Goal: Task Accomplishment & Management: Manage account settings

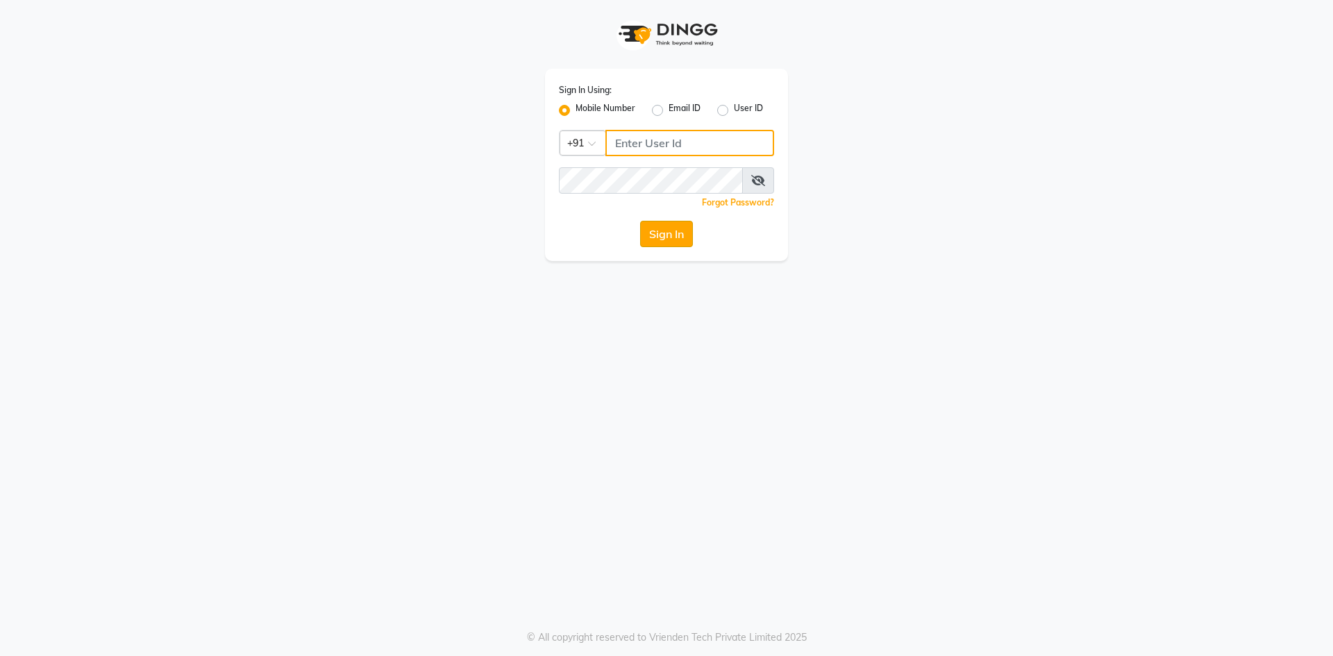
type input "9087667727"
click at [670, 232] on button "Sign In" at bounding box center [666, 234] width 53 height 26
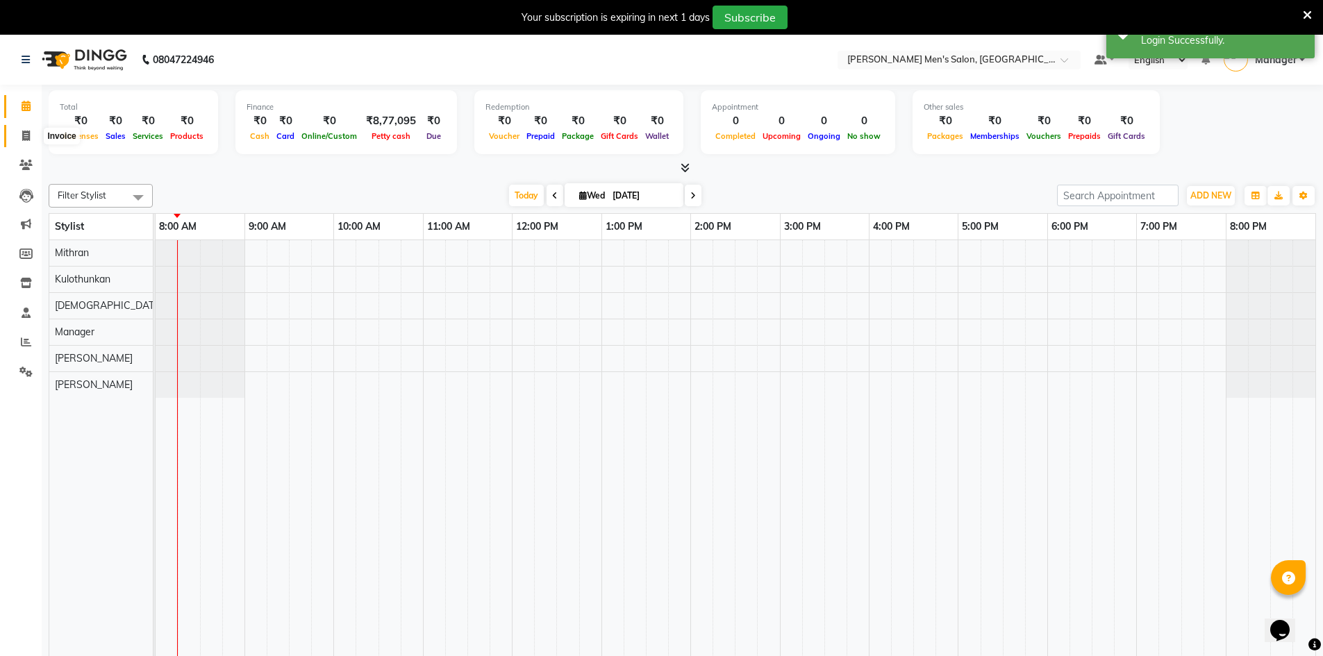
click at [31, 139] on span at bounding box center [26, 136] width 24 height 16
select select "service"
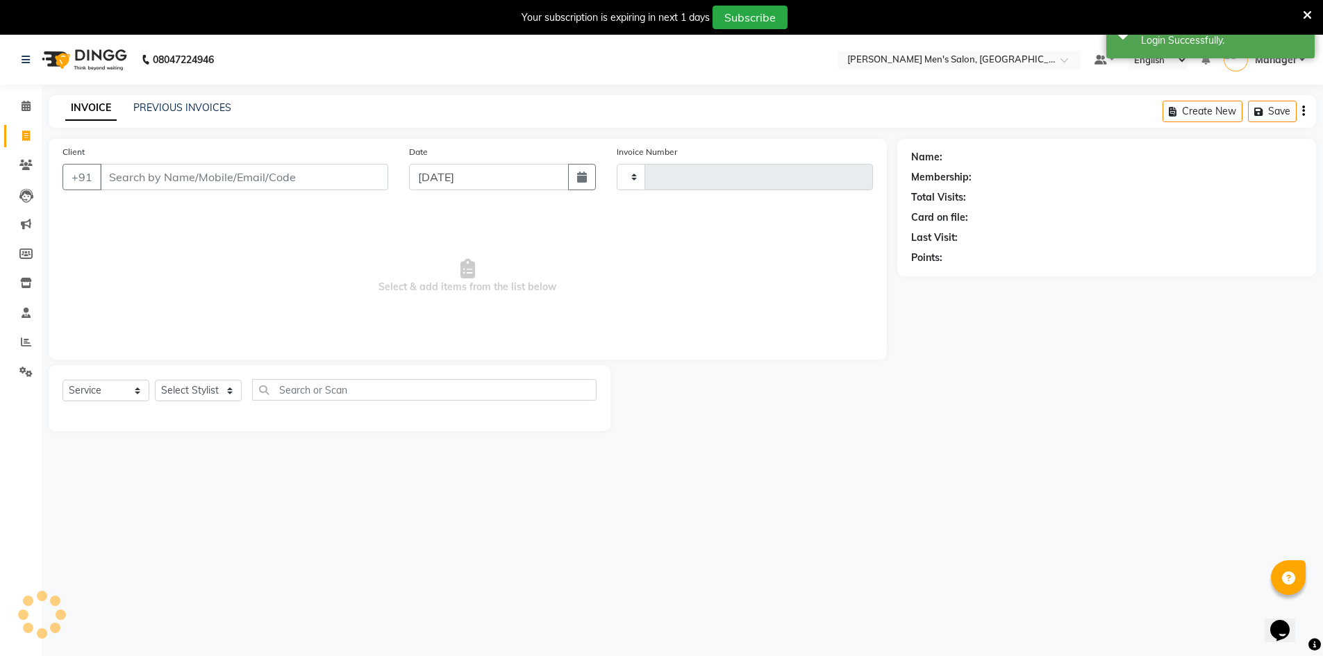
type input "3992"
select select "6913"
click at [167, 106] on link "PREVIOUS INVOICES" at bounding box center [182, 107] width 98 height 13
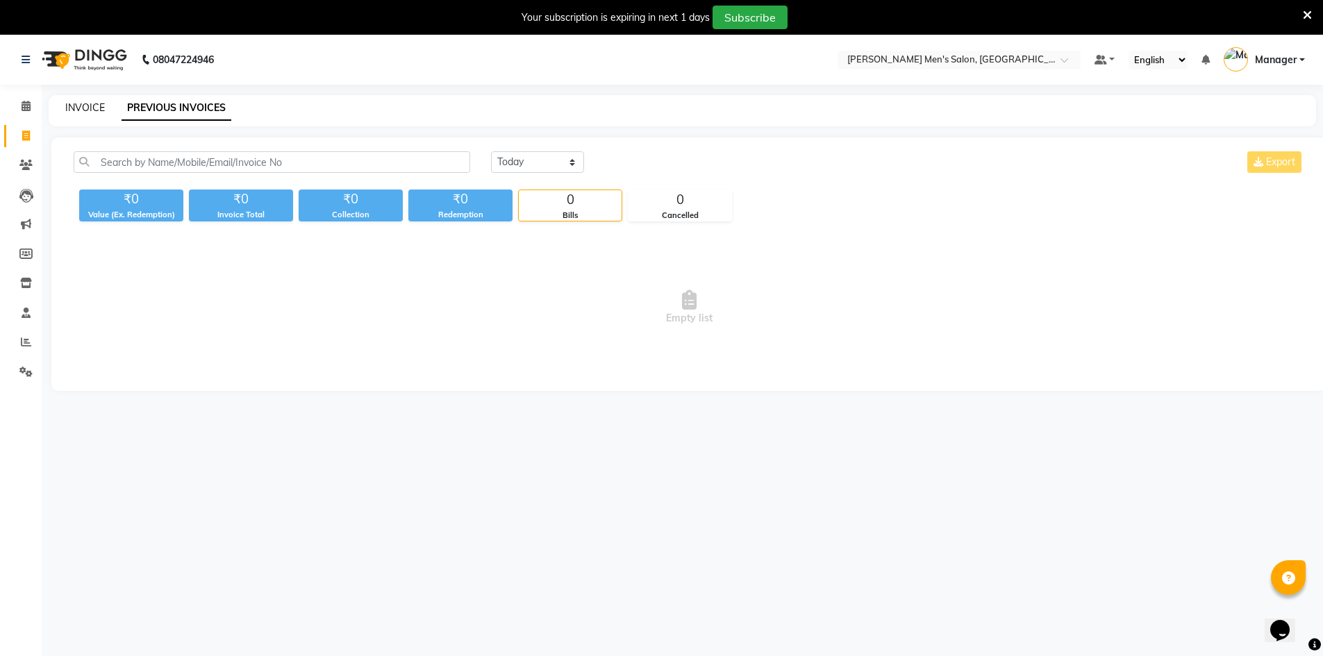
click at [81, 110] on link "INVOICE" at bounding box center [85, 107] width 40 height 13
select select "service"
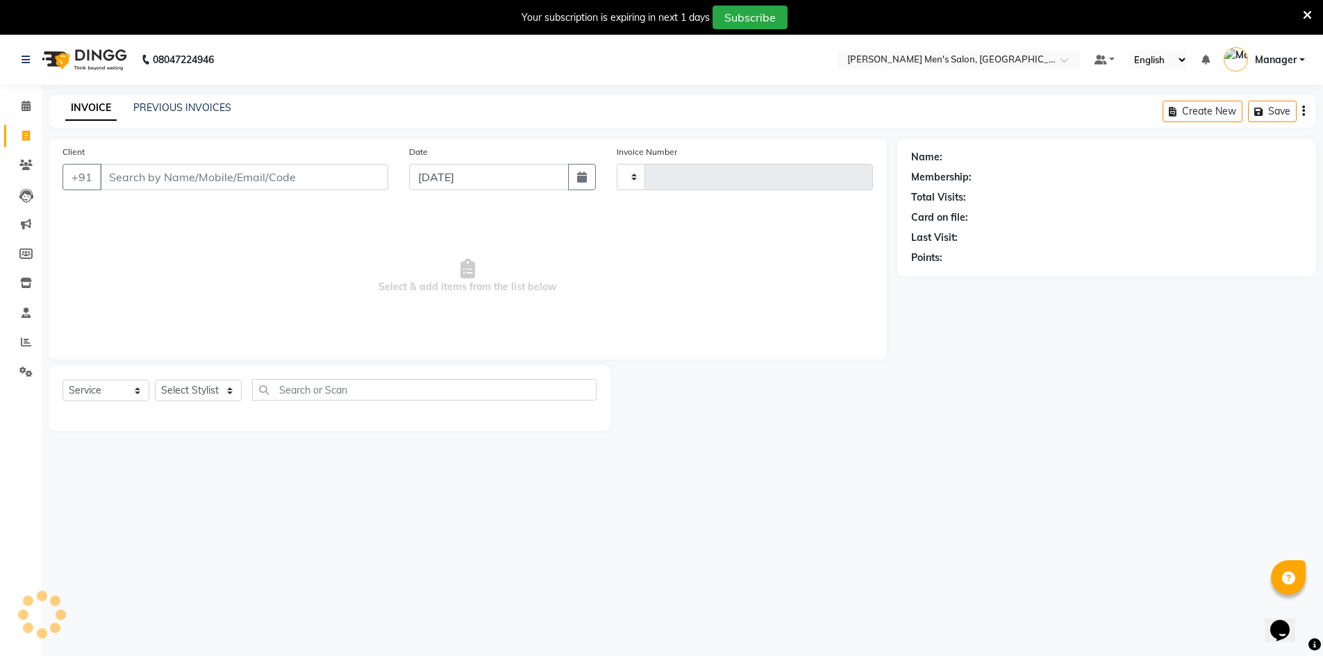
type input "3992"
select select "6913"
click at [28, 113] on span at bounding box center [26, 107] width 24 height 16
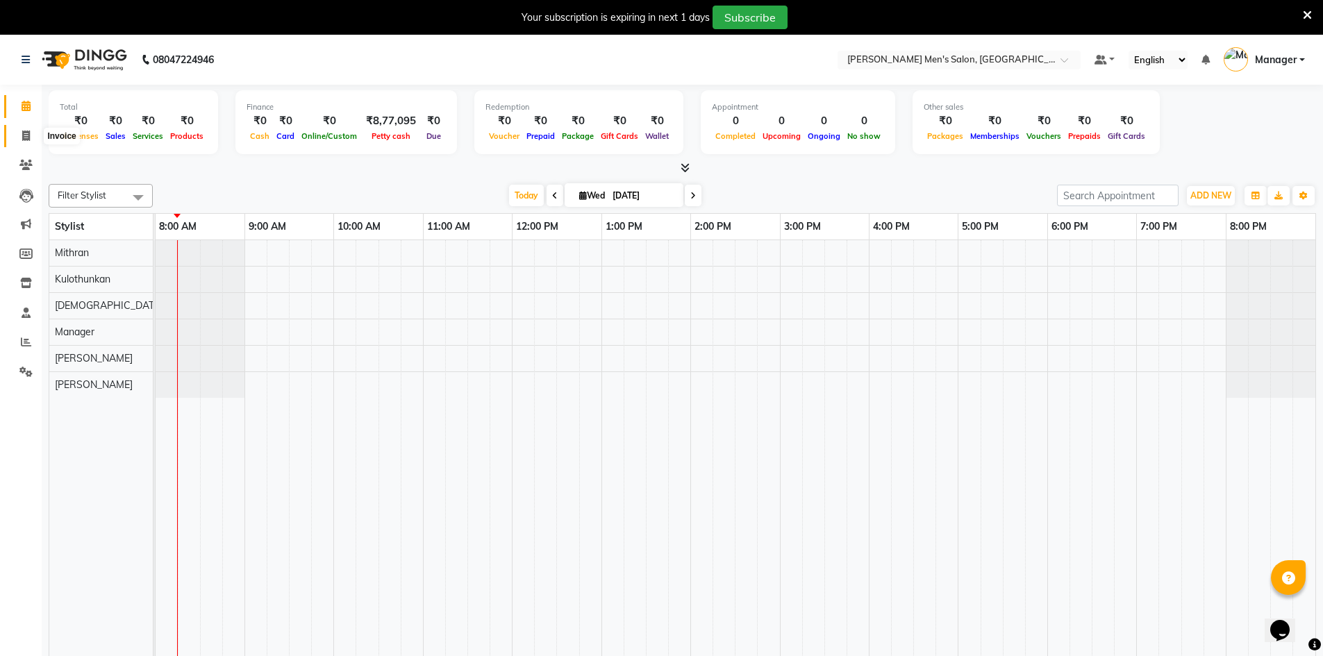
click at [26, 137] on icon at bounding box center [26, 136] width 8 height 10
select select "service"
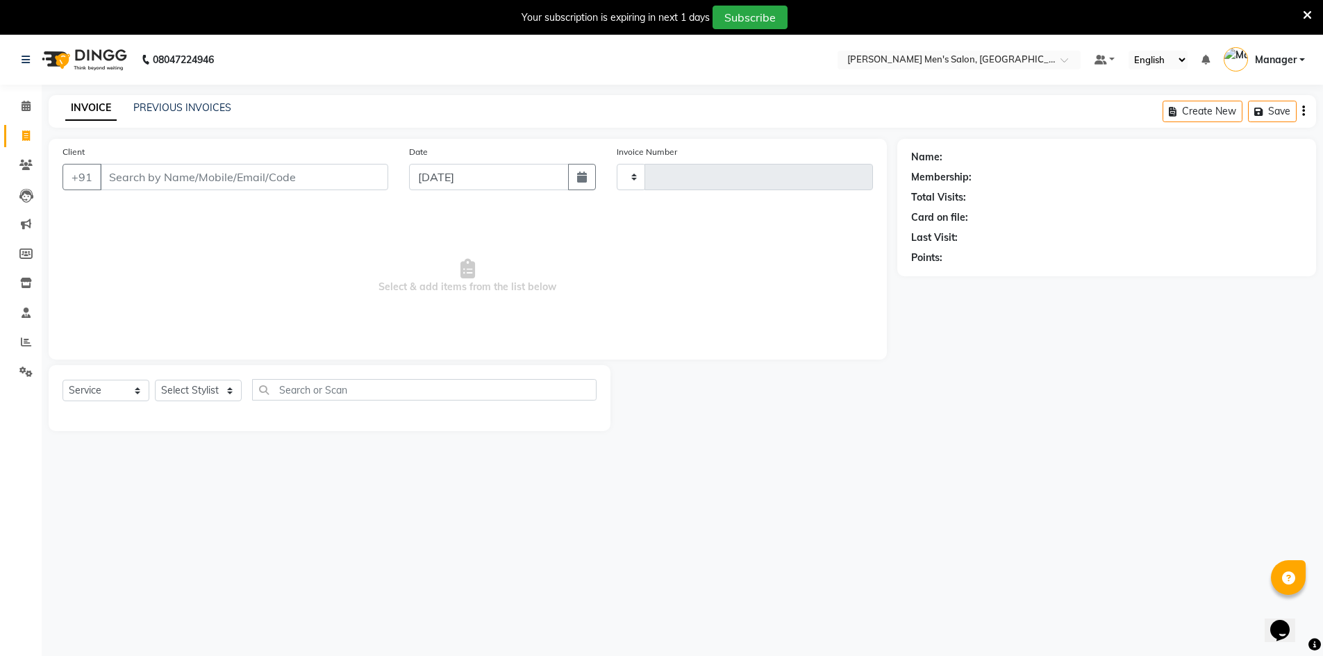
type input "3992"
select select "6913"
click at [165, 110] on link "PREVIOUS INVOICES" at bounding box center [182, 107] width 98 height 13
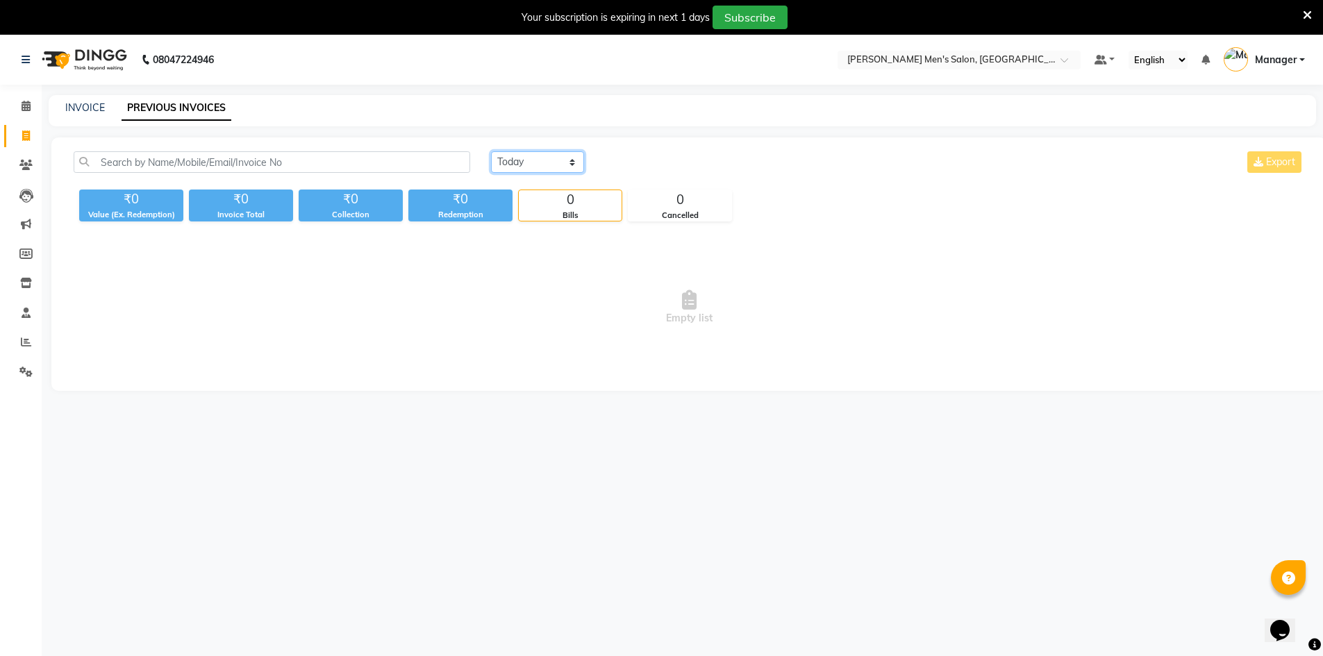
click at [523, 162] on select "Today Yesterday Custom Range" at bounding box center [537, 162] width 93 height 22
select select "yesterday"
click at [491, 151] on select "Today Yesterday Custom Range" at bounding box center [537, 162] width 93 height 22
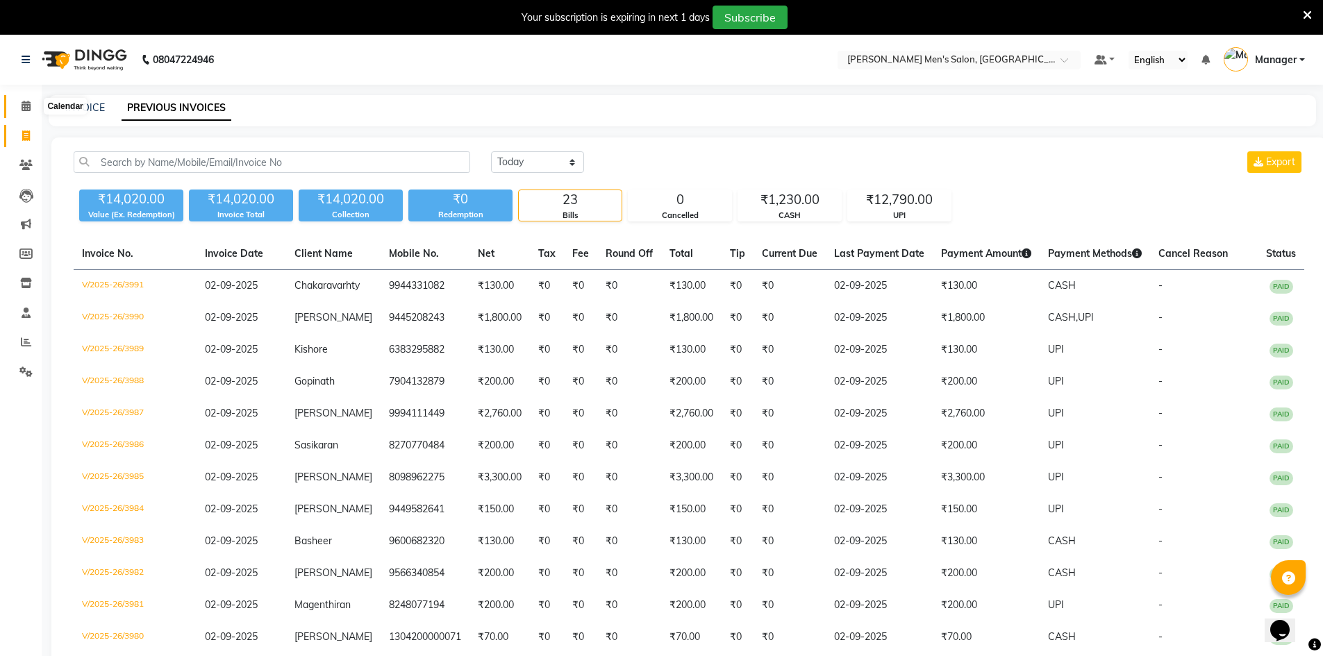
click at [35, 99] on span at bounding box center [26, 107] width 24 height 16
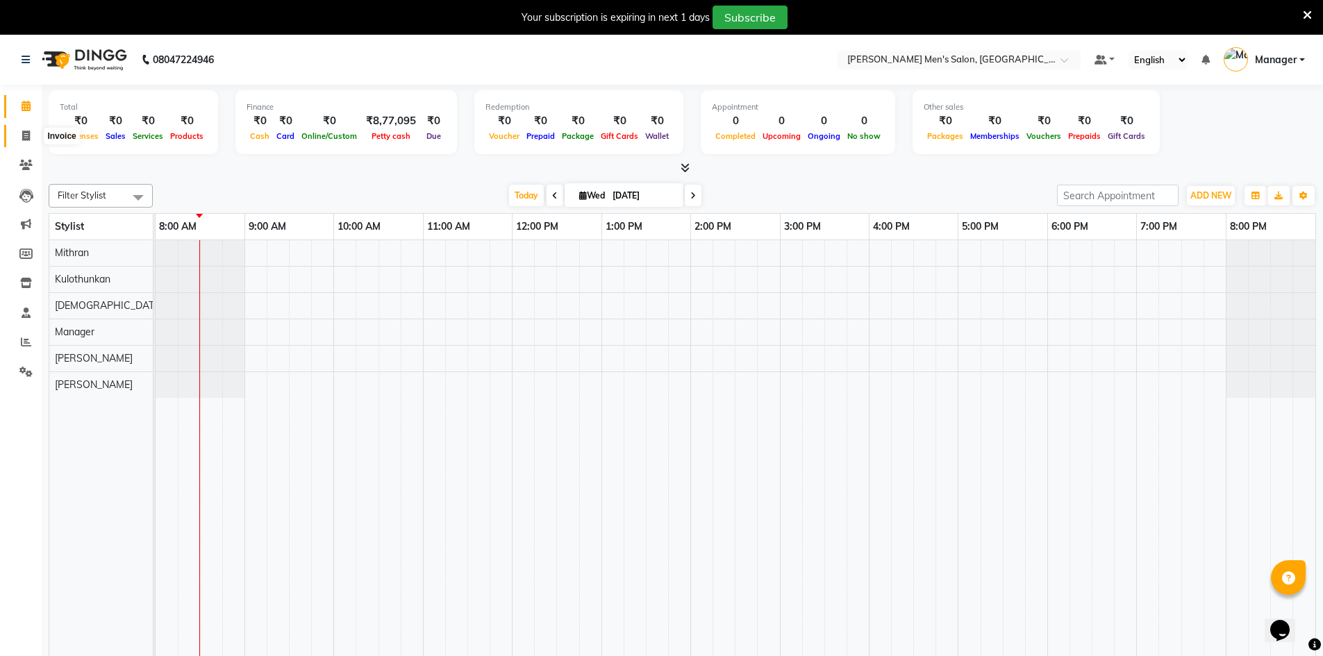
click at [22, 139] on icon at bounding box center [26, 136] width 8 height 10
select select "service"
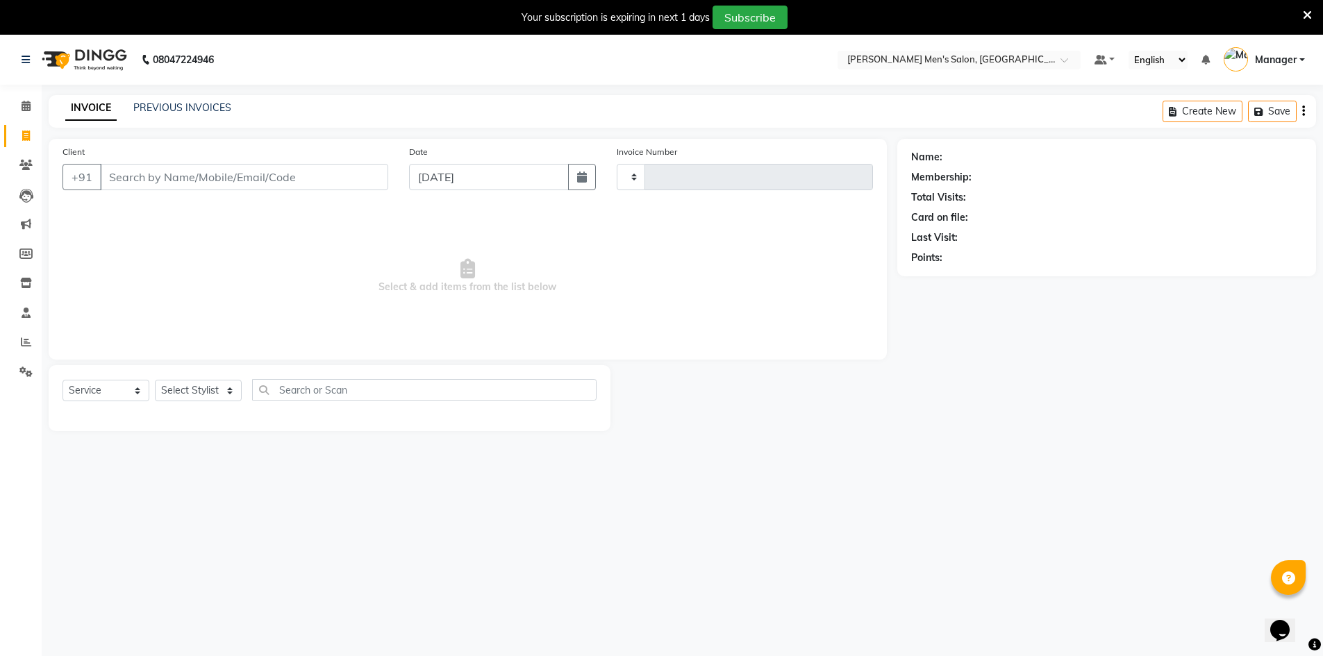
type input "3992"
select select "6913"
click at [24, 111] on span at bounding box center [26, 107] width 24 height 16
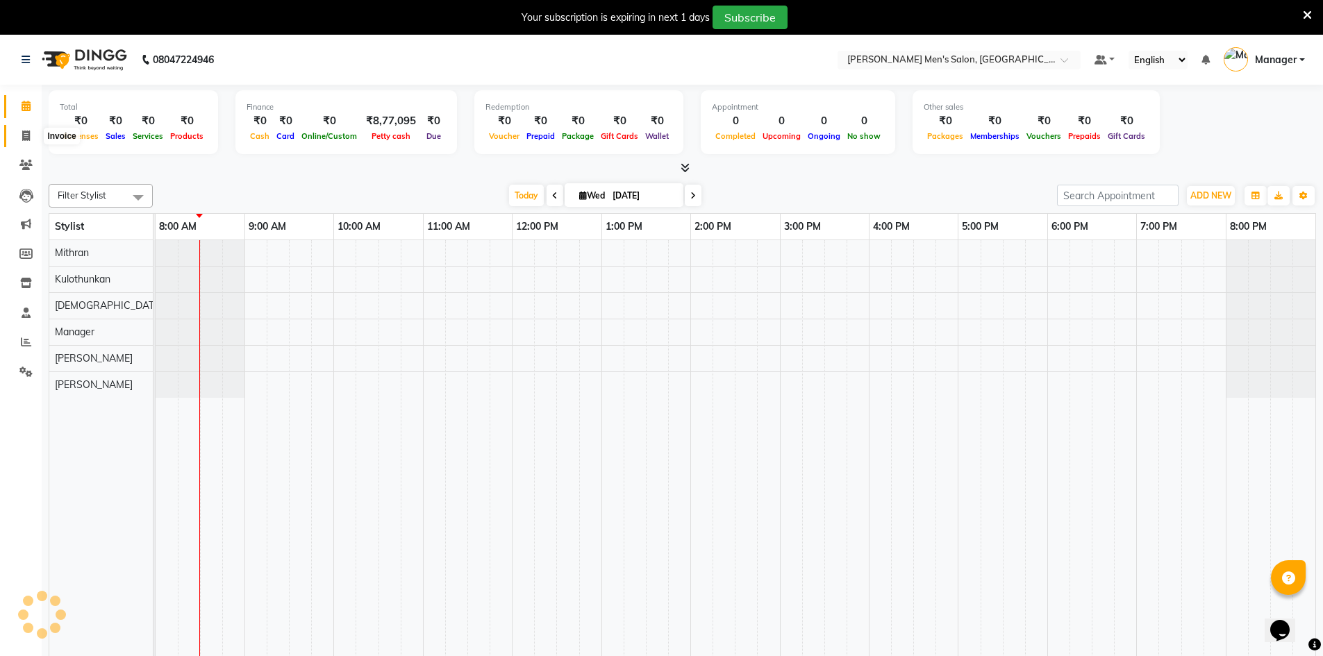
click at [19, 138] on span at bounding box center [26, 136] width 24 height 16
select select "service"
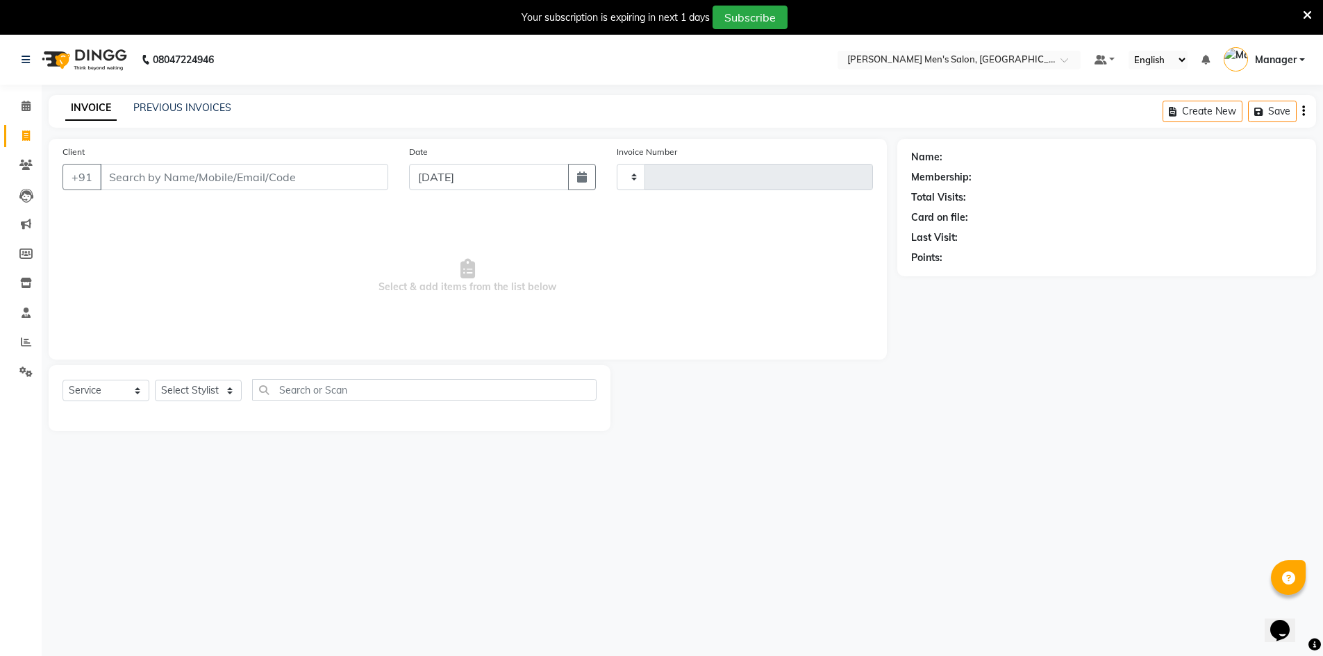
type input "3992"
select select "6913"
click at [155, 178] on input "Client" at bounding box center [244, 177] width 288 height 26
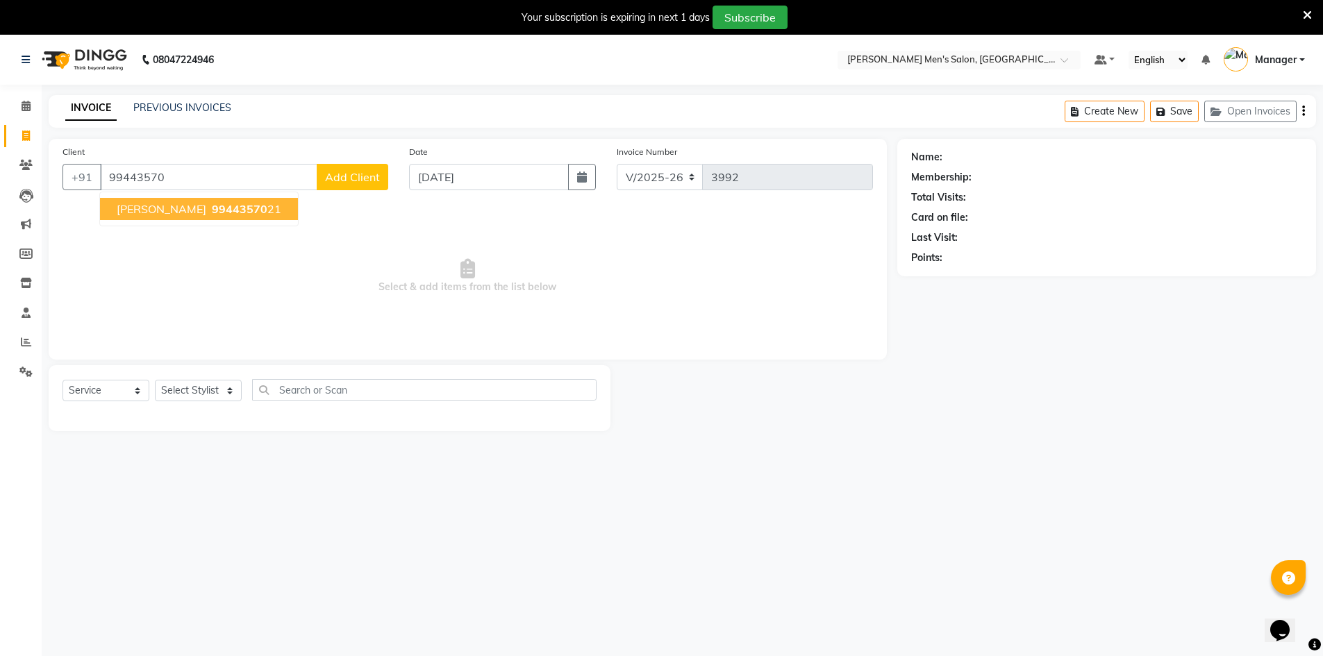
click at [212, 208] on span "99443570" at bounding box center [240, 209] width 56 height 14
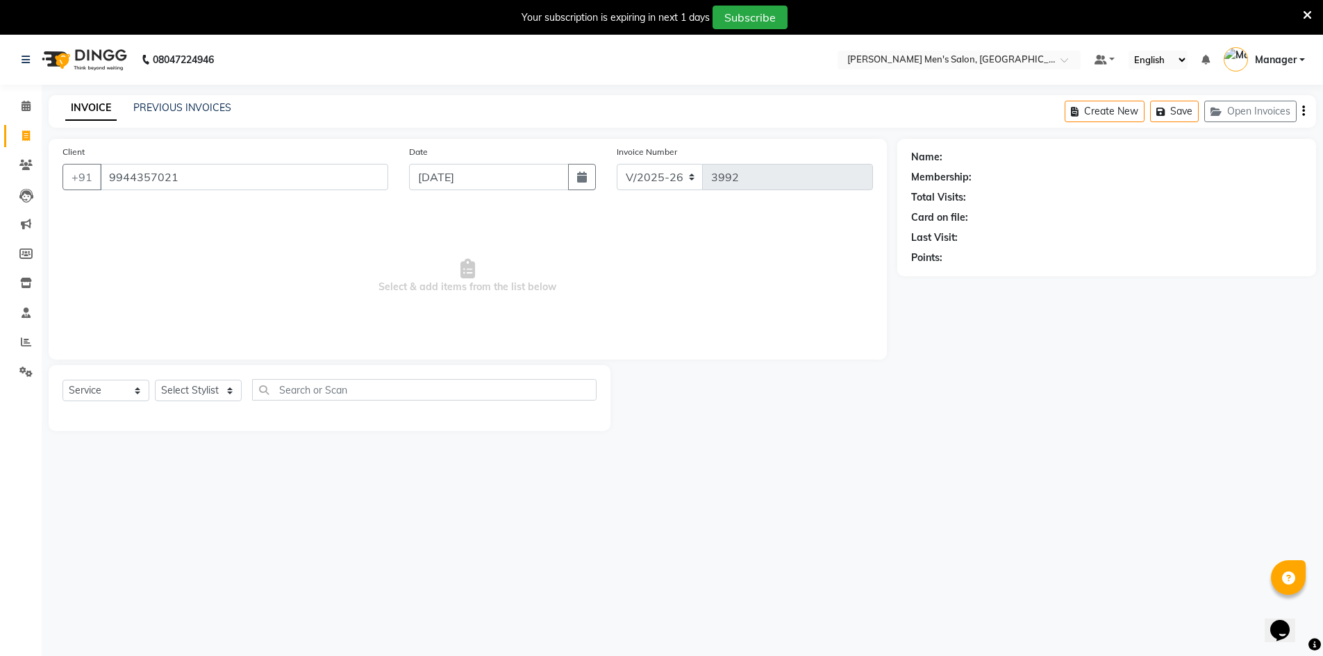
type input "9944357021"
click at [192, 392] on select "Select Stylist Ashu Kulothunkan Manager Mithran Nadeem Saddam" at bounding box center [198, 391] width 87 height 22
select select "70201"
click at [155, 380] on select "Select Stylist Ashu Kulothunkan Manager Mithran Nadeem Saddam" at bounding box center [198, 391] width 87 height 22
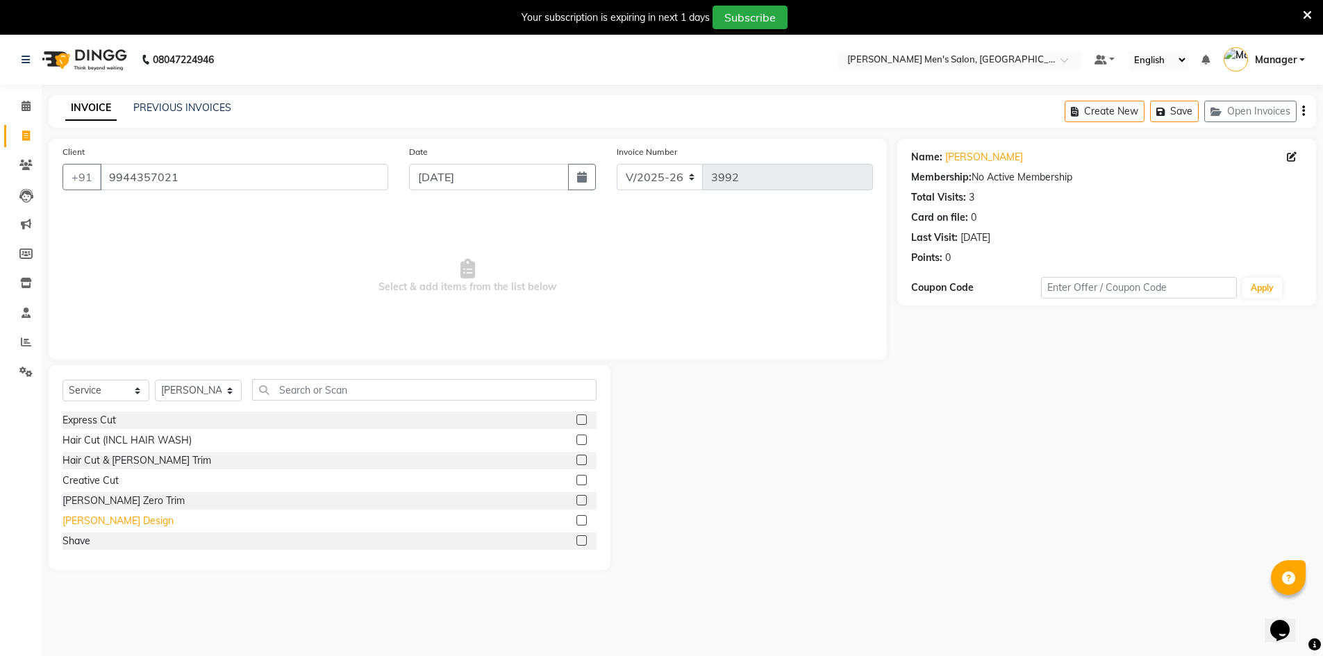
click at [100, 521] on div "Beard Design" at bounding box center [118, 521] width 111 height 15
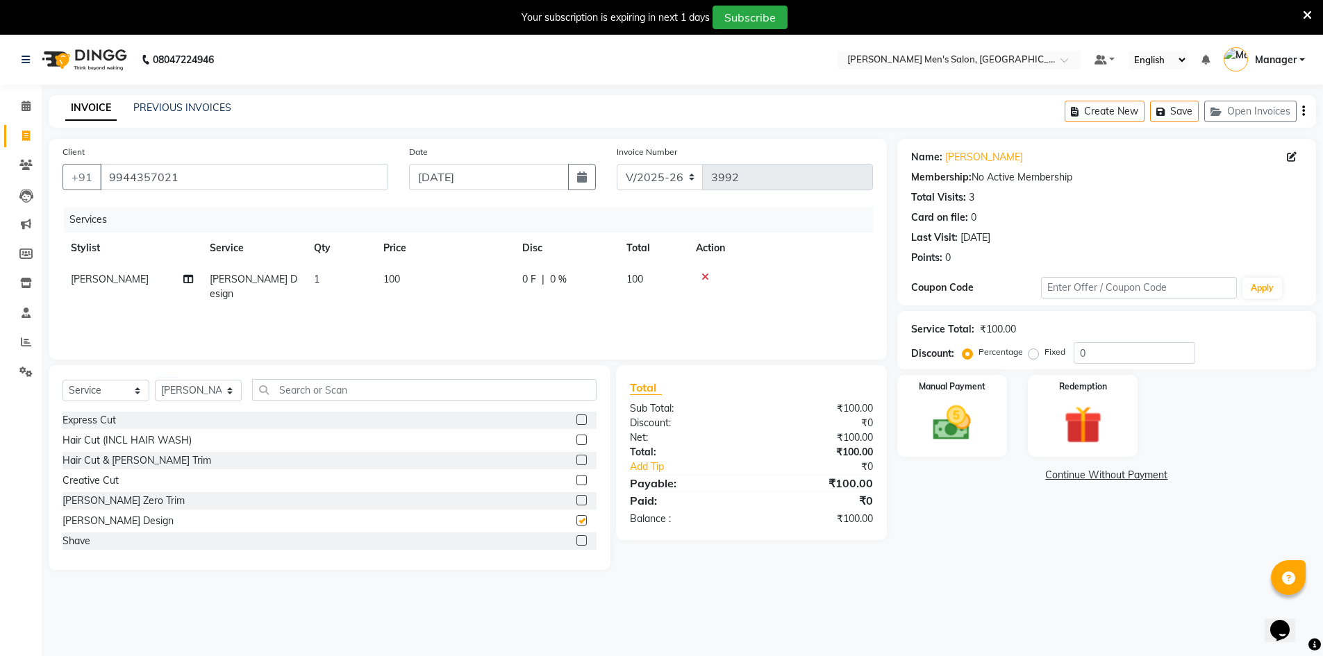
checkbox input "false"
click at [938, 434] on img at bounding box center [952, 423] width 64 height 45
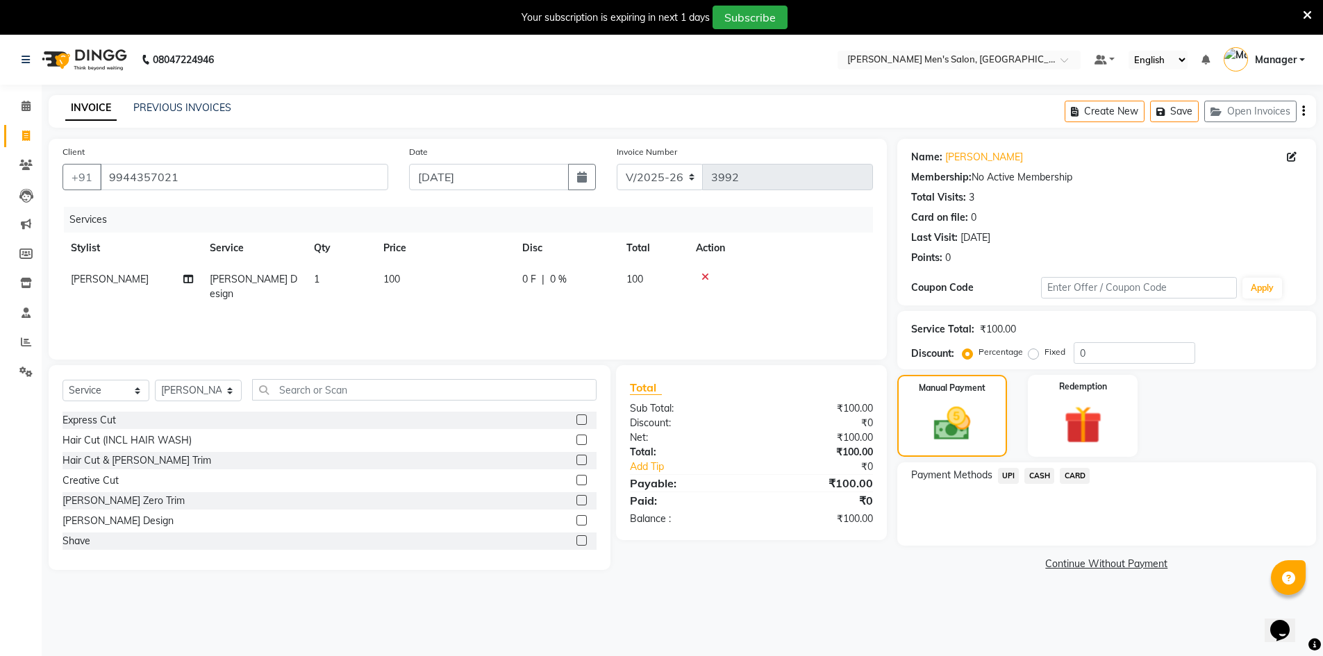
click at [1006, 474] on span "UPI" at bounding box center [1009, 476] width 22 height 16
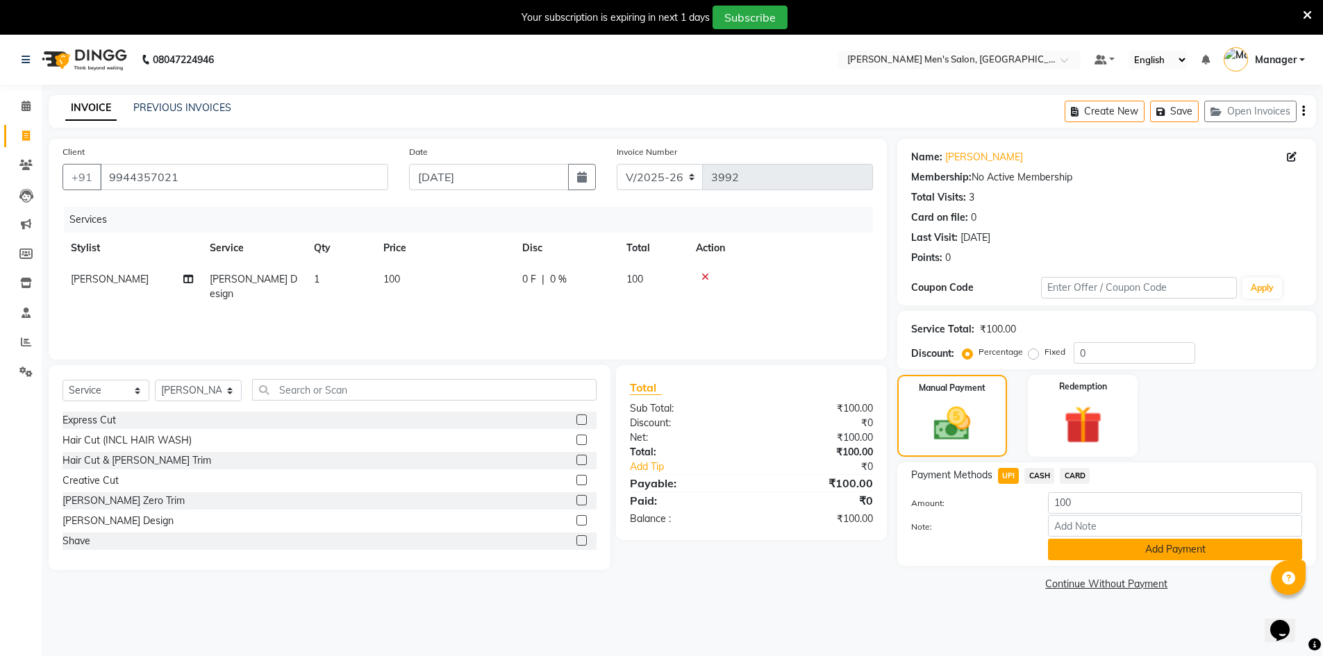
click at [1054, 547] on button "Add Payment" at bounding box center [1175, 550] width 254 height 22
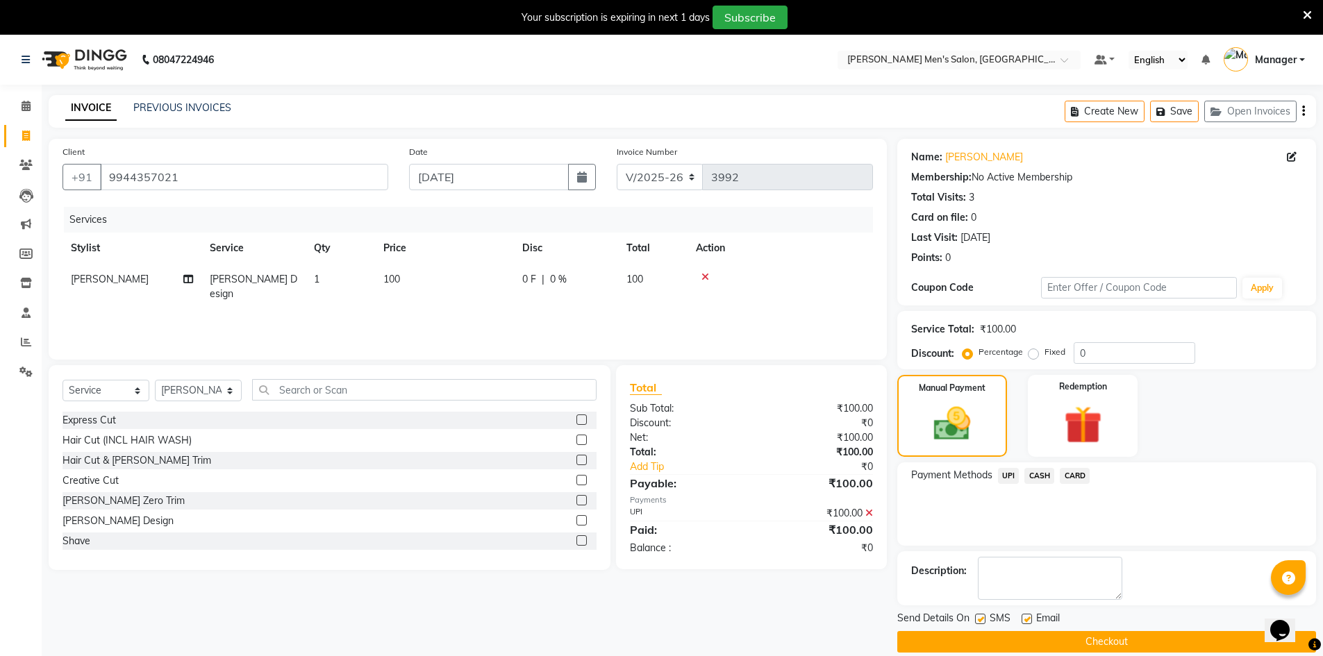
click at [1068, 645] on button "Checkout" at bounding box center [1106, 642] width 419 height 22
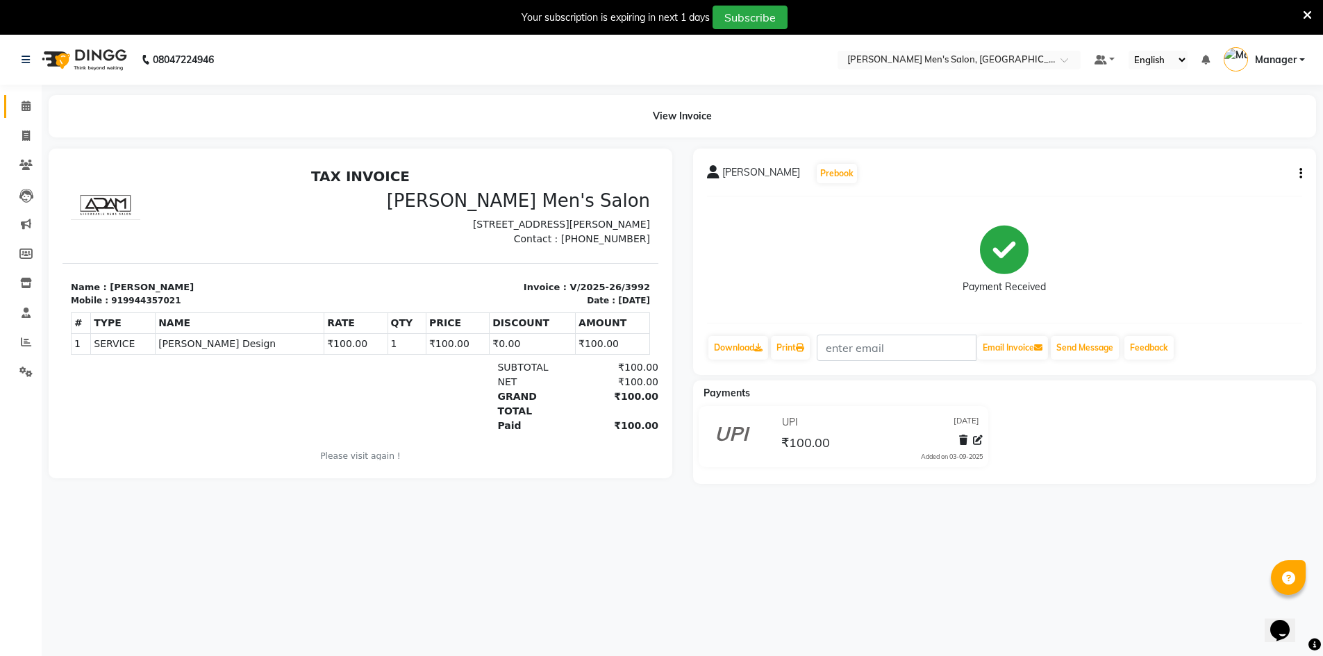
click at [36, 97] on link "Calendar" at bounding box center [20, 106] width 33 height 23
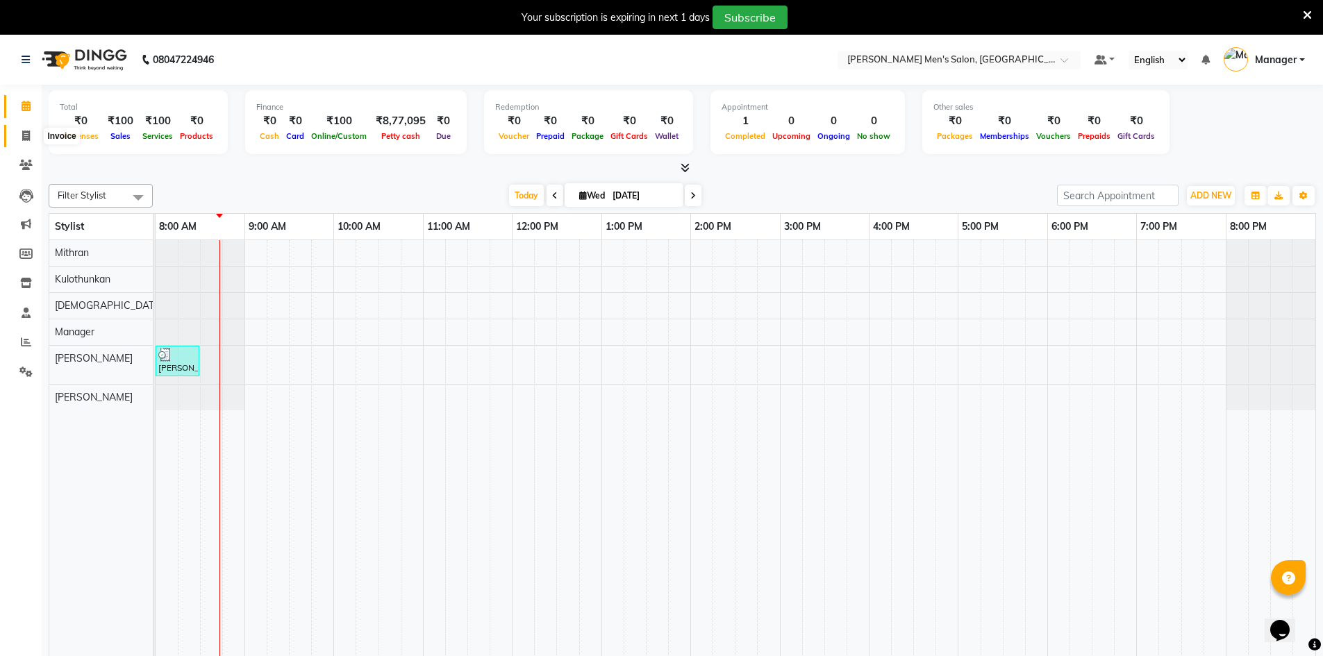
click at [33, 128] on span at bounding box center [26, 136] width 24 height 16
select select "service"
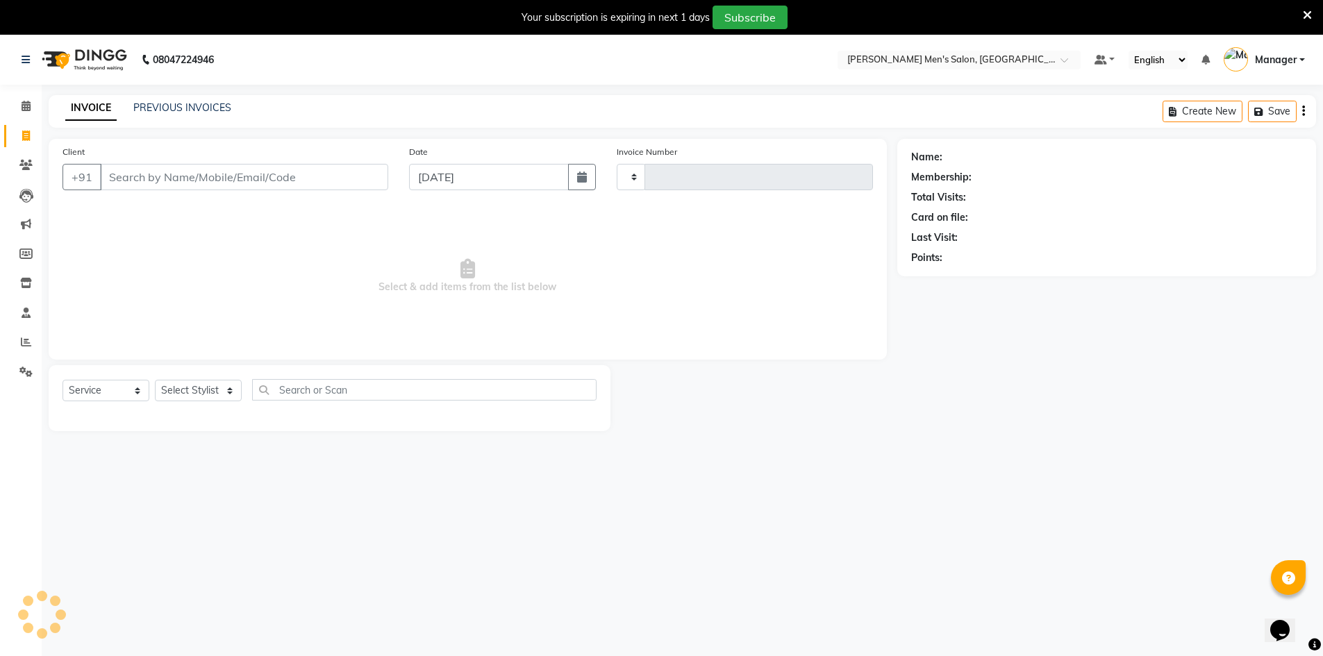
type input "3993"
select select "6913"
click at [181, 111] on link "PREVIOUS INVOICES" at bounding box center [182, 107] width 98 height 13
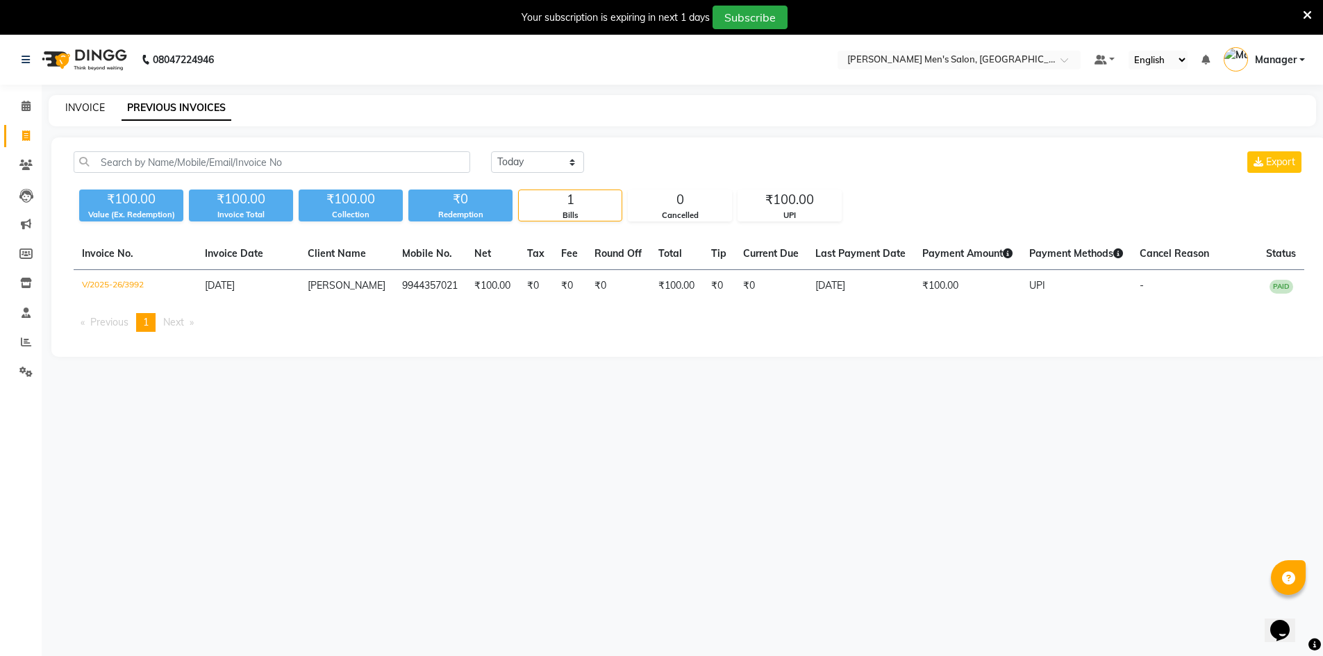
click at [87, 107] on link "INVOICE" at bounding box center [85, 107] width 40 height 13
select select "6913"
select select "service"
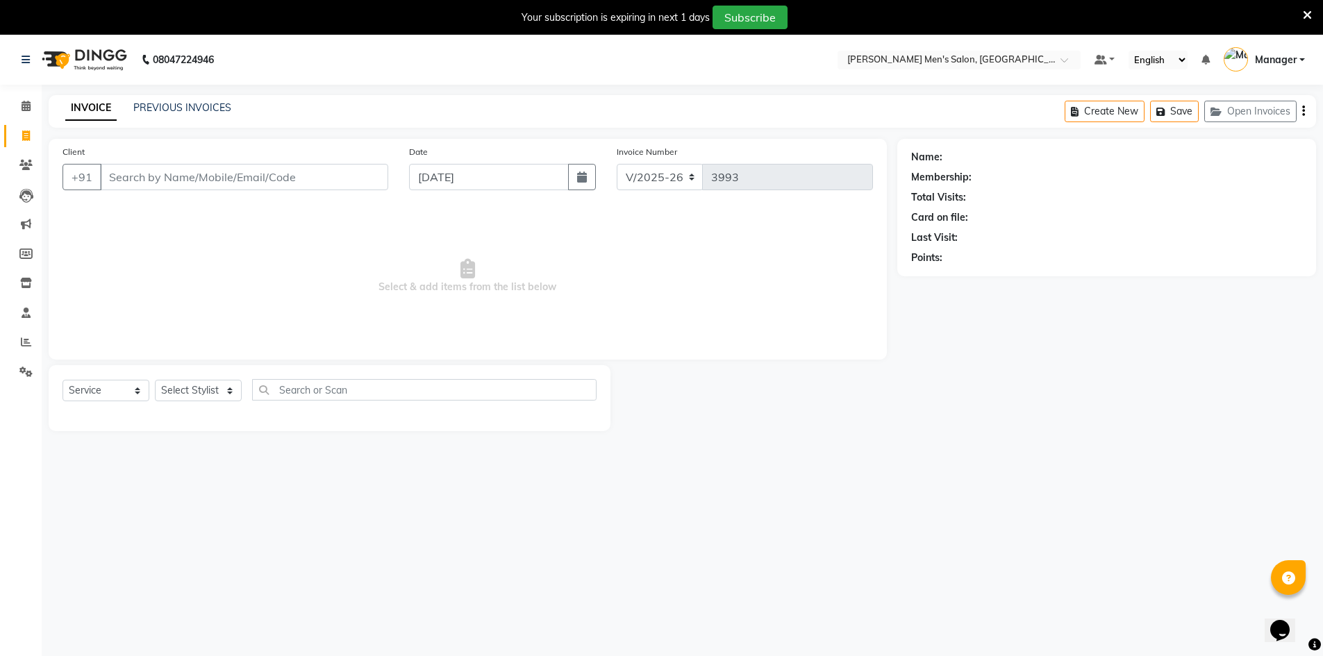
click at [192, 160] on div "Client +91" at bounding box center [225, 172] width 347 height 57
click at [243, 175] on input "Client" at bounding box center [244, 177] width 288 height 26
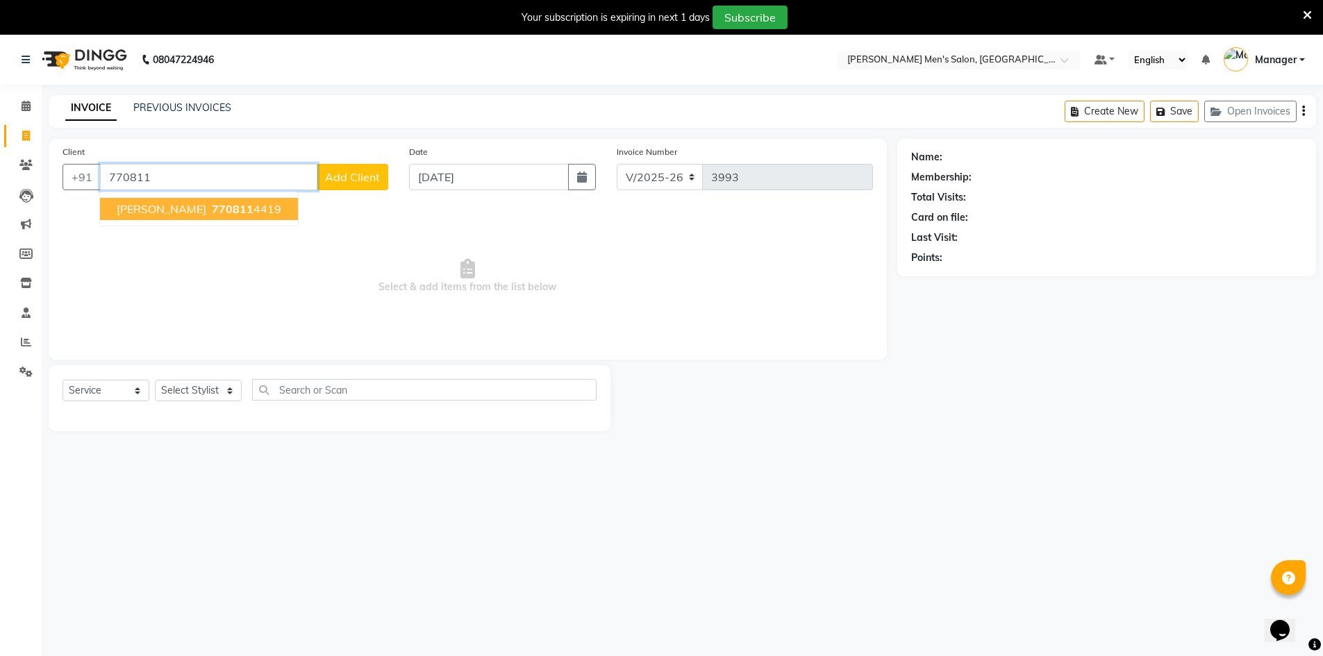
click at [213, 206] on ngb-highlight "770811 4419" at bounding box center [245, 209] width 72 height 14
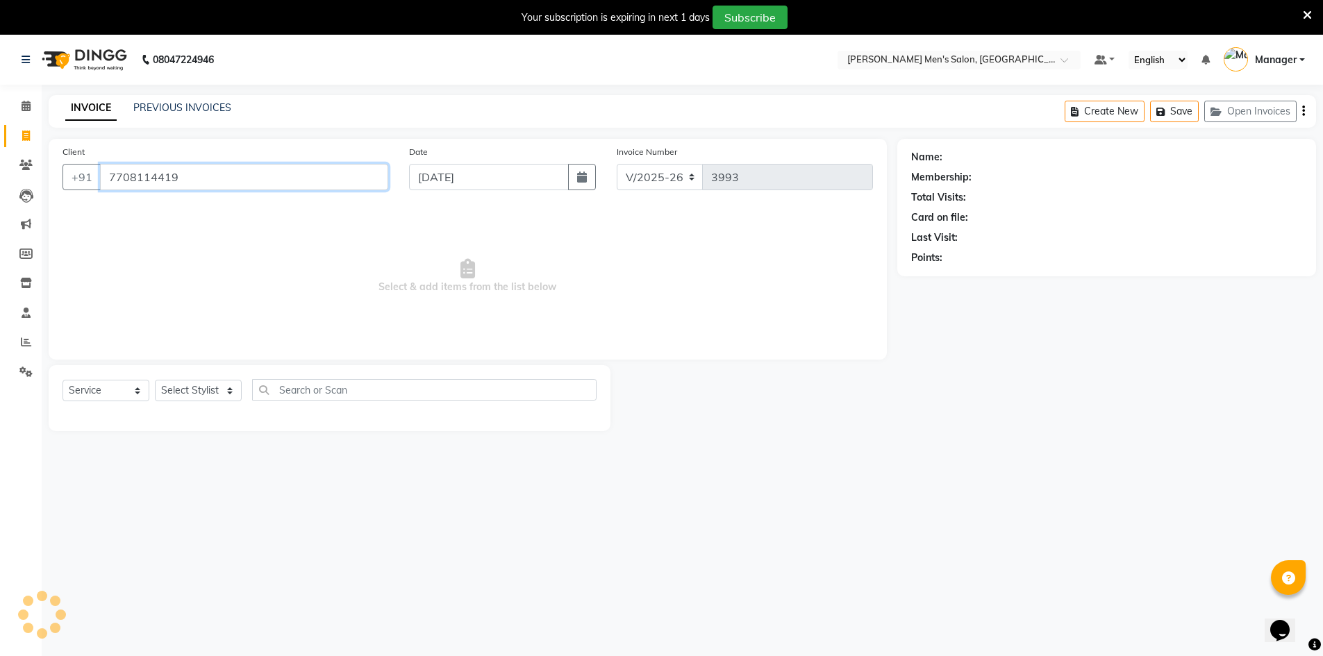
type input "7708114419"
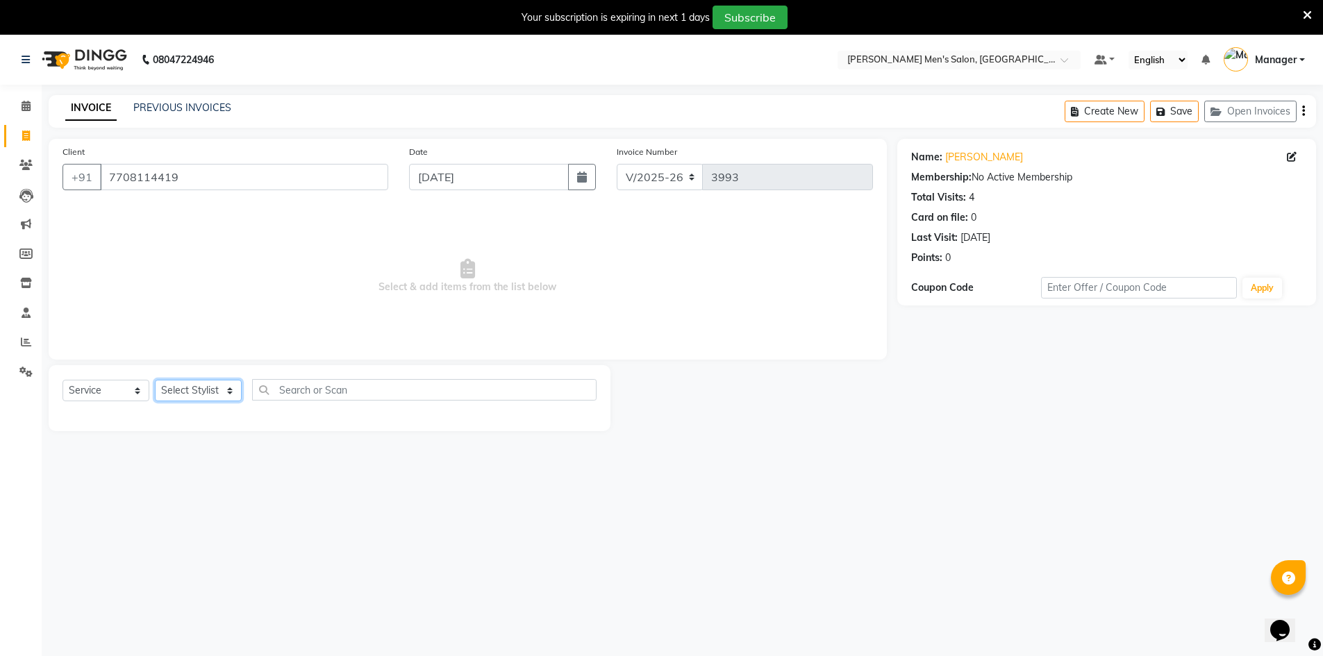
click at [189, 390] on select "Select Stylist Ashu Kulothunkan Manager Mithran Nadeem Saddam" at bounding box center [198, 391] width 87 height 22
select select "70201"
click at [155, 380] on select "Select Stylist Ashu Kulothunkan Manager Mithran Nadeem Saddam" at bounding box center [198, 391] width 87 height 22
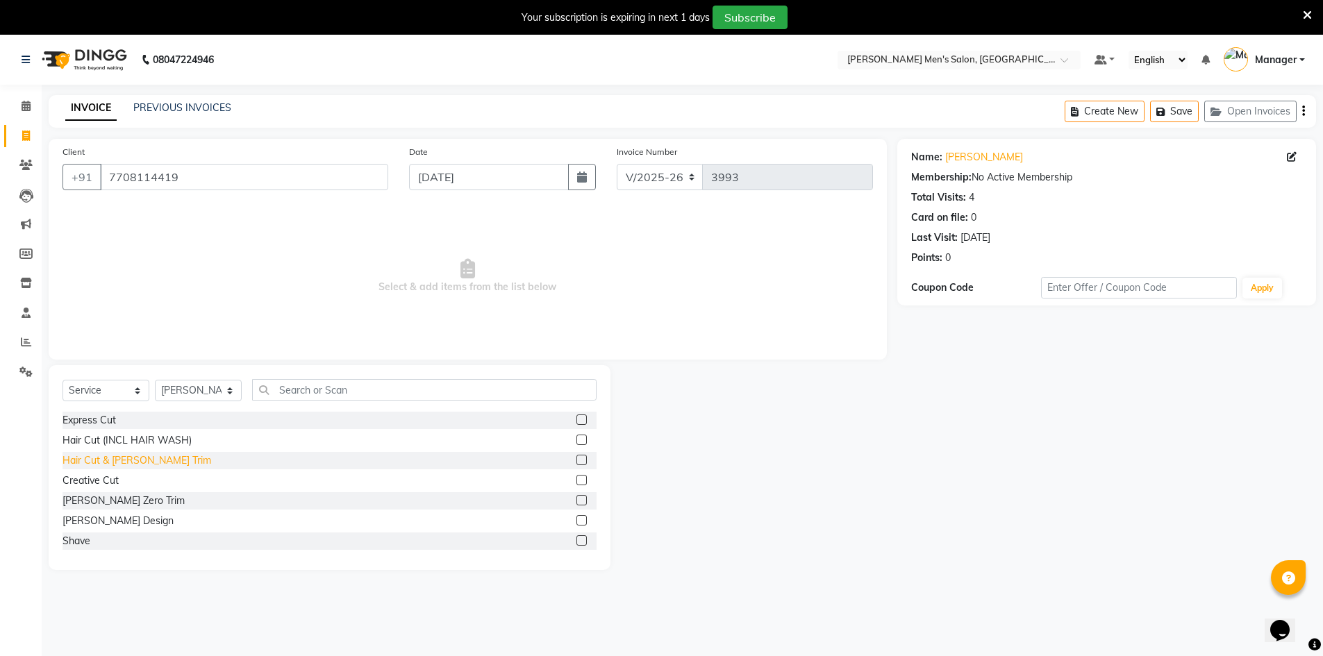
click at [97, 463] on div "Hair Cut & [PERSON_NAME] Trim" at bounding box center [137, 461] width 149 height 15
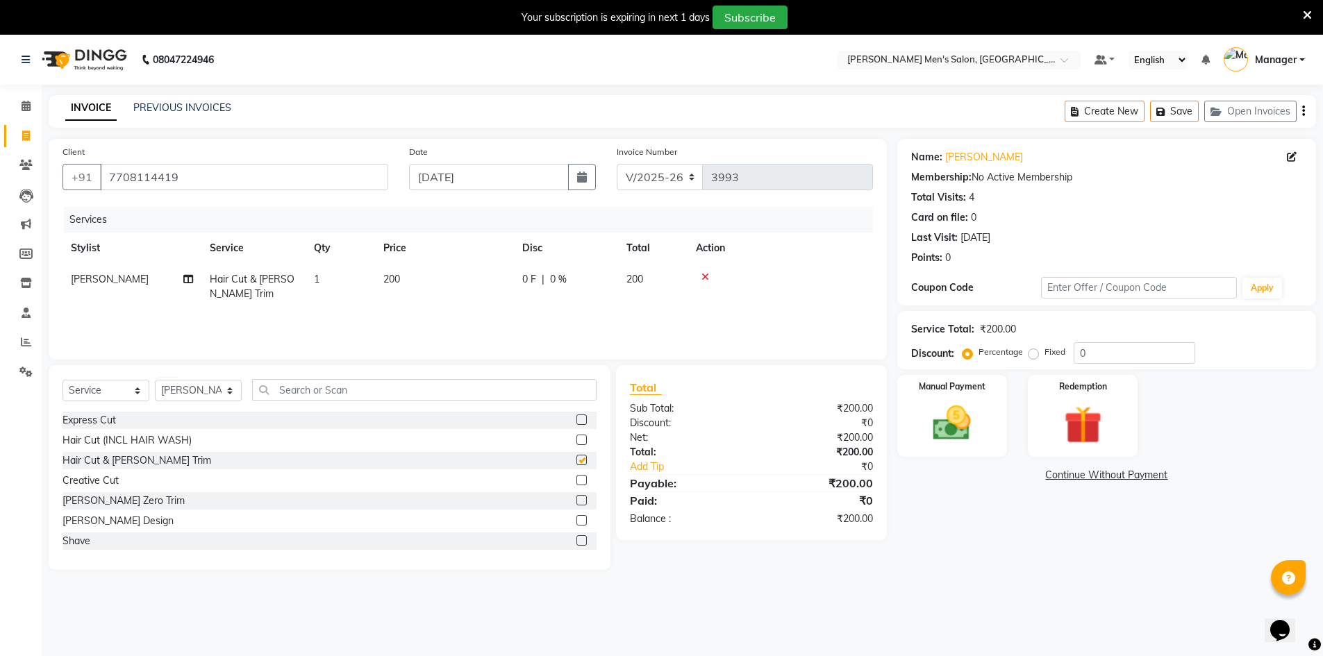
checkbox input "false"
click at [948, 429] on img at bounding box center [952, 423] width 64 height 45
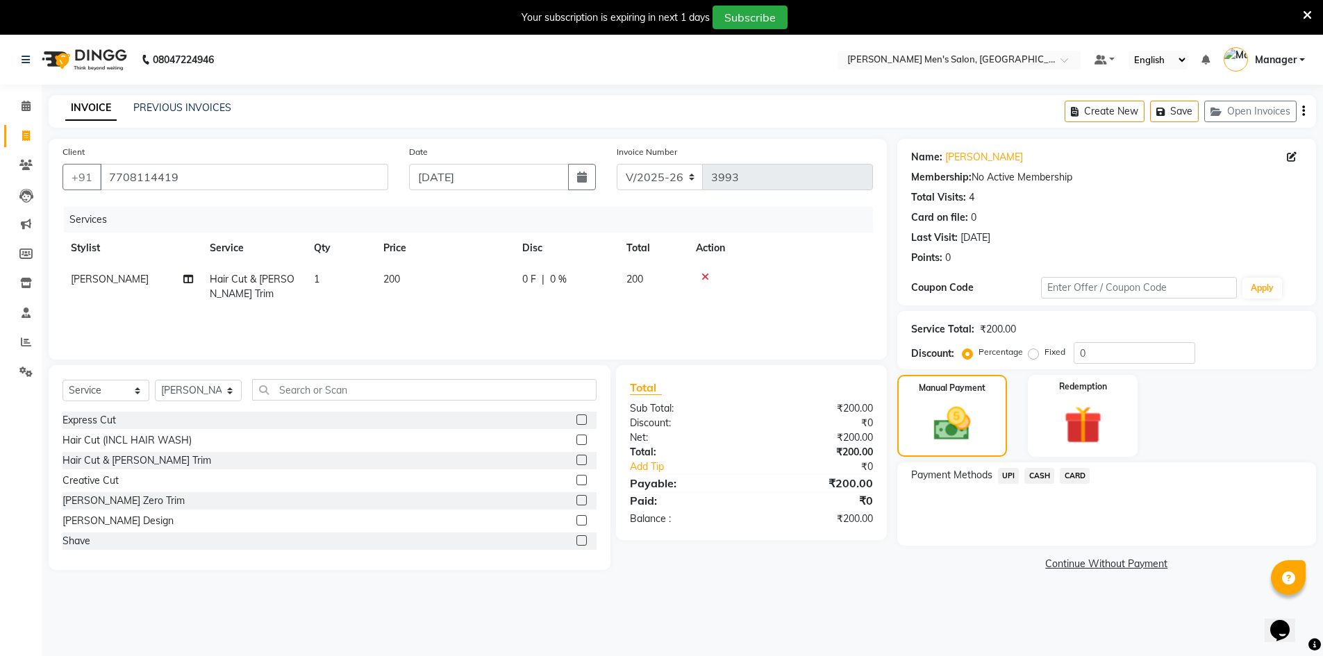
click at [1004, 479] on span "UPI" at bounding box center [1009, 476] width 22 height 16
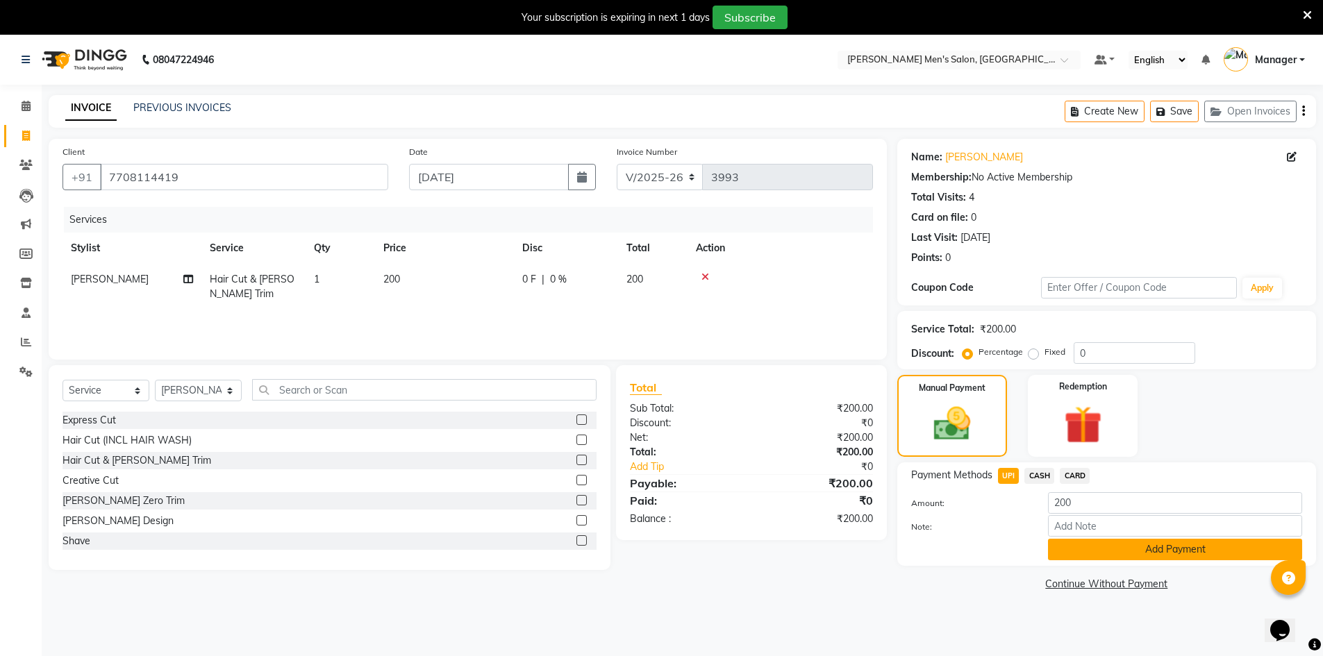
click at [1074, 552] on button "Add Payment" at bounding box center [1175, 550] width 254 height 22
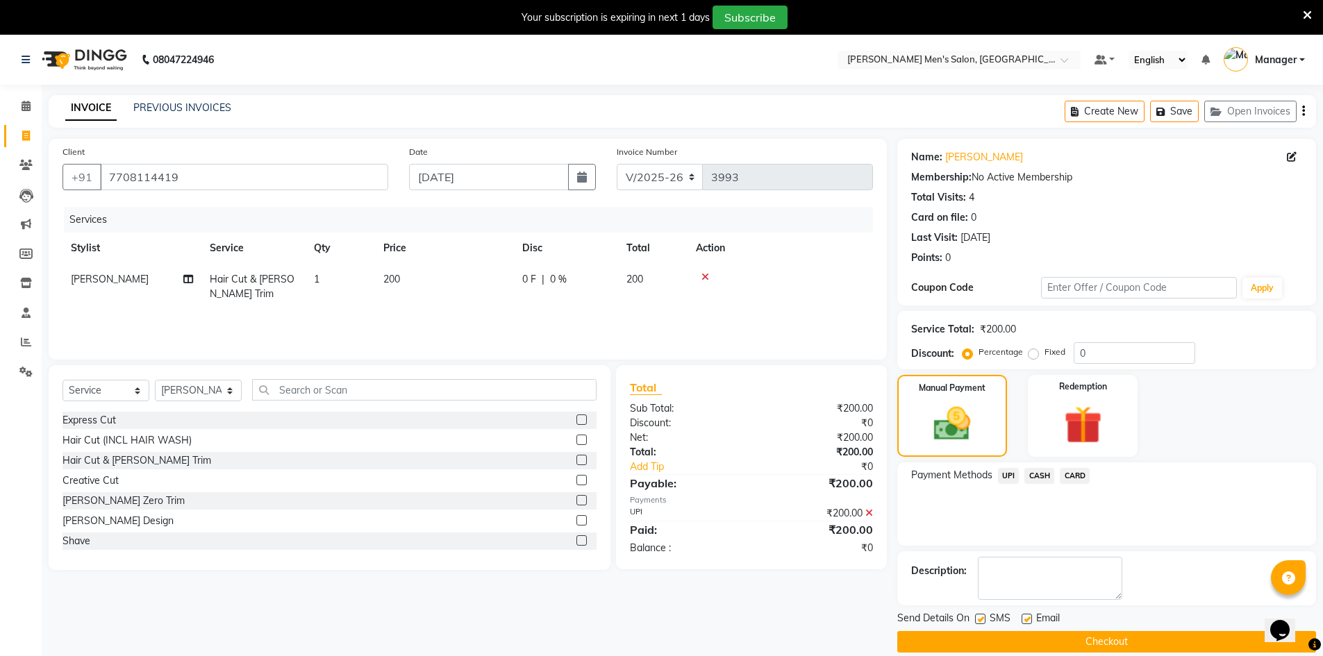
click at [1087, 637] on button "Checkout" at bounding box center [1106, 642] width 419 height 22
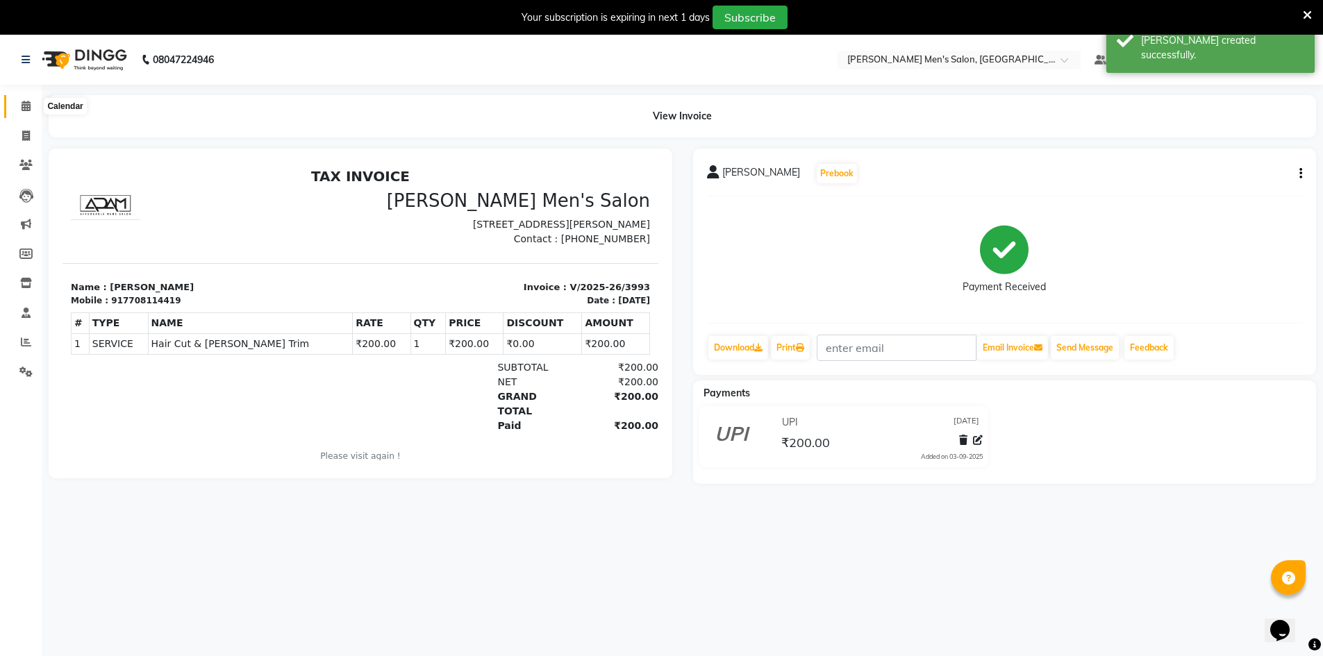
click at [30, 114] on span at bounding box center [26, 107] width 24 height 16
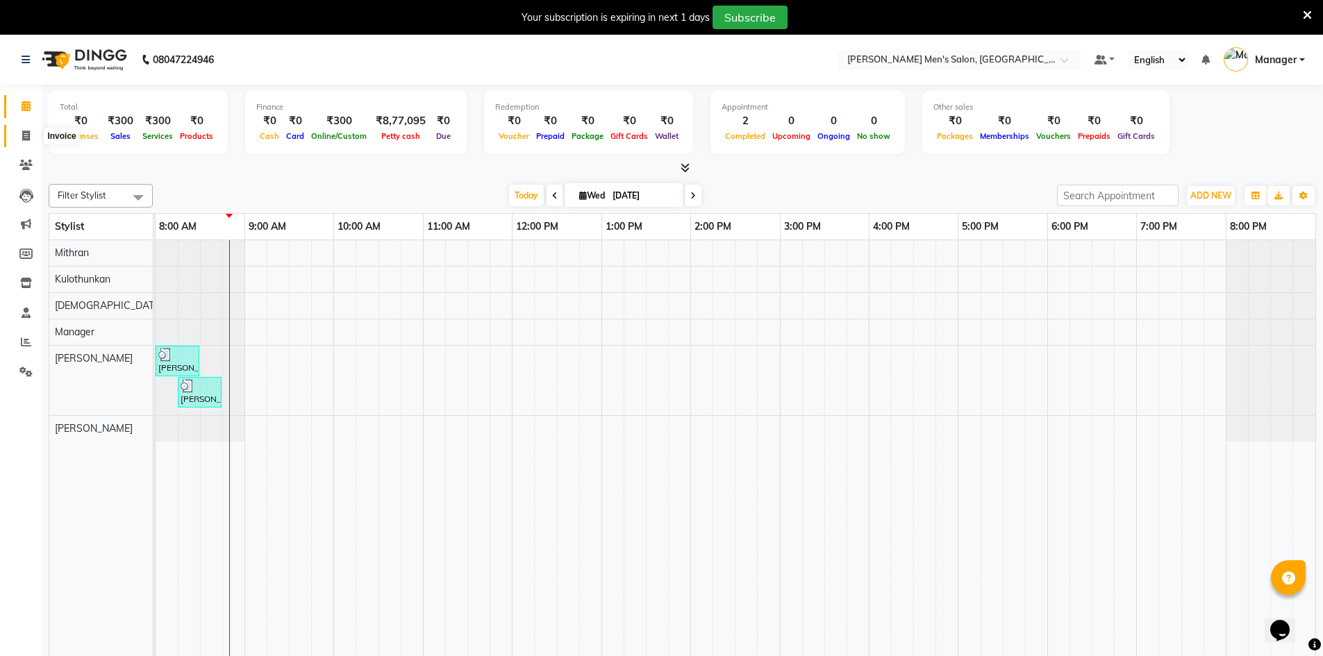
click at [26, 138] on icon at bounding box center [26, 136] width 8 height 10
select select "6913"
select select "service"
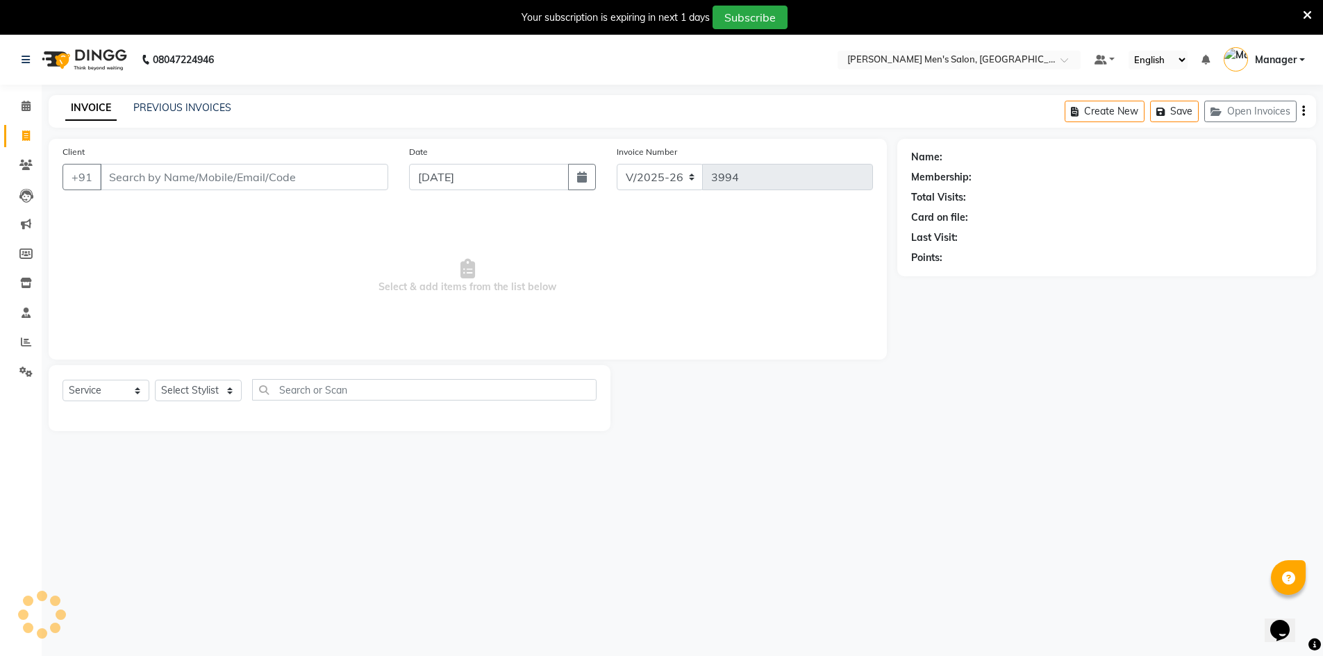
drag, startPoint x: 113, startPoint y: 179, endPoint x: 899, endPoint y: 186, distance: 785.5
click at [115, 179] on input "Client" at bounding box center [244, 177] width 288 height 26
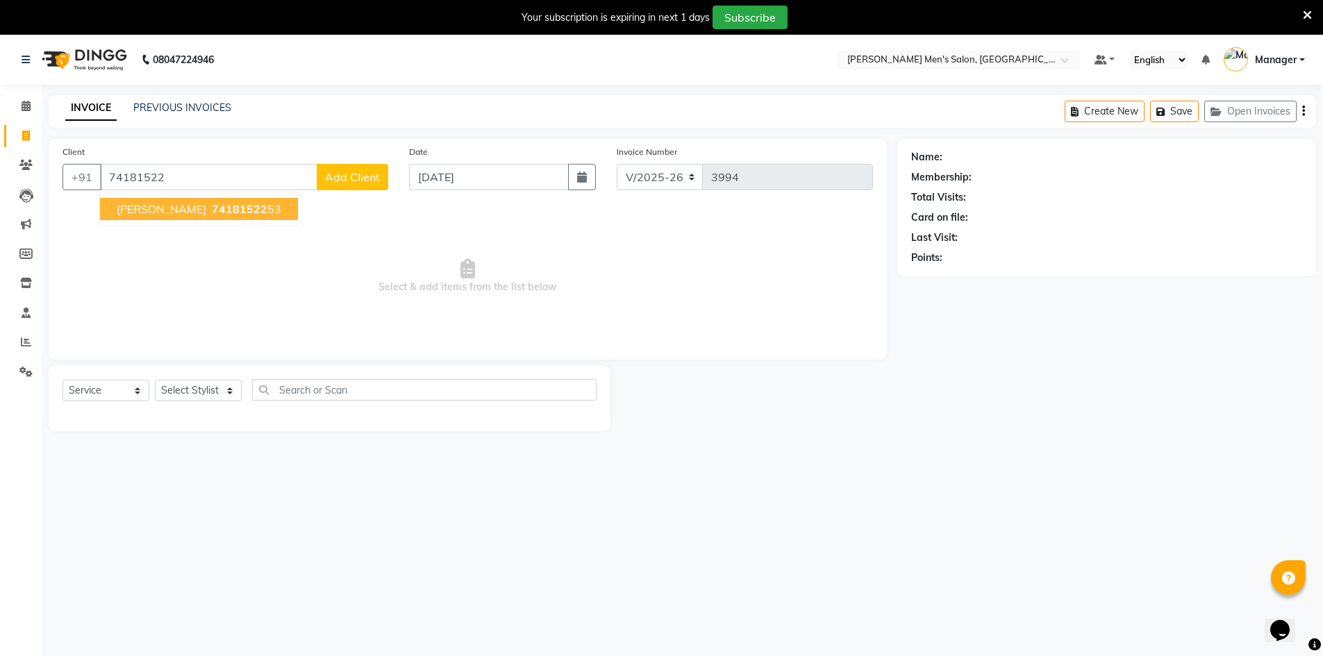
click at [144, 210] on span "Vetrivel" at bounding box center [162, 209] width 90 height 14
type input "7418152253"
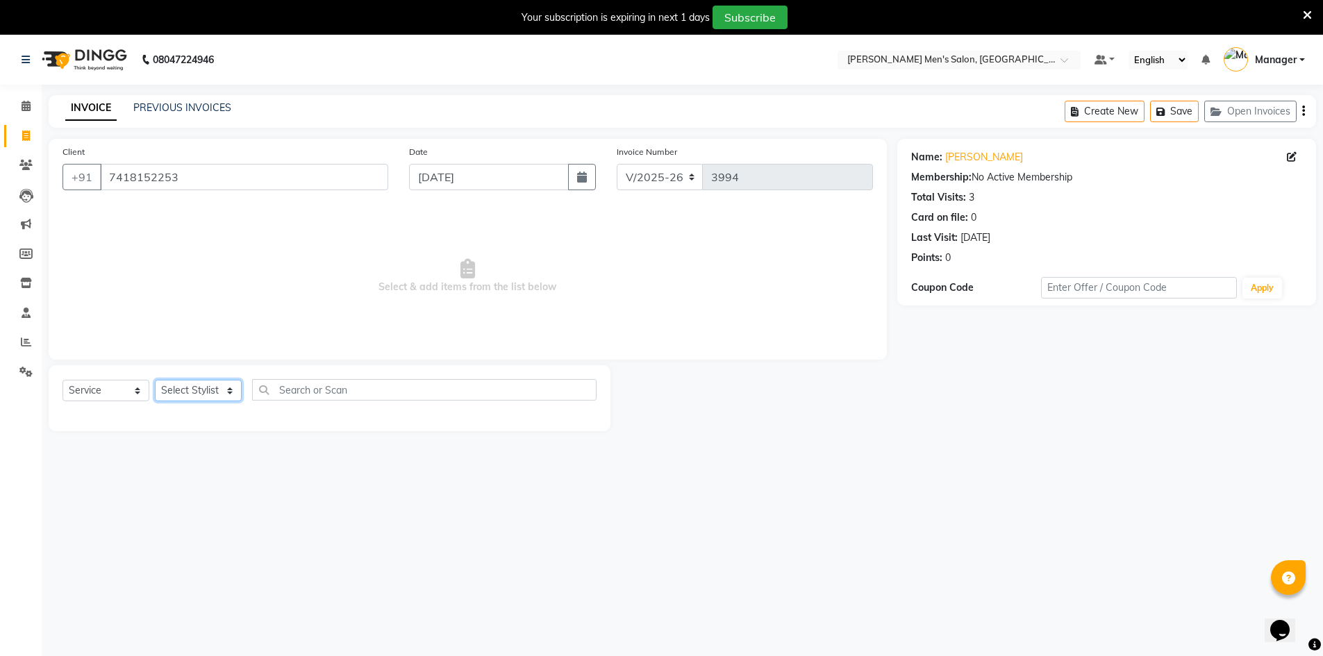
click at [163, 389] on select "Select Stylist Ashu Kulothunkan Manager Mithran Nadeem Saddam" at bounding box center [198, 391] width 87 height 22
select select "65604"
click at [155, 380] on select "Select Stylist Ashu Kulothunkan Manager Mithran Nadeem Saddam" at bounding box center [198, 391] width 87 height 22
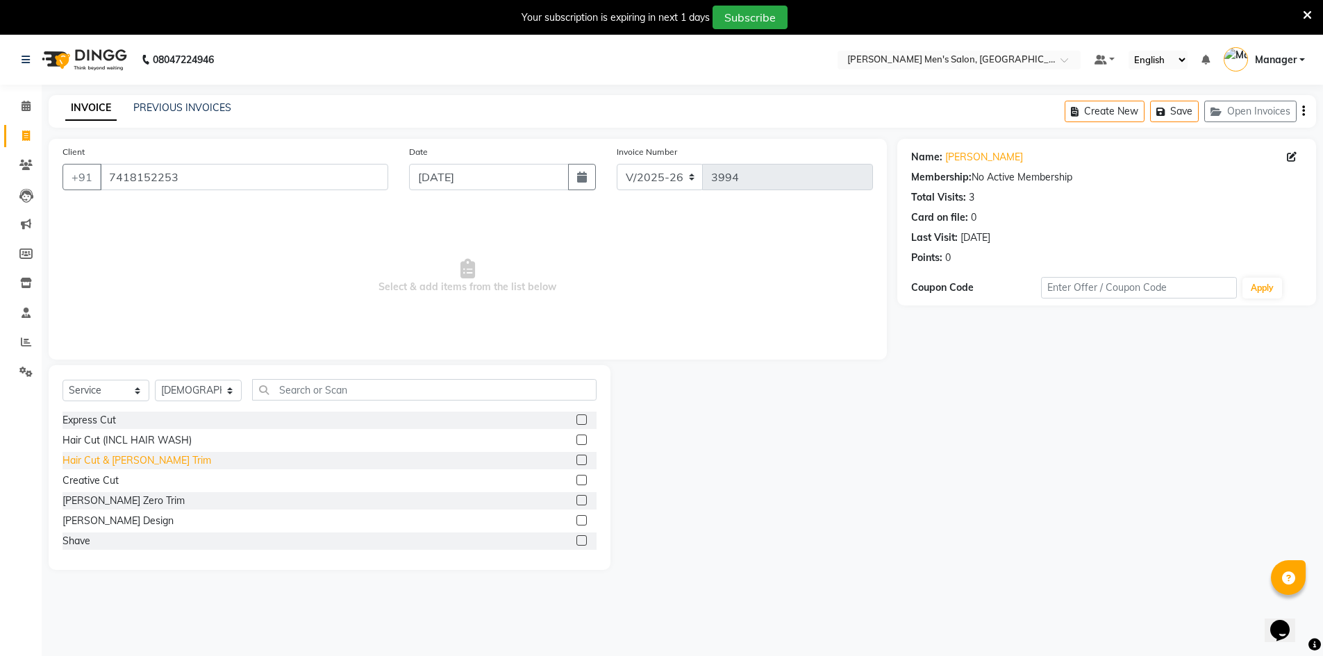
click at [122, 463] on div "Hair Cut & [PERSON_NAME] Trim" at bounding box center [137, 461] width 149 height 15
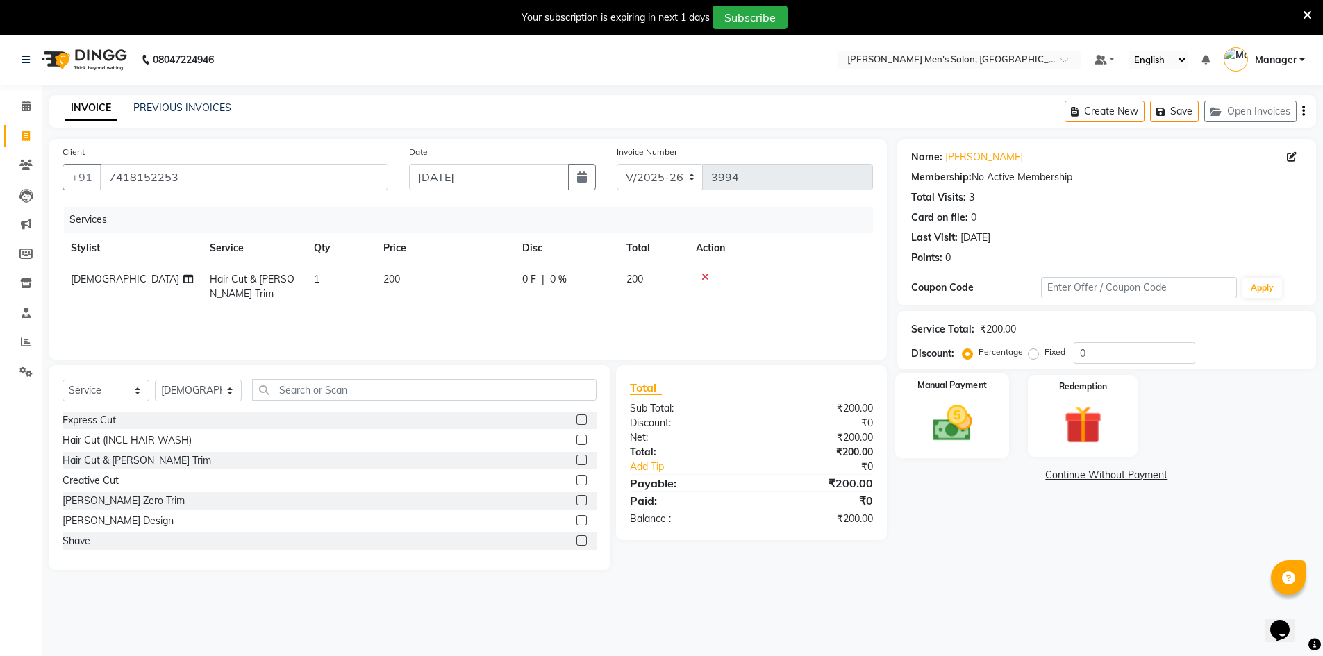
click at [972, 429] on img at bounding box center [952, 423] width 64 height 45
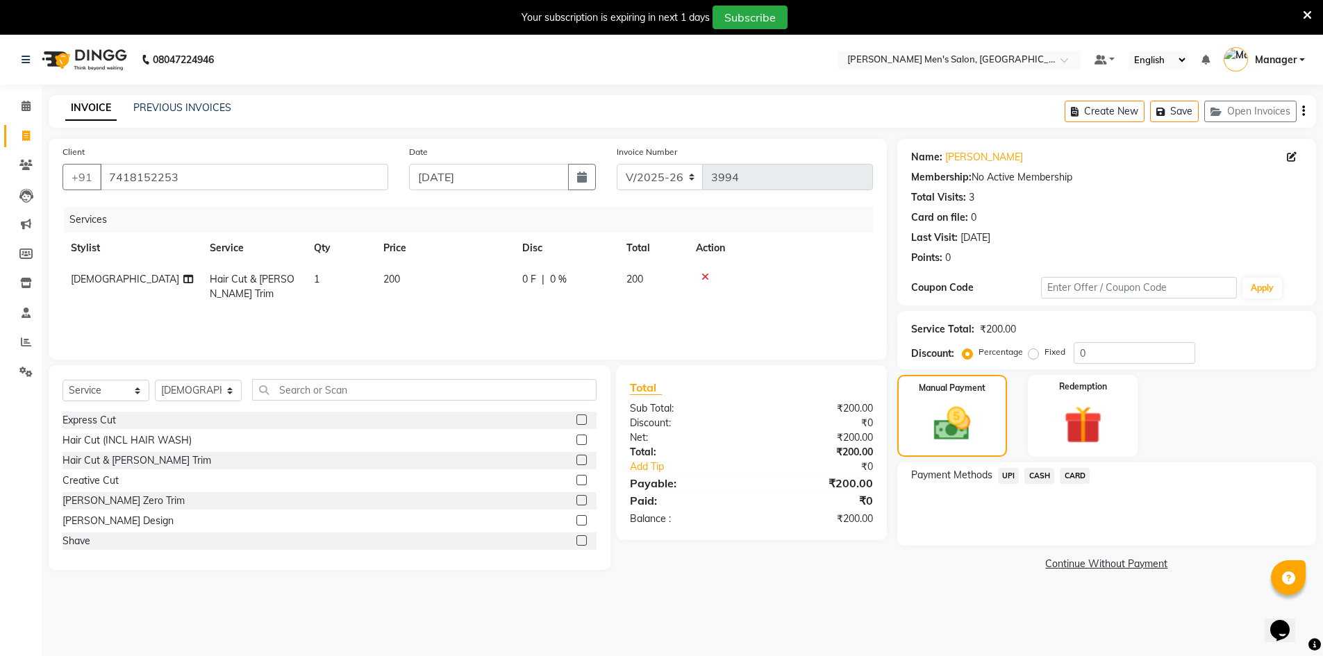
click at [704, 276] on icon at bounding box center [705, 277] width 8 height 10
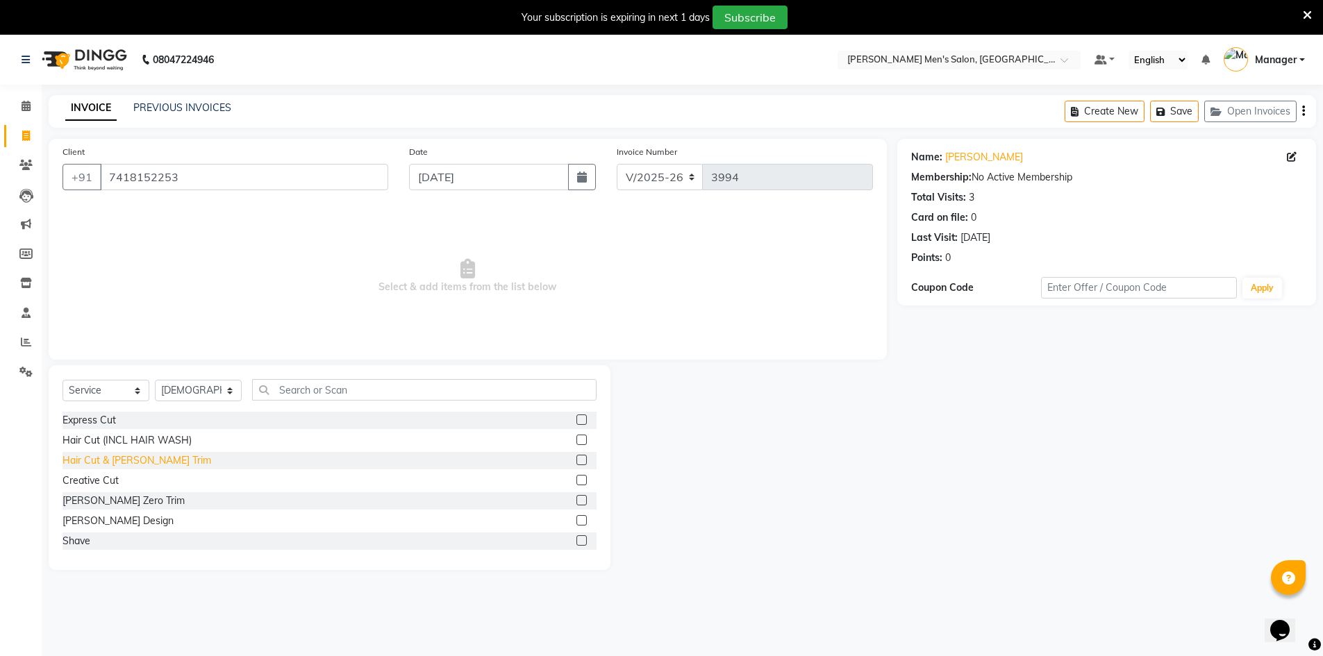
click at [108, 461] on div "Hair Cut & [PERSON_NAME] Trim" at bounding box center [137, 461] width 149 height 15
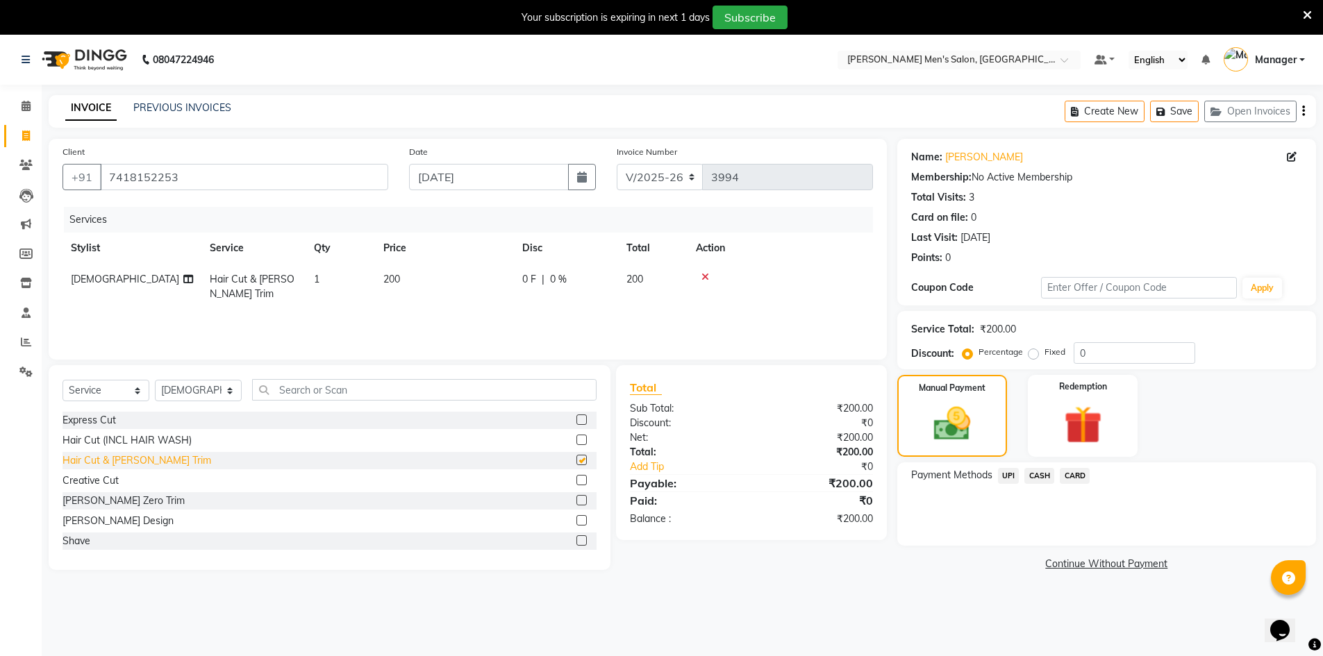
checkbox input "false"
click at [1004, 477] on span "UPI" at bounding box center [1009, 476] width 22 height 16
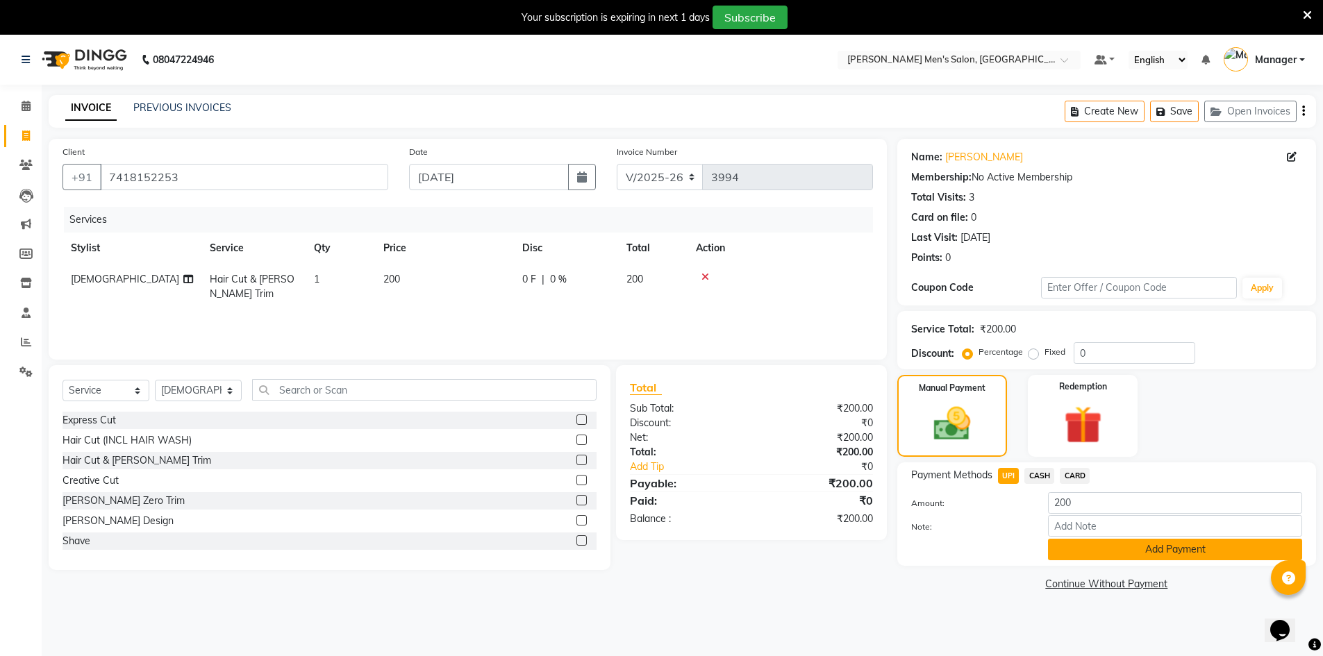
click at [1101, 549] on button "Add Payment" at bounding box center [1175, 550] width 254 height 22
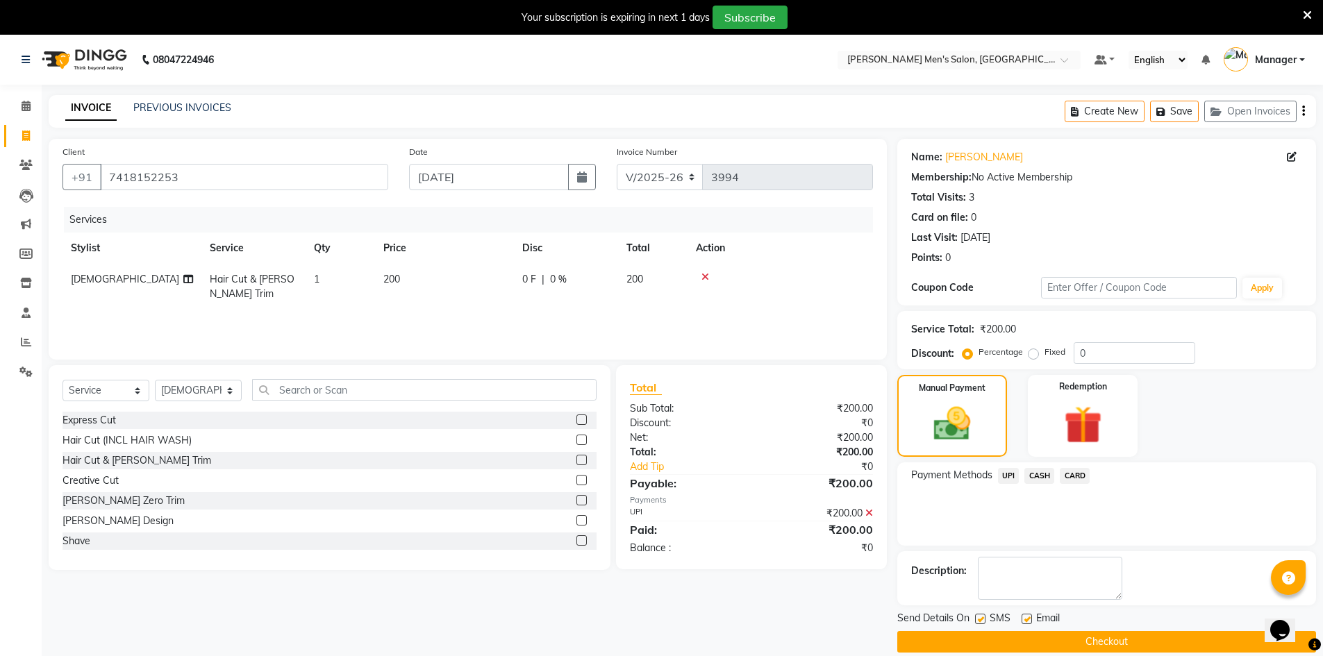
click at [1091, 636] on button "Checkout" at bounding box center [1106, 642] width 419 height 22
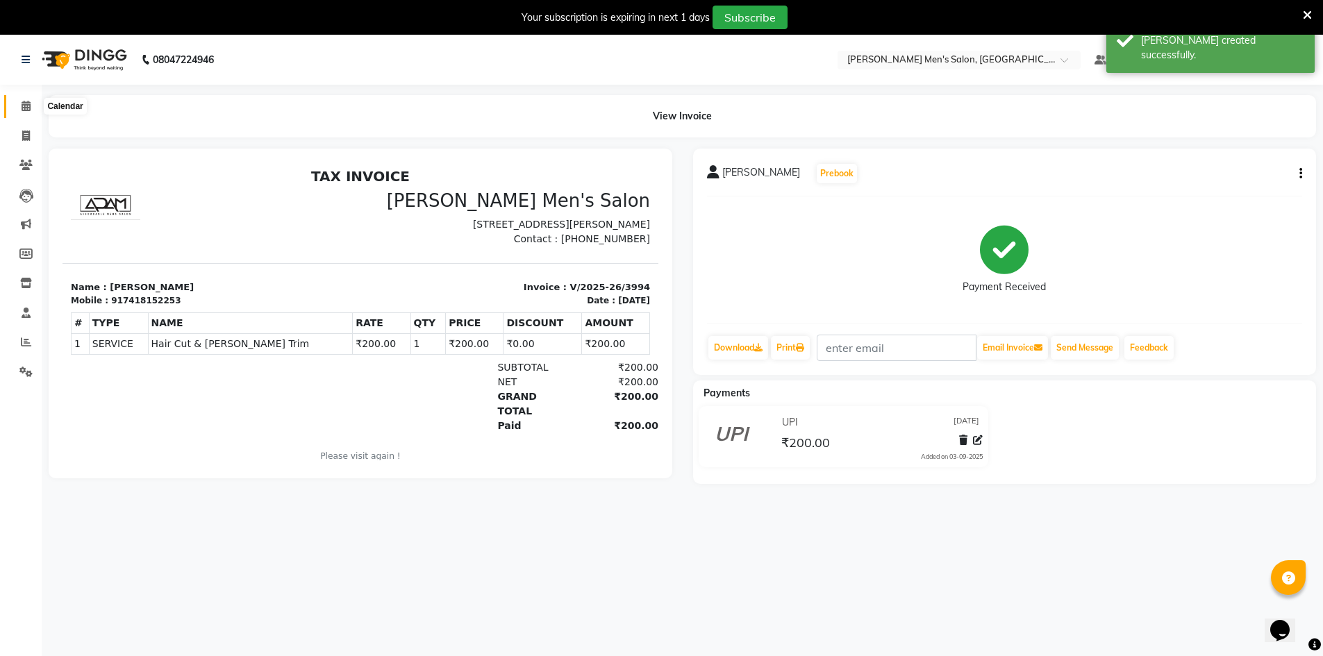
click at [19, 106] on span at bounding box center [26, 107] width 24 height 16
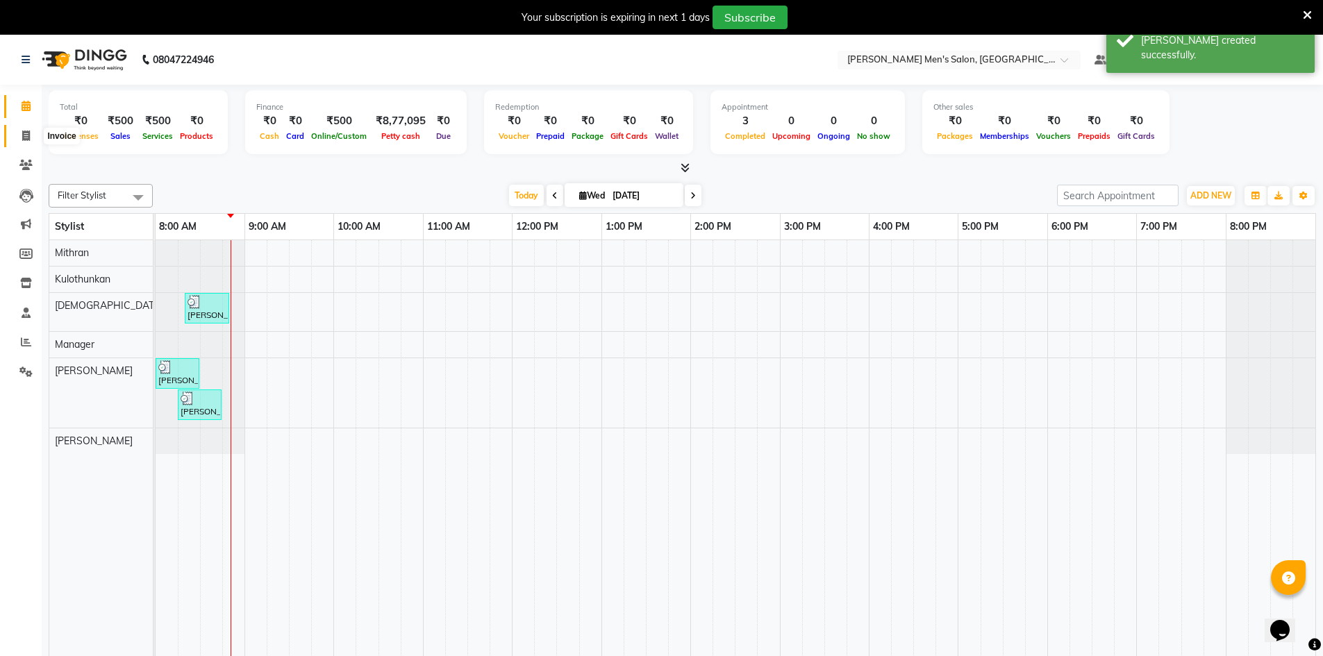
click at [18, 138] on span at bounding box center [26, 136] width 24 height 16
select select "service"
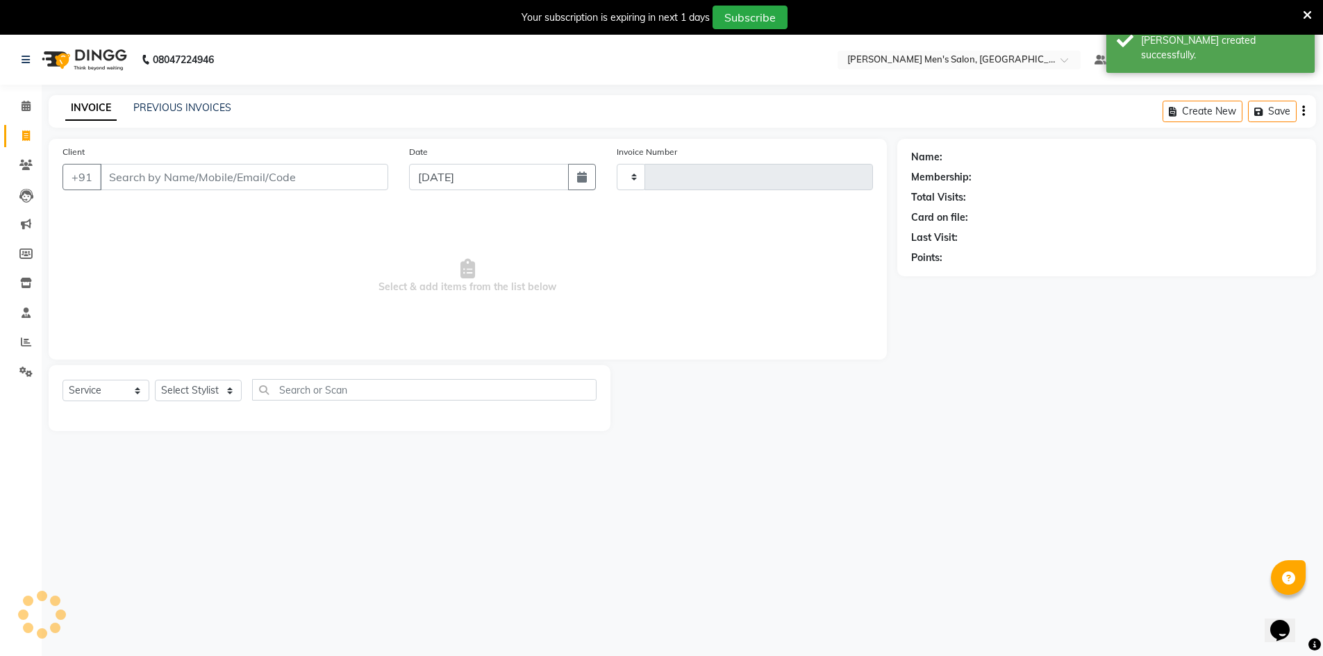
type input "3995"
select select "6913"
click at [153, 101] on link "PREVIOUS INVOICES" at bounding box center [182, 107] width 98 height 13
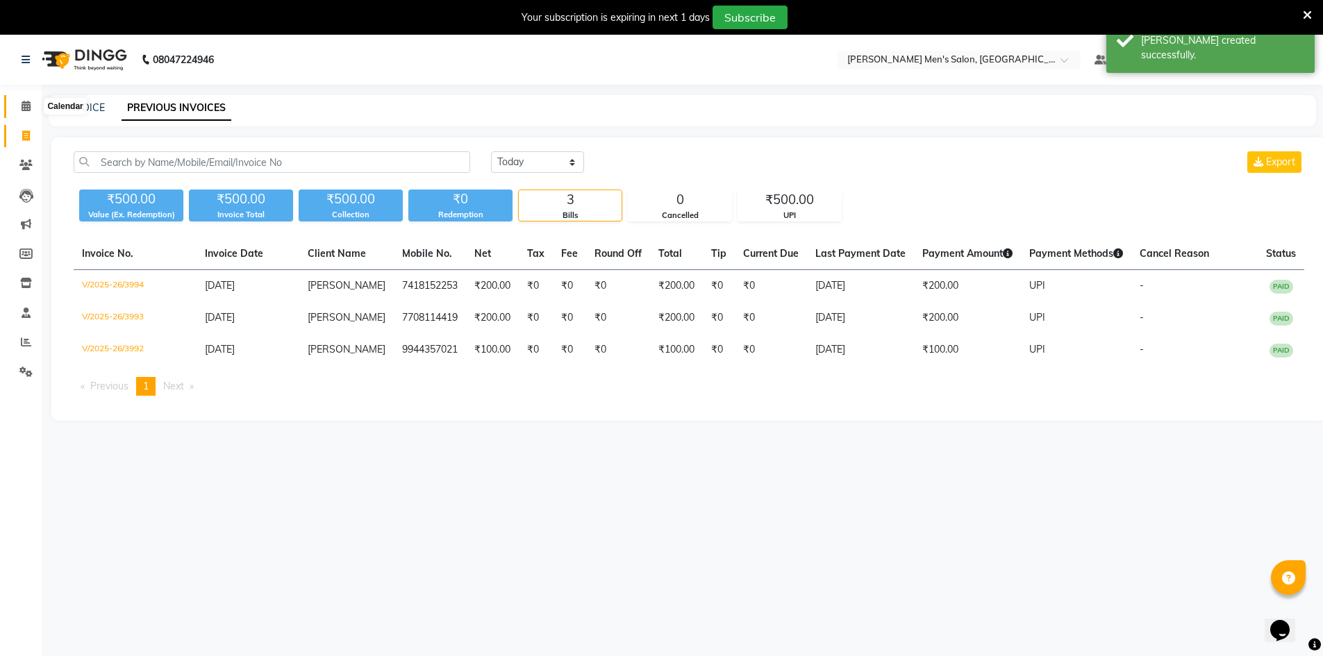
click at [22, 101] on icon at bounding box center [26, 106] width 9 height 10
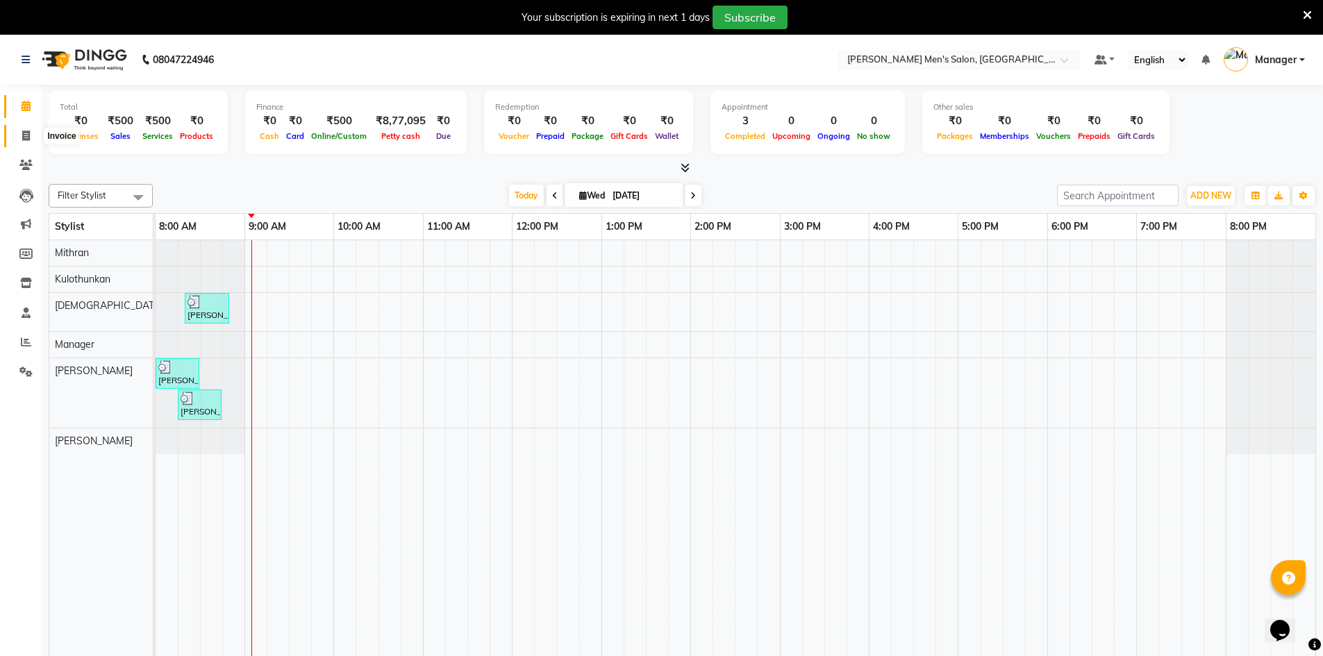
click at [31, 133] on span at bounding box center [26, 136] width 24 height 16
select select "6913"
select select "service"
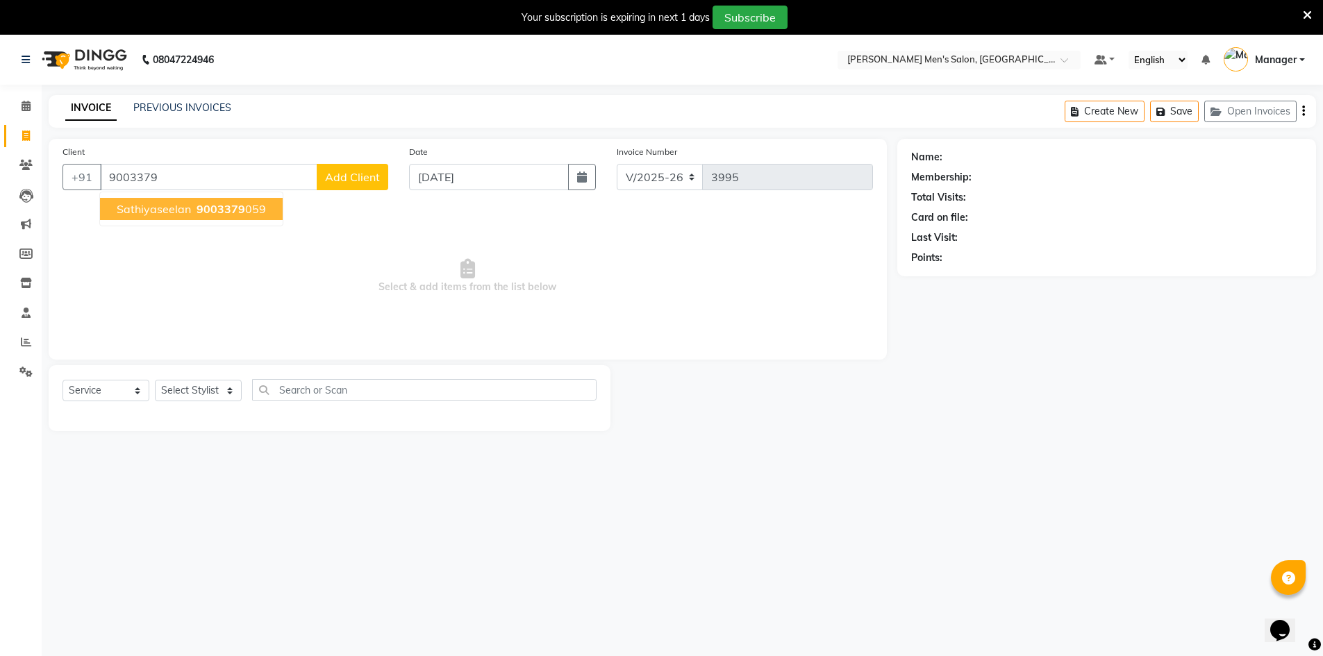
click at [235, 206] on span "9003379" at bounding box center [221, 209] width 49 height 14
type input "9003379059"
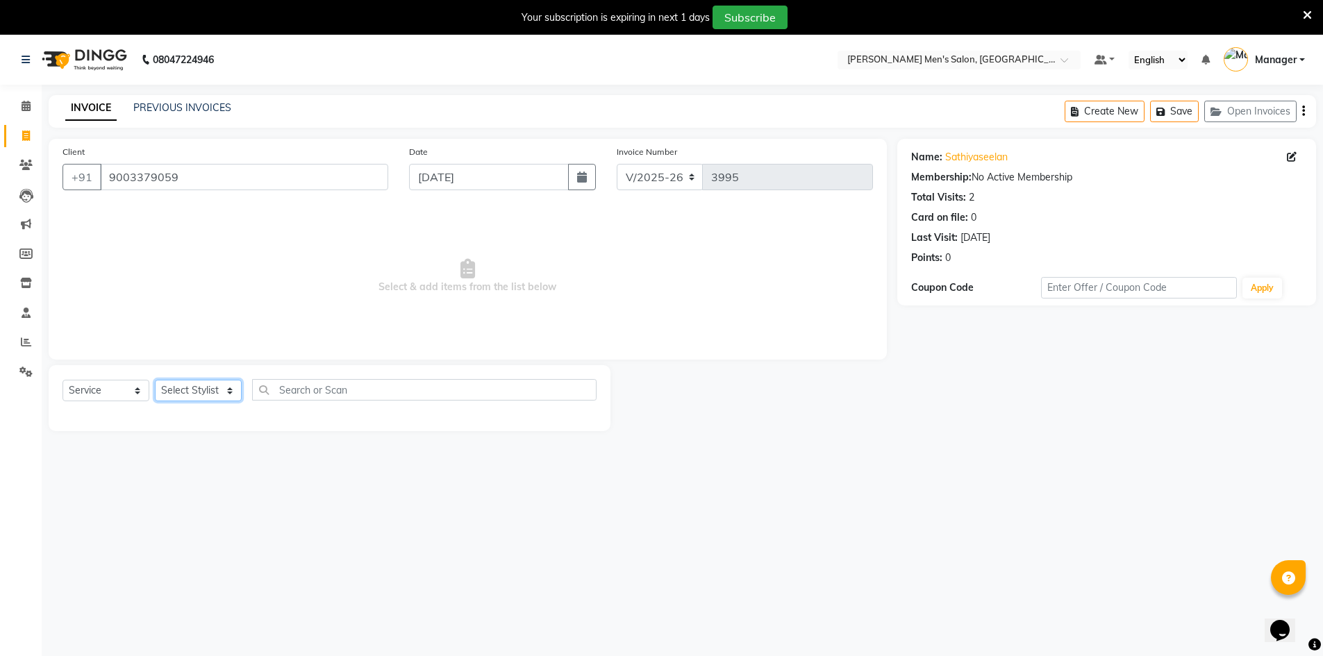
click at [201, 390] on select "Select Stylist Ashu Kulothunkan Manager Mithran Nadeem Saddam" at bounding box center [198, 391] width 87 height 22
select select "70201"
click at [155, 380] on select "Select Stylist Ashu Kulothunkan Manager Mithran Nadeem Saddam" at bounding box center [198, 391] width 87 height 22
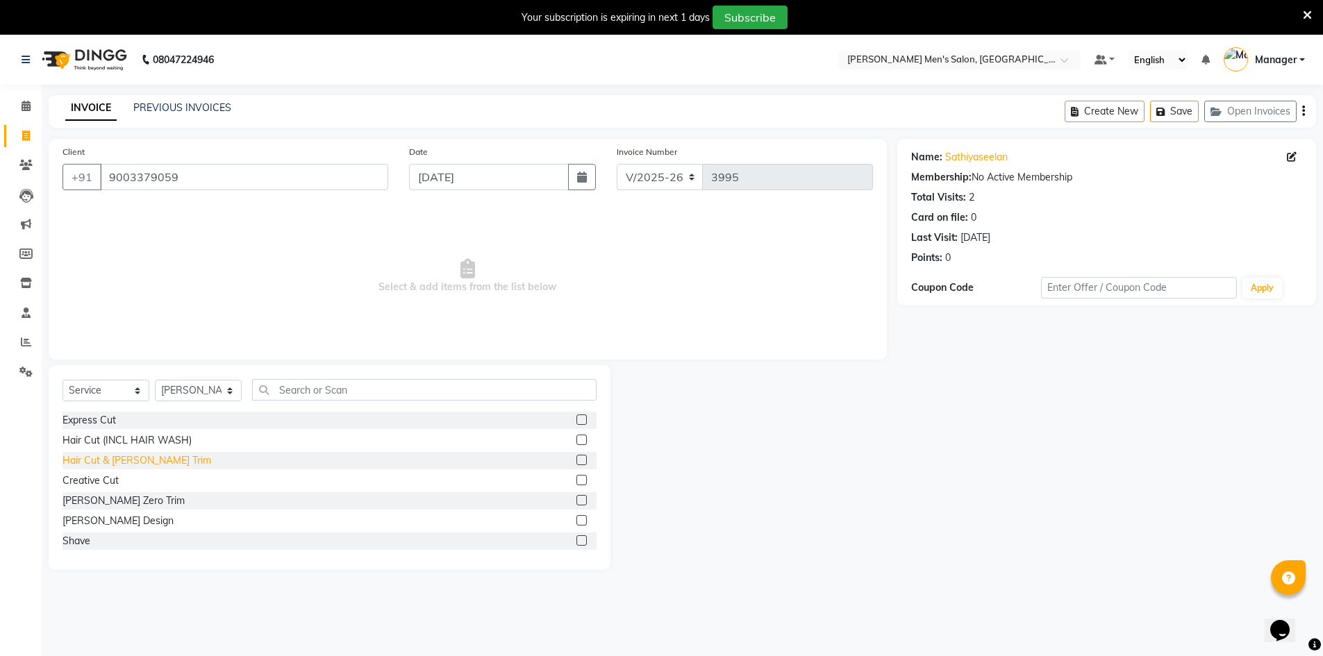
click at [122, 462] on div "Hair Cut & [PERSON_NAME] Trim" at bounding box center [137, 461] width 149 height 15
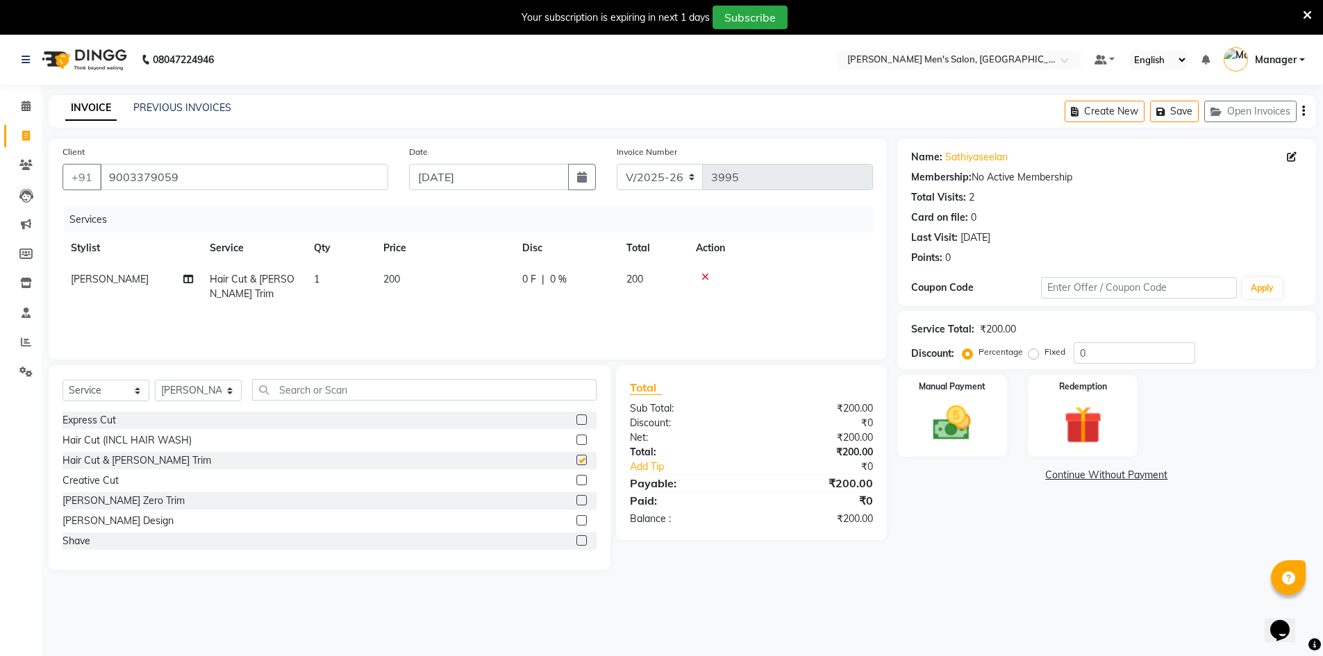
checkbox input "false"
click at [950, 435] on img at bounding box center [952, 423] width 64 height 45
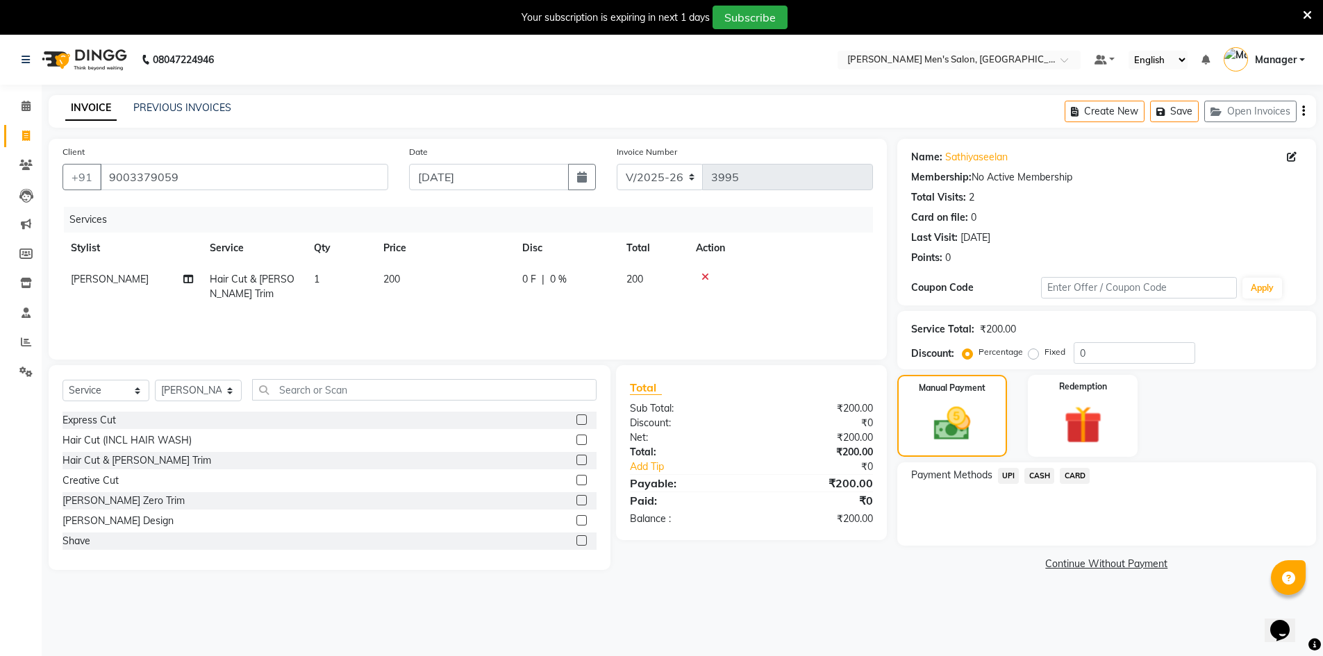
click at [1006, 474] on span "UPI" at bounding box center [1009, 476] width 22 height 16
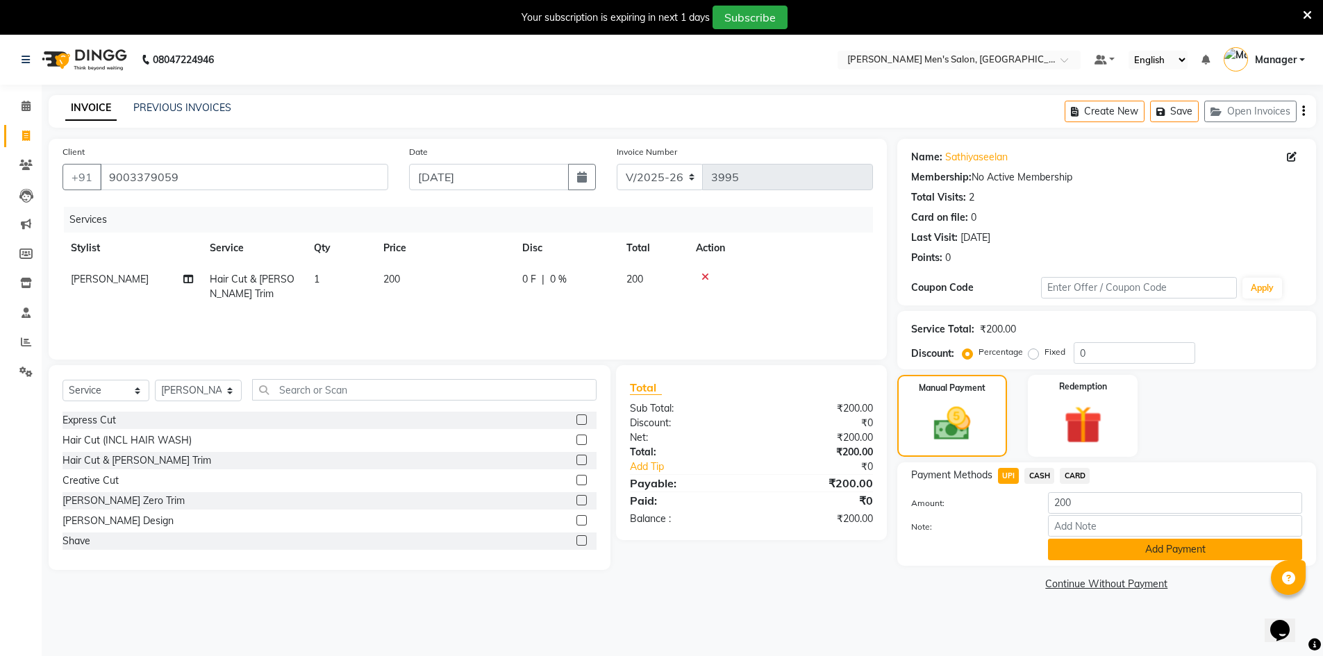
click at [1053, 555] on button "Add Payment" at bounding box center [1175, 550] width 254 height 22
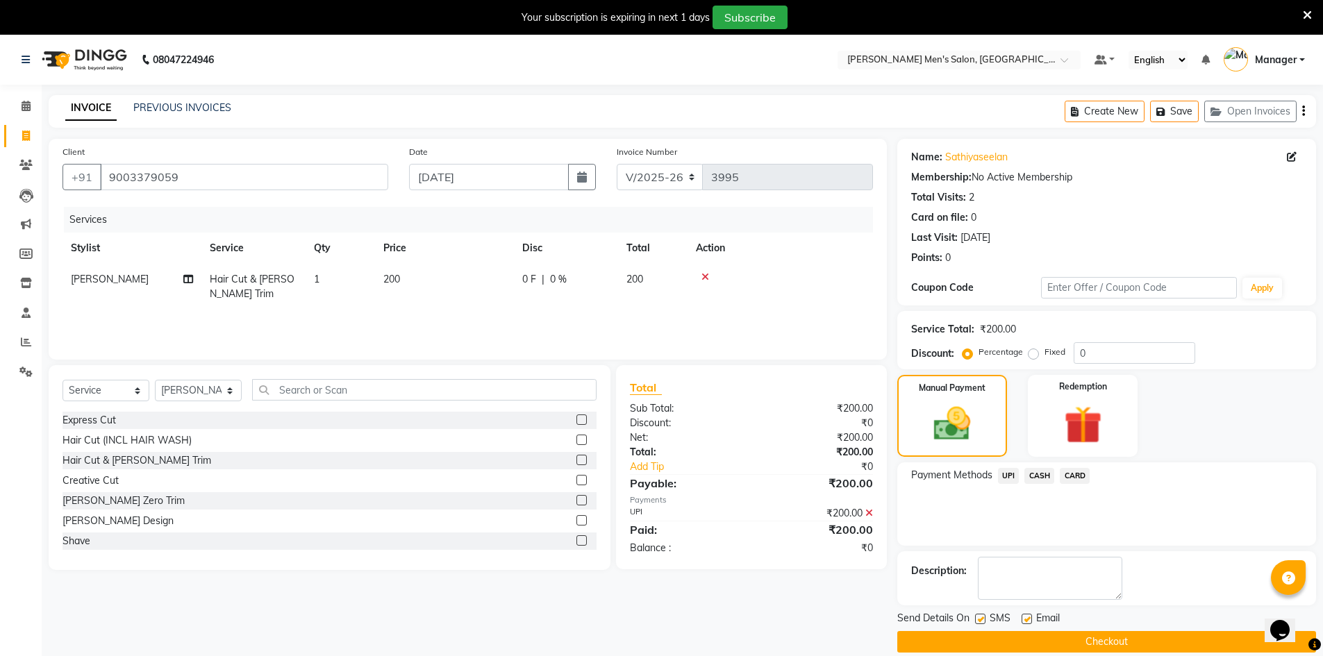
click at [1029, 640] on button "Checkout" at bounding box center [1106, 642] width 419 height 22
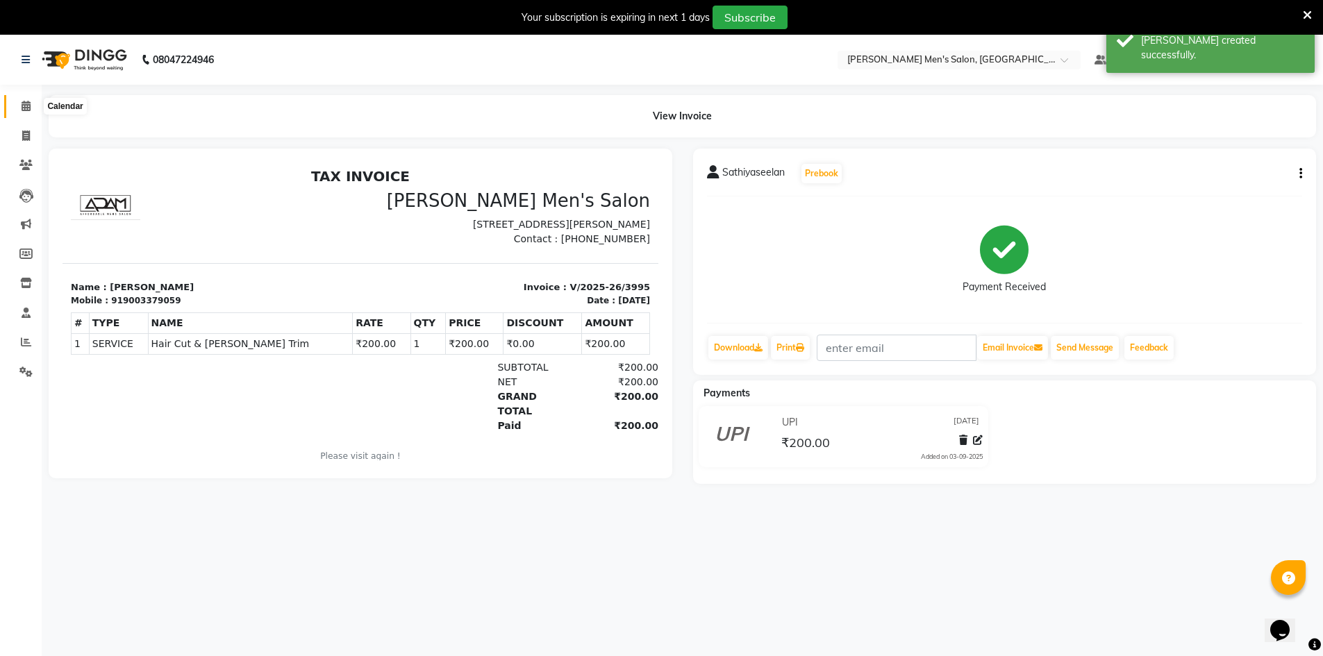
click at [17, 106] on span at bounding box center [26, 107] width 24 height 16
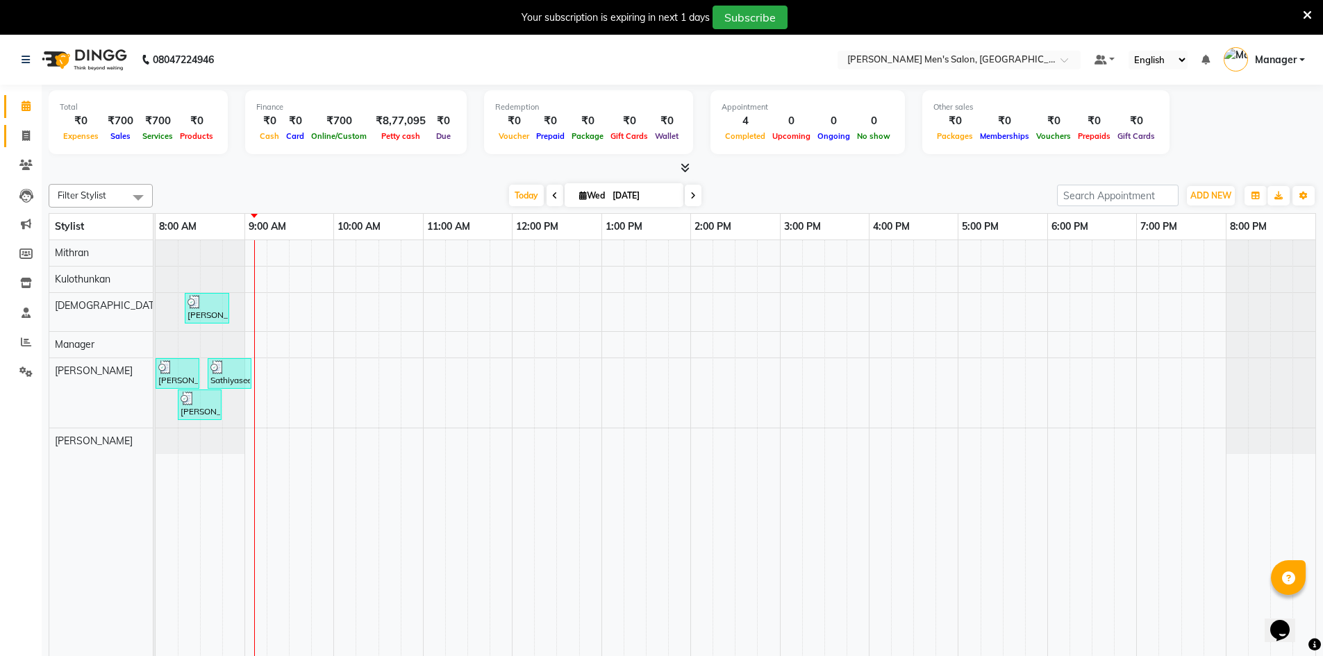
click at [12, 135] on link "Invoice" at bounding box center [20, 136] width 33 height 23
select select "service"
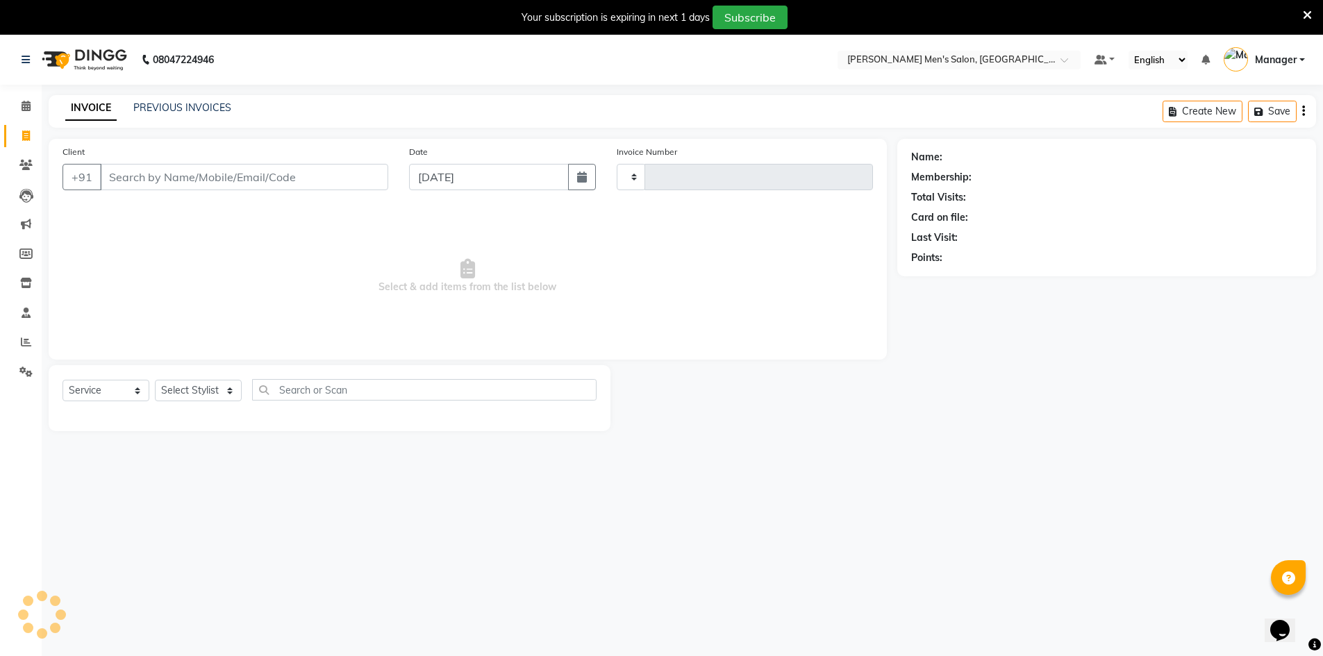
type input "3996"
select select "6913"
click at [137, 172] on input "Client" at bounding box center [244, 177] width 288 height 26
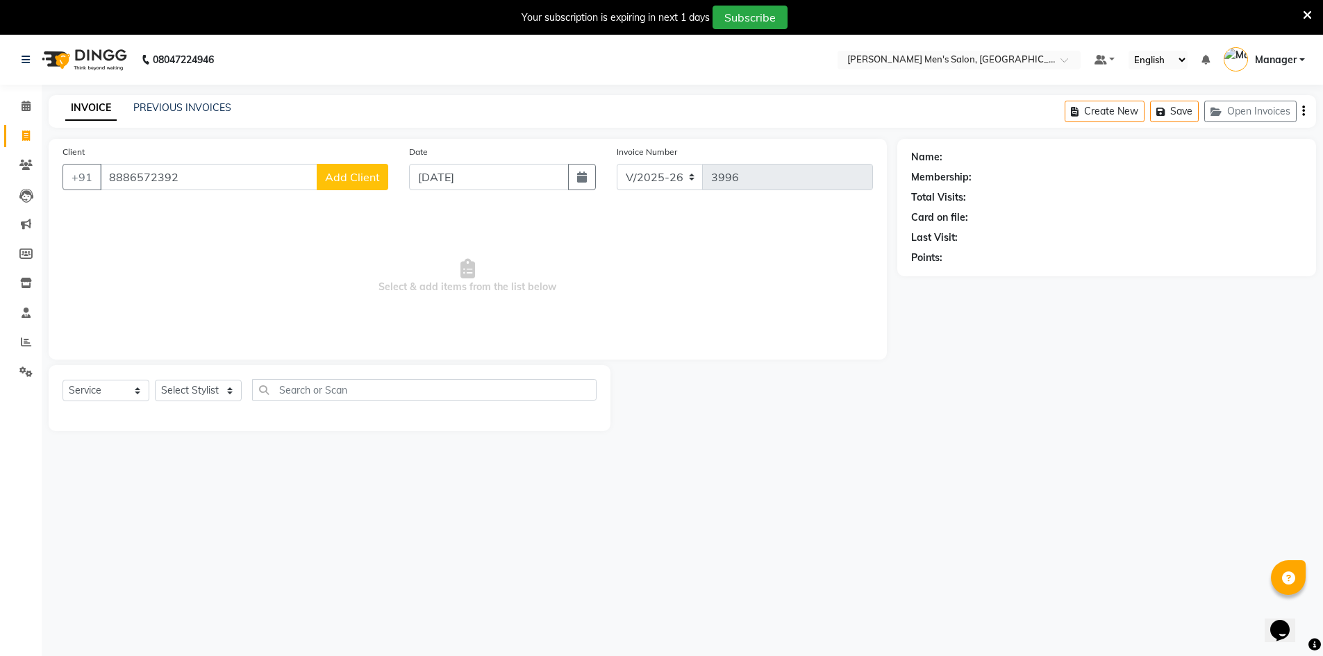
type input "8886572392"
click at [341, 182] on span "Add Client" at bounding box center [352, 177] width 55 height 14
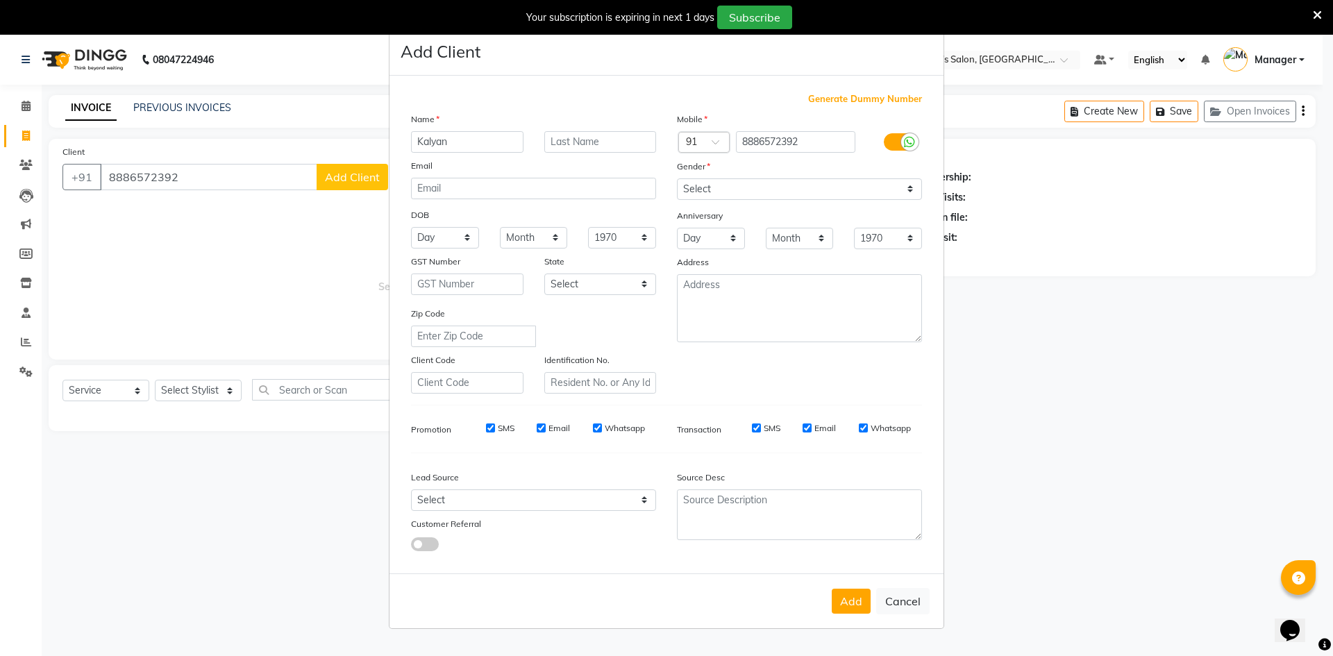
type input "Kalyan"
click at [751, 186] on select "Select Male Female Other Prefer Not To Say" at bounding box center [799, 189] width 245 height 22
select select "male"
click at [677, 178] on select "Select Male Female Other Prefer Not To Say" at bounding box center [799, 189] width 245 height 22
click at [537, 507] on select "Select Walk-in Referral Internet Friend Word of Mouth Advertisement Facebook Ju…" at bounding box center [533, 501] width 245 height 22
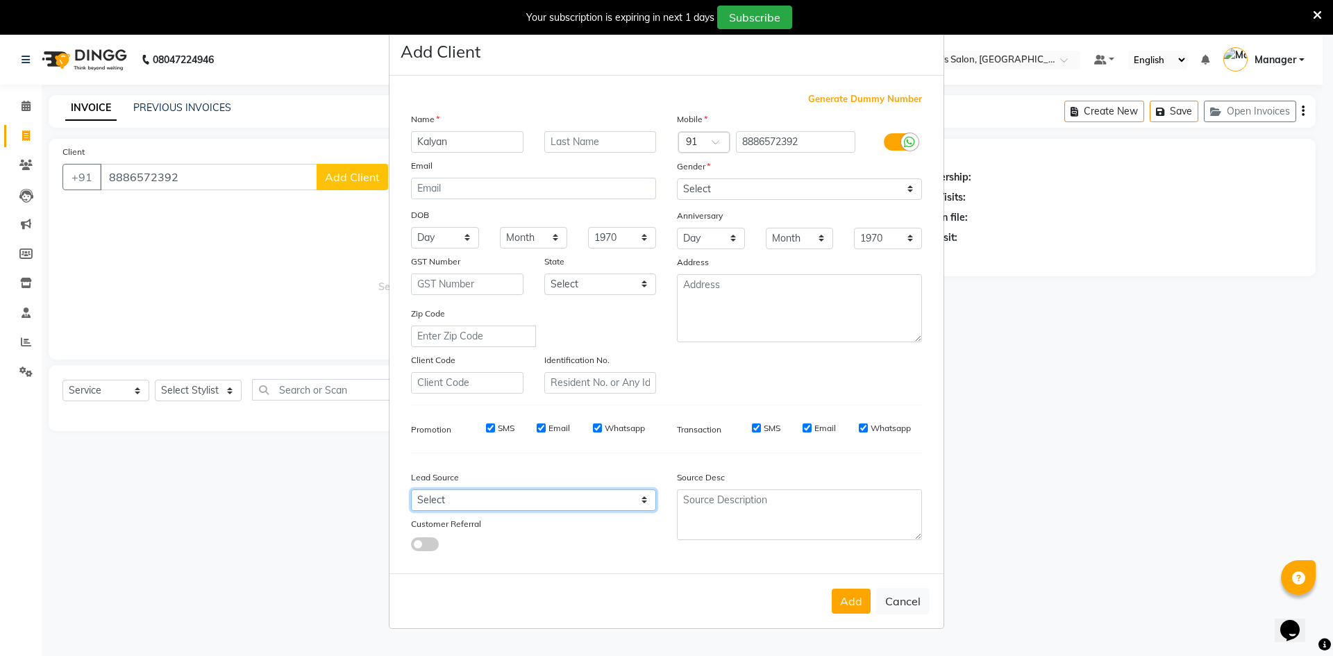
select select "48262"
click at [411, 490] on select "Select Walk-in Referral Internet Friend Word of Mouth Advertisement Facebook Ju…" at bounding box center [533, 501] width 245 height 22
click at [856, 595] on button "Add" at bounding box center [851, 601] width 39 height 25
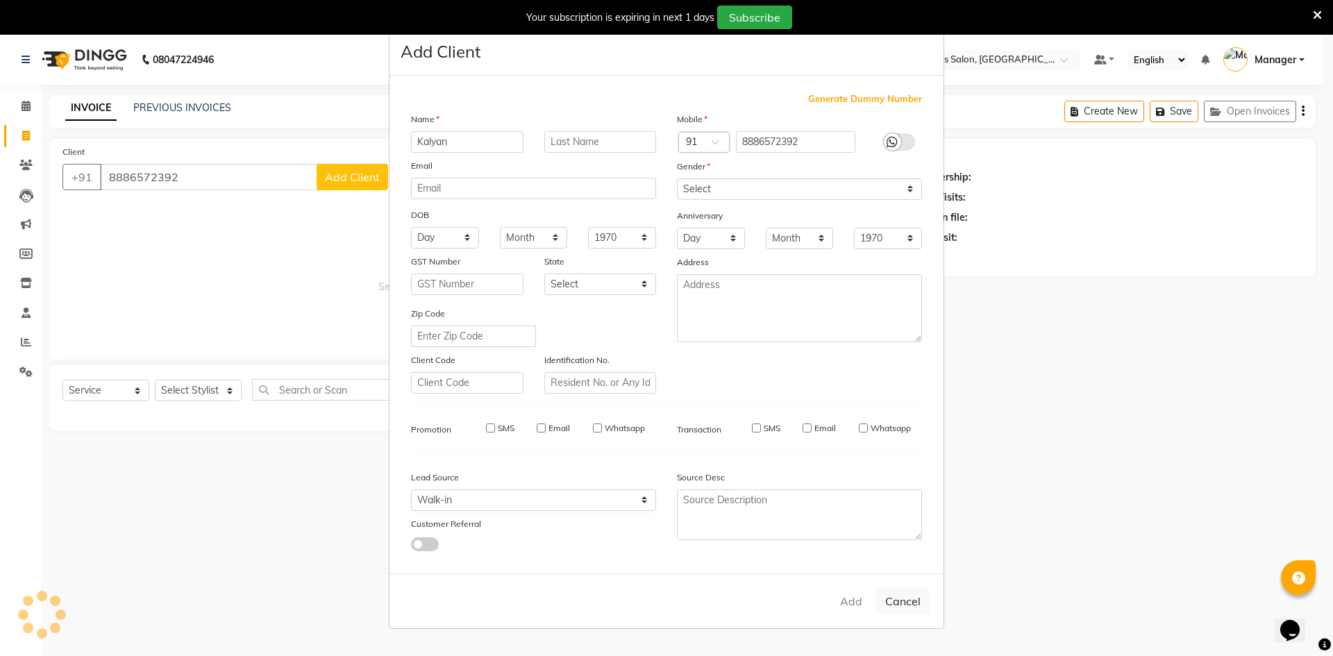
select select
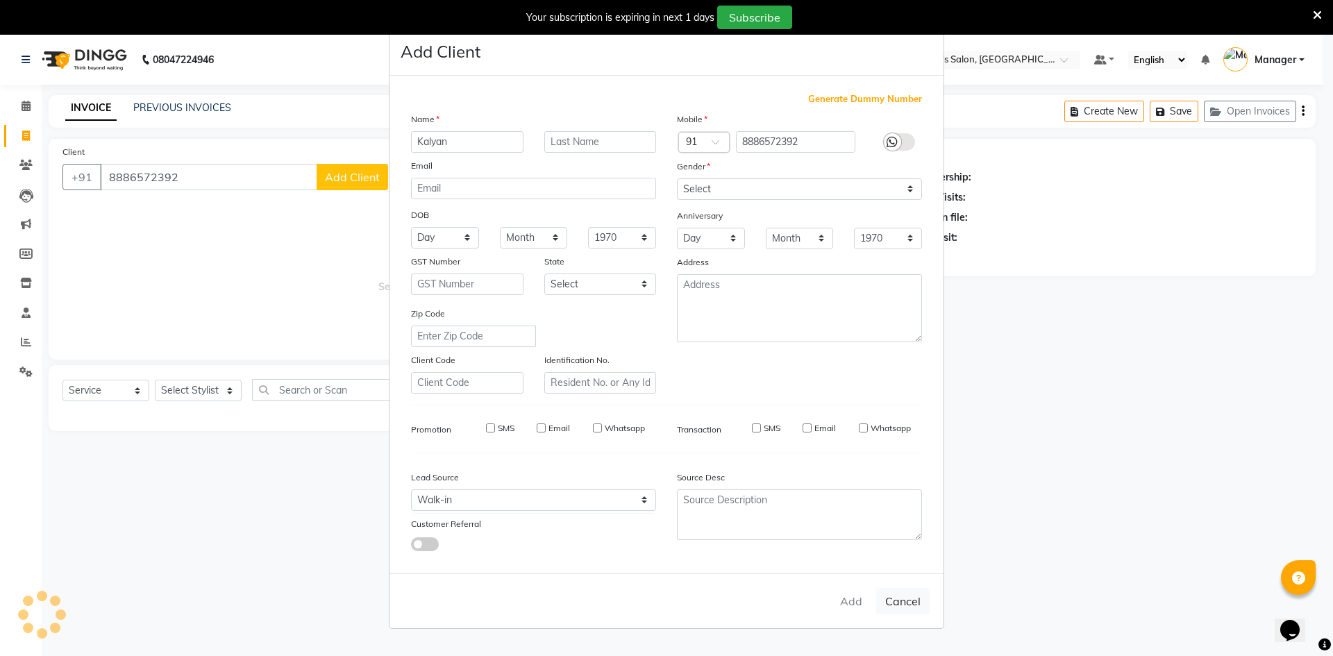
select select
checkbox input "false"
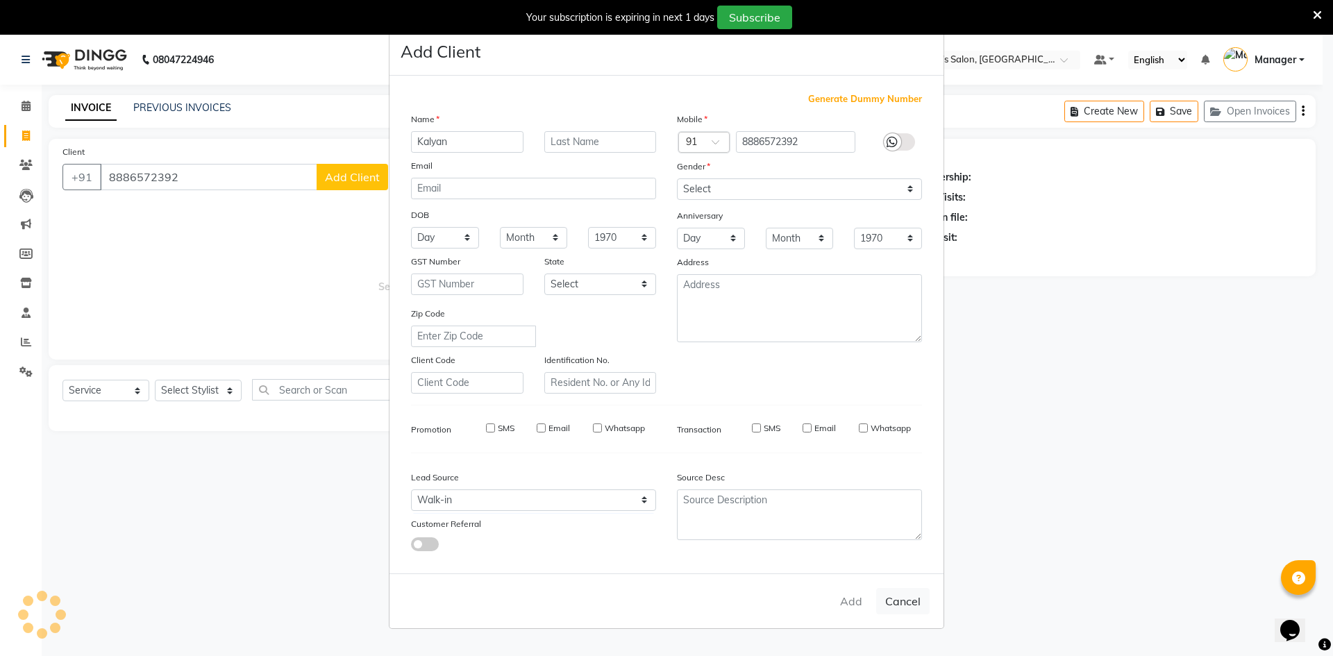
checkbox input "false"
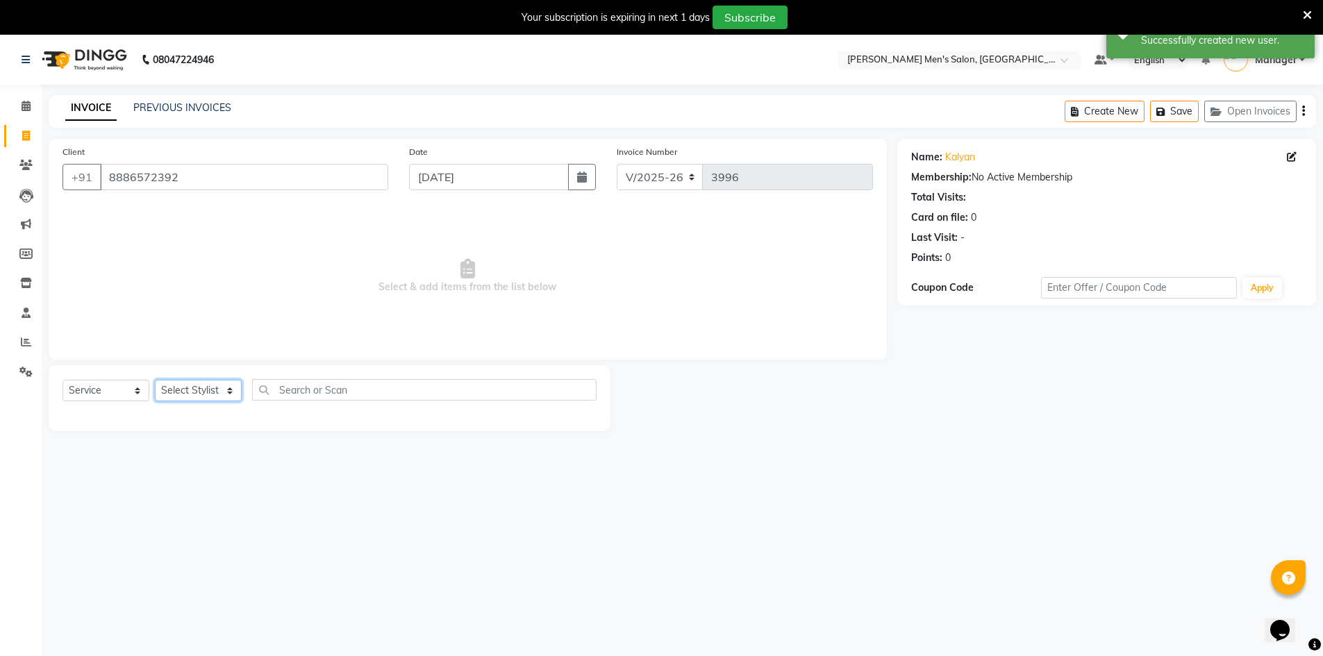
click at [187, 390] on select "Select Stylist Ashu Kulothunkan Manager Mithran Nadeem Saddam" at bounding box center [198, 391] width 87 height 22
select select "65604"
click at [155, 380] on select "Select Stylist Ashu Kulothunkan Manager Mithran Nadeem Saddam" at bounding box center [198, 391] width 87 height 22
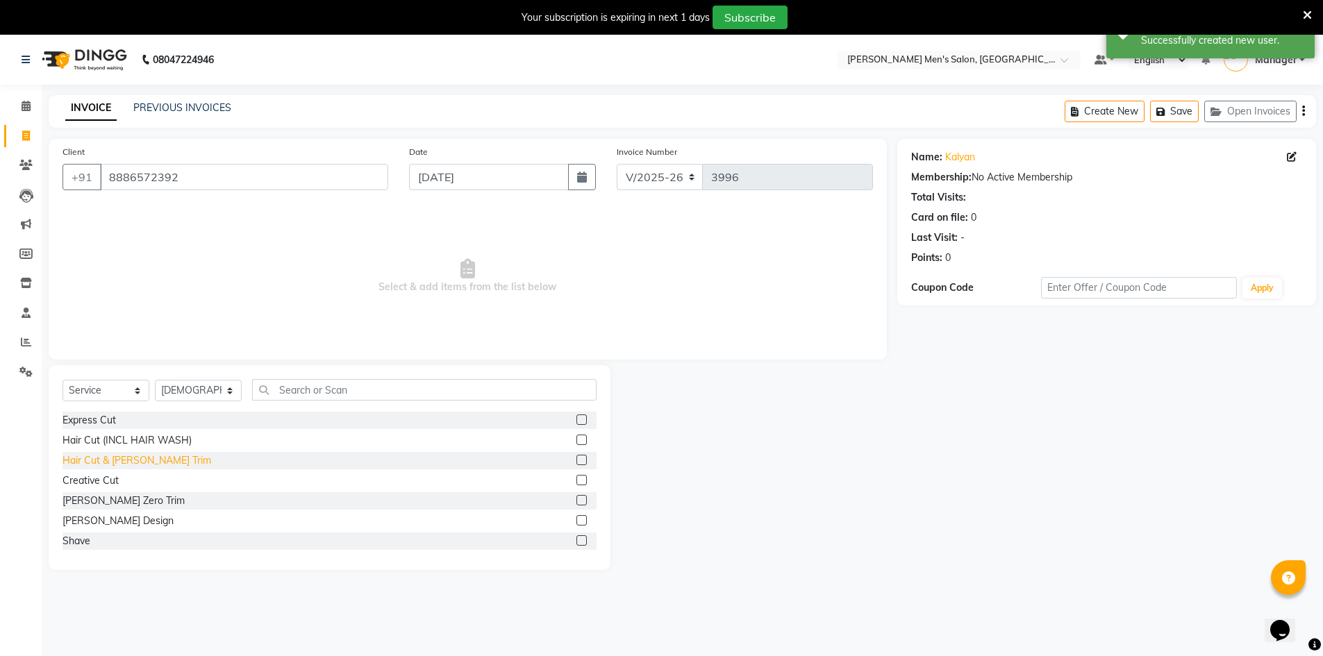
click at [119, 464] on div "Hair Cut & [PERSON_NAME] Trim" at bounding box center [137, 461] width 149 height 15
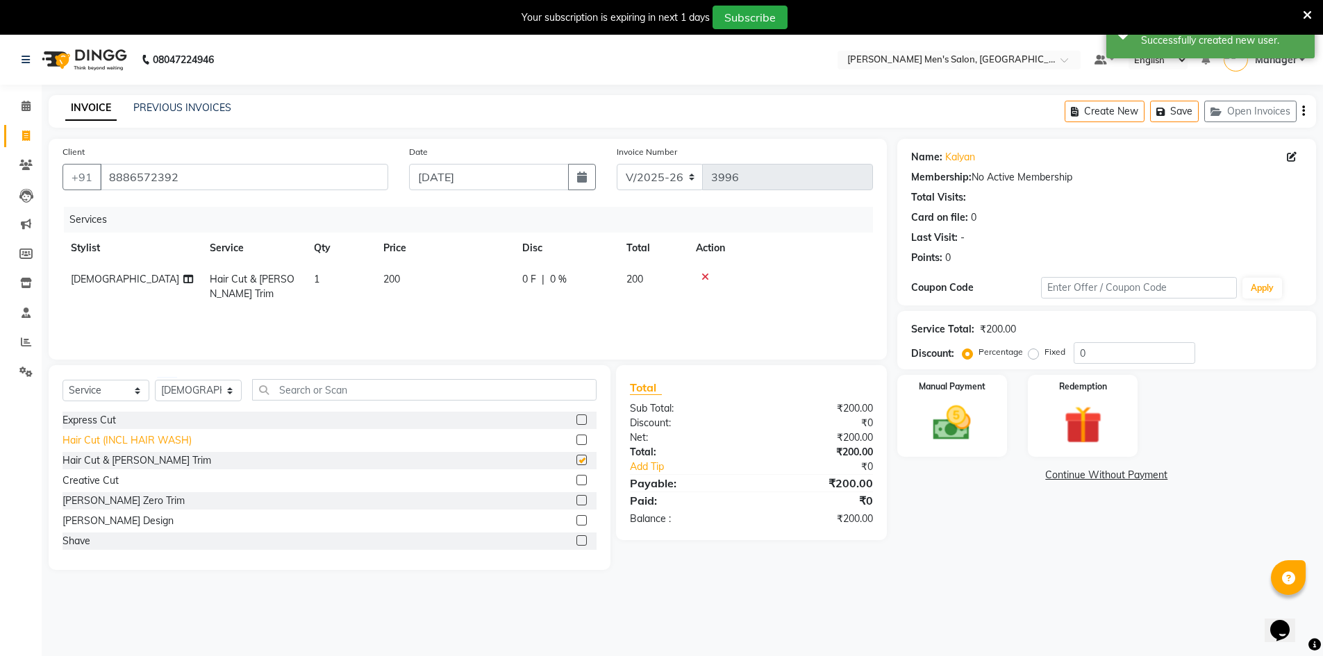
checkbox input "false"
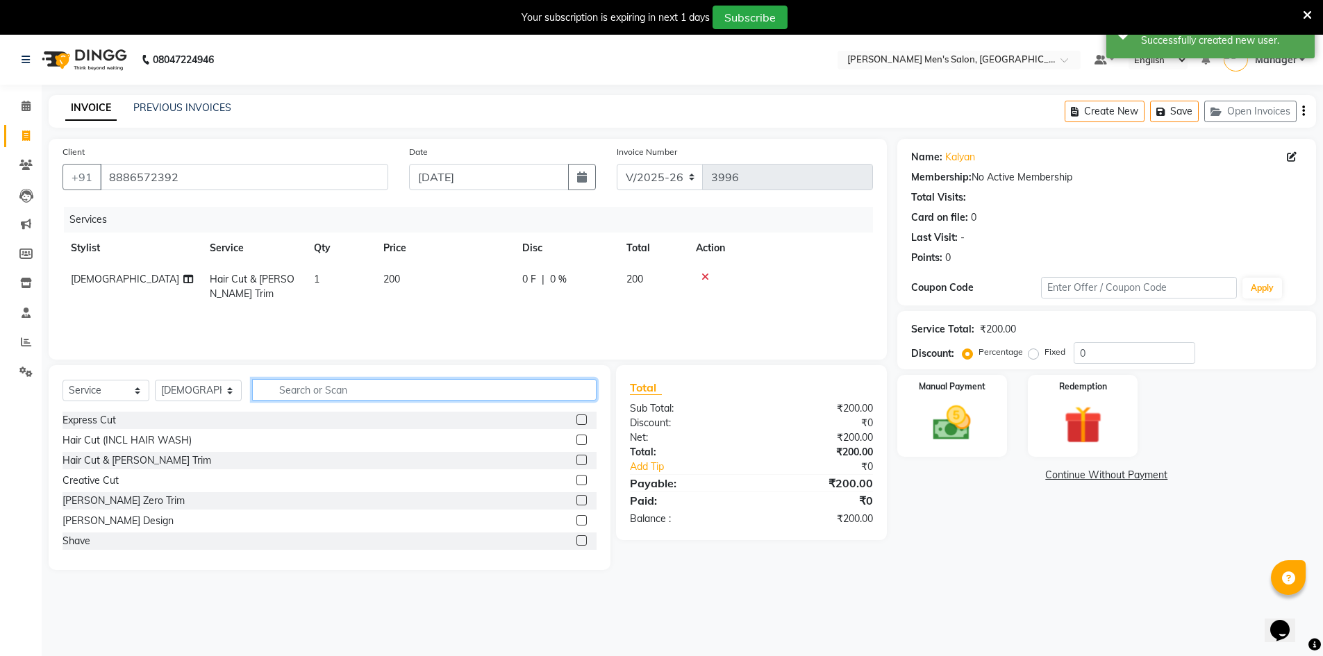
click at [339, 393] on input "text" at bounding box center [424, 390] width 344 height 22
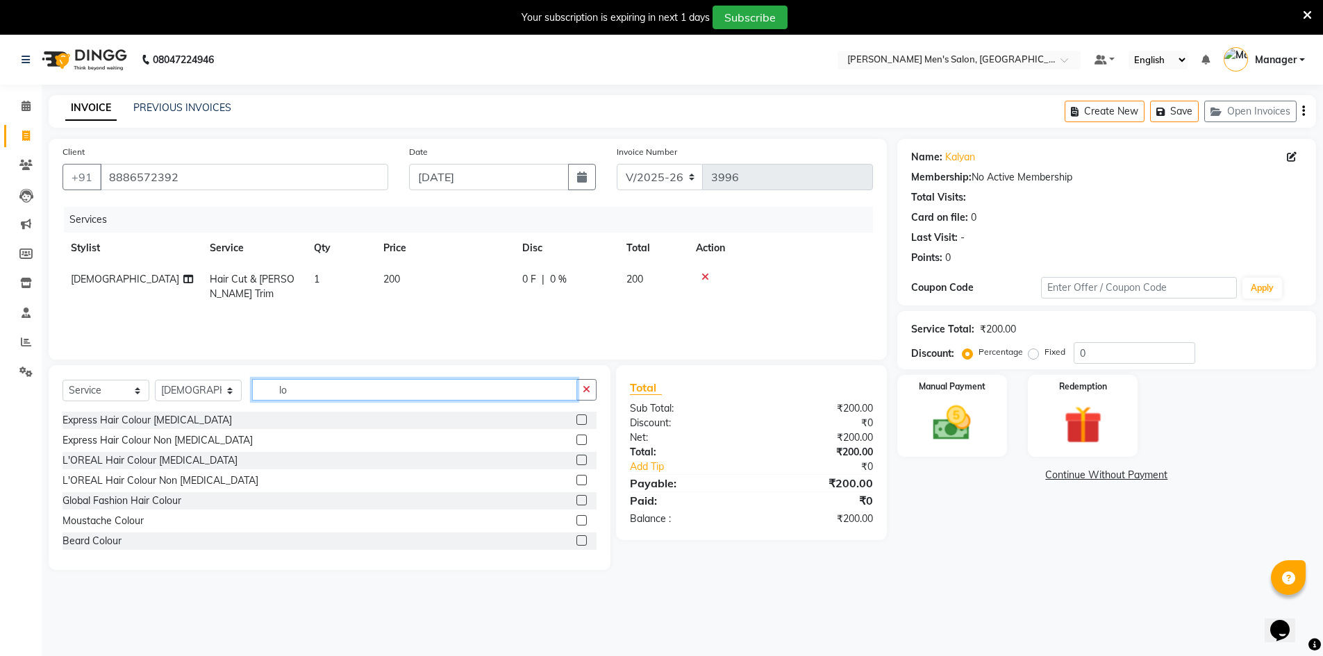
type input "lo"
click at [223, 481] on div "L'OREAL Hair Colour Non Ammonia" at bounding box center [330, 480] width 534 height 17
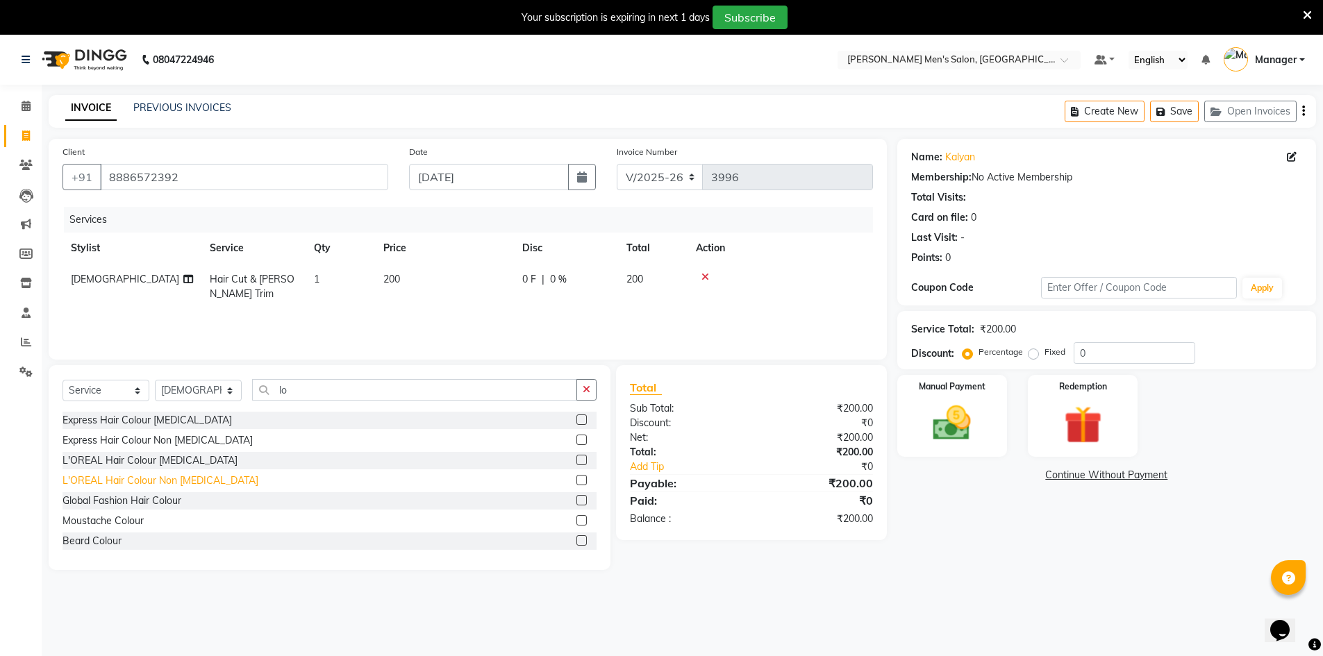
click at [206, 483] on div "L'OREAL Hair Colour Non Ammonia" at bounding box center [161, 481] width 196 height 15
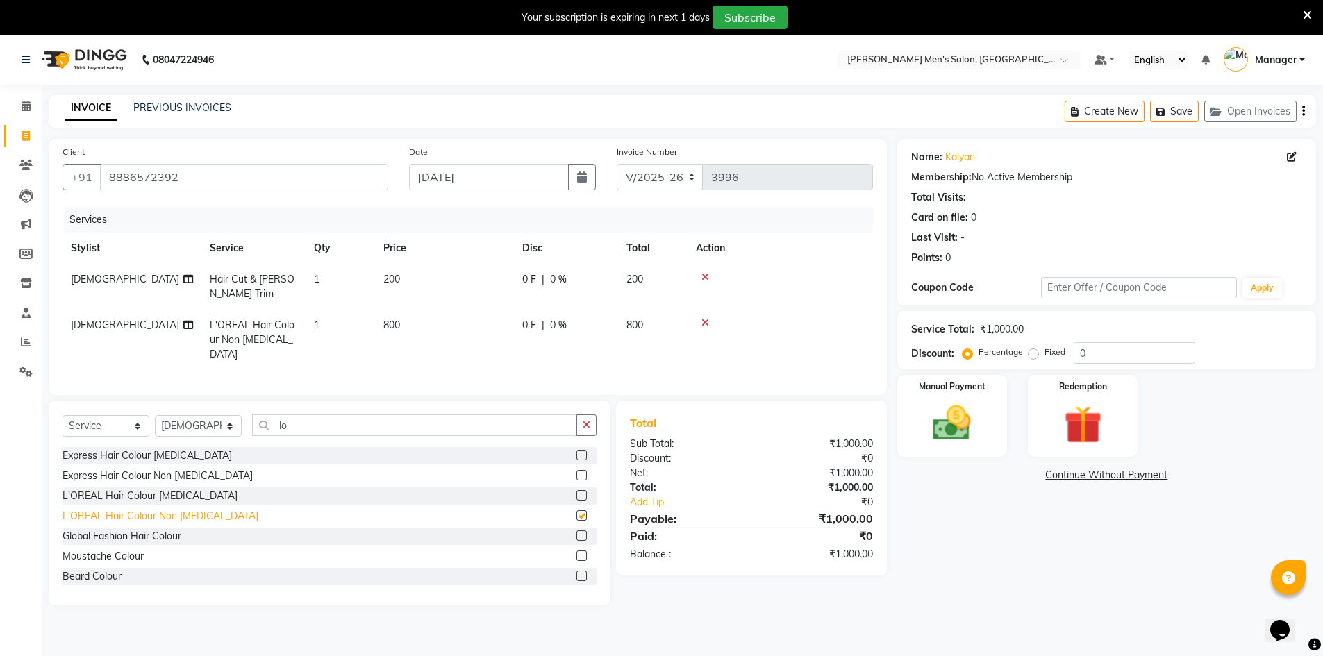
checkbox input "false"
click at [960, 426] on img at bounding box center [952, 423] width 64 height 45
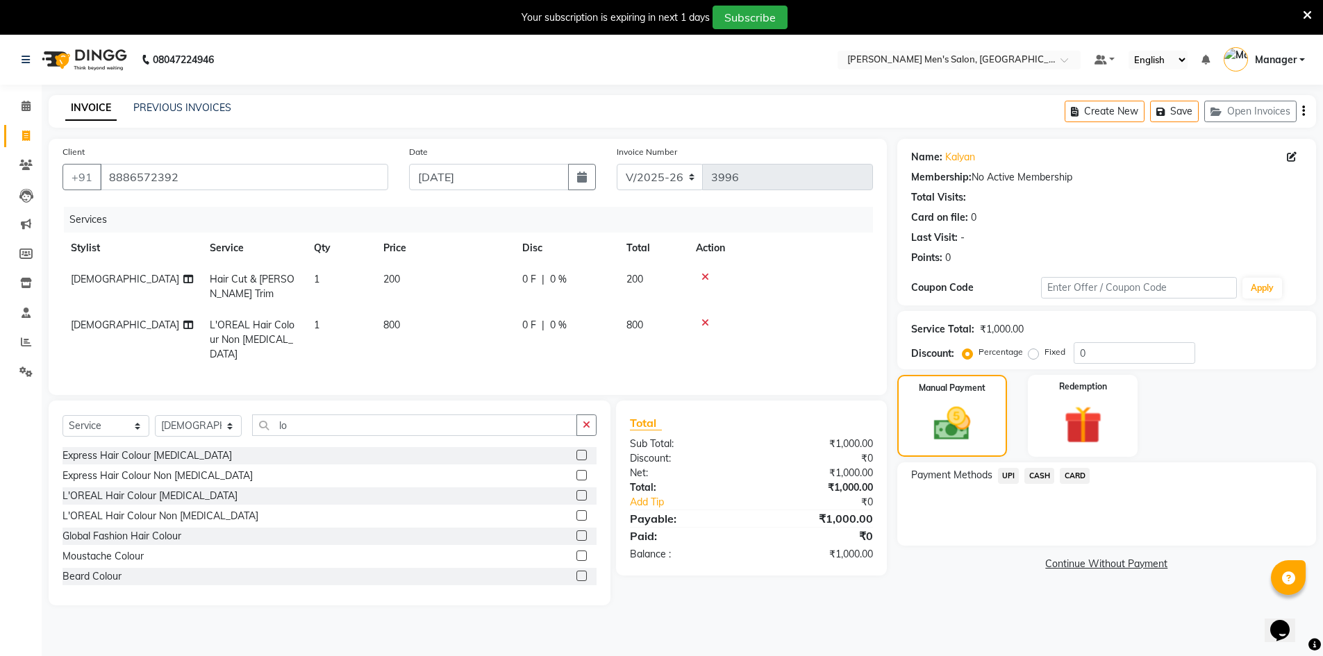
click at [1008, 476] on span "UPI" at bounding box center [1009, 476] width 22 height 16
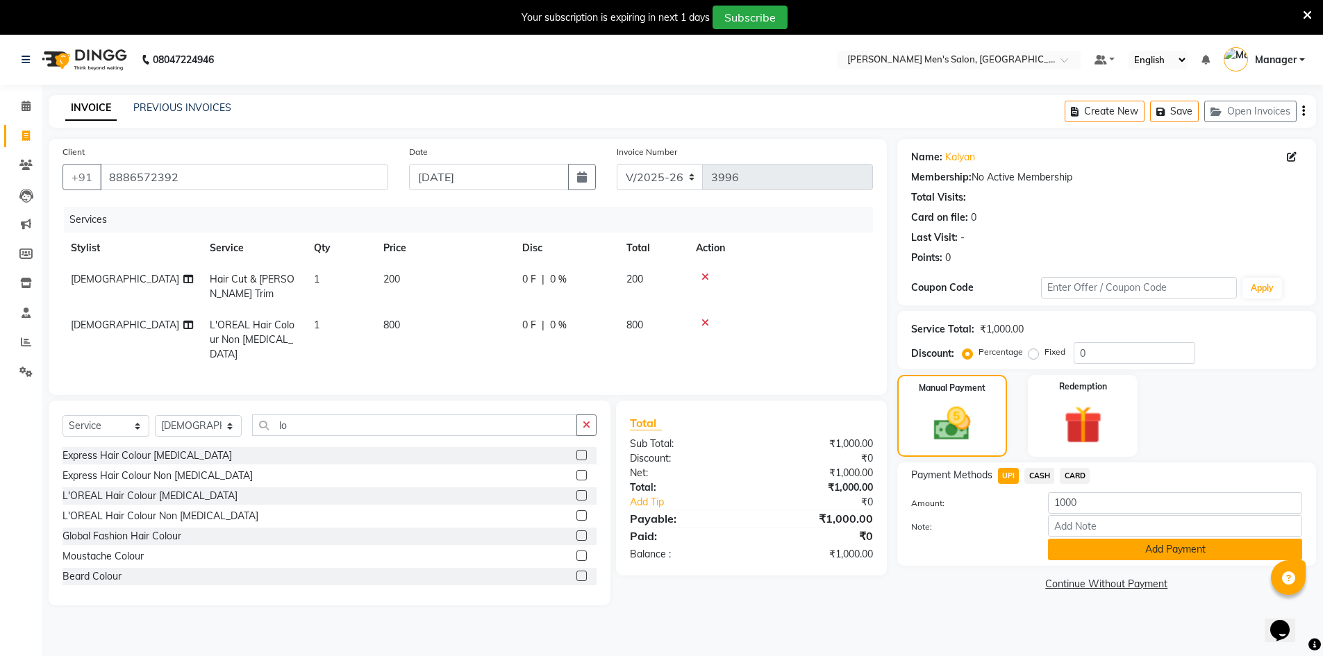
click at [1073, 549] on button "Add Payment" at bounding box center [1175, 550] width 254 height 22
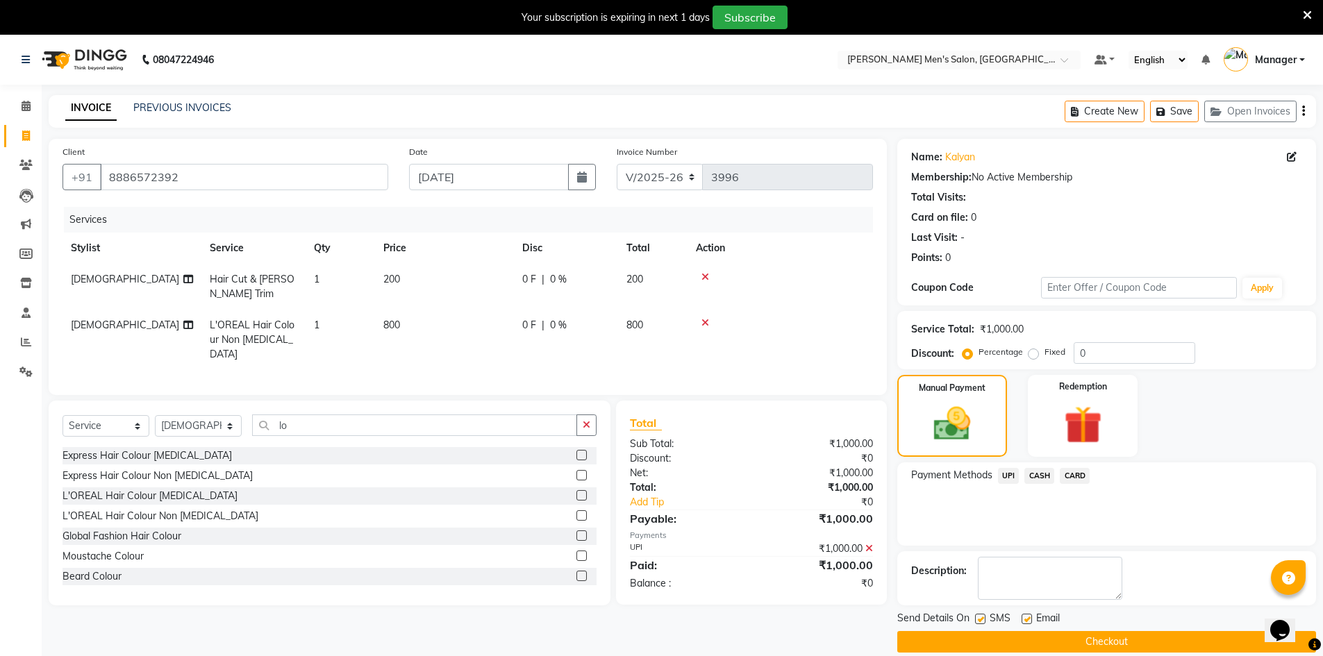
click at [1049, 642] on button "Checkout" at bounding box center [1106, 642] width 419 height 22
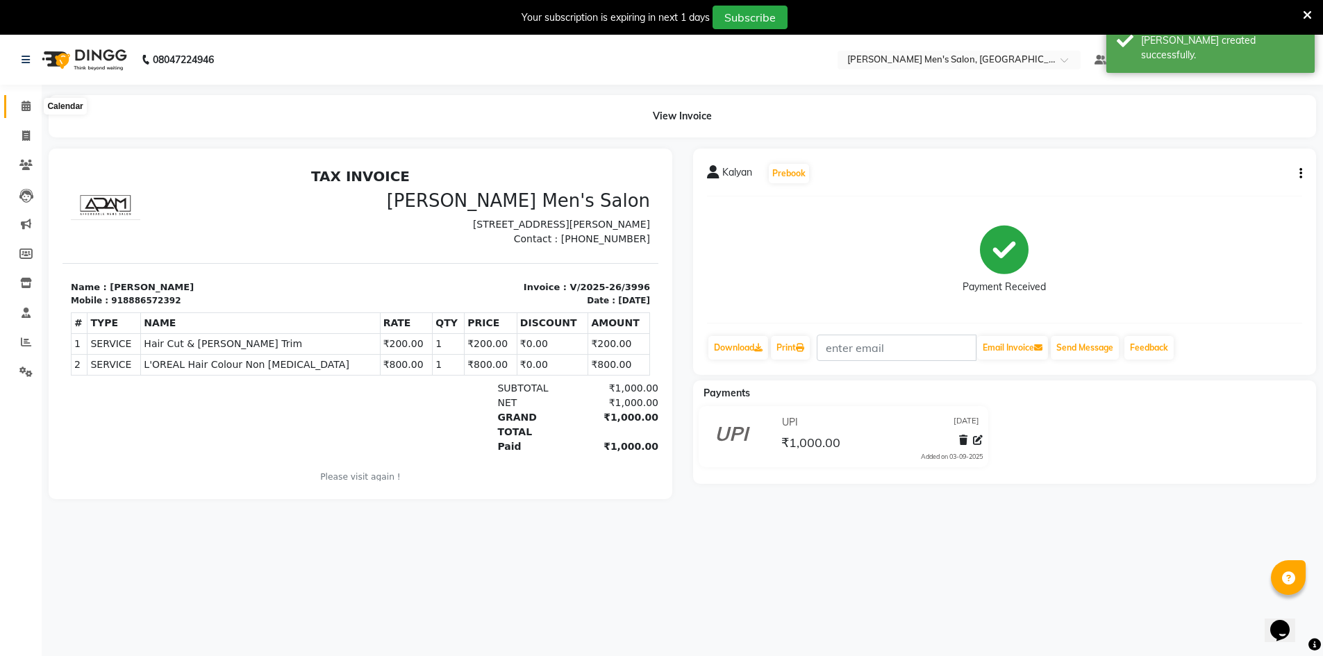
click at [28, 105] on icon at bounding box center [26, 106] width 9 height 10
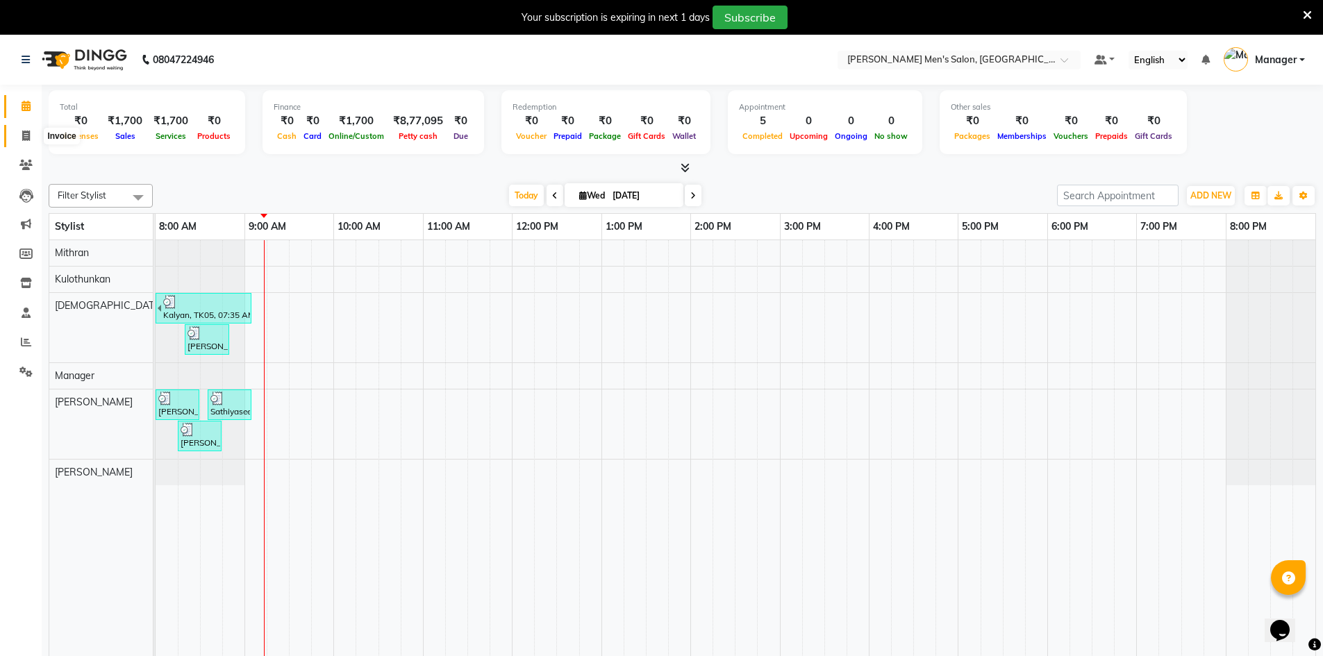
click at [23, 132] on icon at bounding box center [26, 136] width 8 height 10
select select "service"
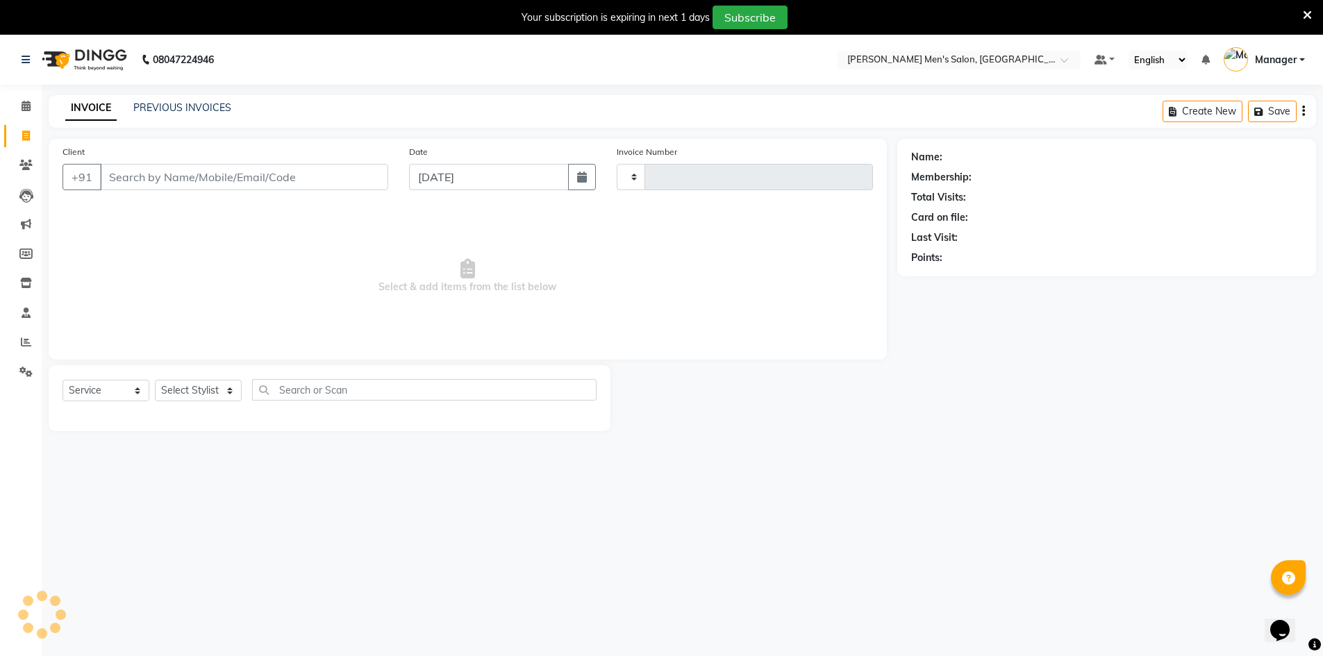
type input "3997"
select select "6913"
click at [219, 172] on input "Client" at bounding box center [244, 177] width 288 height 26
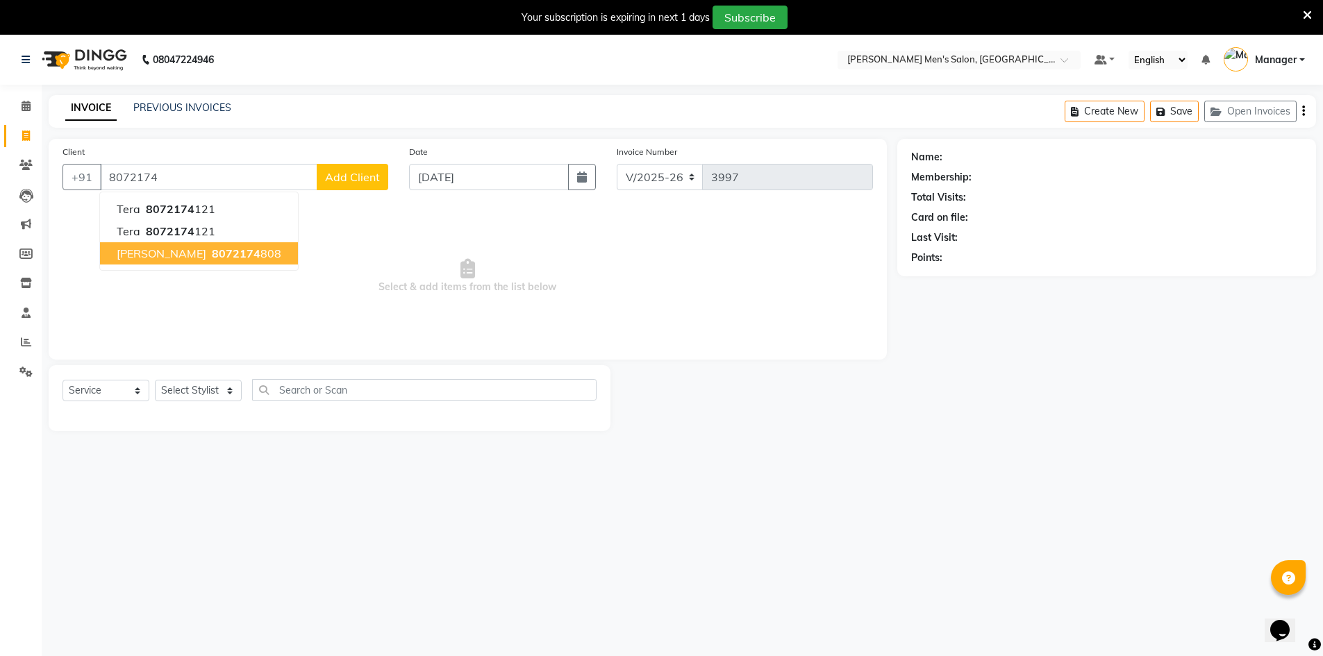
click at [229, 256] on ngb-highlight "8072174 808" at bounding box center [245, 254] width 72 height 14
type input "8072174808"
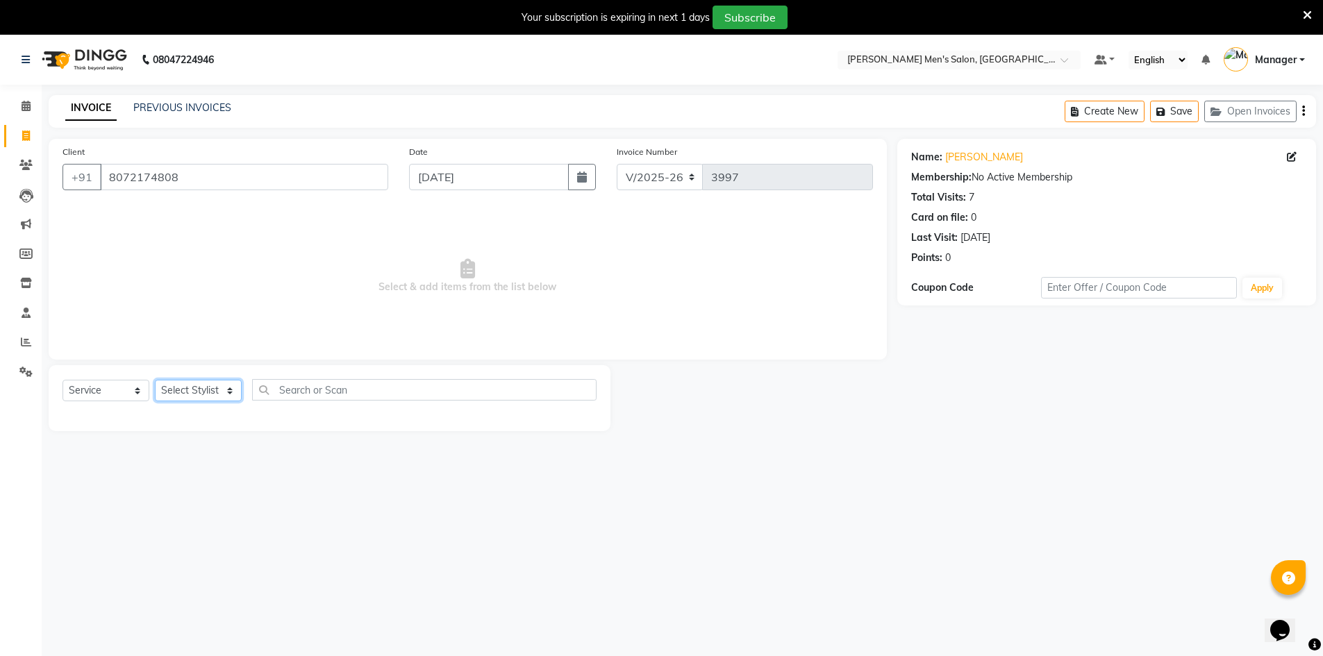
click at [203, 395] on select "Select Stylist Ashu Kulothunkan Manager Mithran Nadeem Saddam" at bounding box center [198, 391] width 87 height 22
select select "65604"
click at [155, 380] on select "Select Stylist Ashu Kulothunkan Manager Mithran Nadeem Saddam" at bounding box center [198, 391] width 87 height 22
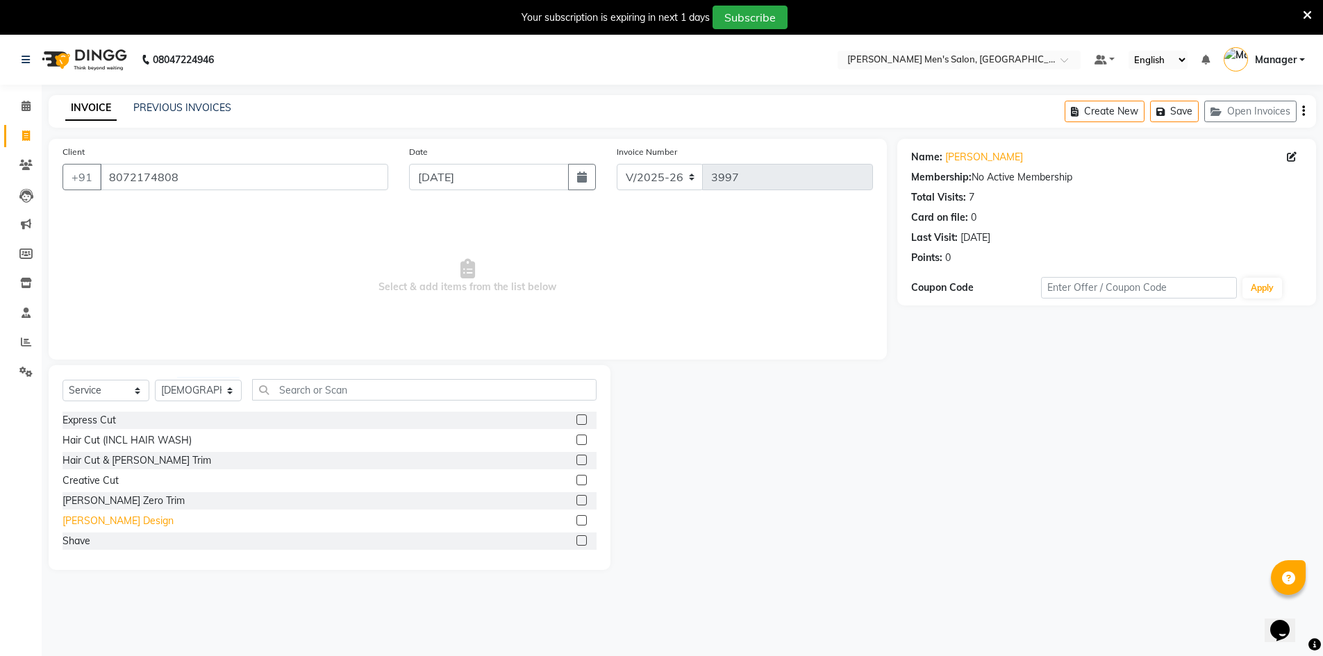
click at [107, 516] on div "Beard Design" at bounding box center [118, 521] width 111 height 15
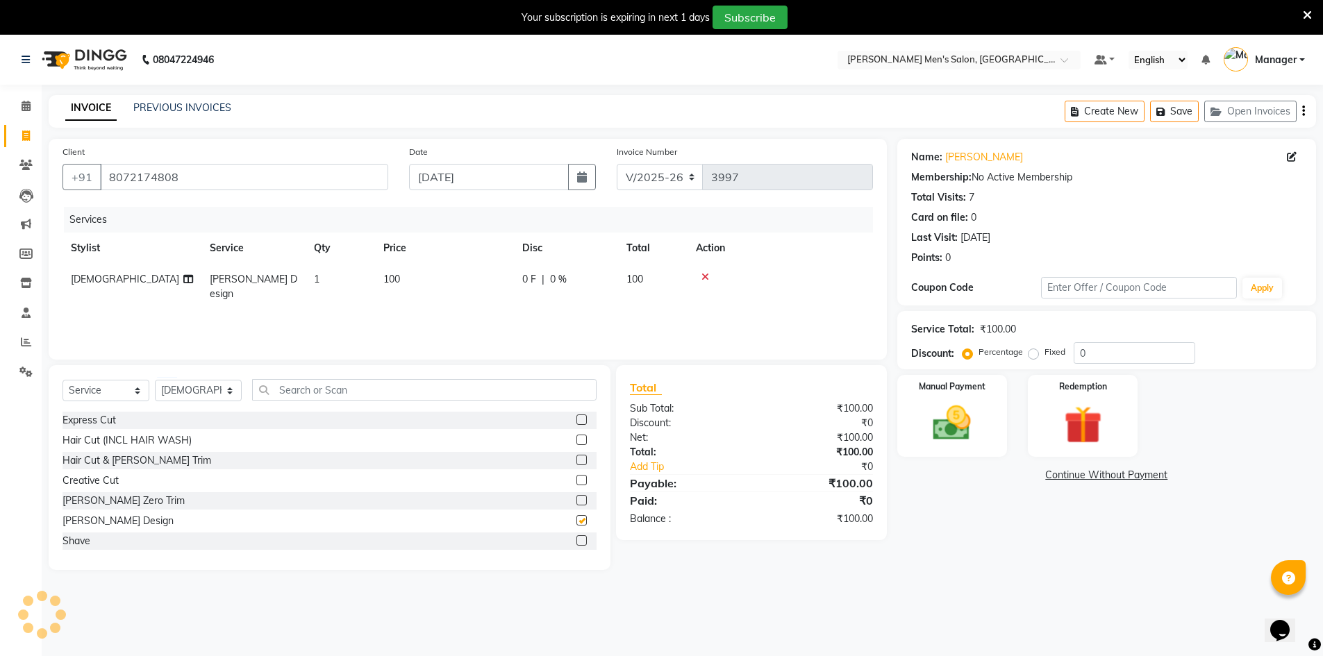
checkbox input "false"
click at [999, 410] on div "Manual Payment" at bounding box center [952, 416] width 115 height 85
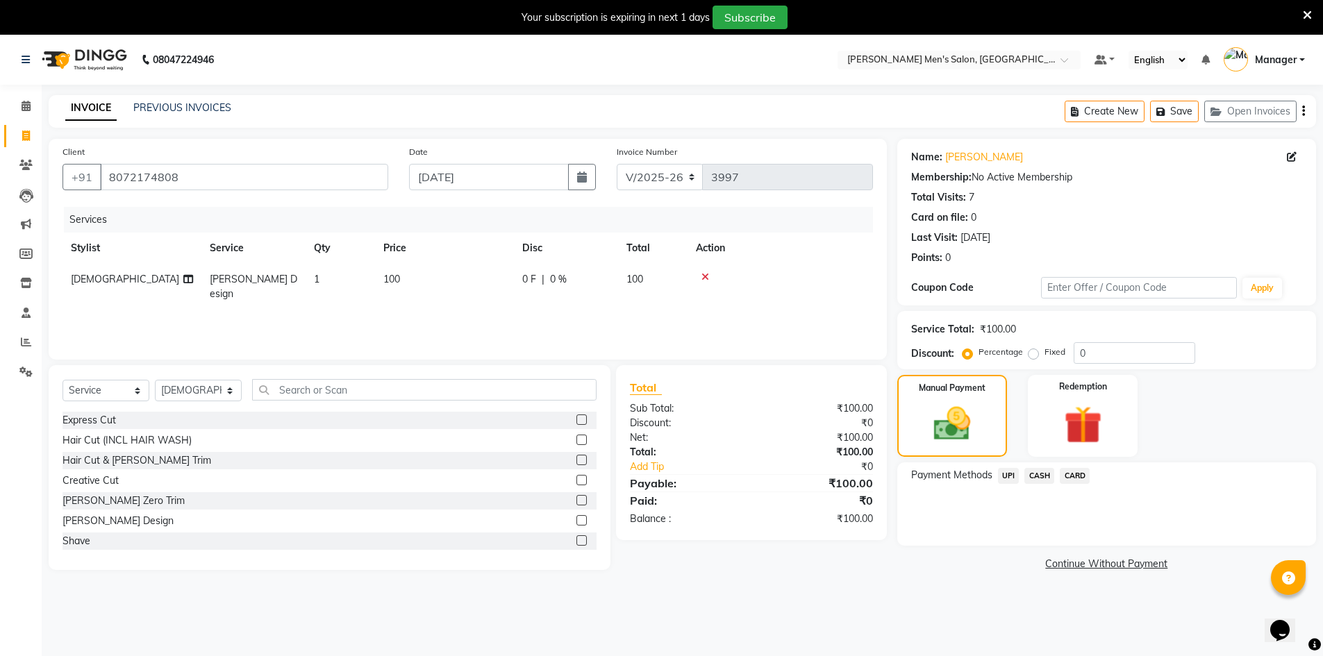
click at [1013, 474] on span "UPI" at bounding box center [1009, 476] width 22 height 16
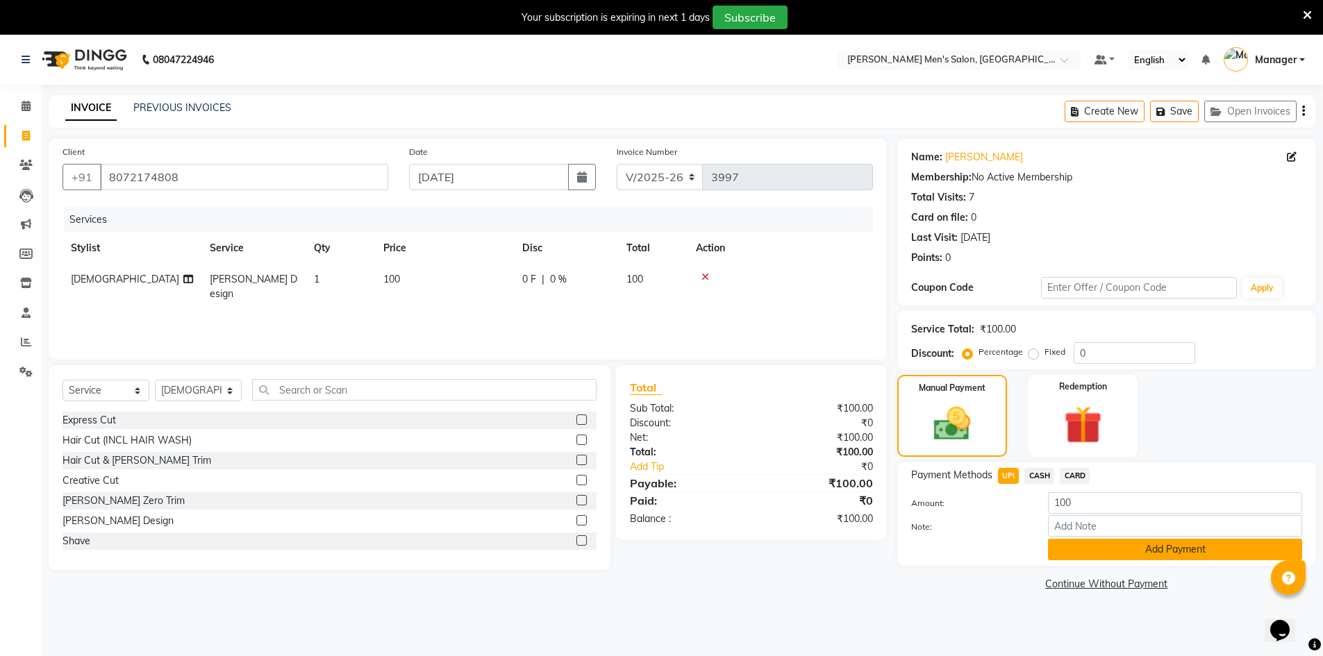
click at [1100, 549] on button "Add Payment" at bounding box center [1175, 550] width 254 height 22
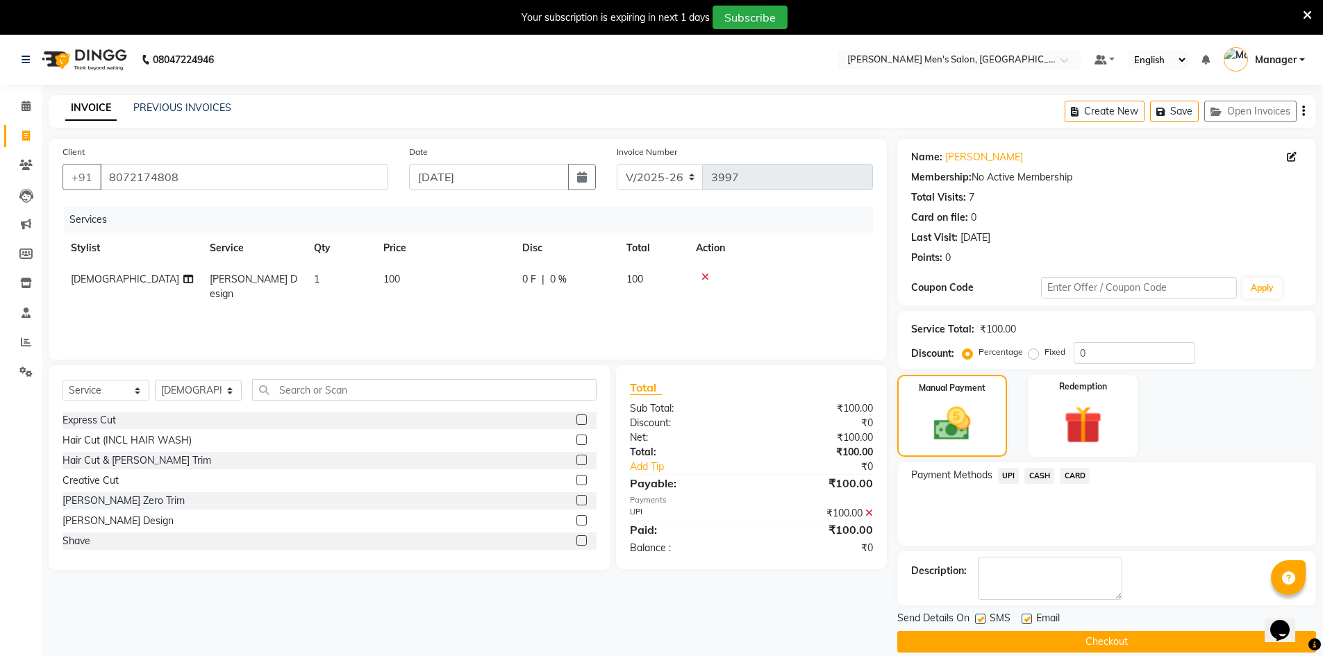
click at [1090, 631] on button "Checkout" at bounding box center [1106, 642] width 419 height 22
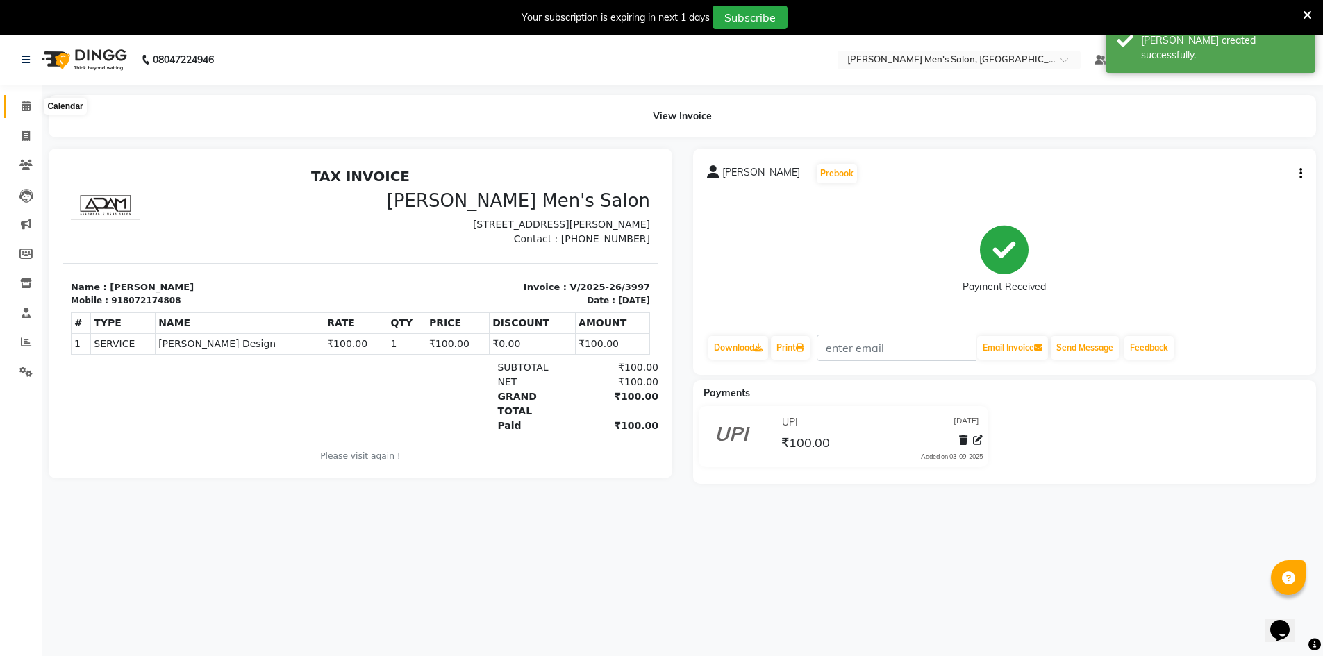
click at [18, 103] on span at bounding box center [26, 107] width 24 height 16
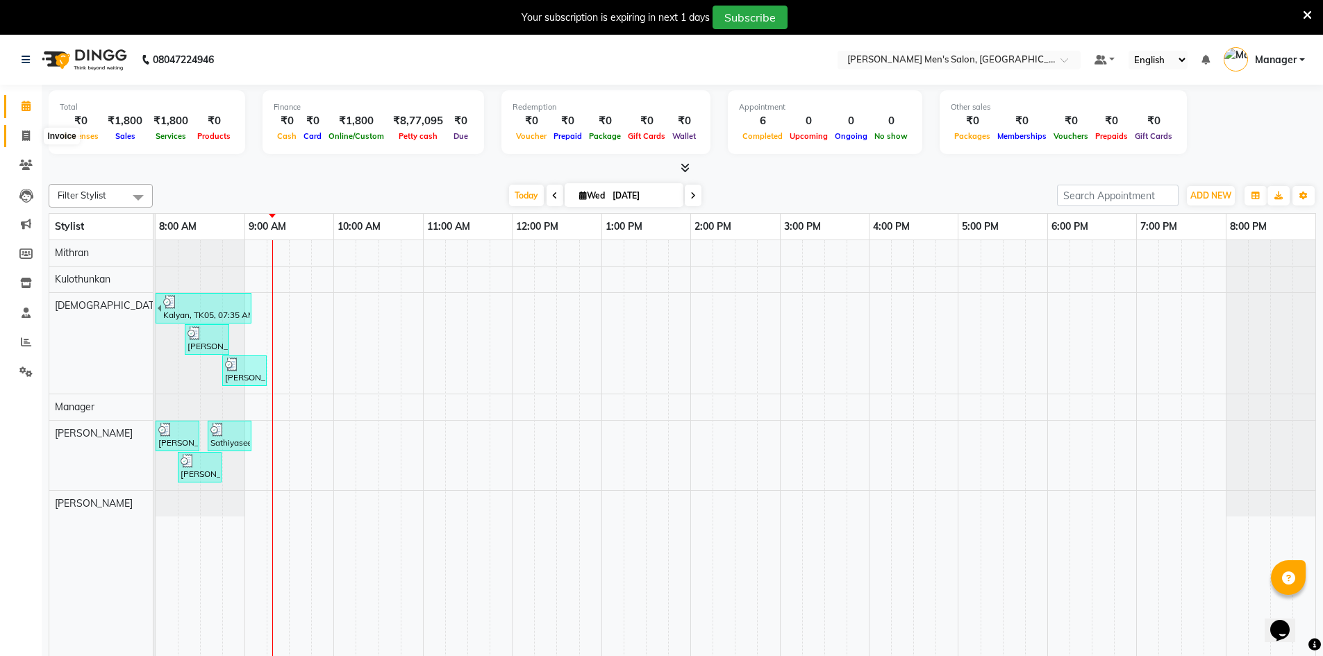
click at [27, 135] on icon at bounding box center [26, 136] width 8 height 10
select select "service"
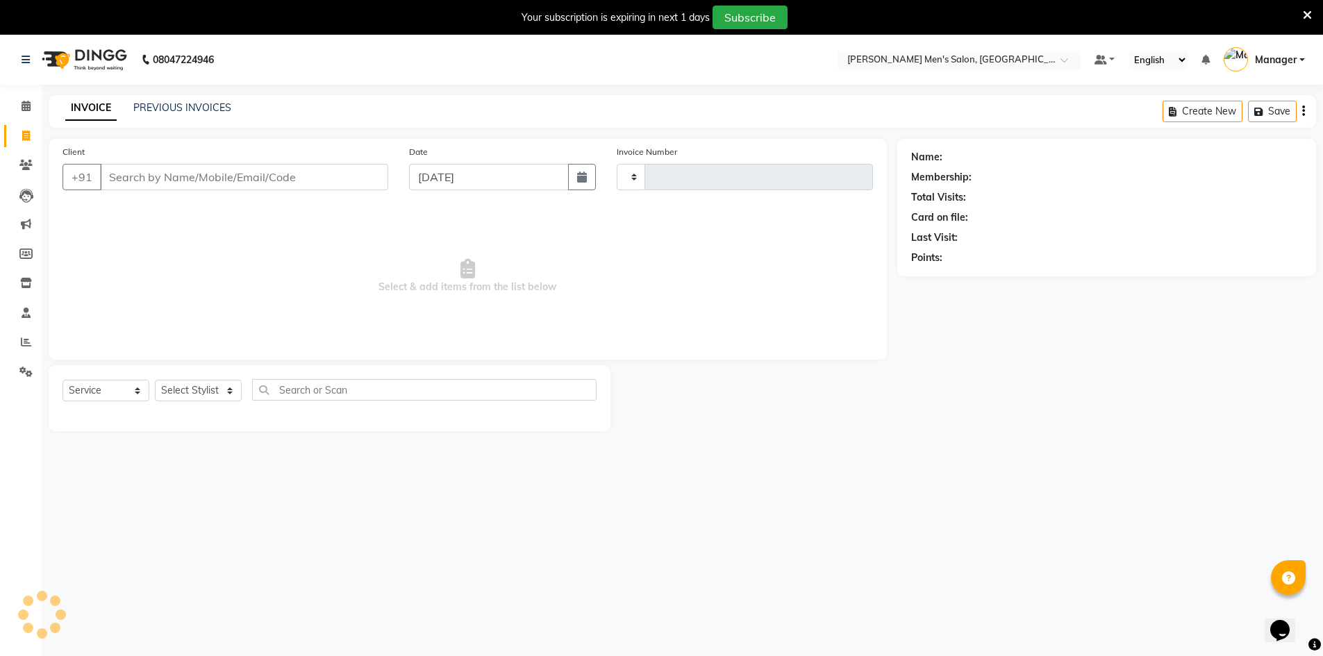
type input "3998"
select select "6913"
drag, startPoint x: 160, startPoint y: 181, endPoint x: 238, endPoint y: 178, distance: 77.8
click at [160, 181] on input "Client" at bounding box center [244, 177] width 288 height 26
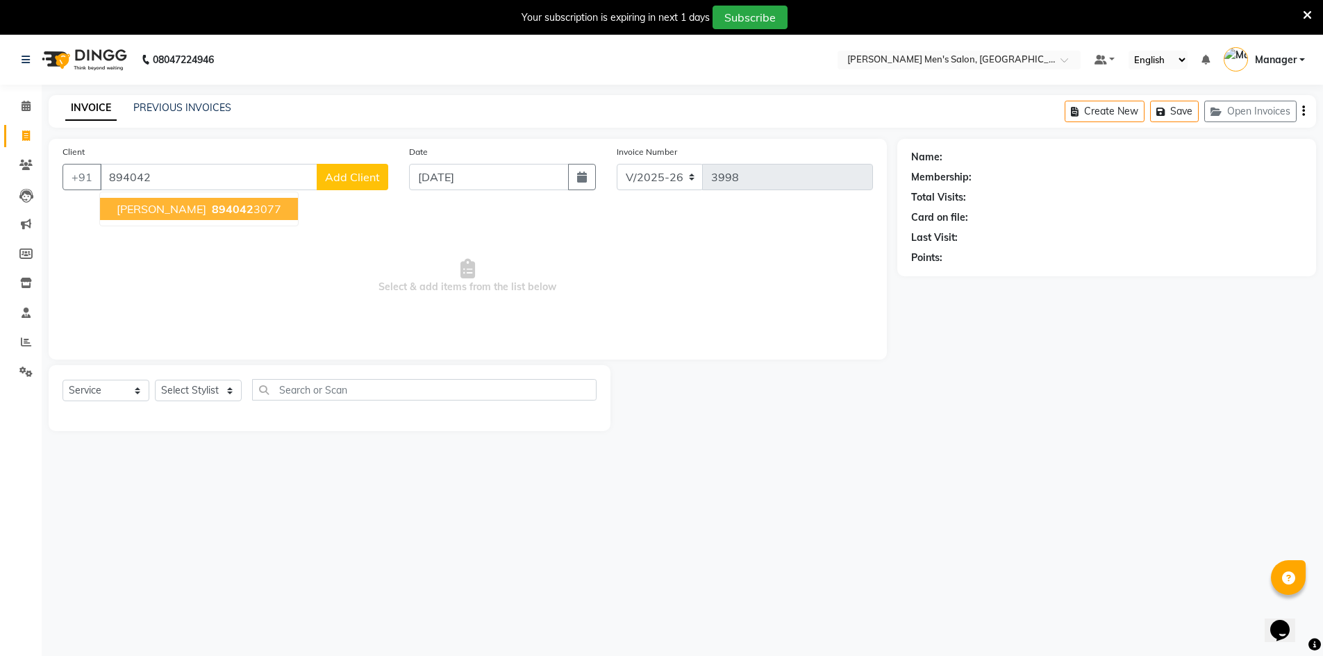
click at [130, 203] on span "Rajesh" at bounding box center [162, 209] width 90 height 14
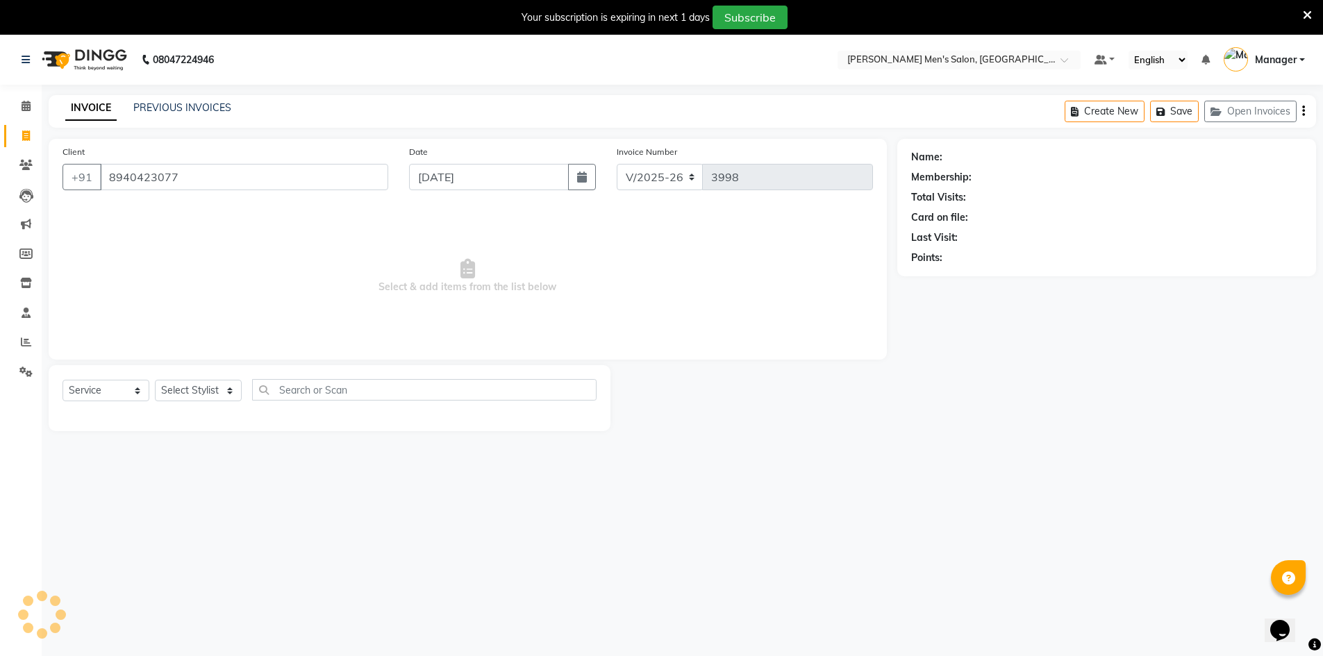
type input "8940423077"
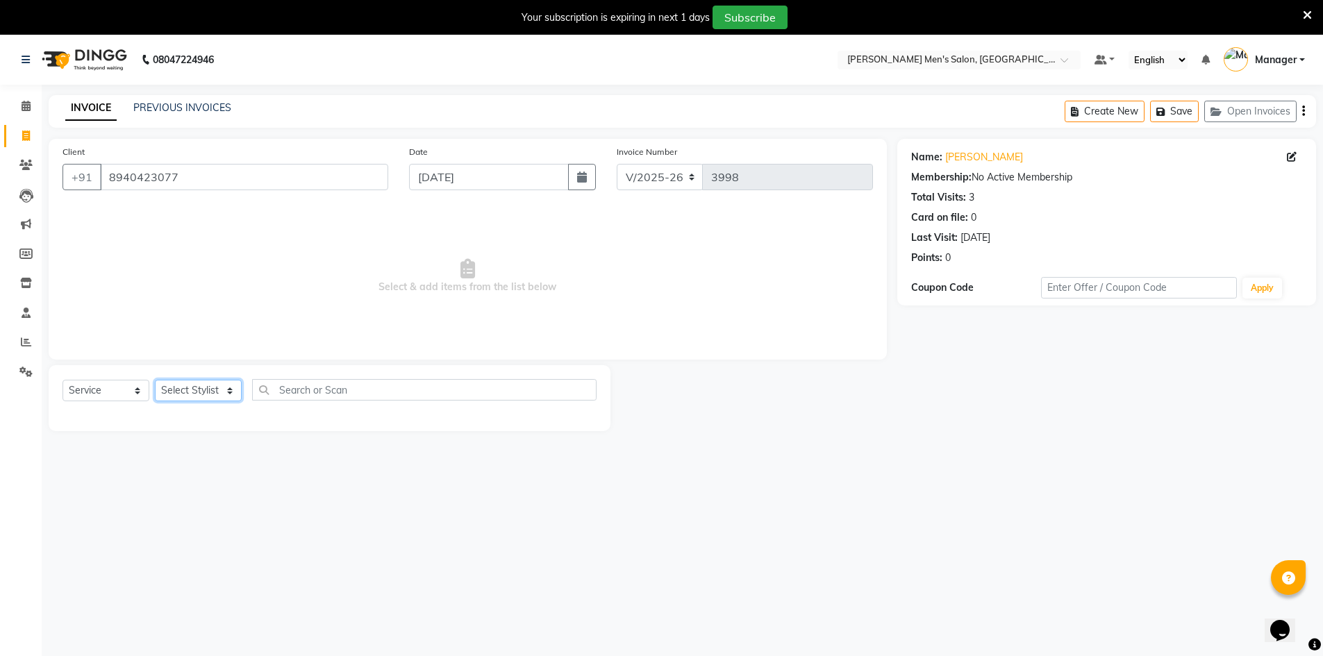
click at [190, 394] on select "Select Stylist Ashu Kulothunkan Manager Mithran Nadeem Saddam" at bounding box center [198, 391] width 87 height 22
select select "70201"
click at [155, 380] on select "Select Stylist Ashu Kulothunkan Manager Mithran Nadeem Saddam" at bounding box center [198, 391] width 87 height 22
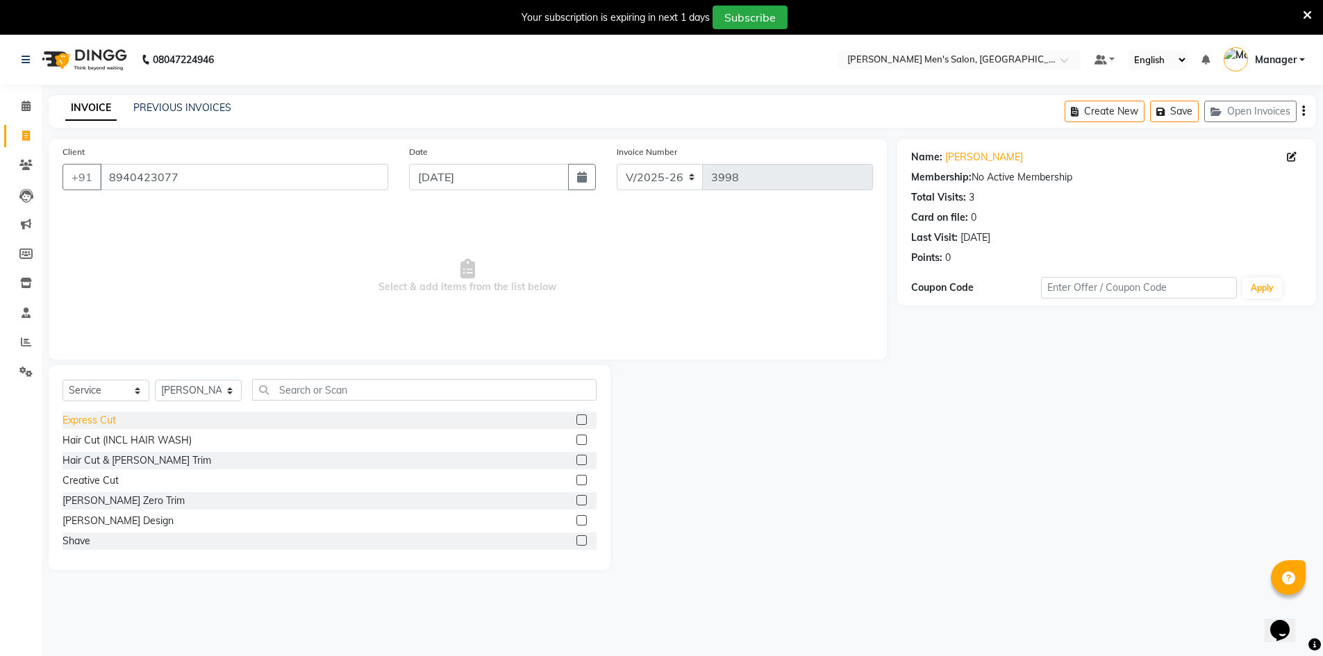
click at [88, 421] on div "Express Cut" at bounding box center [89, 420] width 53 height 15
checkbox input "false"
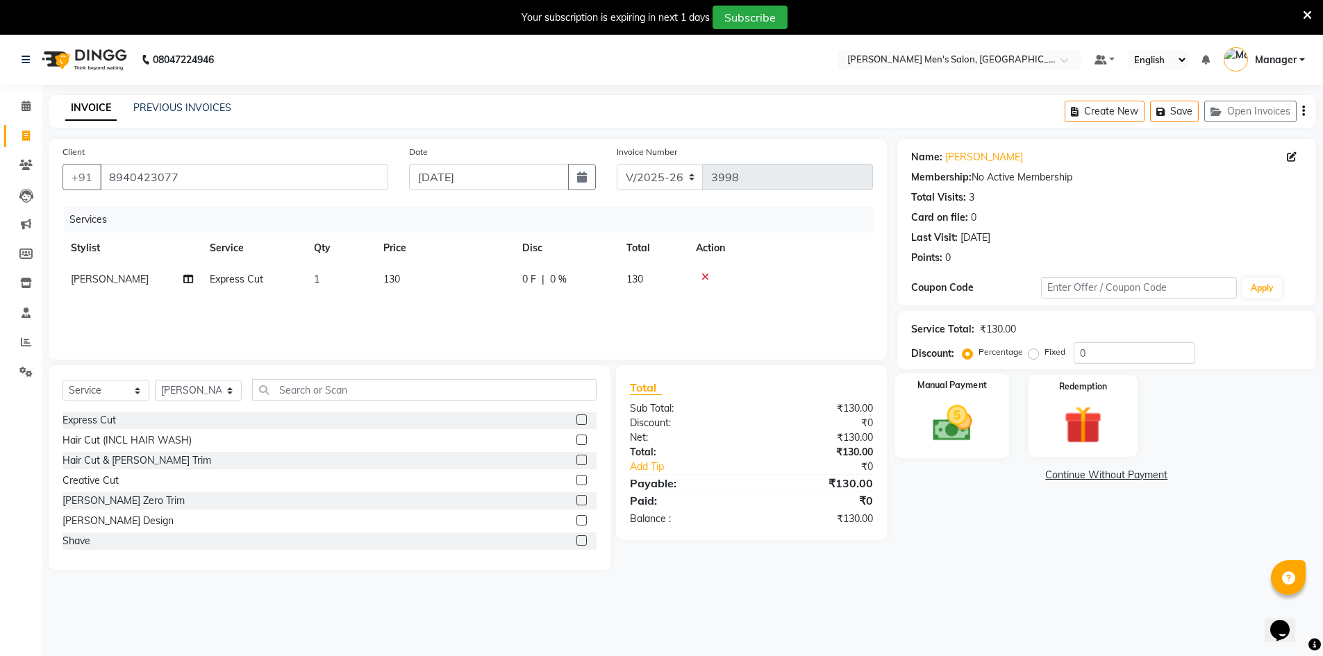
click at [923, 419] on img at bounding box center [952, 423] width 64 height 45
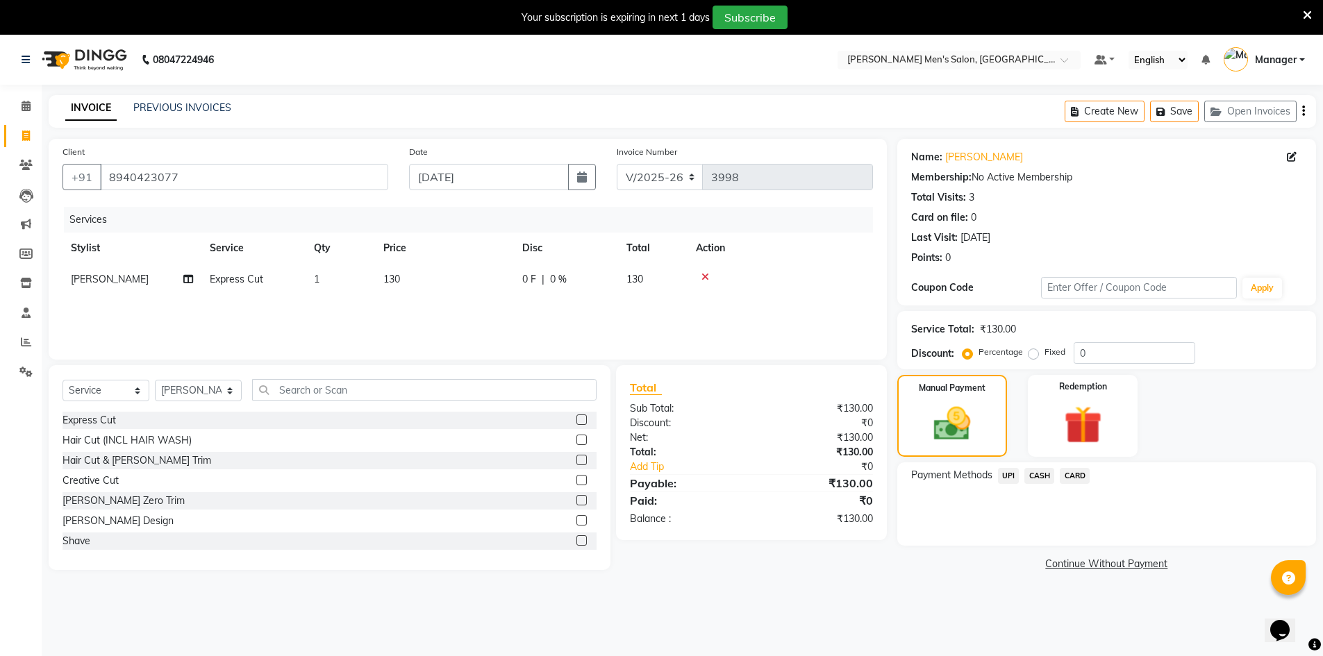
click at [1031, 475] on span "CASH" at bounding box center [1039, 476] width 30 height 16
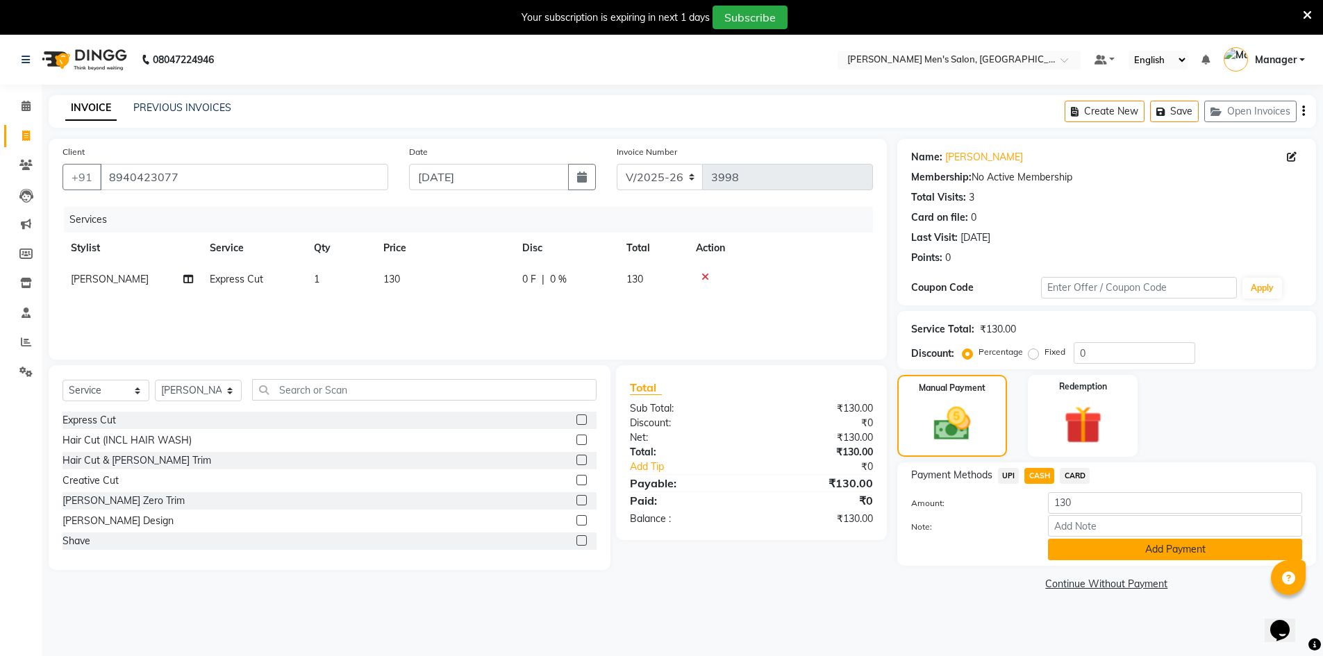
click at [1058, 547] on button "Add Payment" at bounding box center [1175, 550] width 254 height 22
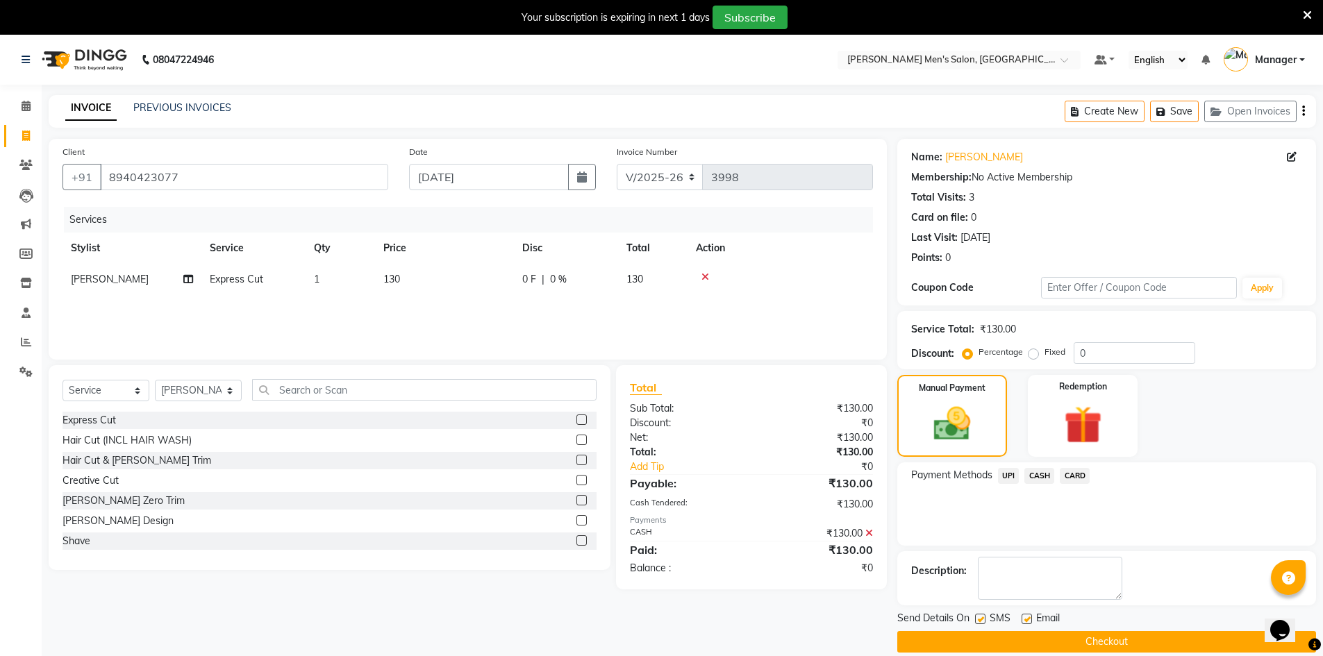
click at [1081, 640] on button "Checkout" at bounding box center [1106, 642] width 419 height 22
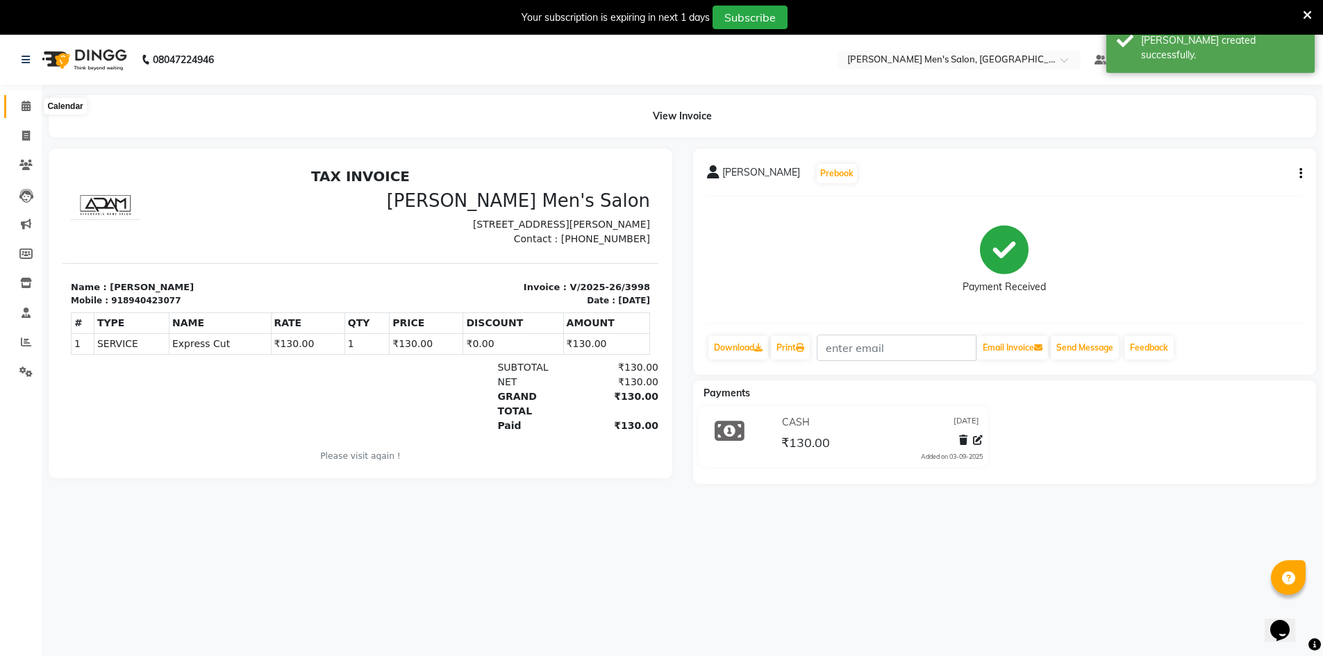
click at [23, 100] on span at bounding box center [26, 107] width 24 height 16
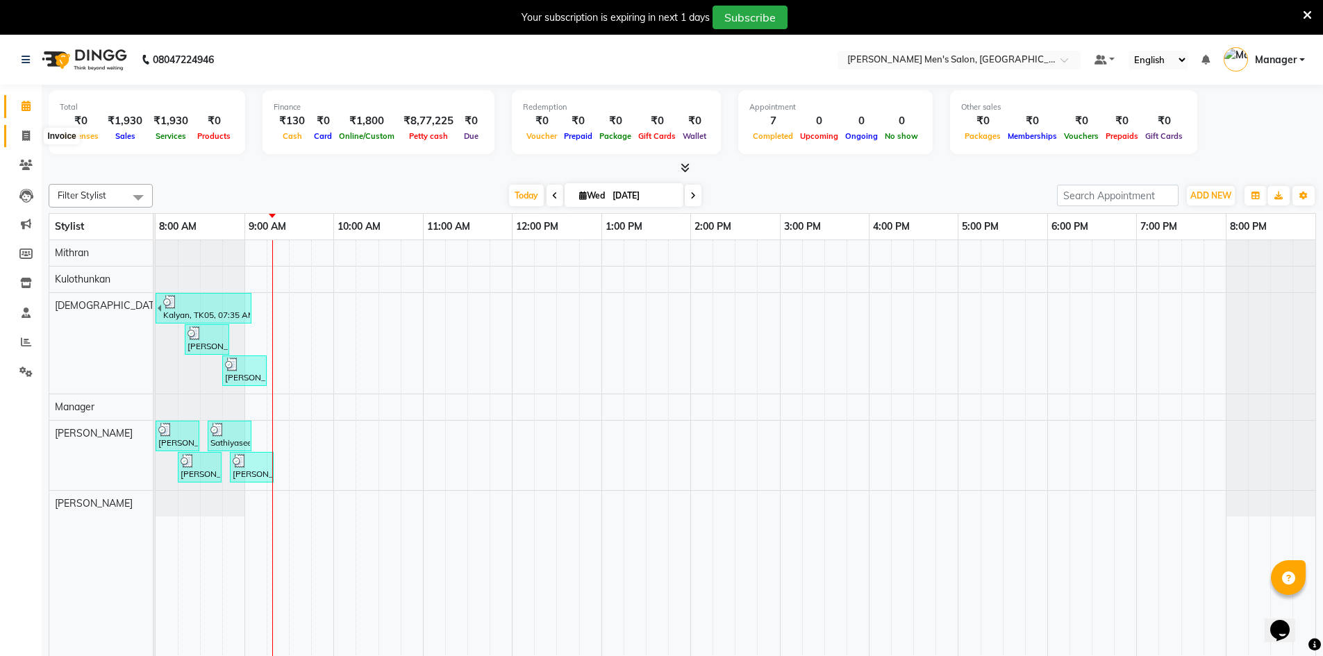
click at [15, 137] on span at bounding box center [26, 136] width 24 height 16
select select "6913"
select select "service"
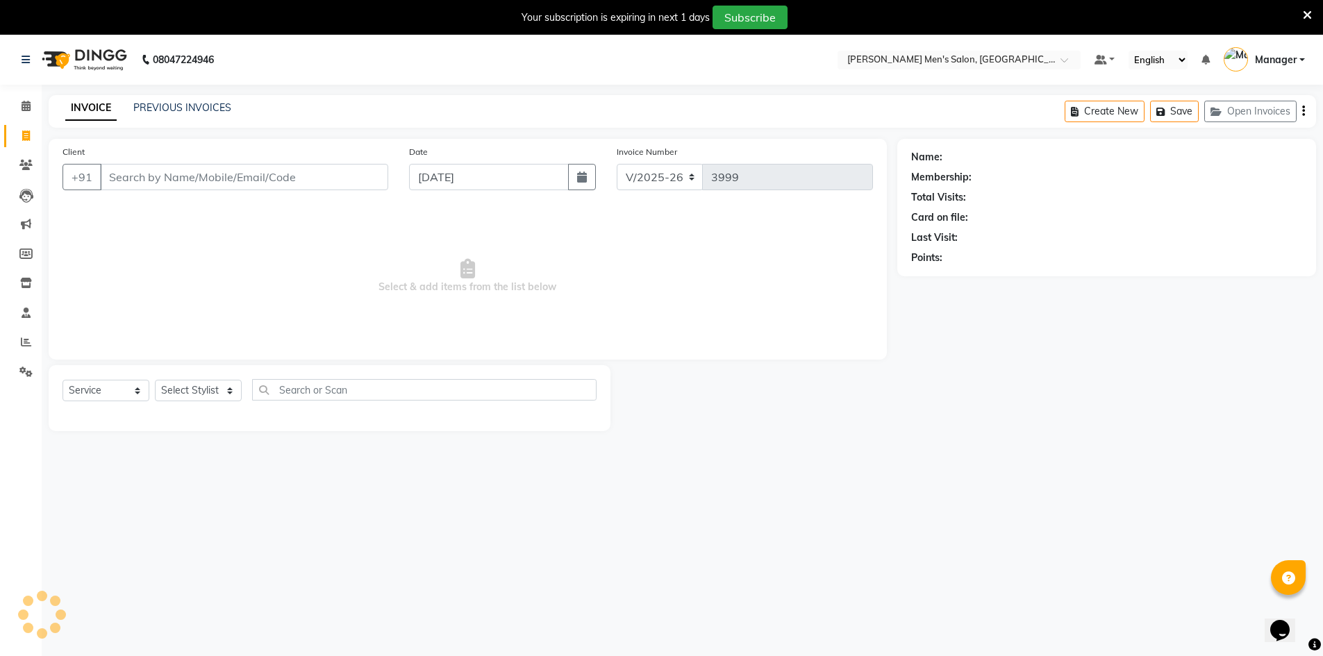
click at [201, 99] on div "INVOICE PREVIOUS INVOICES Create New Save Open Invoices" at bounding box center [683, 111] width 1268 height 33
click at [199, 103] on link "PREVIOUS INVOICES" at bounding box center [182, 107] width 98 height 13
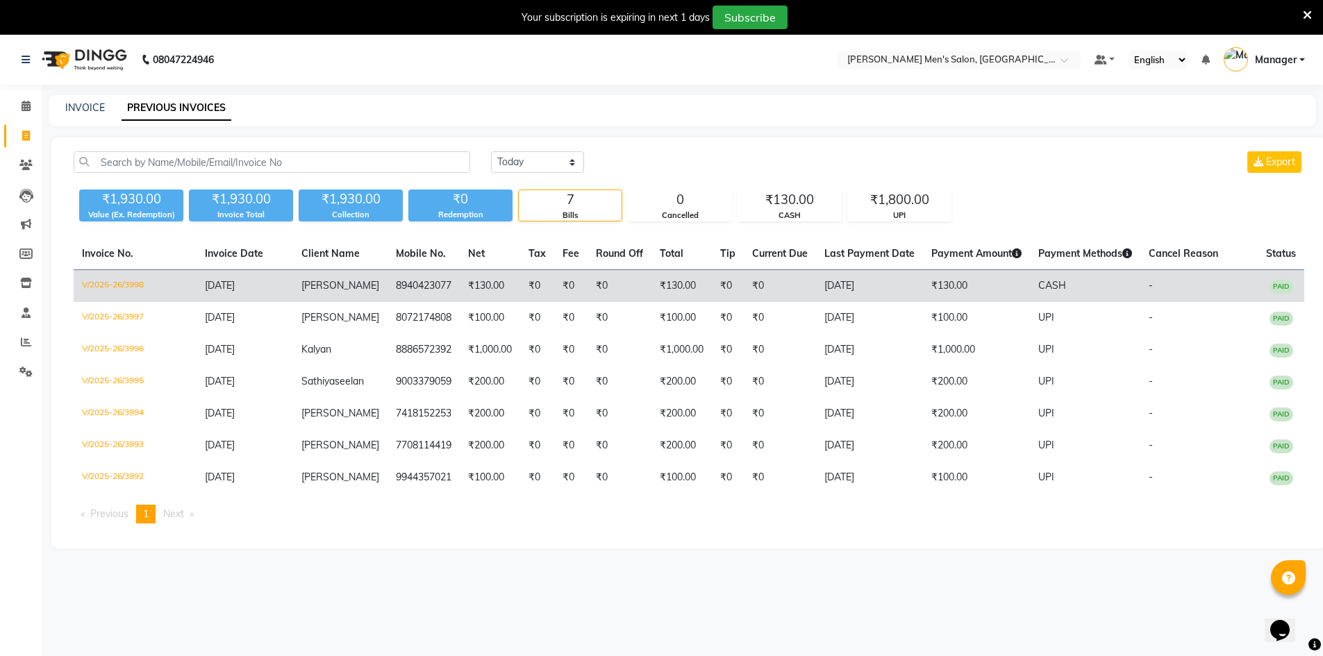
click at [465, 282] on td "₹130.00" at bounding box center [490, 286] width 60 height 33
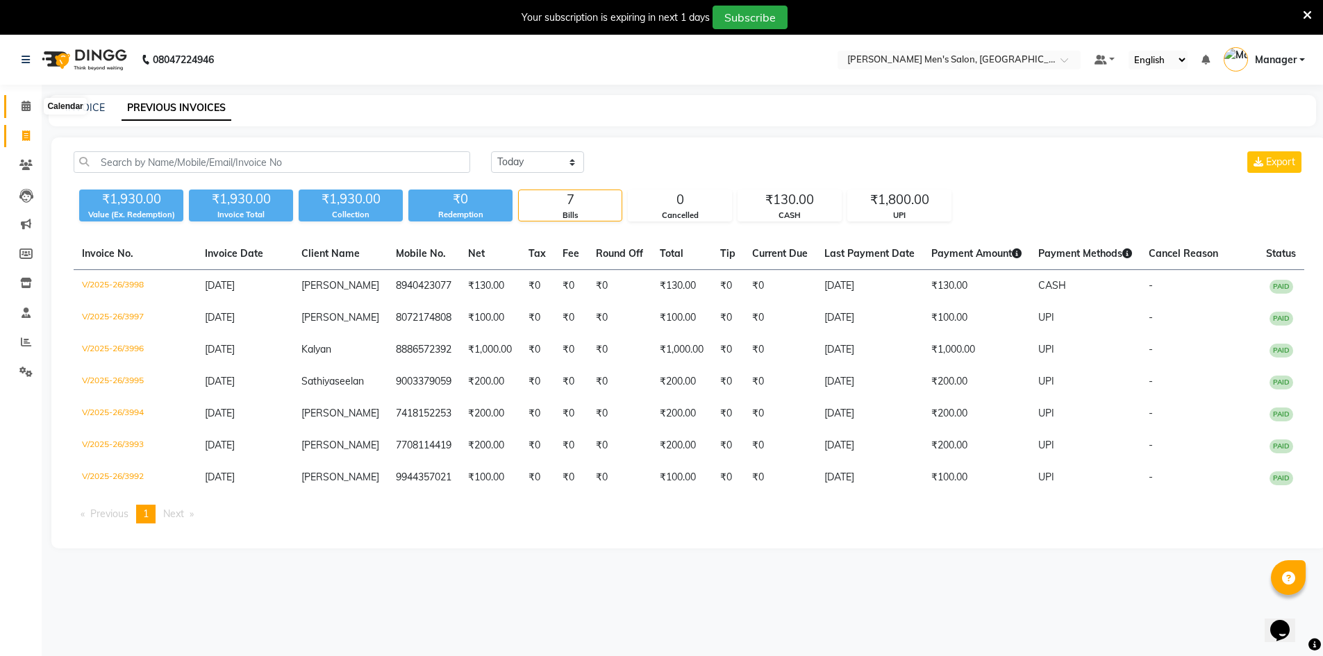
click at [26, 101] on icon at bounding box center [26, 106] width 9 height 10
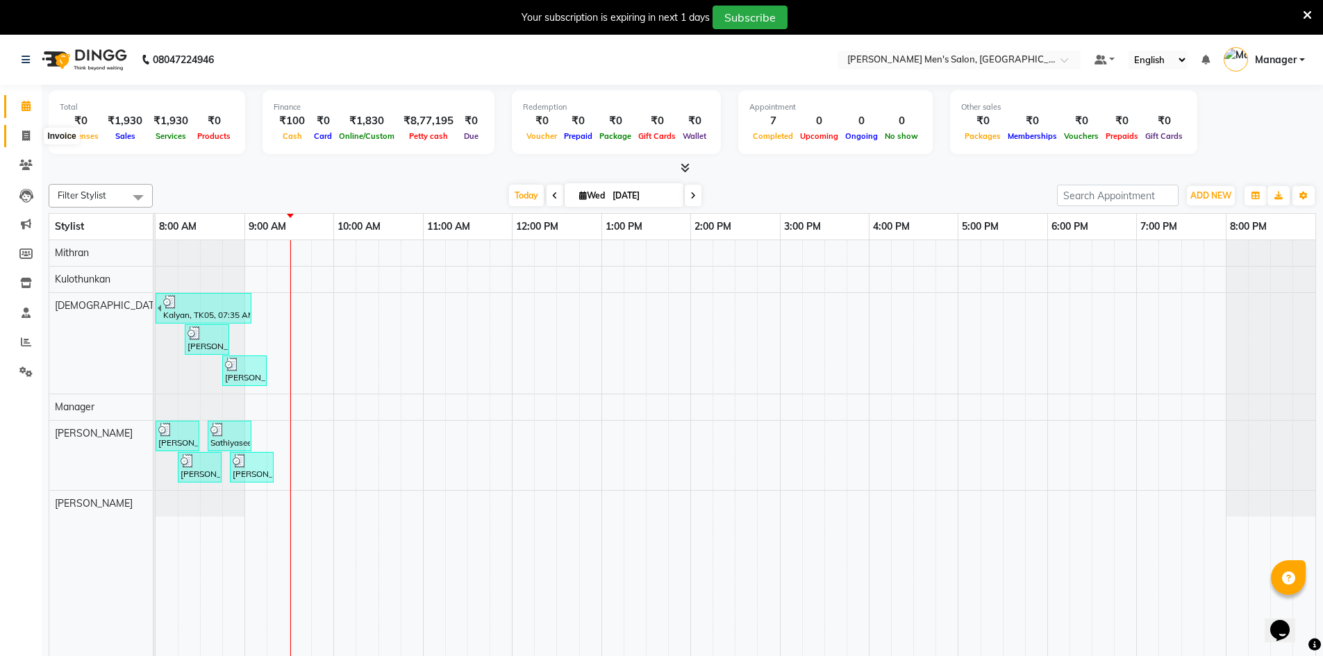
click at [25, 140] on icon at bounding box center [26, 136] width 8 height 10
select select "6913"
select select "service"
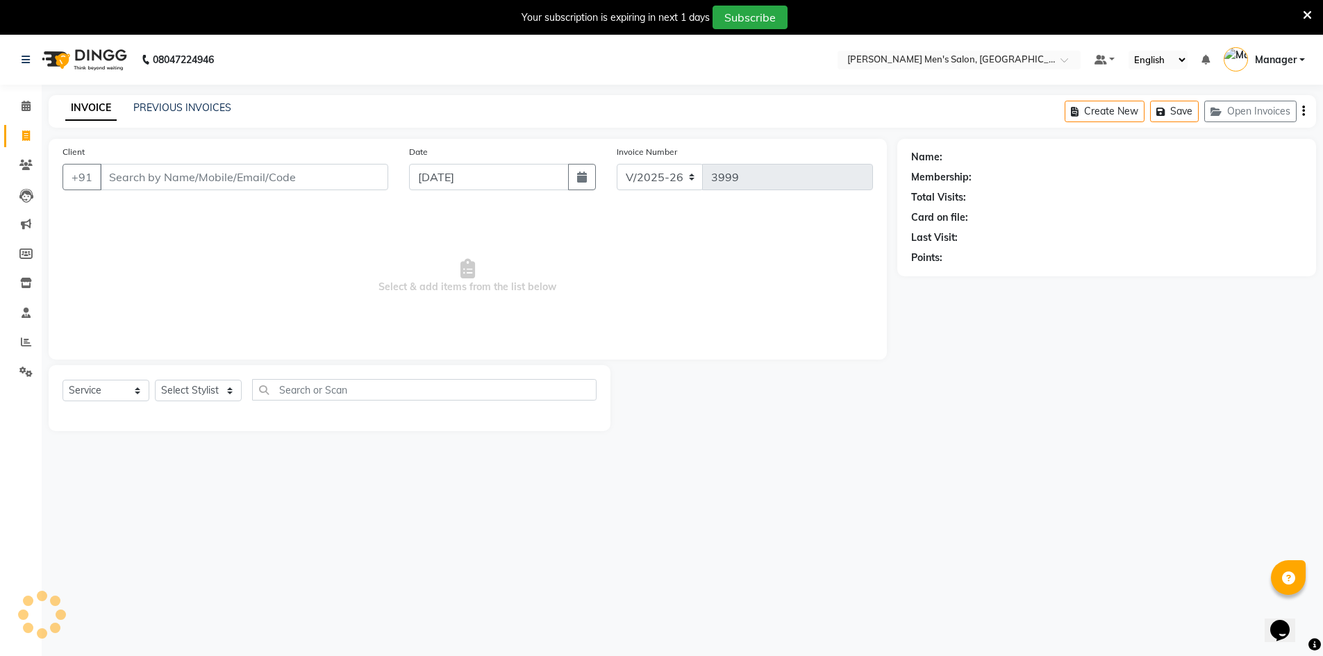
click at [216, 174] on input "Client" at bounding box center [244, 177] width 288 height 26
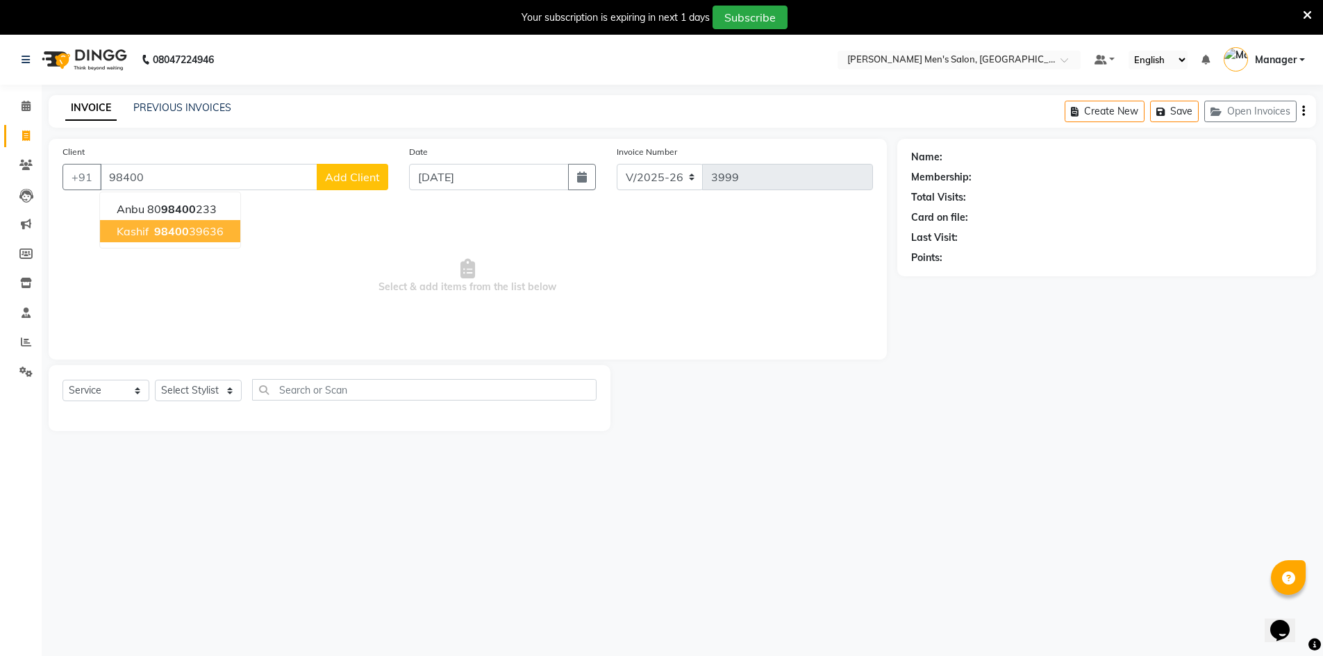
click at [158, 228] on span "98400" at bounding box center [171, 231] width 35 height 14
type input "9840039636"
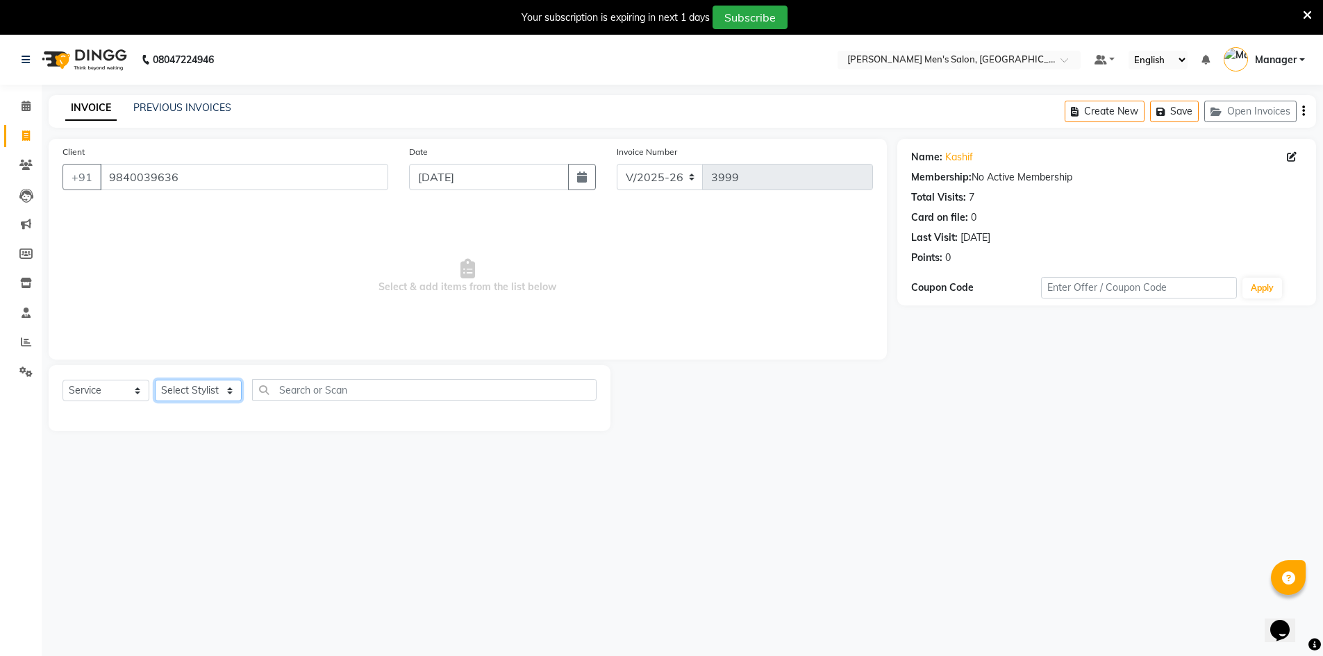
click at [168, 394] on select "Select Stylist Ashu Kulothunkan Manager Mithran Nadeem Saddam" at bounding box center [198, 391] width 87 height 22
select select "70201"
click at [155, 380] on select "Select Stylist Ashu Kulothunkan Manager Mithran Nadeem Saddam" at bounding box center [198, 391] width 87 height 22
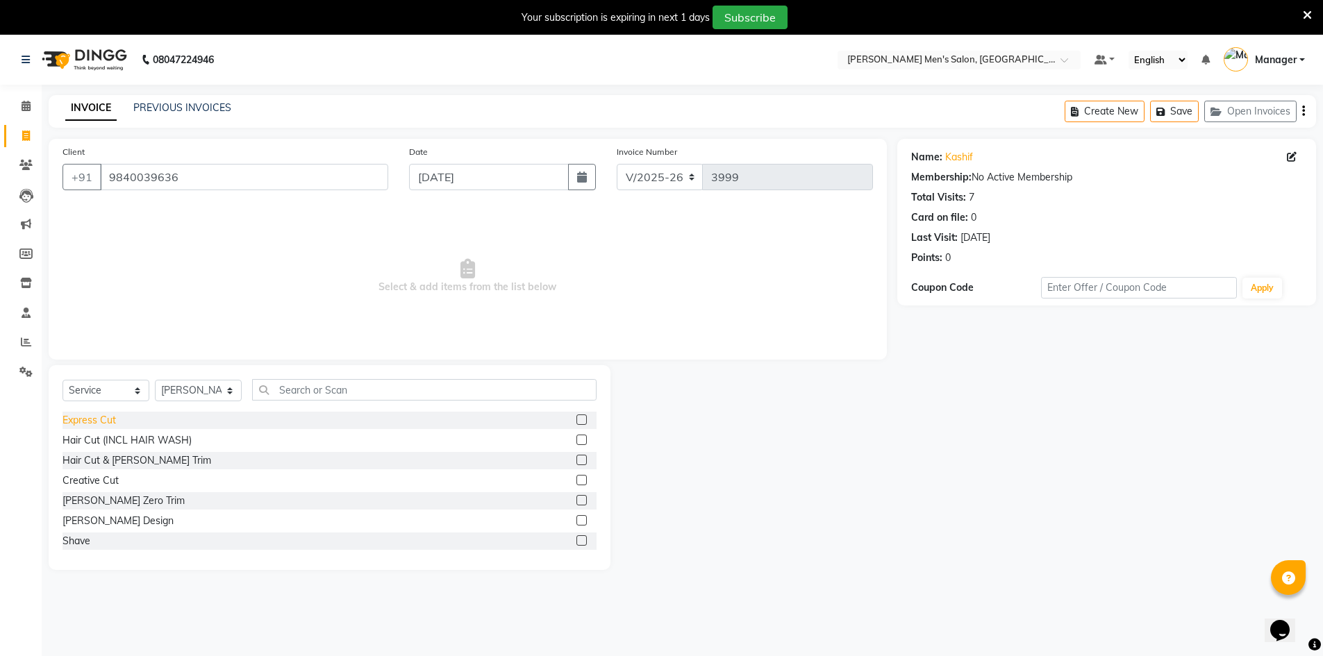
click at [107, 424] on div "Express Cut" at bounding box center [89, 420] width 53 height 15
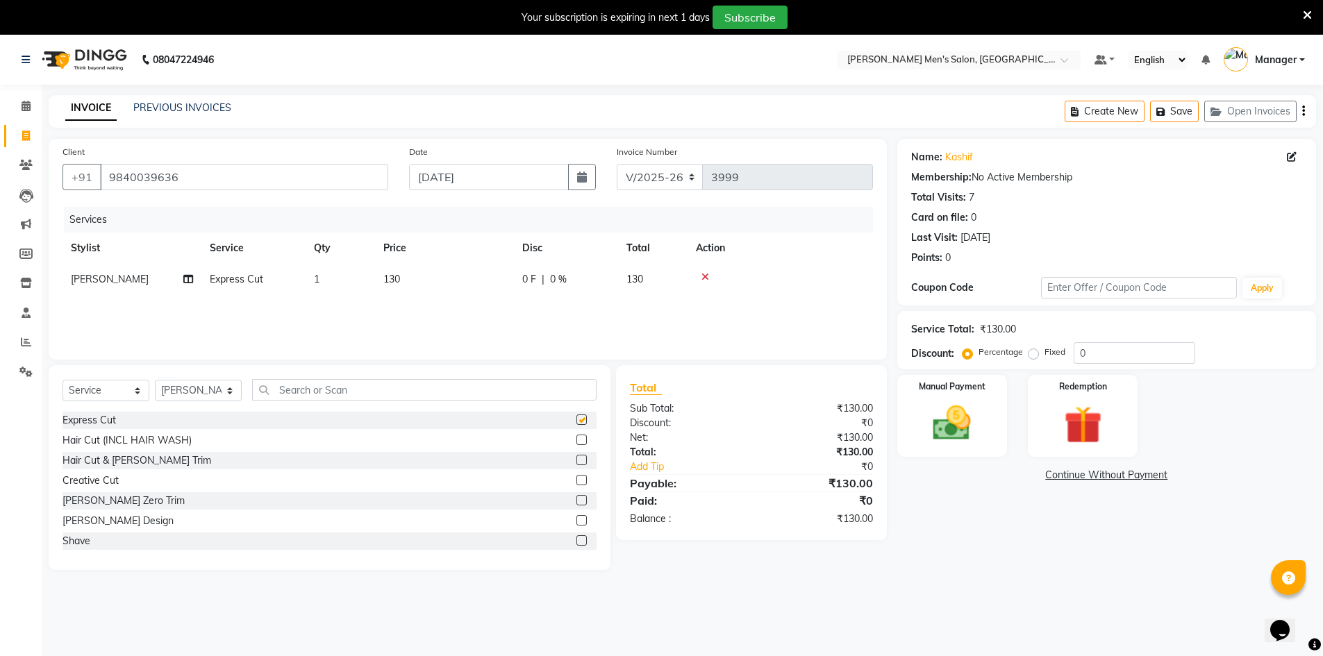
checkbox input "false"
click at [987, 394] on div "Manual Payment" at bounding box center [952, 416] width 115 height 85
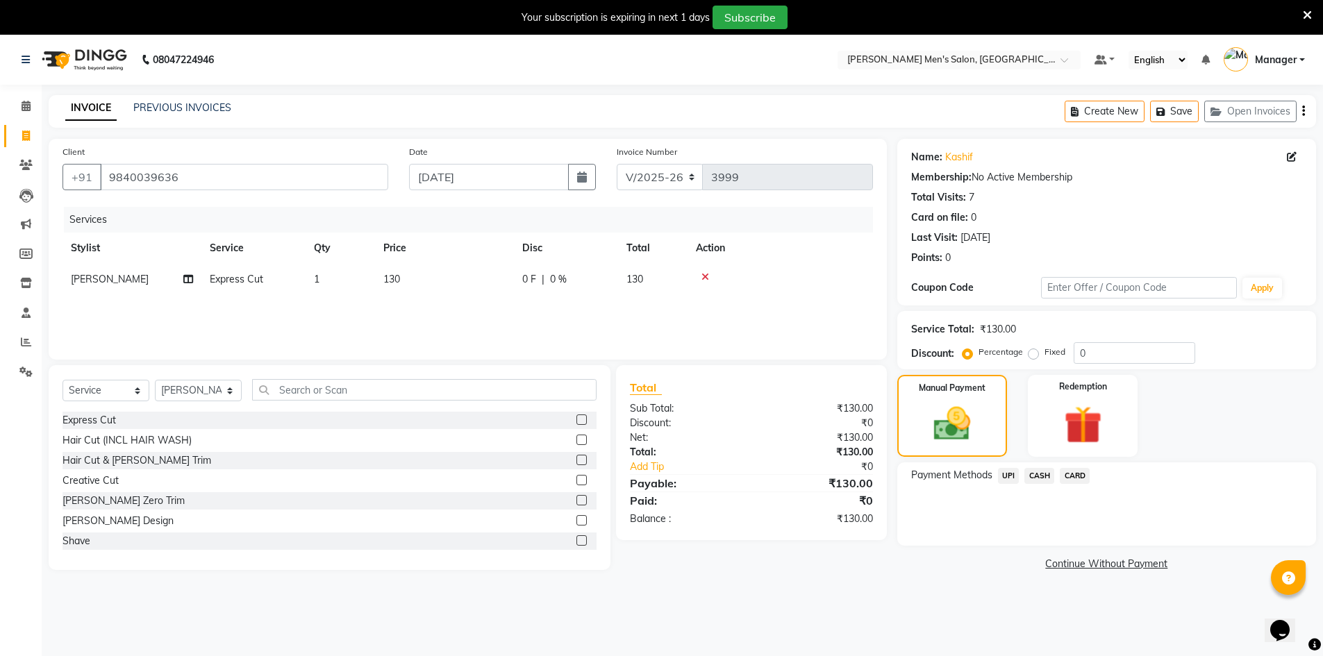
click at [1008, 476] on span "UPI" at bounding box center [1009, 476] width 22 height 16
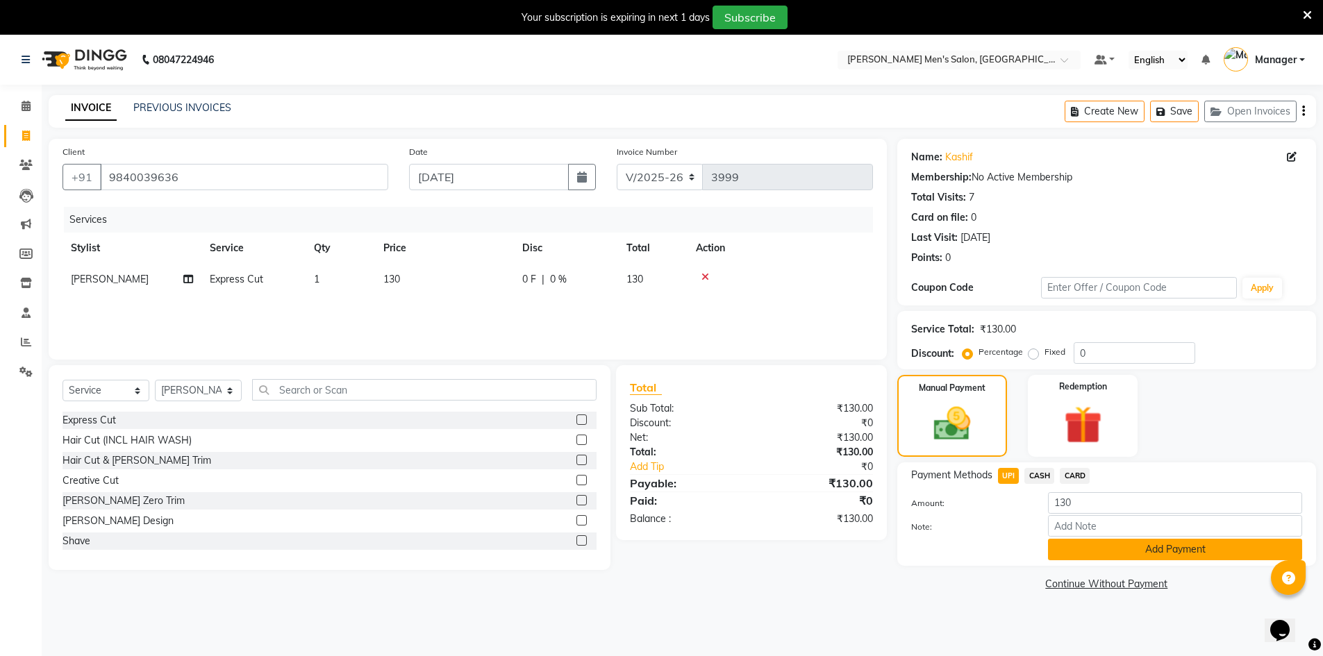
click at [1073, 560] on button "Add Payment" at bounding box center [1175, 550] width 254 height 22
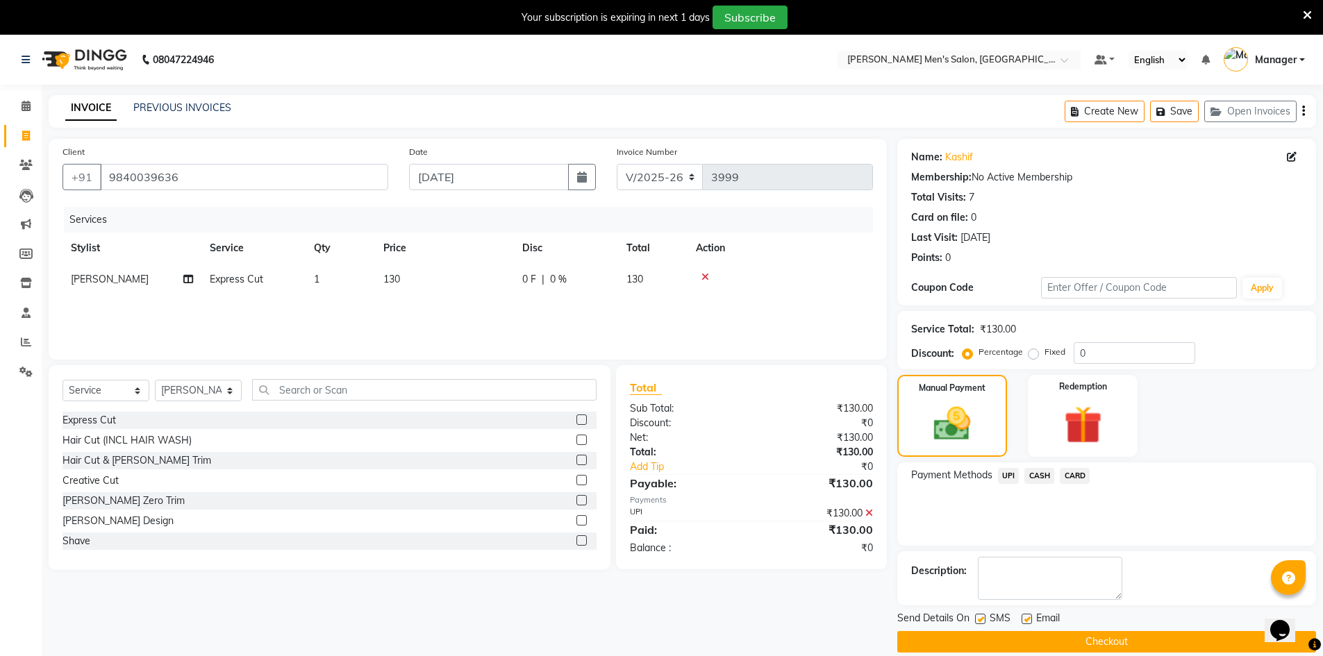
click at [1062, 631] on button "Checkout" at bounding box center [1106, 642] width 419 height 22
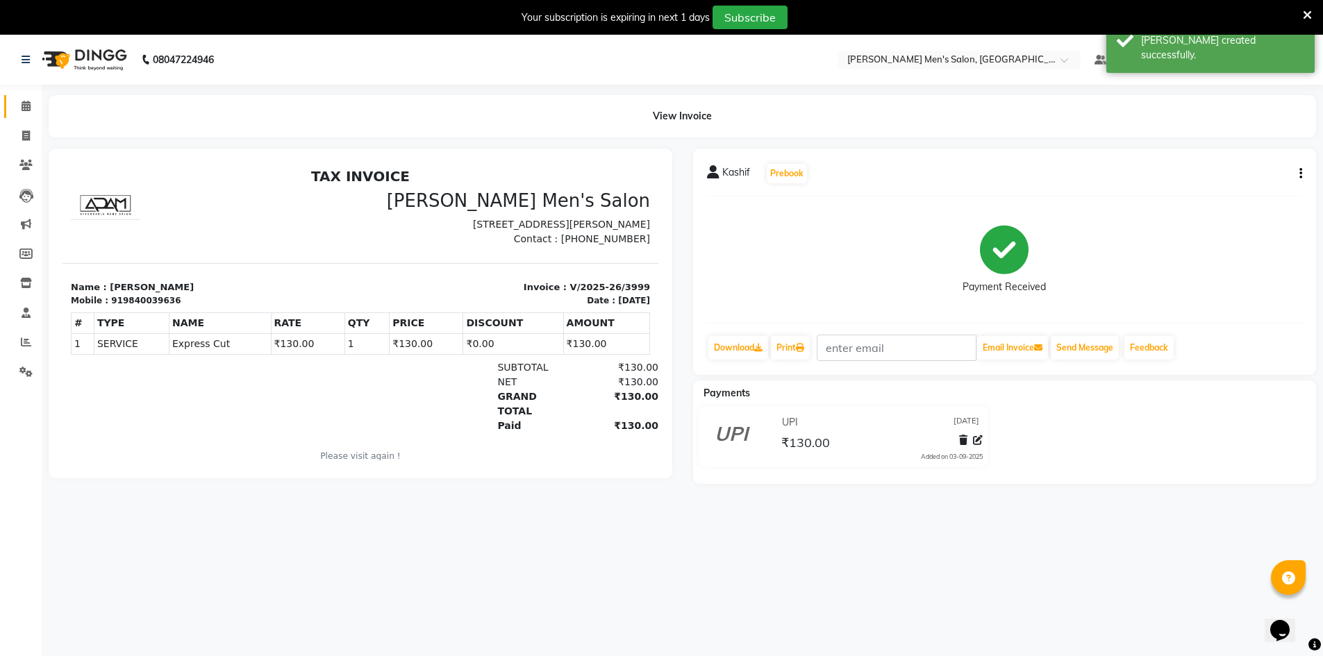
click at [26, 98] on link "Calendar" at bounding box center [20, 106] width 33 height 23
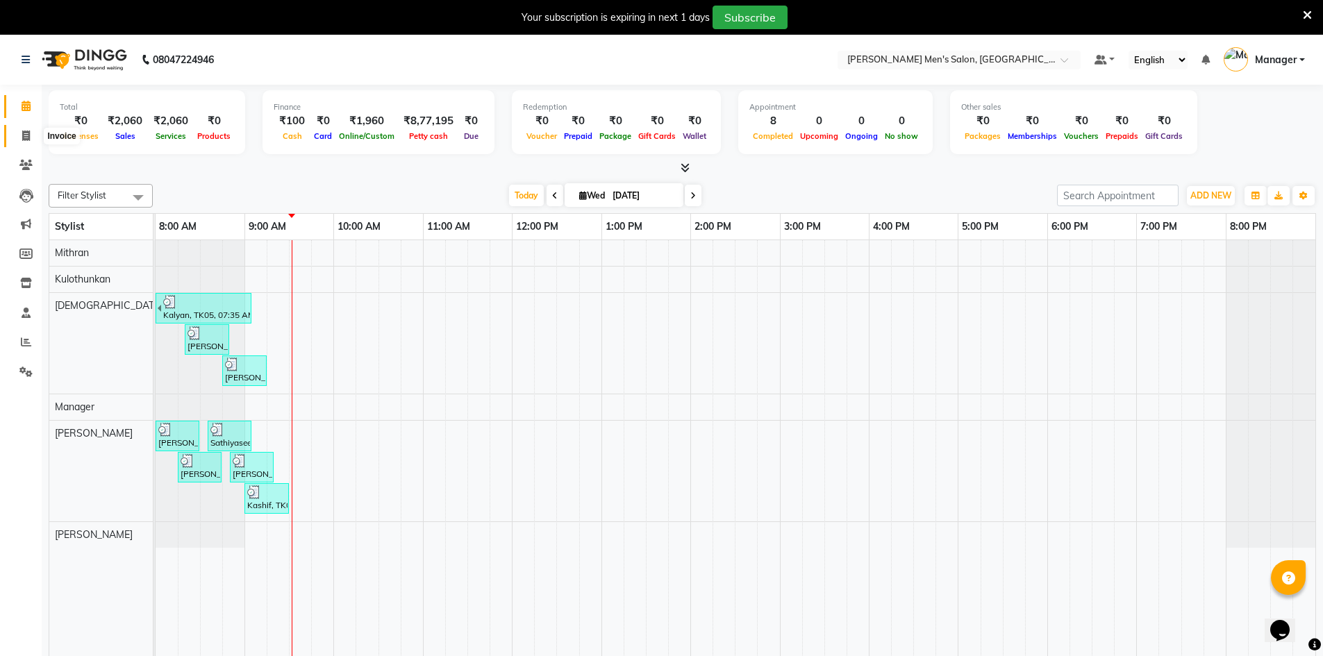
click at [20, 136] on span at bounding box center [26, 136] width 24 height 16
select select "6913"
select select "service"
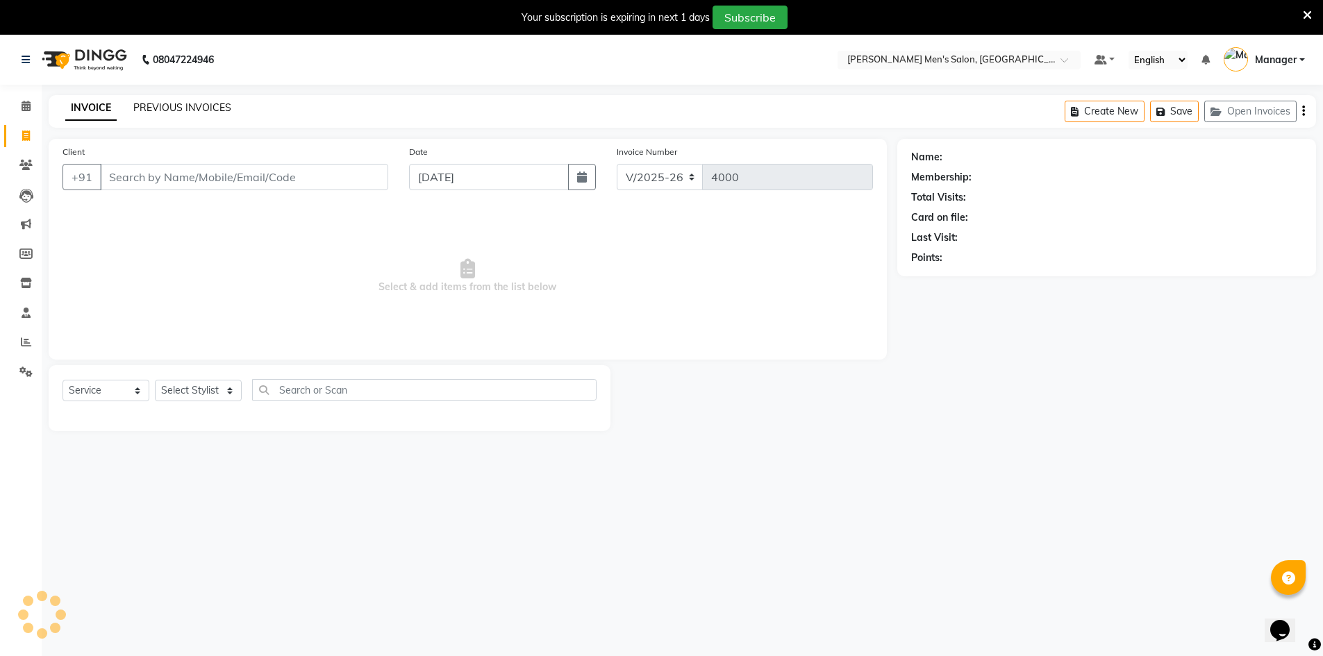
click at [196, 108] on link "PREVIOUS INVOICES" at bounding box center [182, 107] width 98 height 13
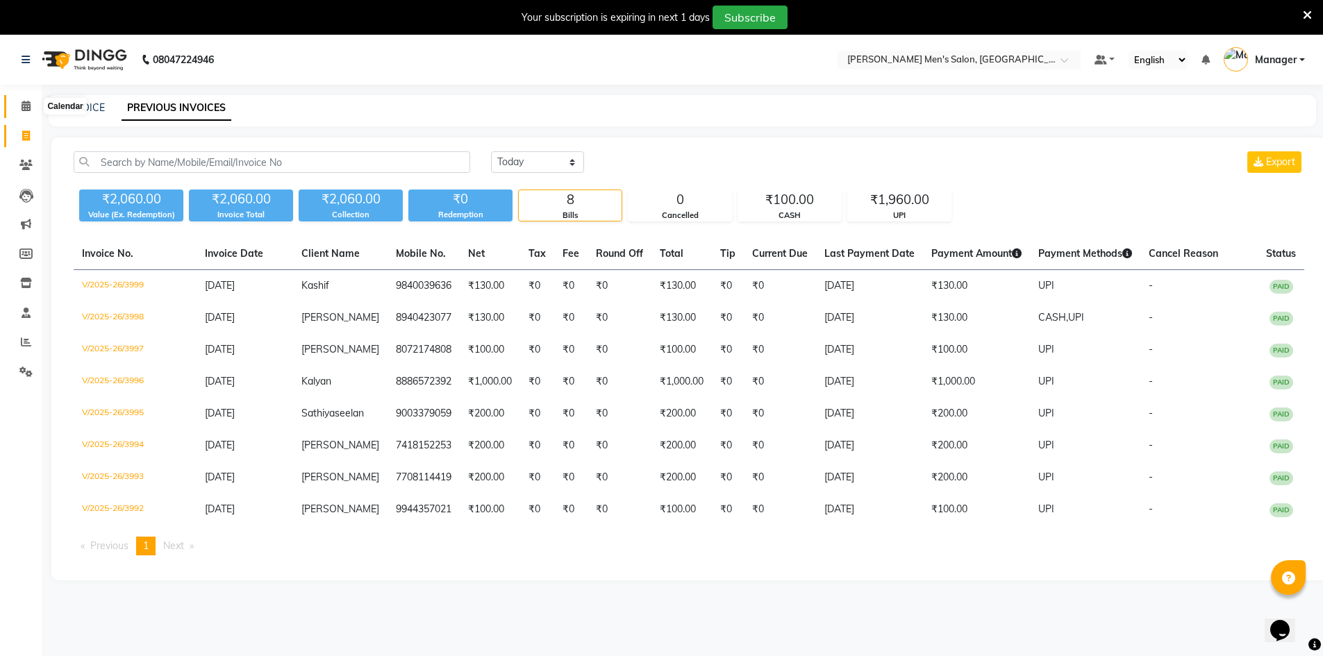
click at [28, 100] on span at bounding box center [26, 107] width 24 height 16
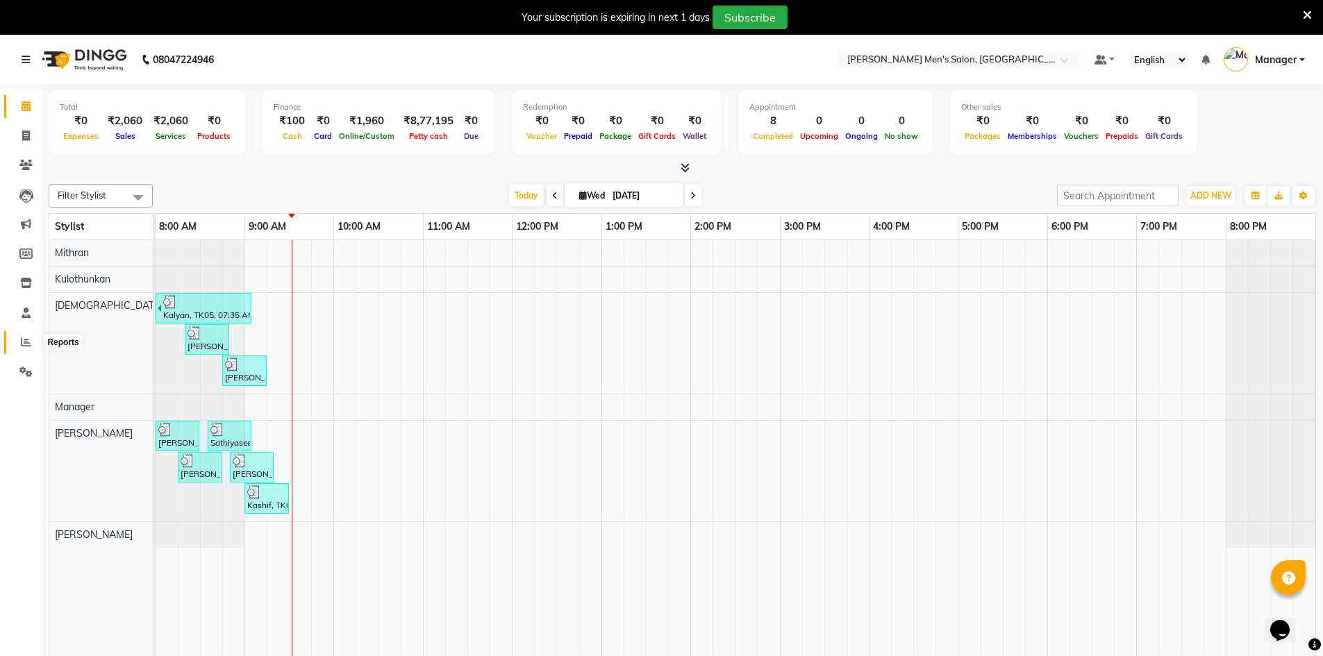
click at [26, 339] on icon at bounding box center [26, 342] width 10 height 10
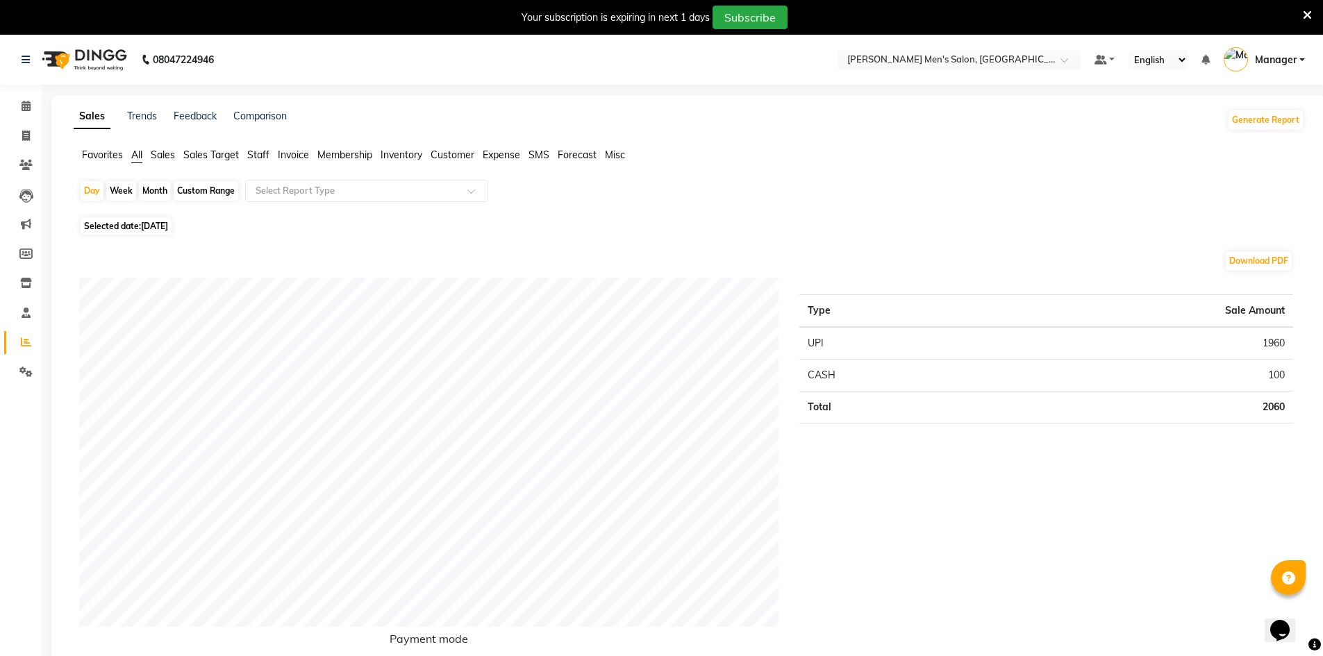
click at [256, 150] on span "Staff" at bounding box center [258, 155] width 22 height 13
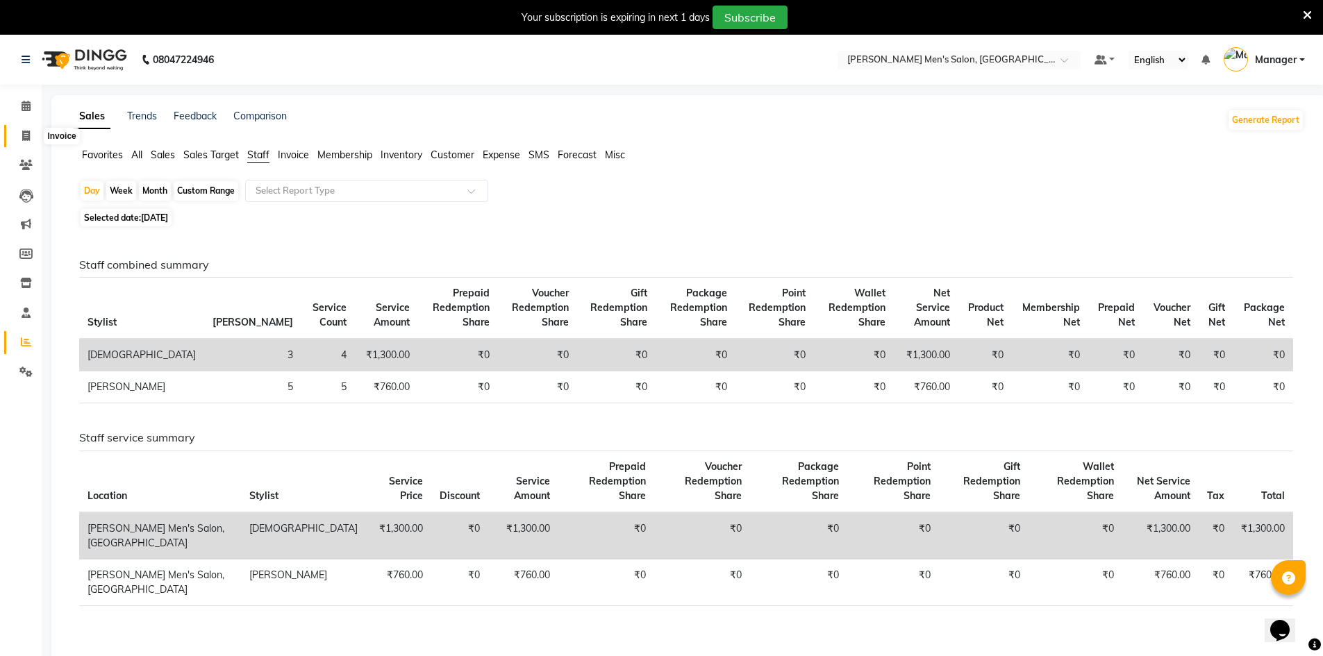
click at [25, 140] on icon at bounding box center [26, 136] width 8 height 10
select select "6913"
select select "service"
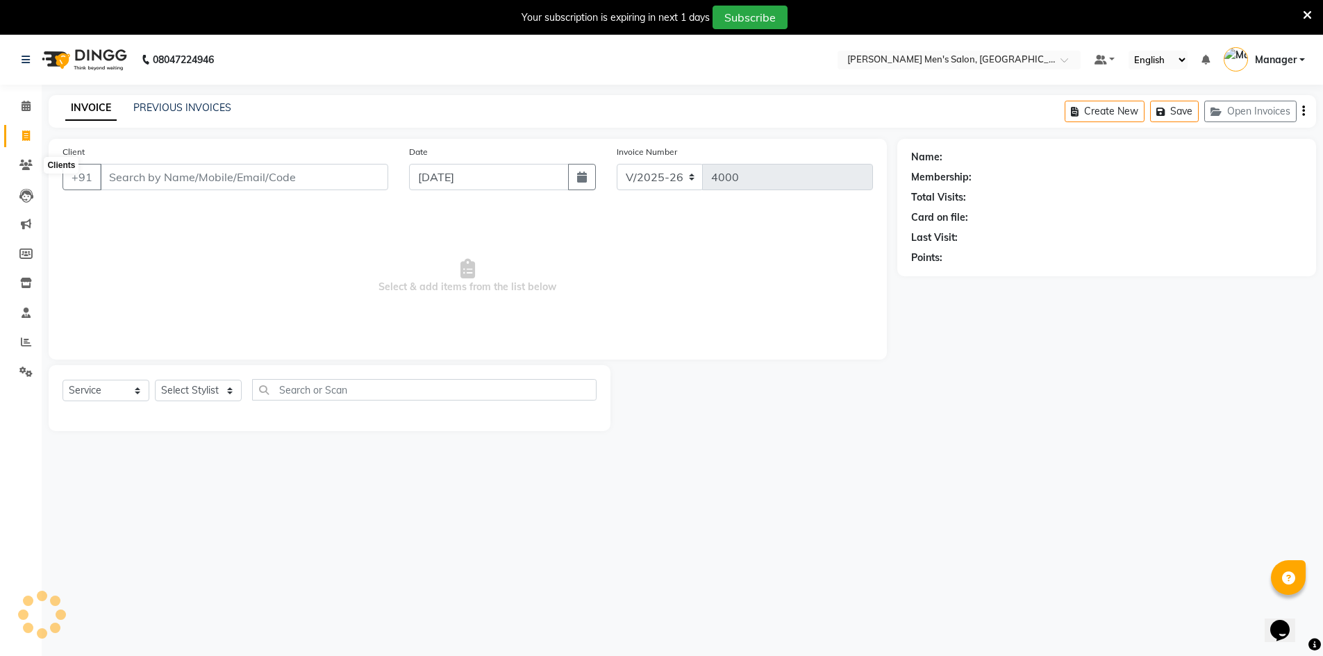
scroll to position [35, 0]
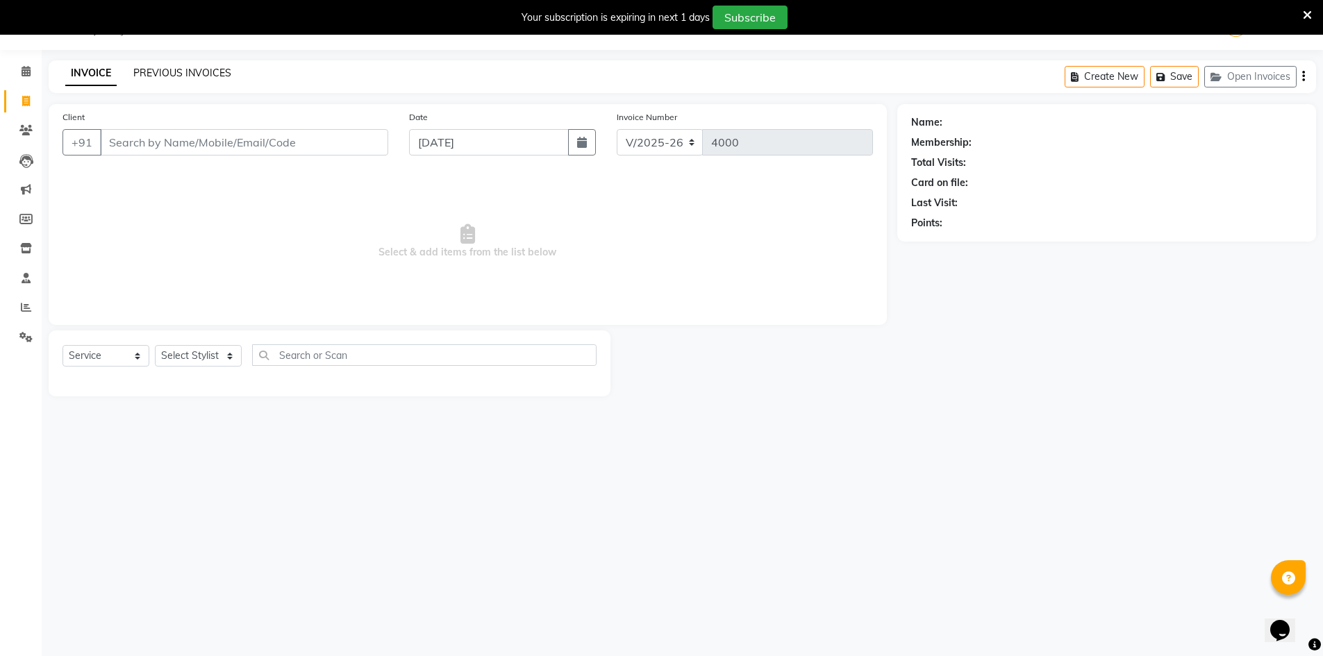
click at [191, 74] on link "PREVIOUS INVOICES" at bounding box center [182, 73] width 98 height 13
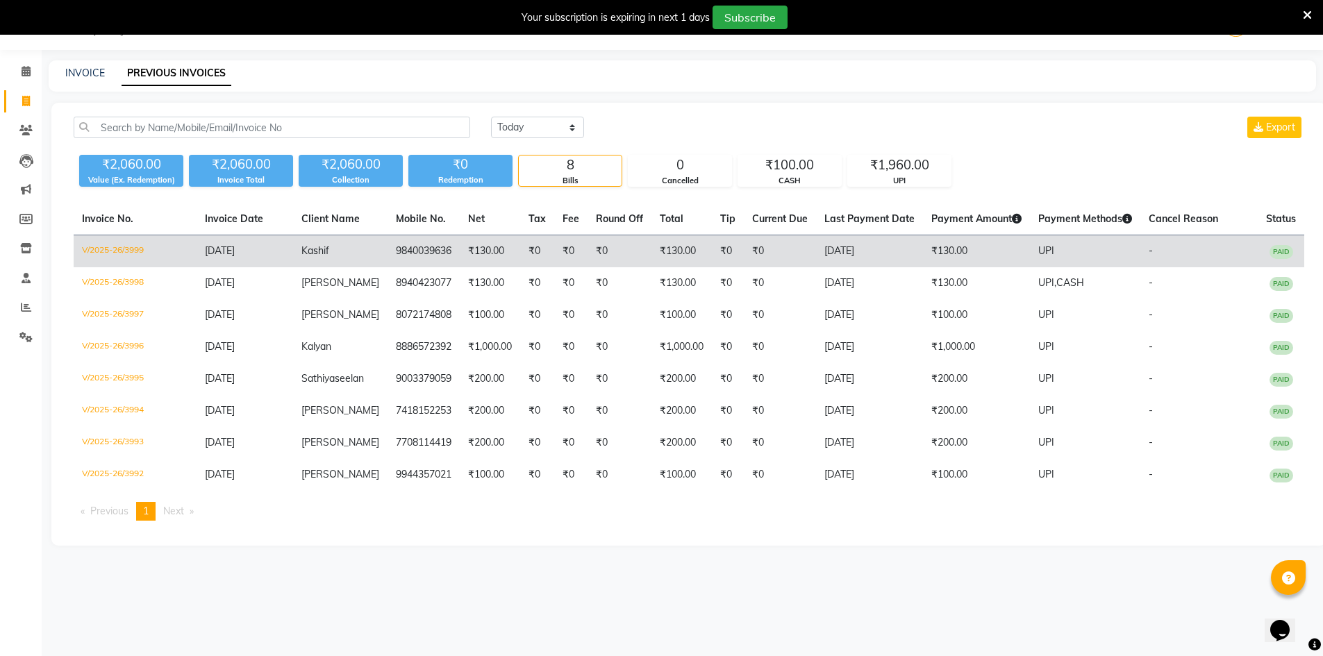
click at [351, 248] on td "Kashif" at bounding box center [340, 251] width 94 height 33
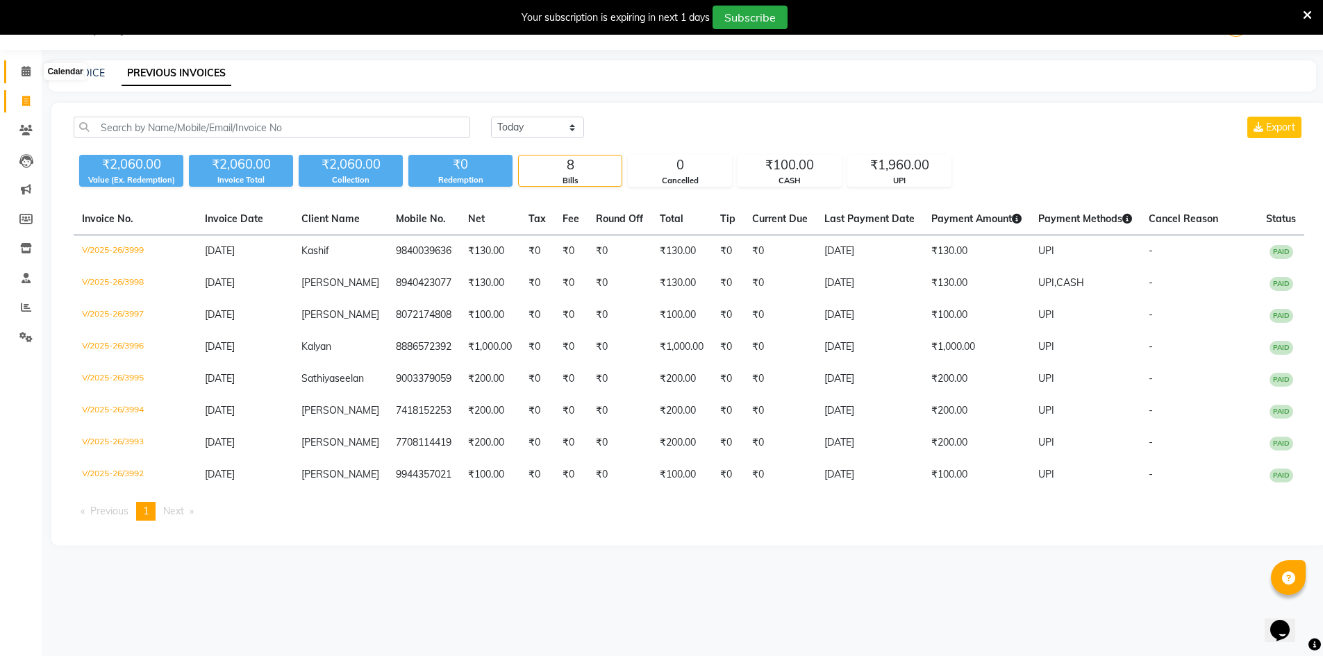
click at [19, 69] on span at bounding box center [26, 72] width 24 height 16
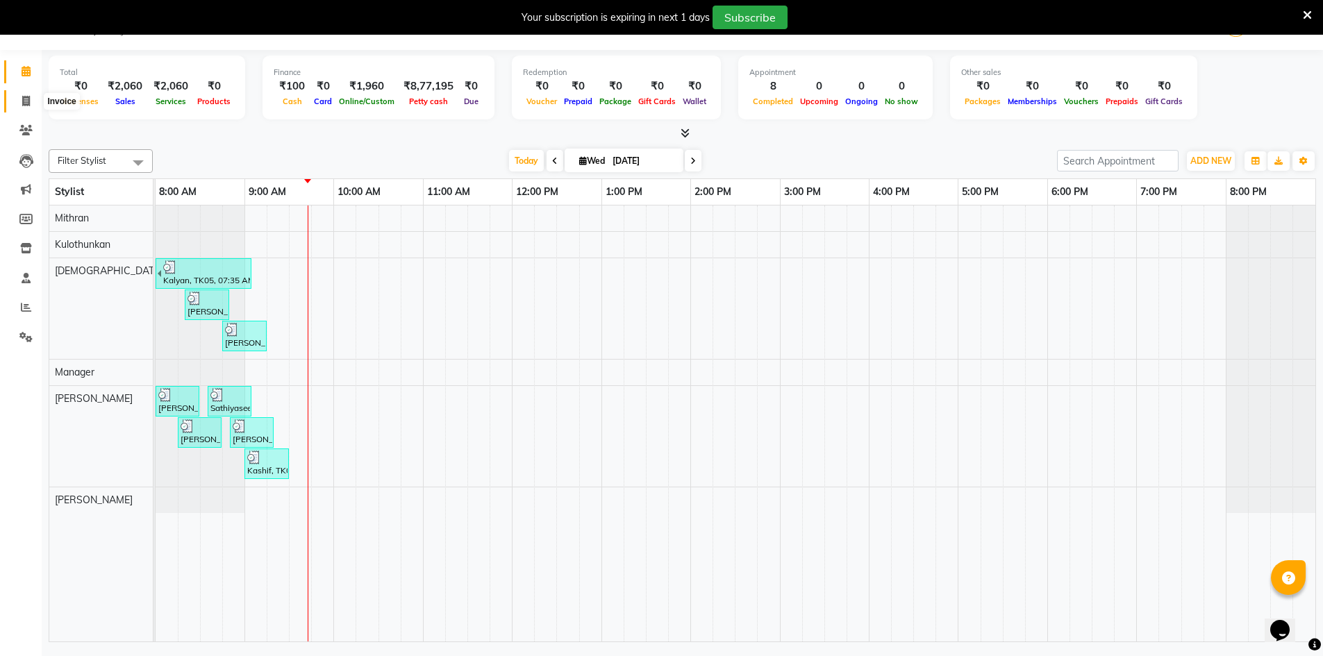
click at [22, 102] on icon at bounding box center [26, 101] width 8 height 10
select select "service"
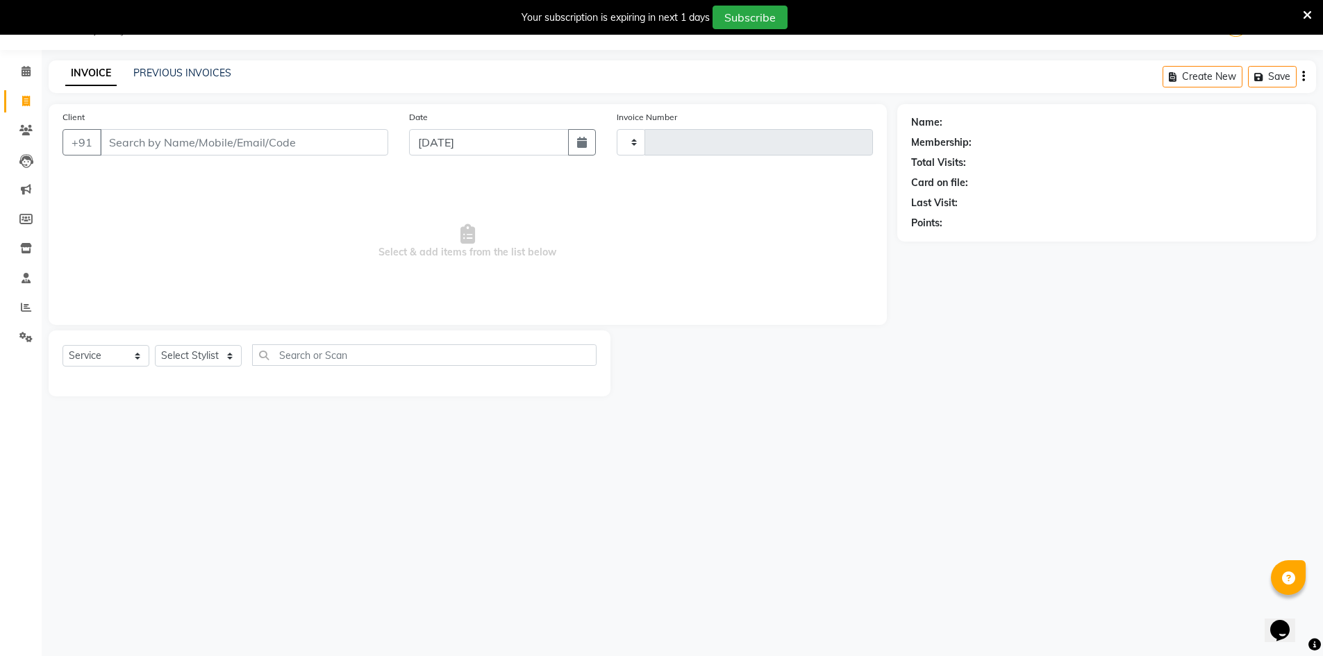
type input "4000"
select select "6913"
click at [181, 78] on link "PREVIOUS INVOICES" at bounding box center [182, 73] width 98 height 13
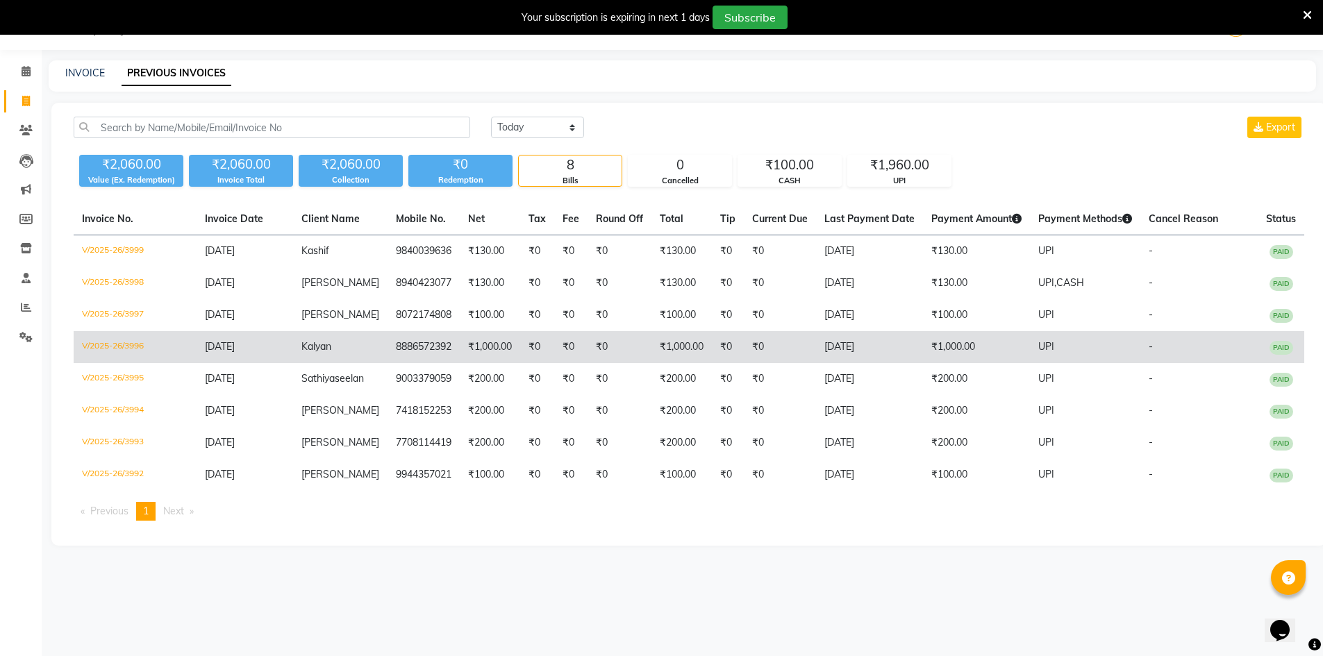
click at [468, 350] on td "₹1,000.00" at bounding box center [490, 347] width 60 height 32
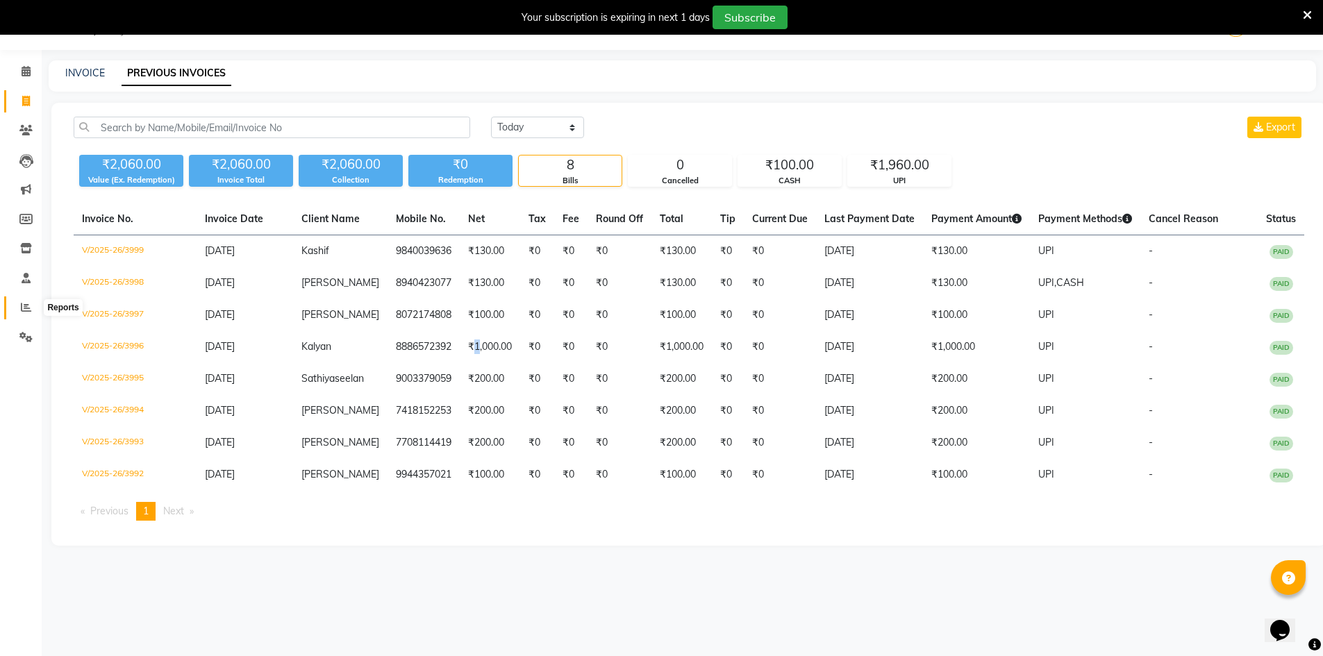
click at [31, 304] on span at bounding box center [26, 308] width 24 height 16
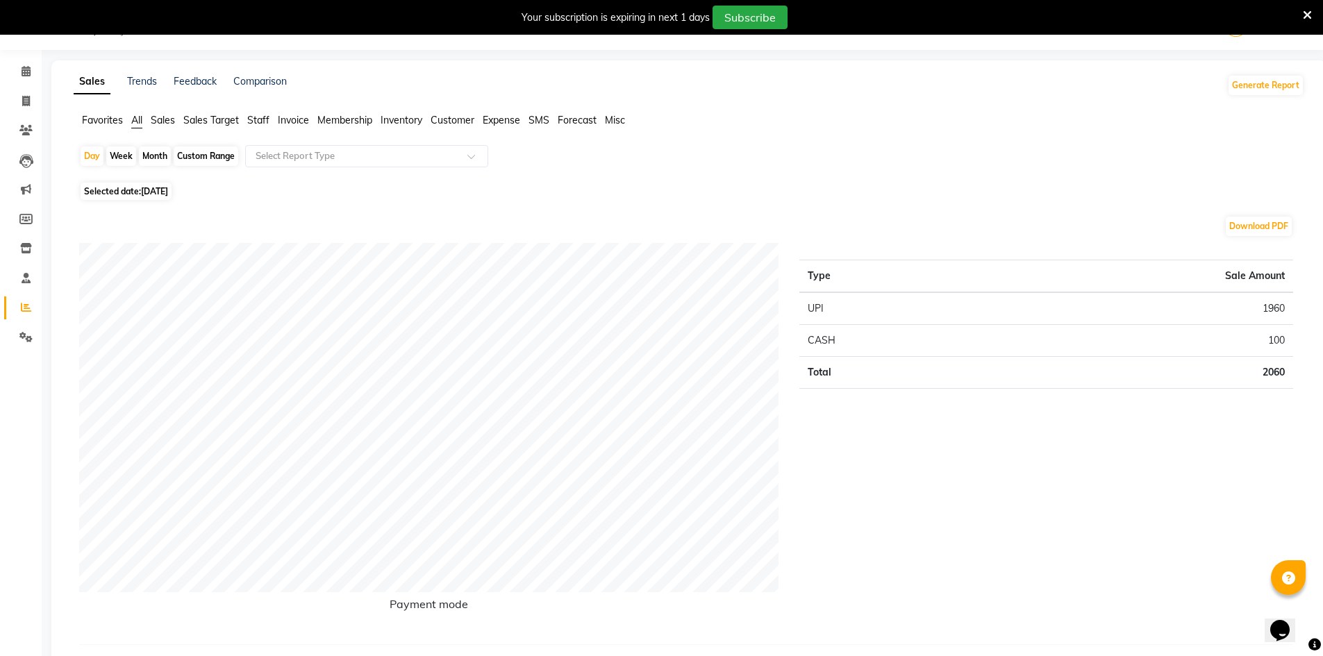
click at [263, 117] on span "Staff" at bounding box center [258, 120] width 22 height 13
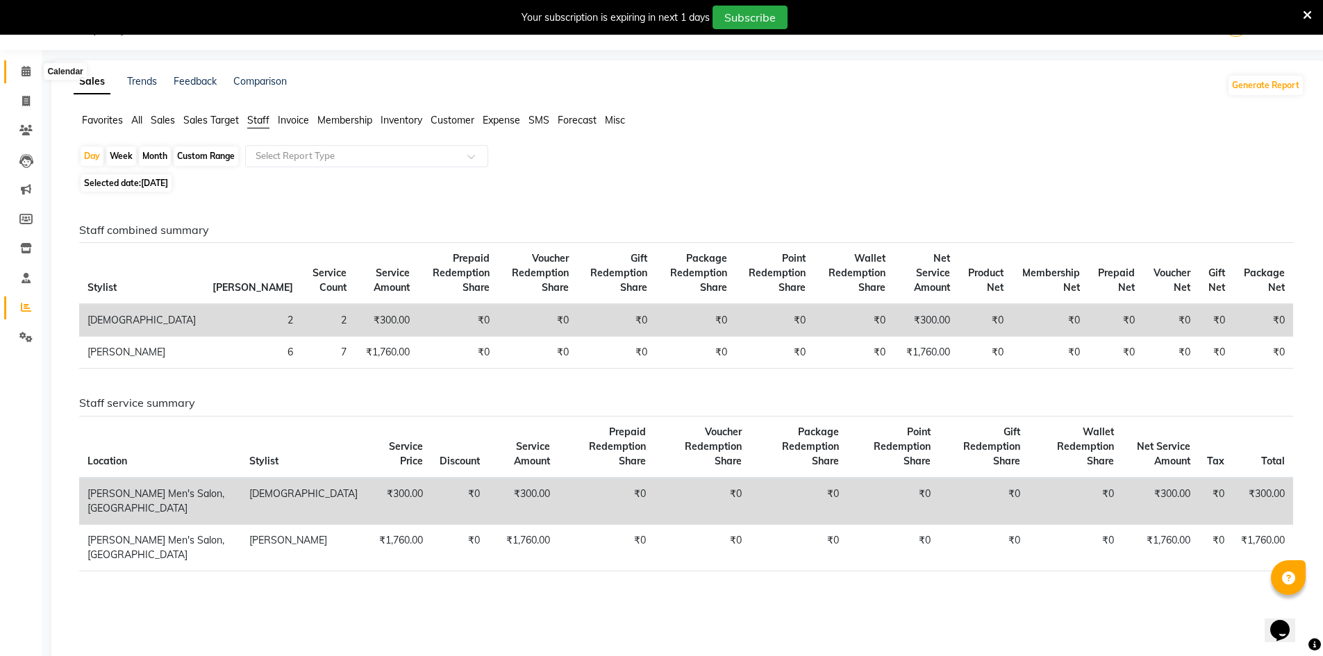
click at [31, 76] on icon at bounding box center [26, 71] width 9 height 10
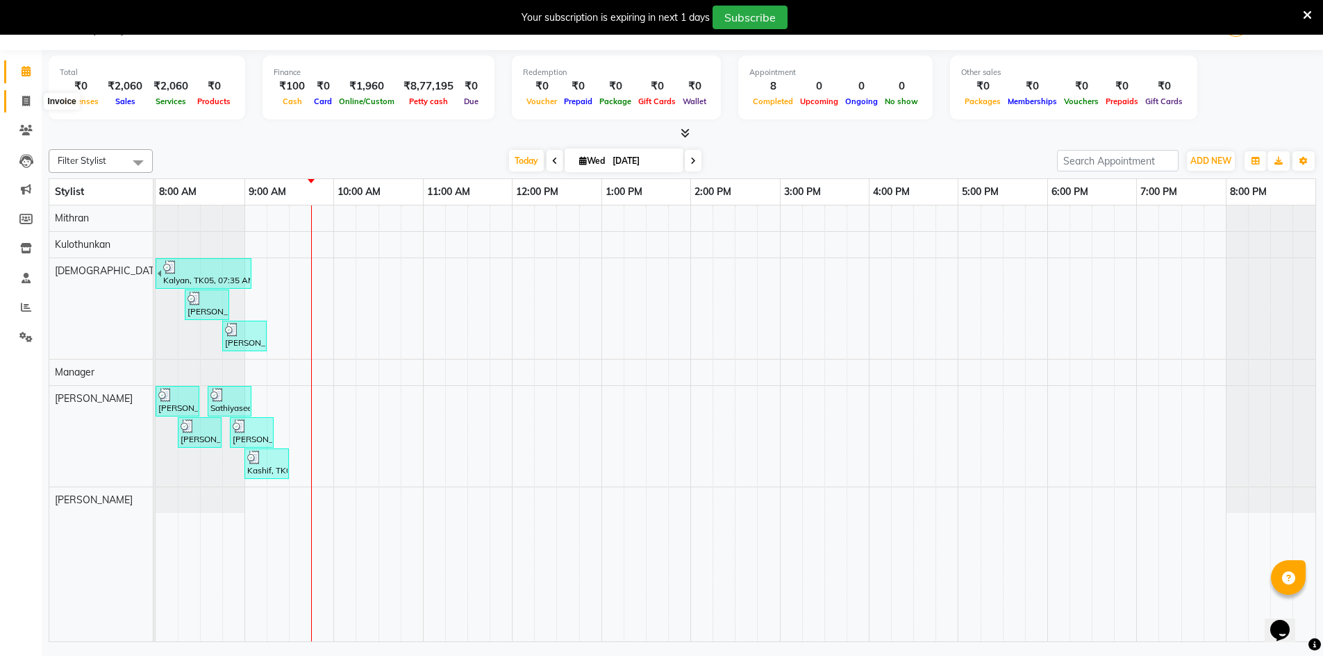
click at [29, 103] on icon at bounding box center [26, 101] width 8 height 10
select select "service"
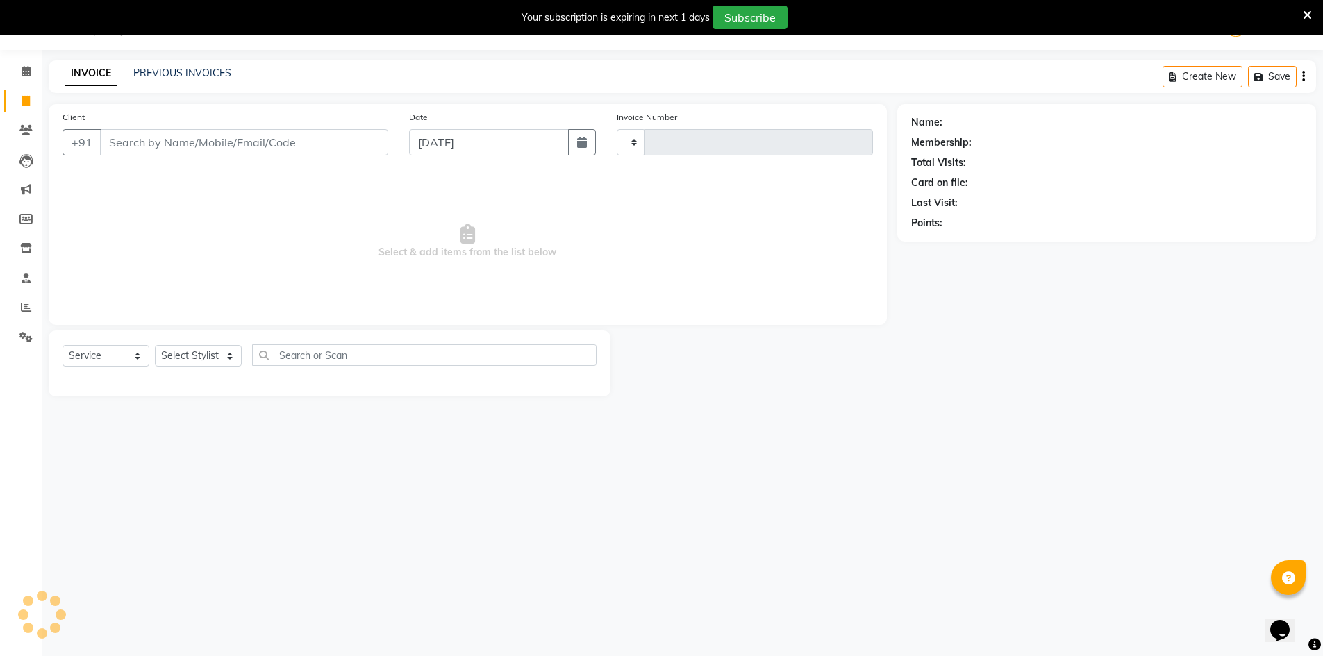
type input "4000"
select select "6913"
click at [128, 153] on input "Client" at bounding box center [244, 142] width 288 height 26
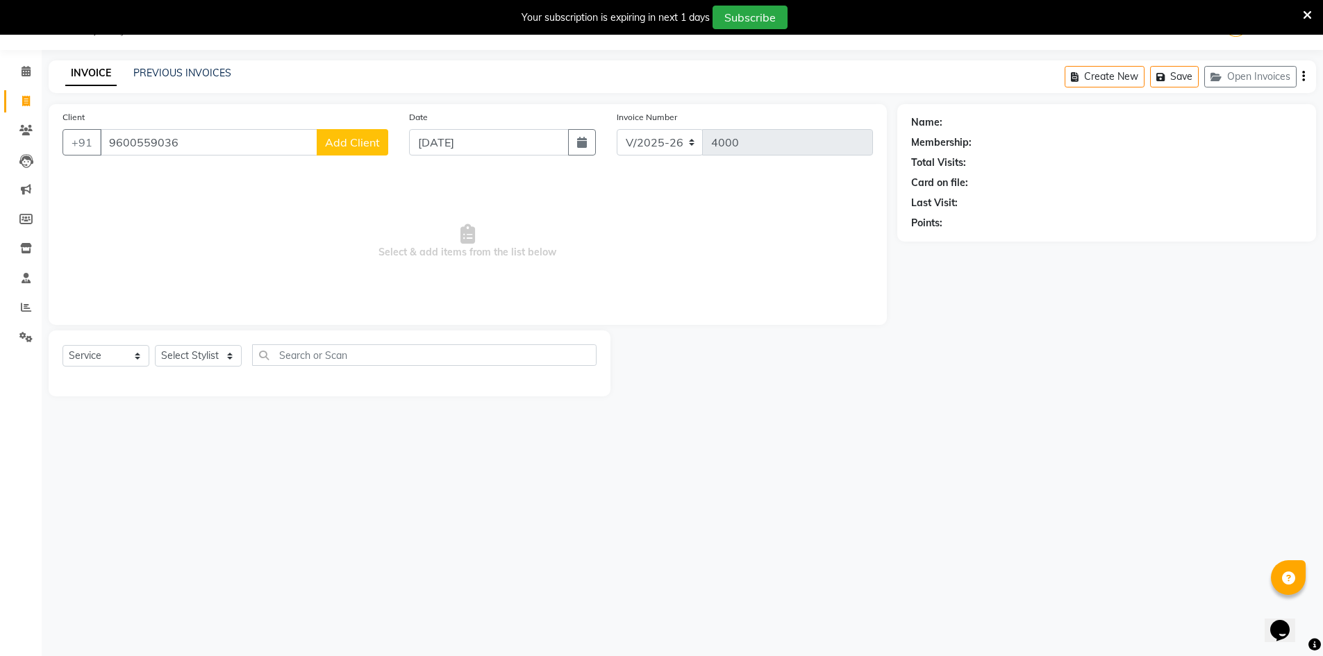
type input "9600559036"
click at [353, 145] on span "Add Client" at bounding box center [352, 142] width 55 height 14
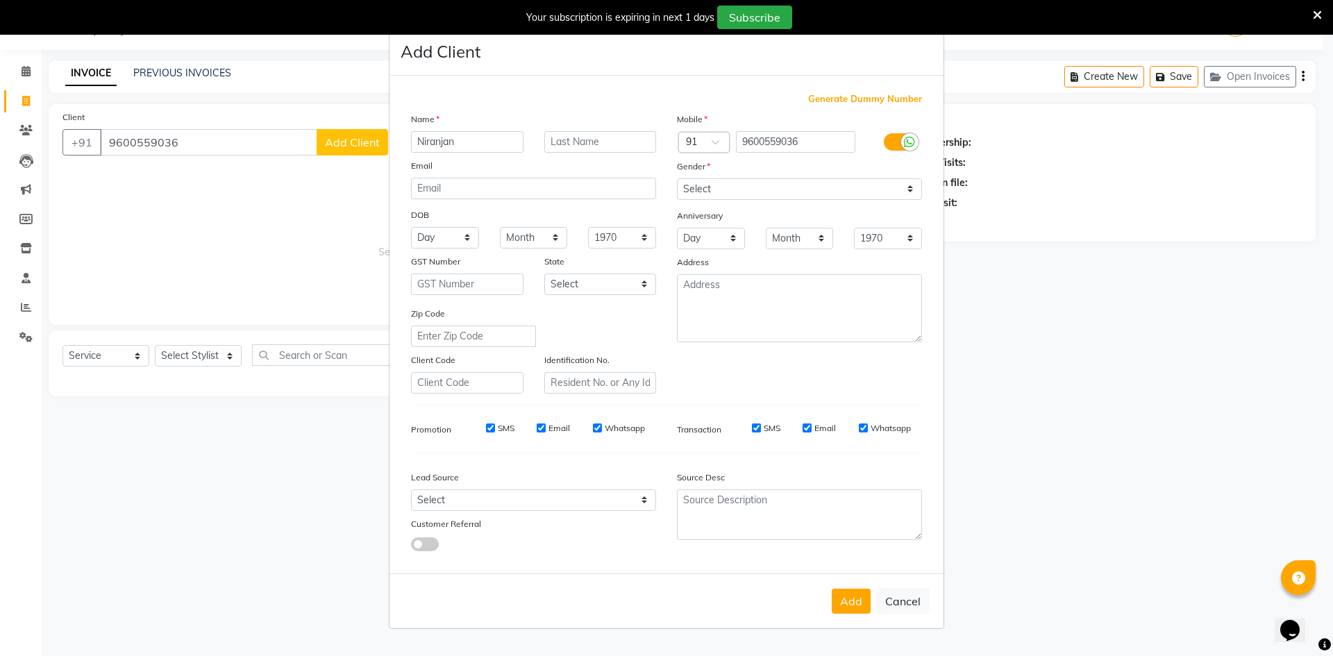
type input "Niranjan"
click at [813, 190] on select "Select Male Female Other Prefer Not To Say" at bounding box center [799, 189] width 245 height 22
select select "male"
click at [677, 178] on select "Select Male Female Other Prefer Not To Say" at bounding box center [799, 189] width 245 height 22
drag, startPoint x: 526, startPoint y: 509, endPoint x: 521, endPoint y: 493, distance: 16.9
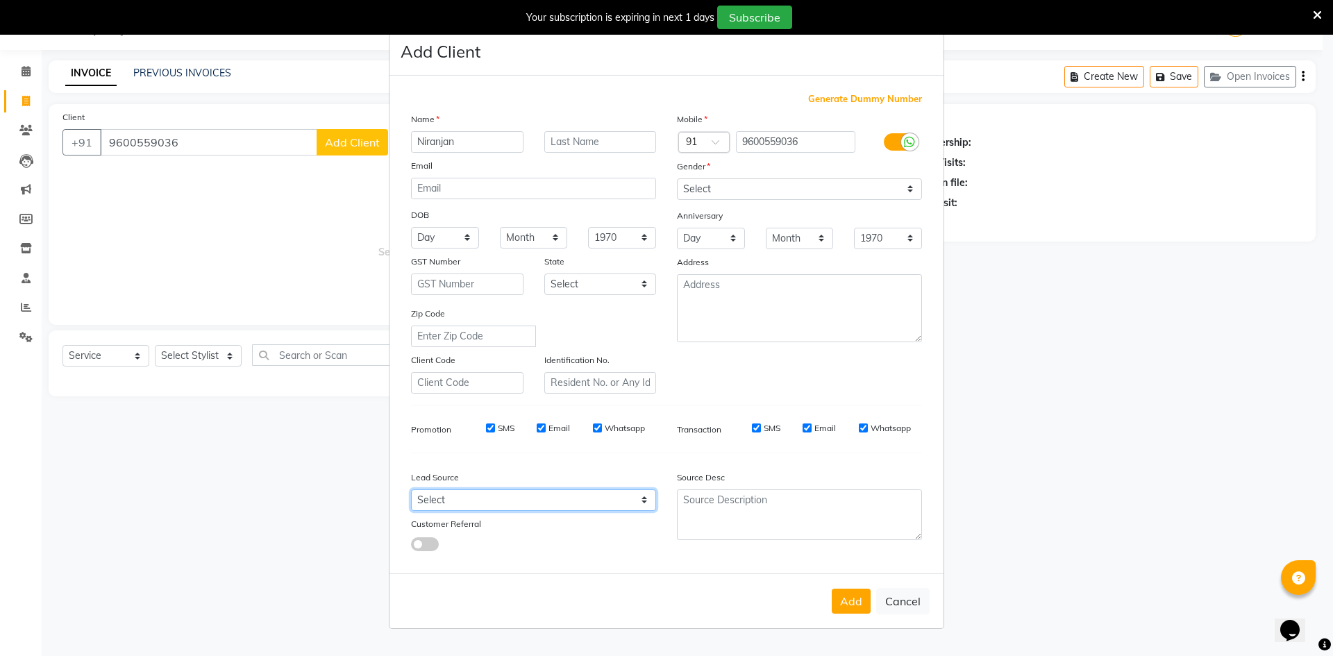
click at [526, 509] on select "Select Walk-in Referral Internet Friend Word of Mouth Advertisement Facebook Ju…" at bounding box center [533, 501] width 245 height 22
select select "48262"
click at [411, 490] on select "Select Walk-in Referral Internet Friend Word of Mouth Advertisement Facebook Ju…" at bounding box center [533, 501] width 245 height 22
click at [867, 603] on button "Add" at bounding box center [851, 601] width 39 height 25
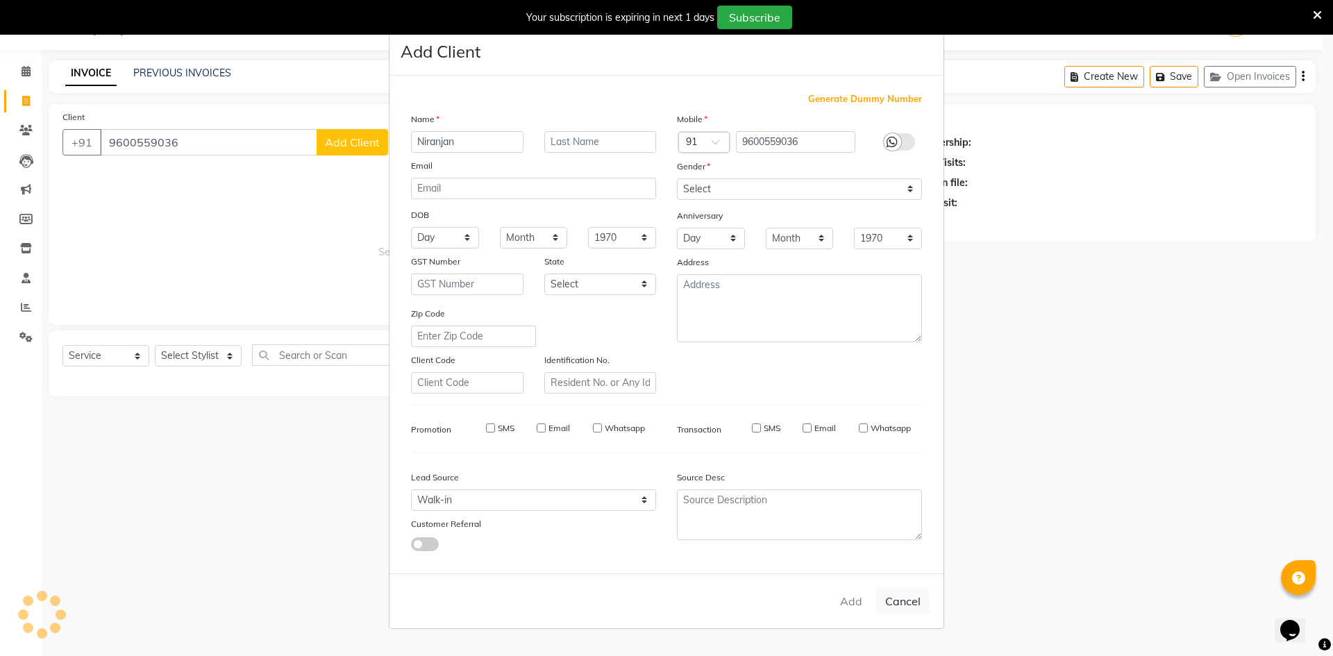
select select
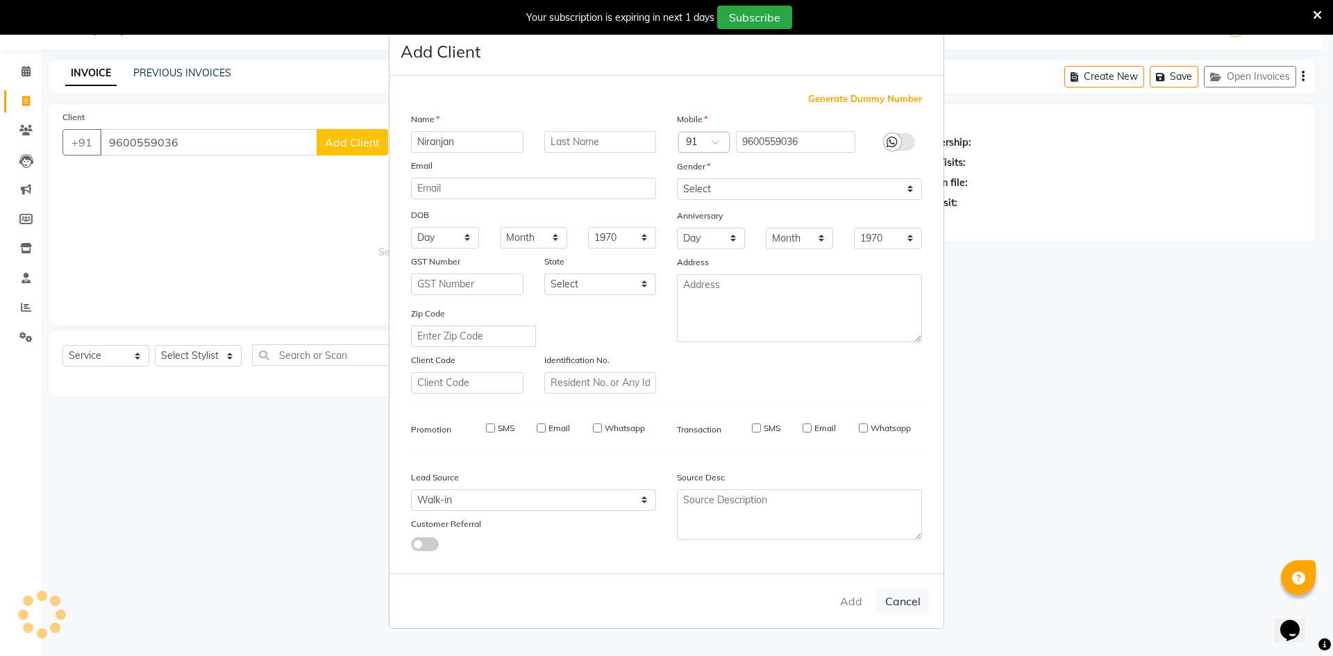
select select
checkbox input "false"
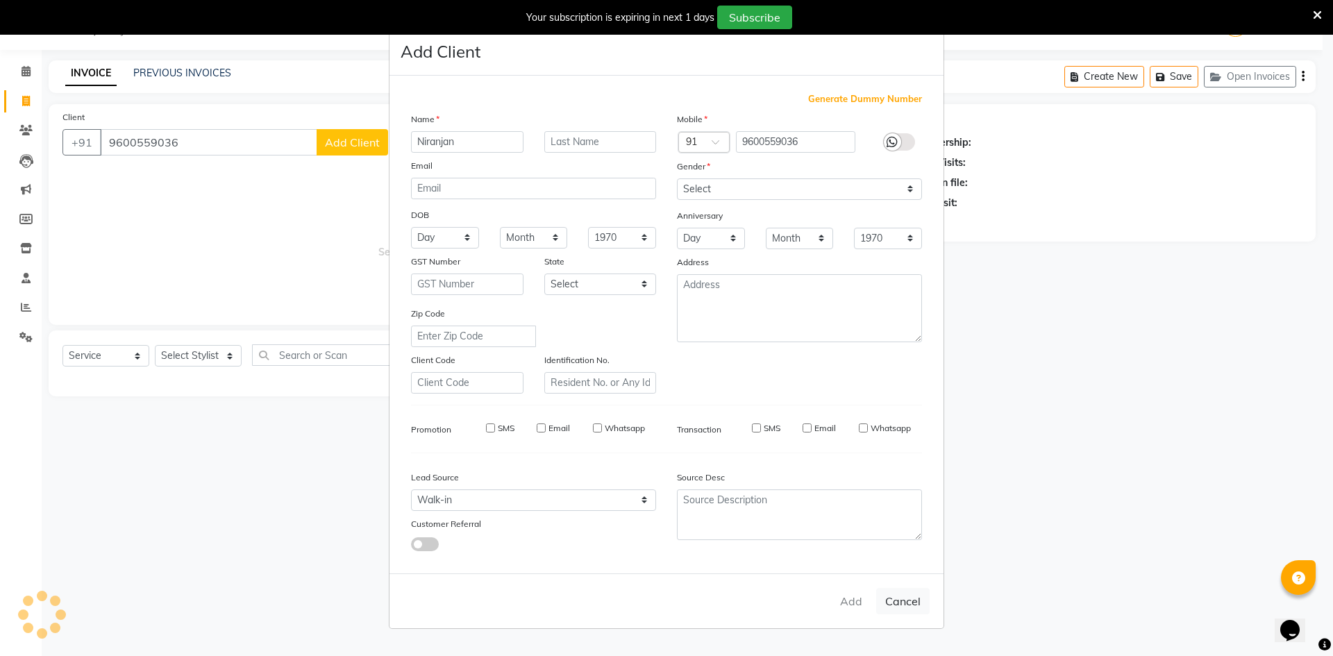
checkbox input "false"
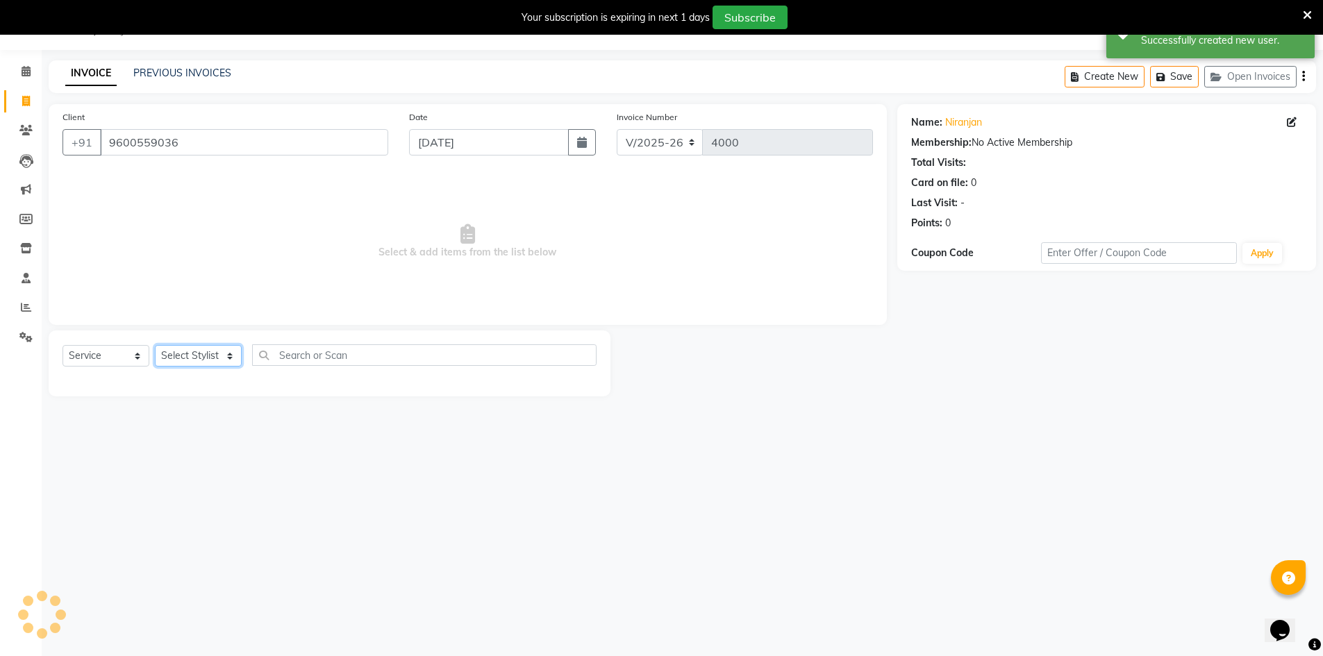
click at [210, 354] on select "Select Stylist Ashu Kulothunkan Manager Mithran Nadeem Saddam" at bounding box center [198, 356] width 87 height 22
select select "70201"
click at [155, 345] on select "Select Stylist Ashu Kulothunkan Manager Mithran Nadeem Saddam" at bounding box center [198, 356] width 87 height 22
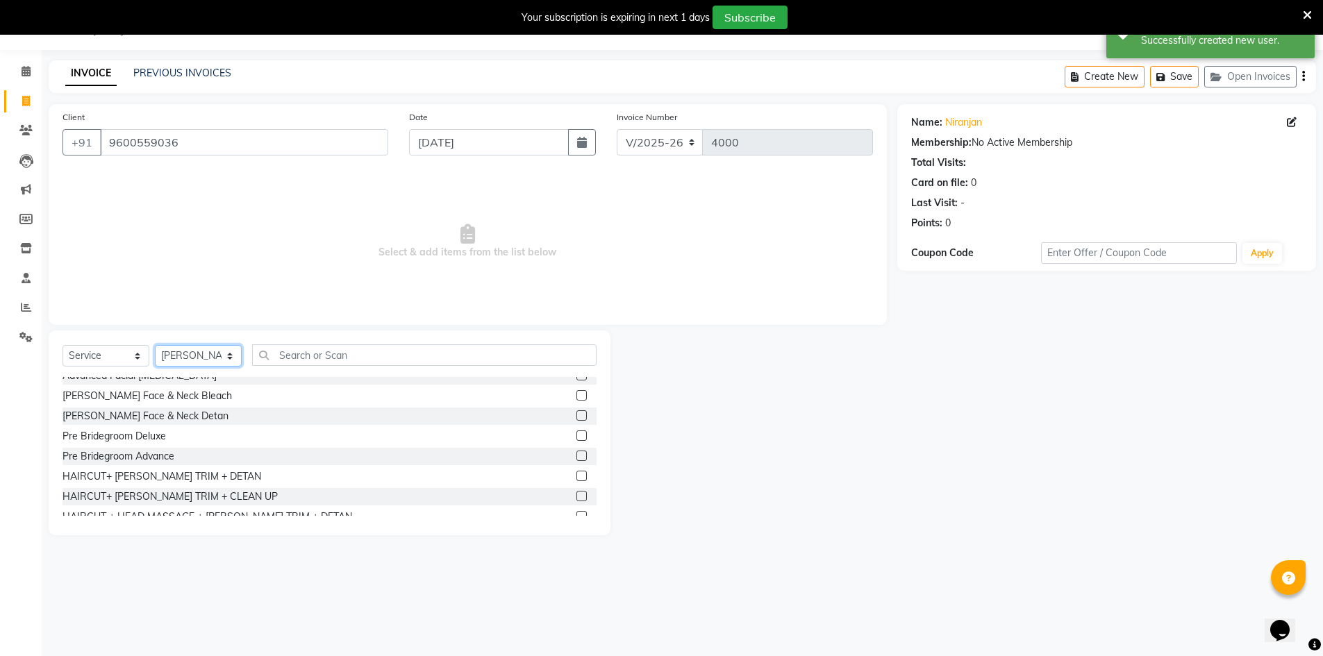
scroll to position [833, 0]
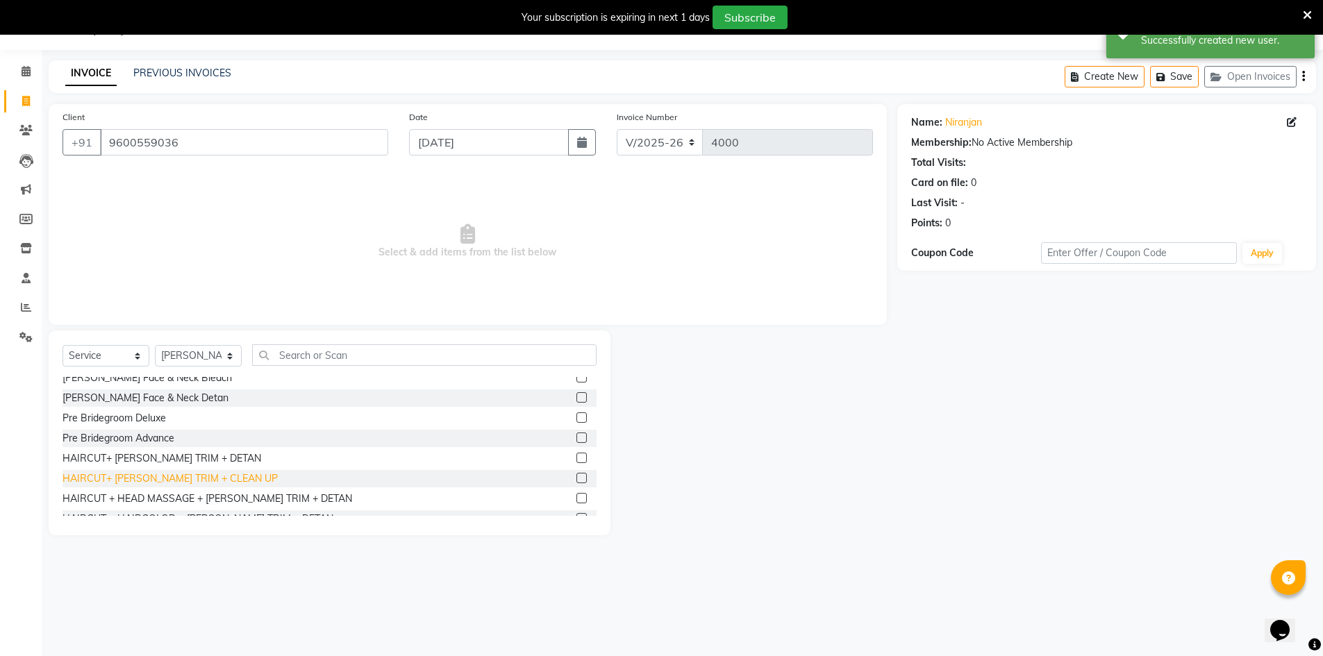
click at [205, 477] on div "HAIRCUT+ BEARD TRIM + CLEAN UP" at bounding box center [170, 479] width 215 height 15
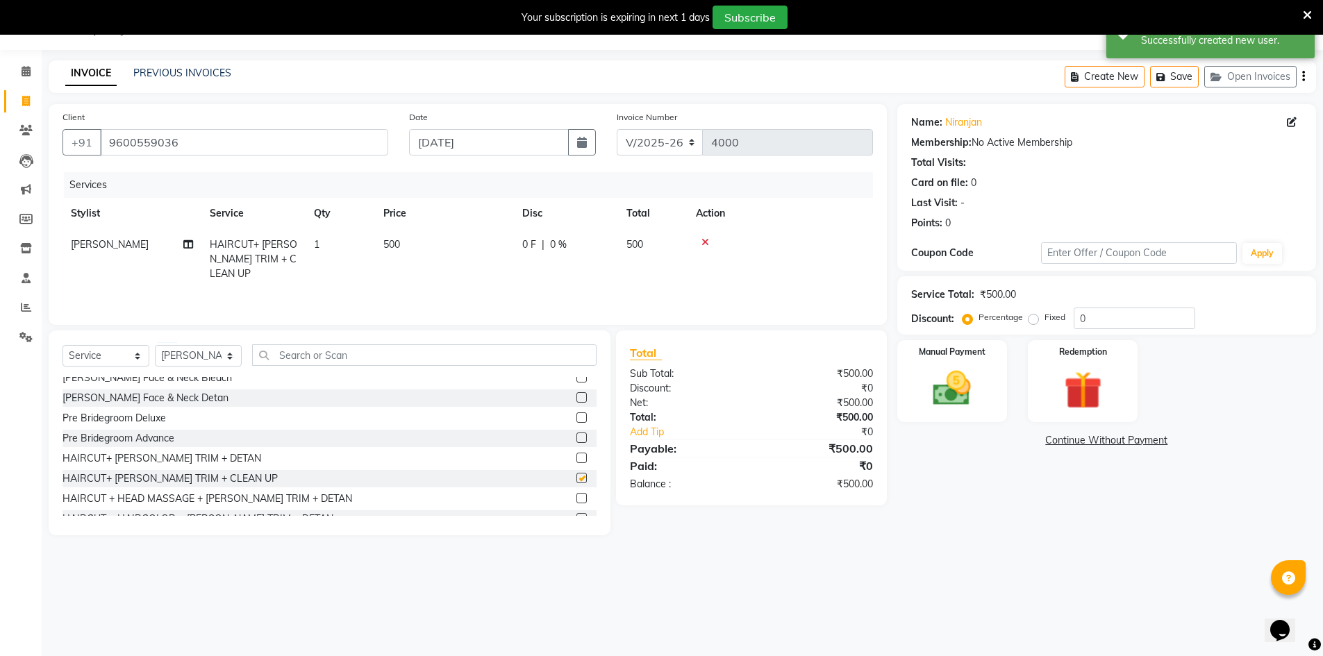
checkbox input "false"
click at [950, 388] on img at bounding box center [952, 388] width 64 height 45
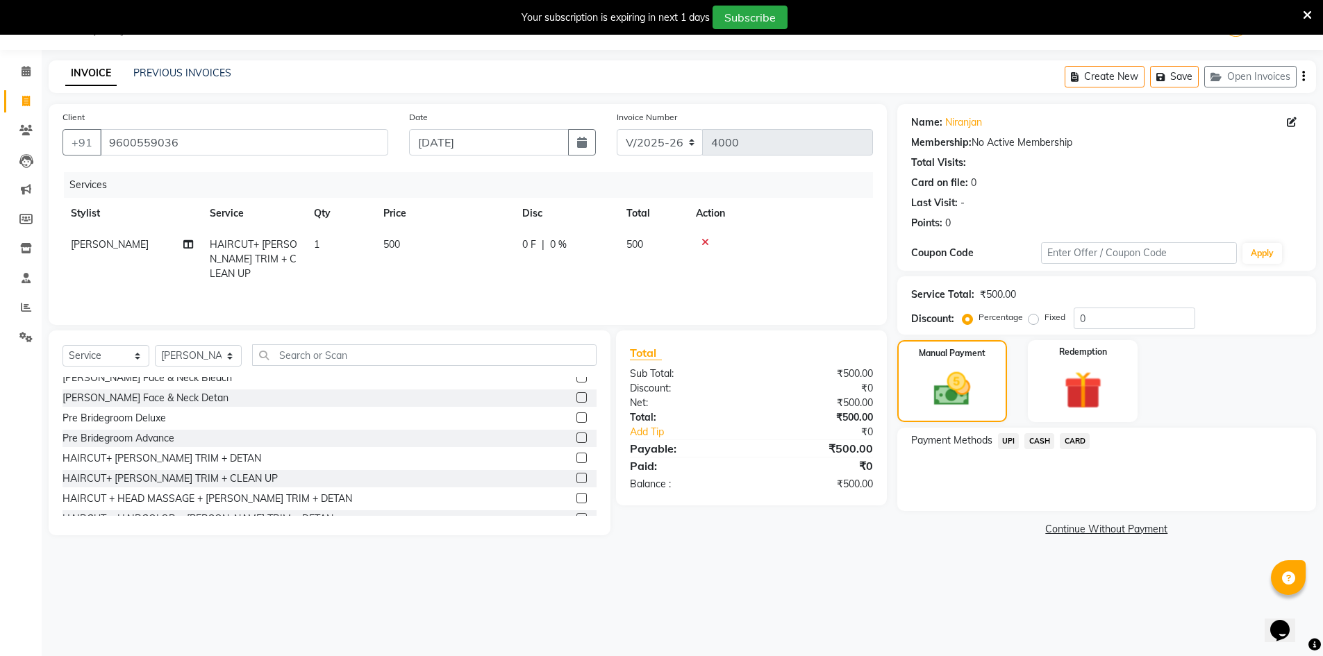
click at [1029, 440] on span "CASH" at bounding box center [1039, 441] width 30 height 16
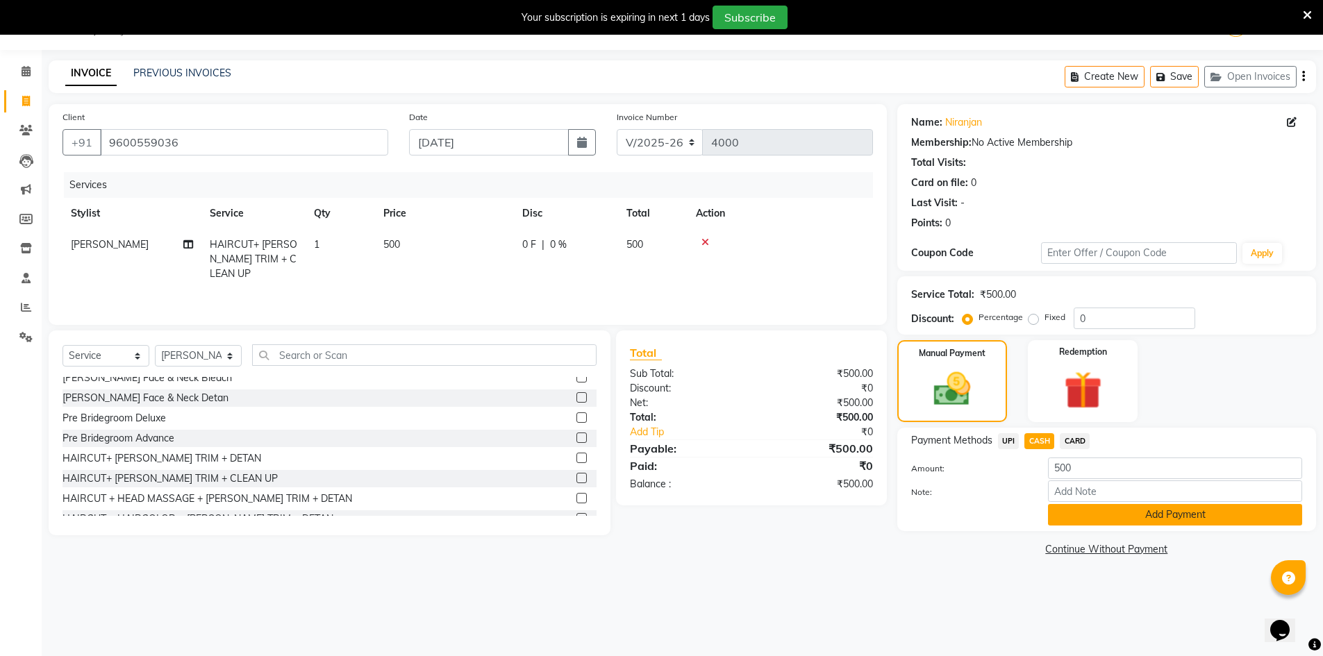
click at [1070, 517] on button "Add Payment" at bounding box center [1175, 515] width 254 height 22
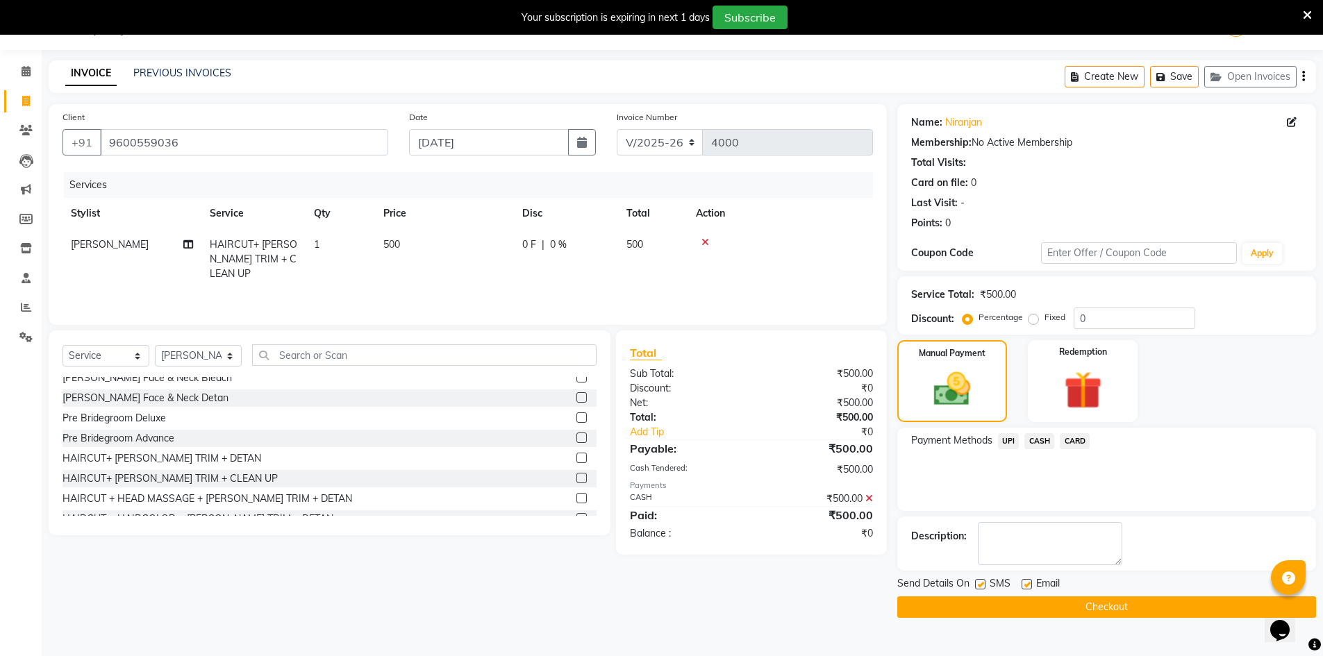
click at [1074, 608] on button "Checkout" at bounding box center [1106, 608] width 419 height 22
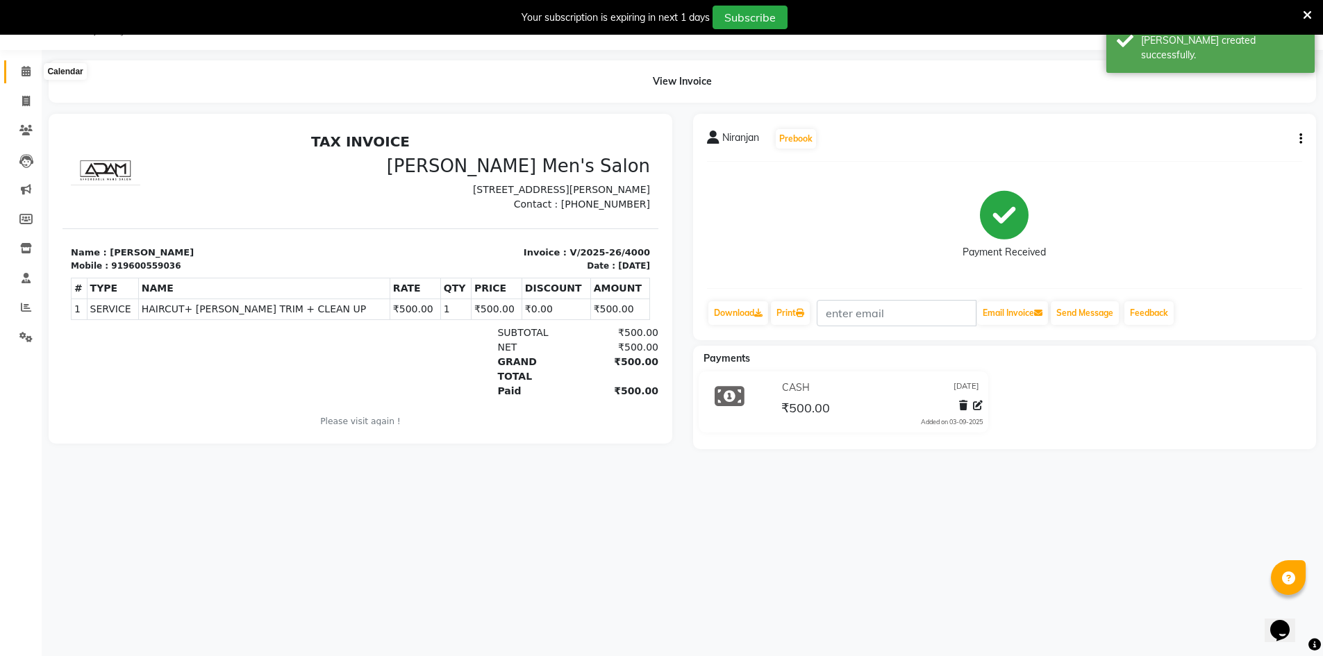
click at [22, 76] on span at bounding box center [26, 72] width 24 height 16
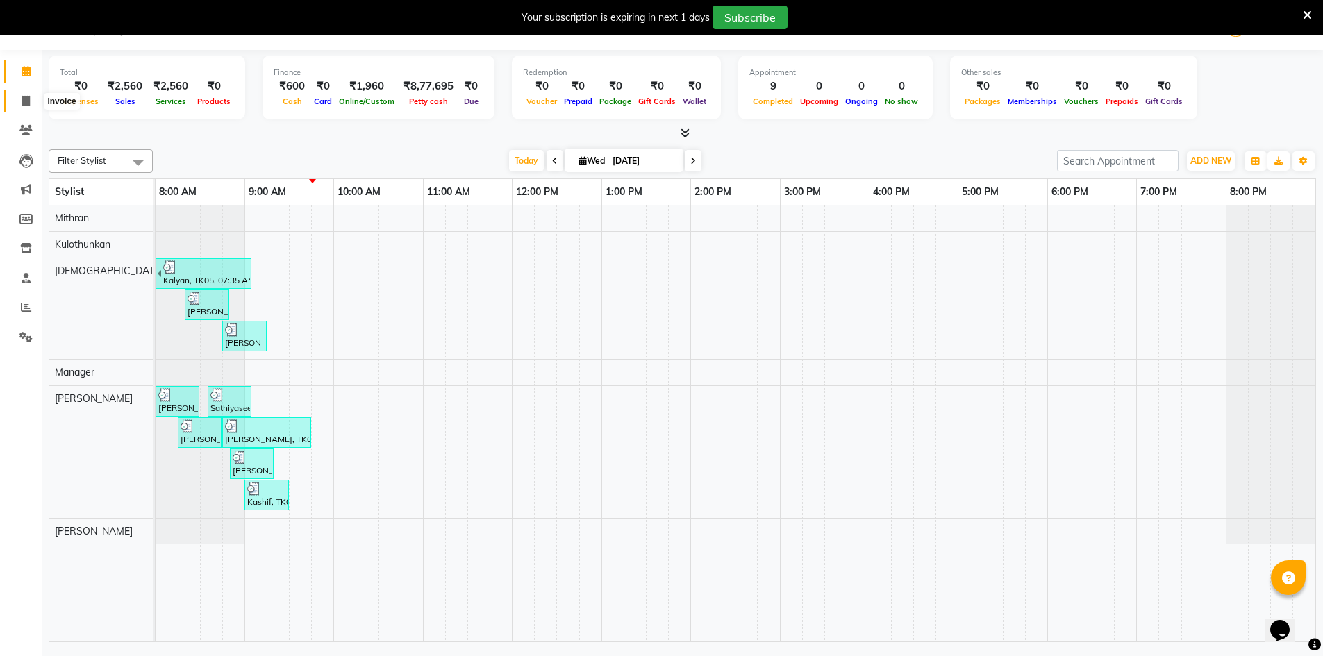
click at [22, 99] on icon at bounding box center [26, 101] width 8 height 10
select select "service"
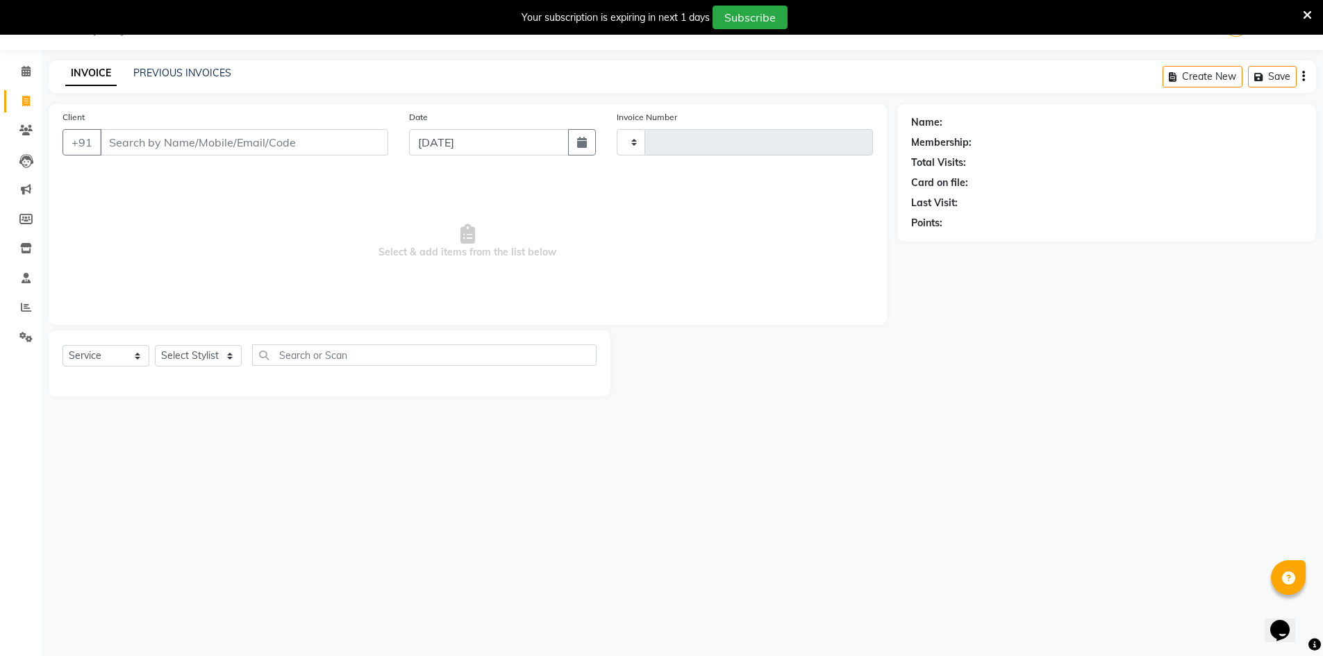
type input "4001"
select select "6913"
click at [161, 72] on link "PREVIOUS INVOICES" at bounding box center [182, 73] width 98 height 13
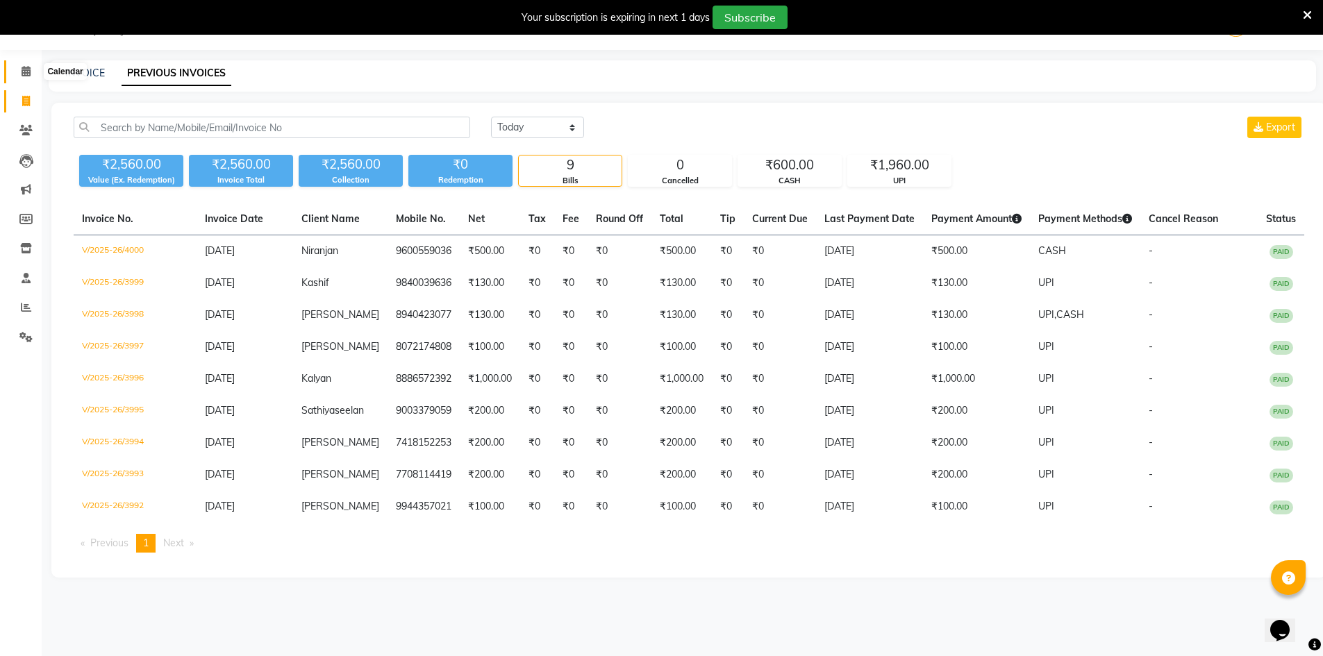
click at [23, 74] on icon at bounding box center [26, 71] width 9 height 10
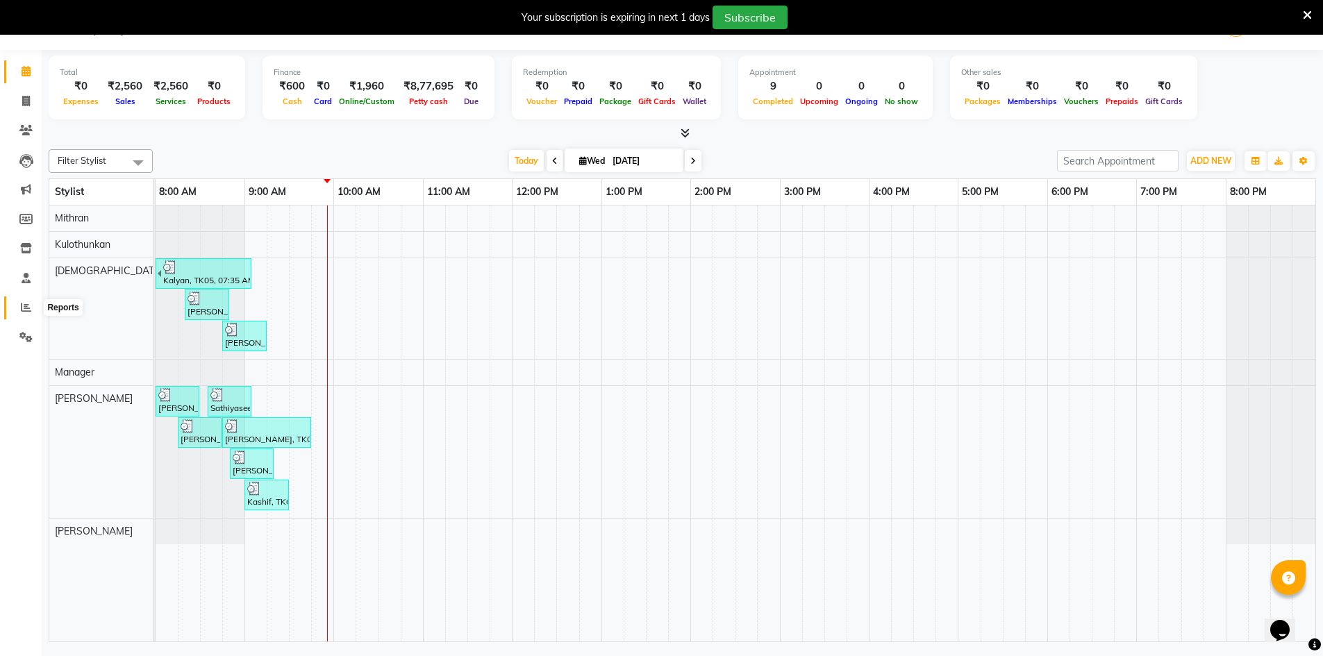
click at [24, 306] on icon at bounding box center [26, 307] width 10 height 10
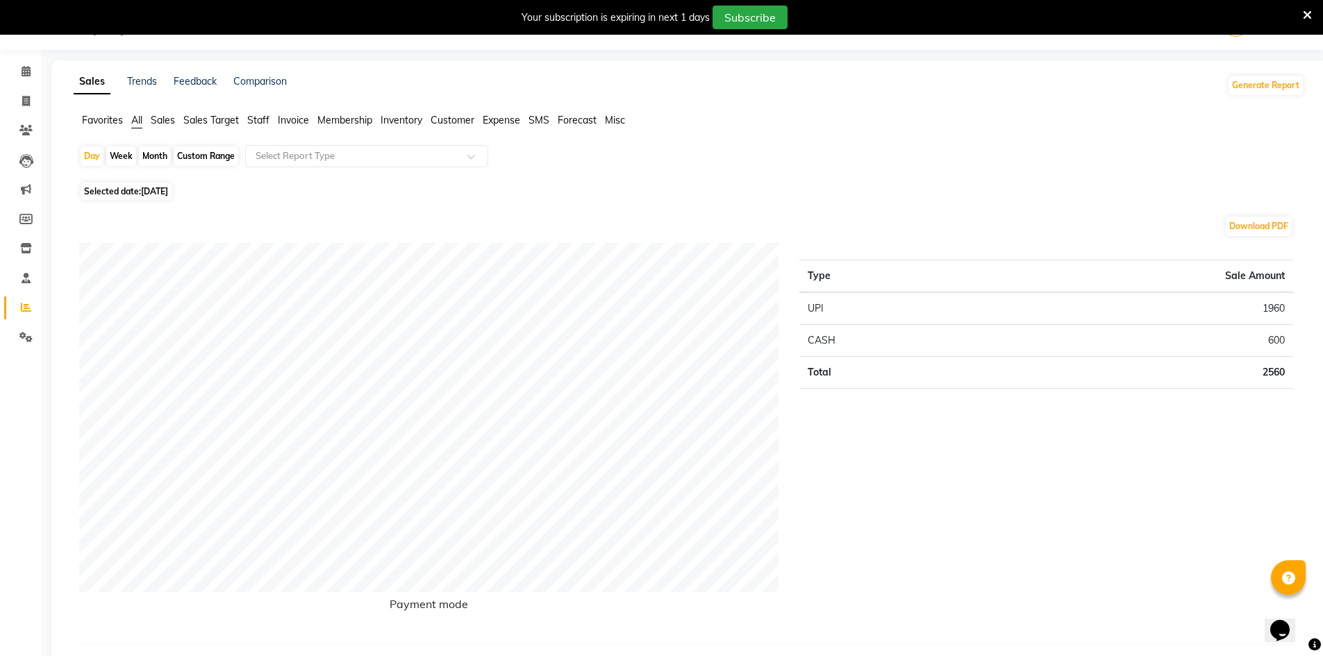
click at [264, 119] on span "Staff" at bounding box center [258, 120] width 22 height 13
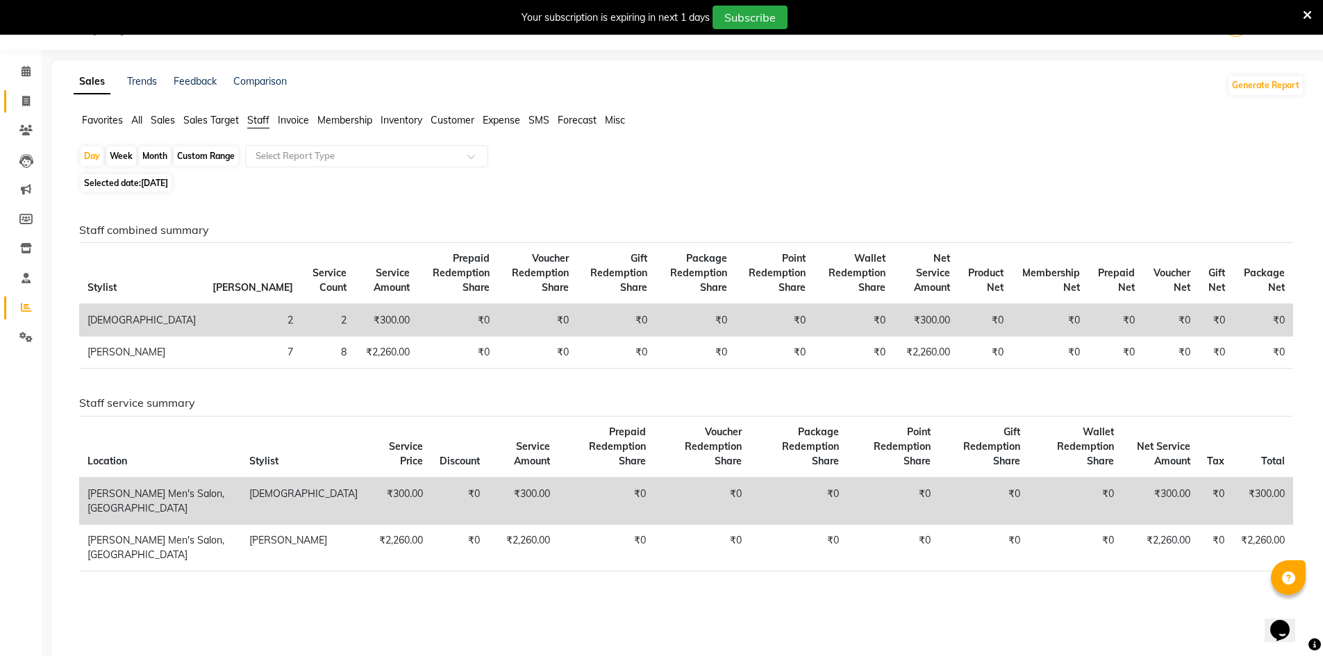
click at [13, 103] on link "Invoice" at bounding box center [20, 101] width 33 height 23
select select "6913"
select select "service"
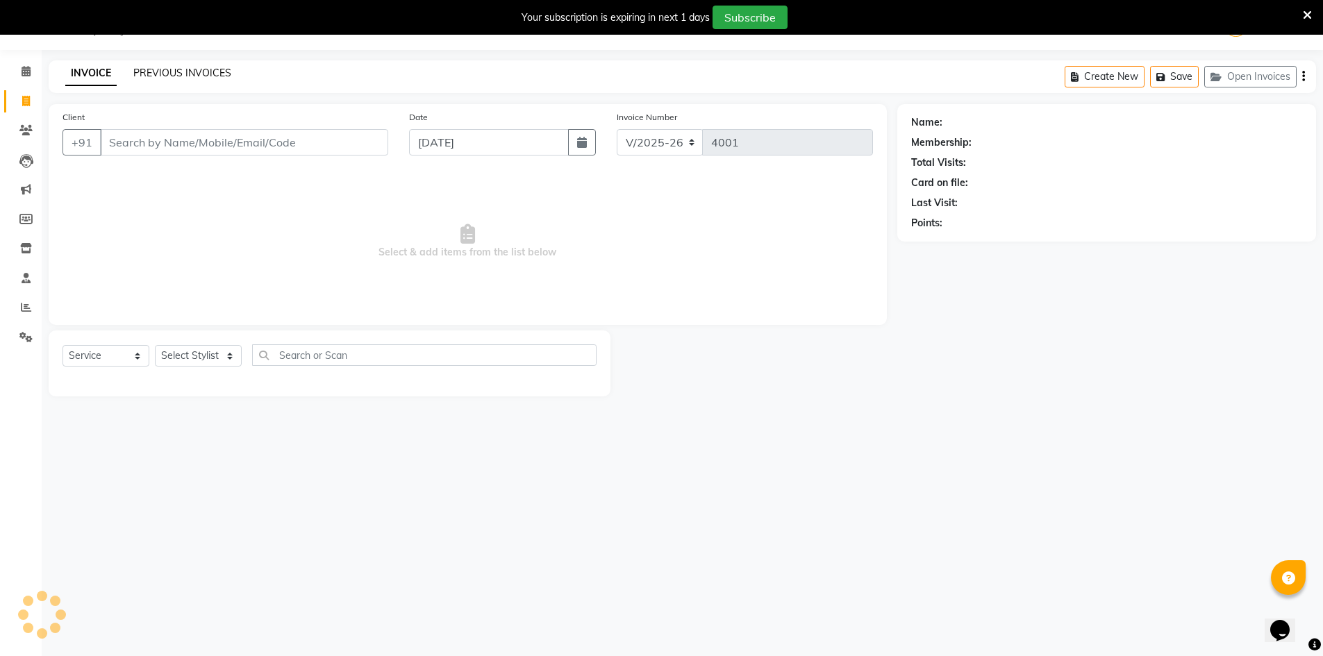
click at [149, 69] on link "PREVIOUS INVOICES" at bounding box center [182, 73] width 98 height 13
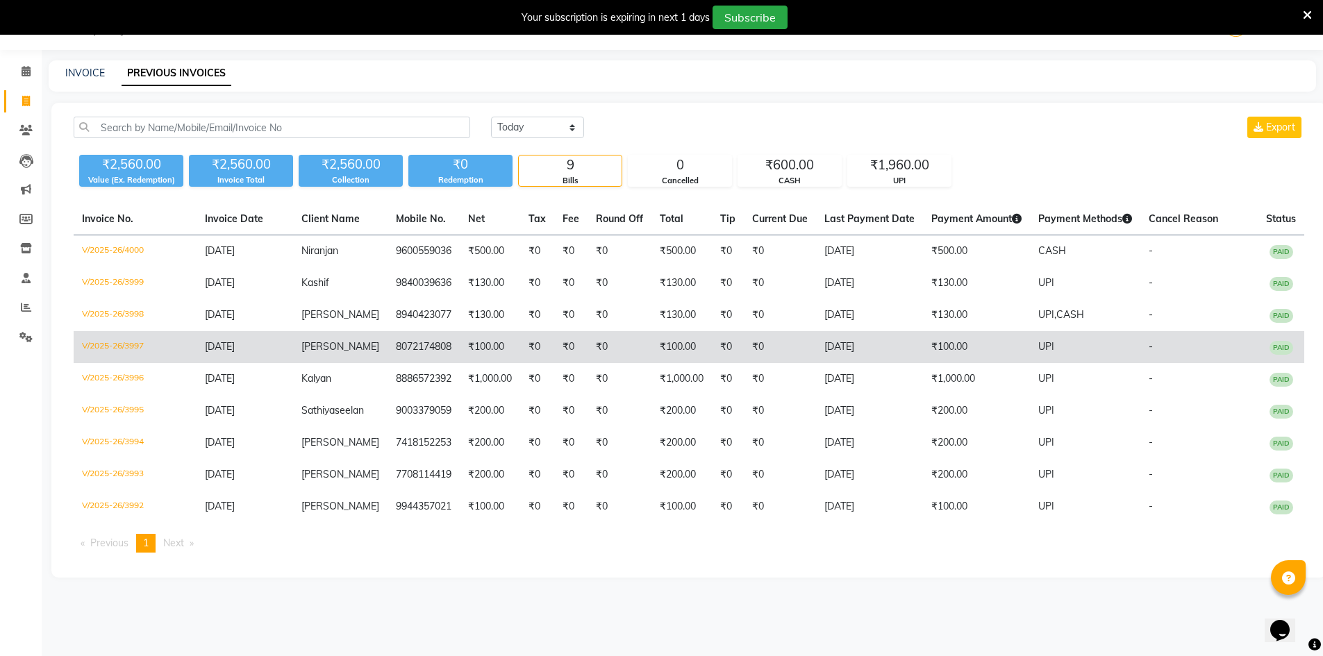
click at [466, 352] on td "₹100.00" at bounding box center [490, 347] width 60 height 32
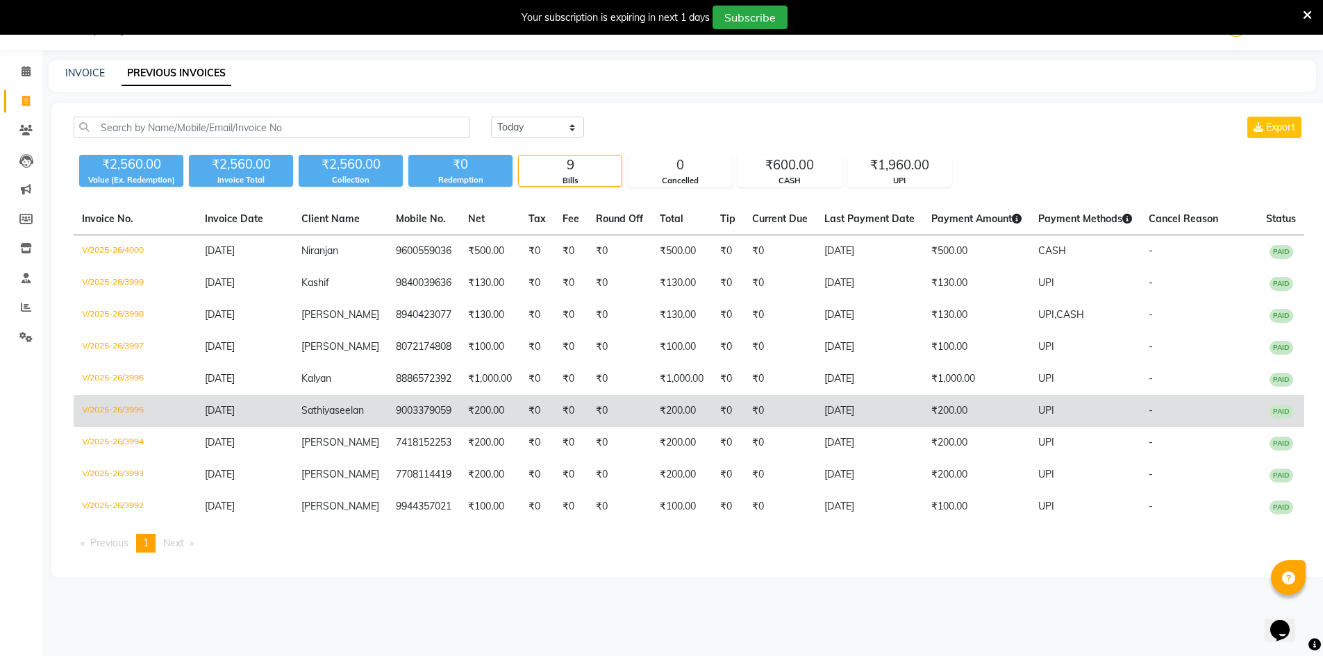
click at [495, 409] on td "₹200.00" at bounding box center [490, 411] width 60 height 32
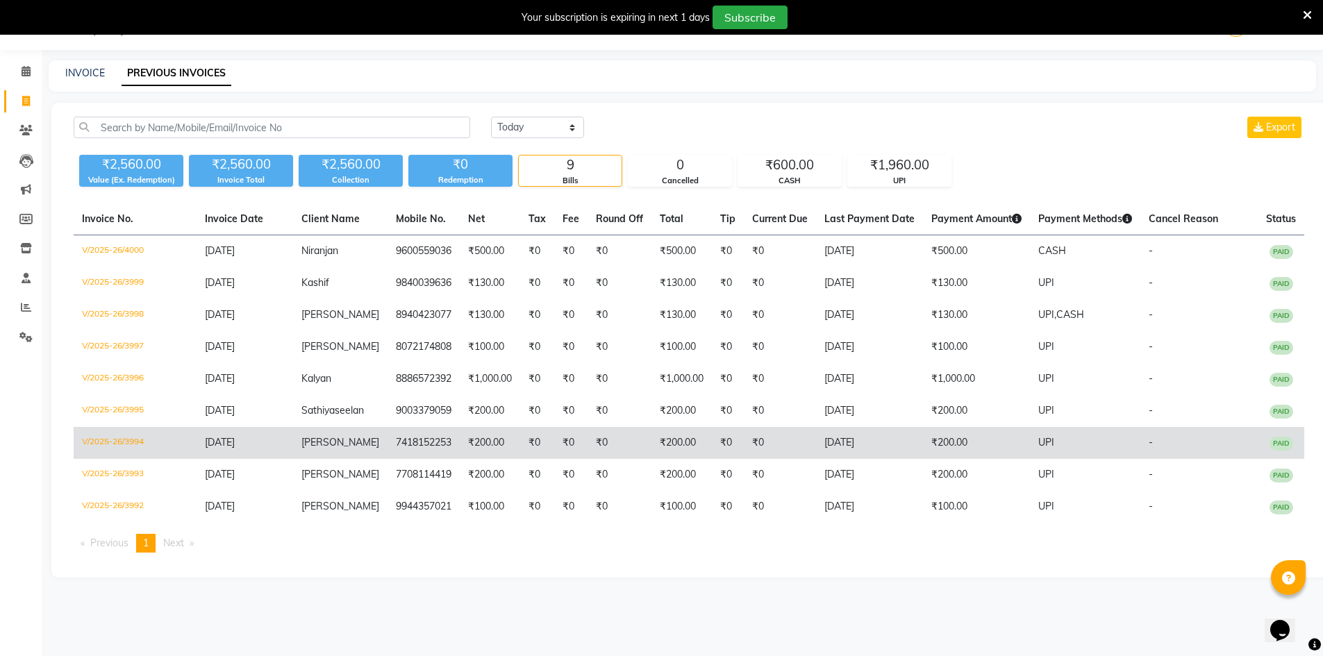
click at [470, 442] on td "₹200.00" at bounding box center [490, 443] width 60 height 32
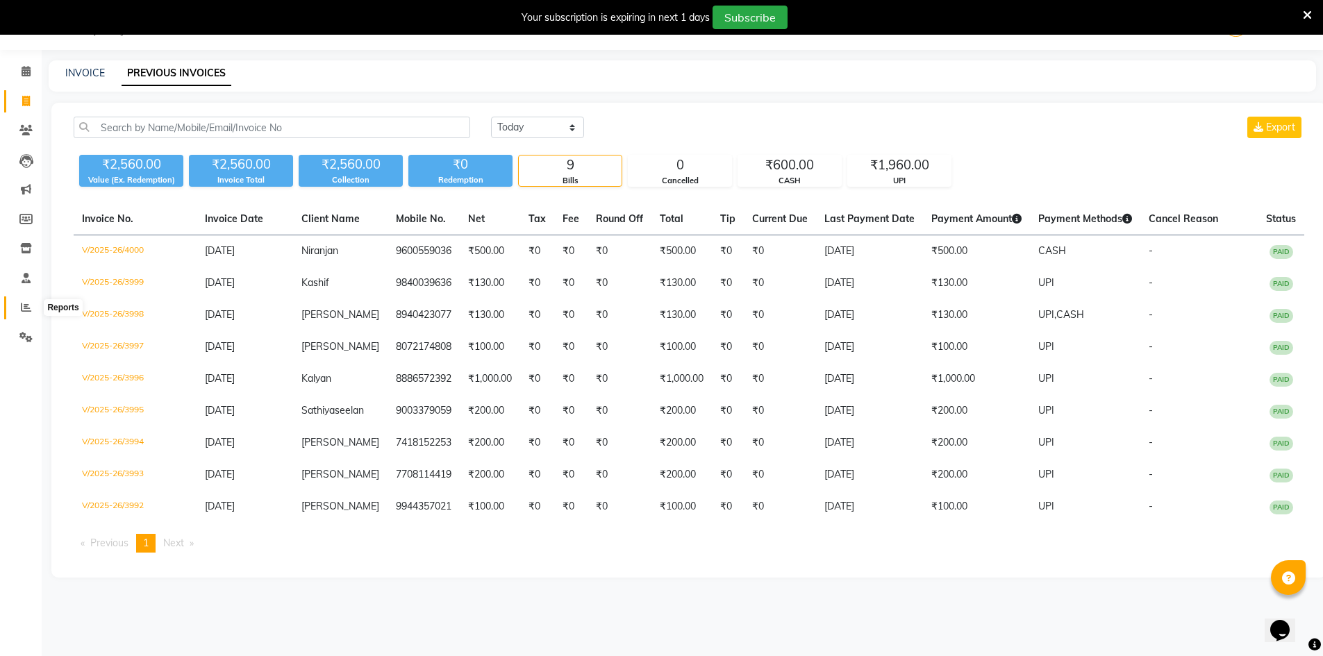
click at [22, 310] on icon at bounding box center [26, 307] width 10 height 10
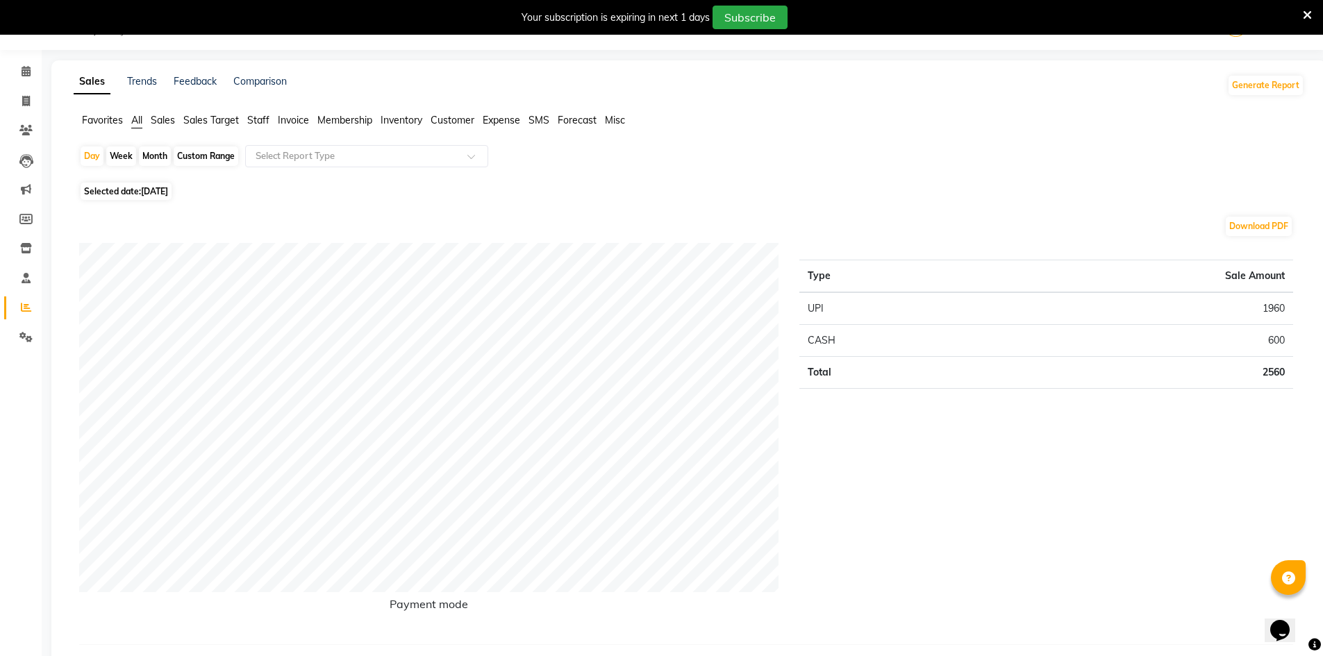
click at [258, 122] on span "Staff" at bounding box center [258, 120] width 22 height 13
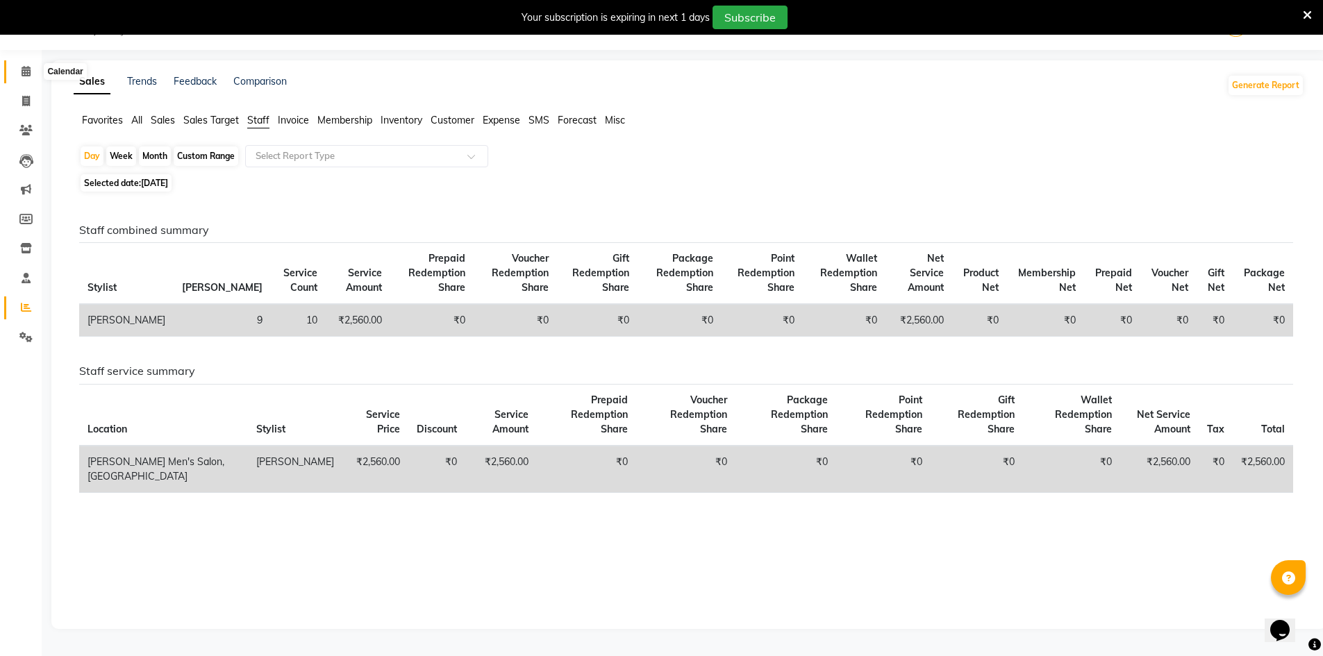
click at [22, 79] on span at bounding box center [26, 72] width 24 height 16
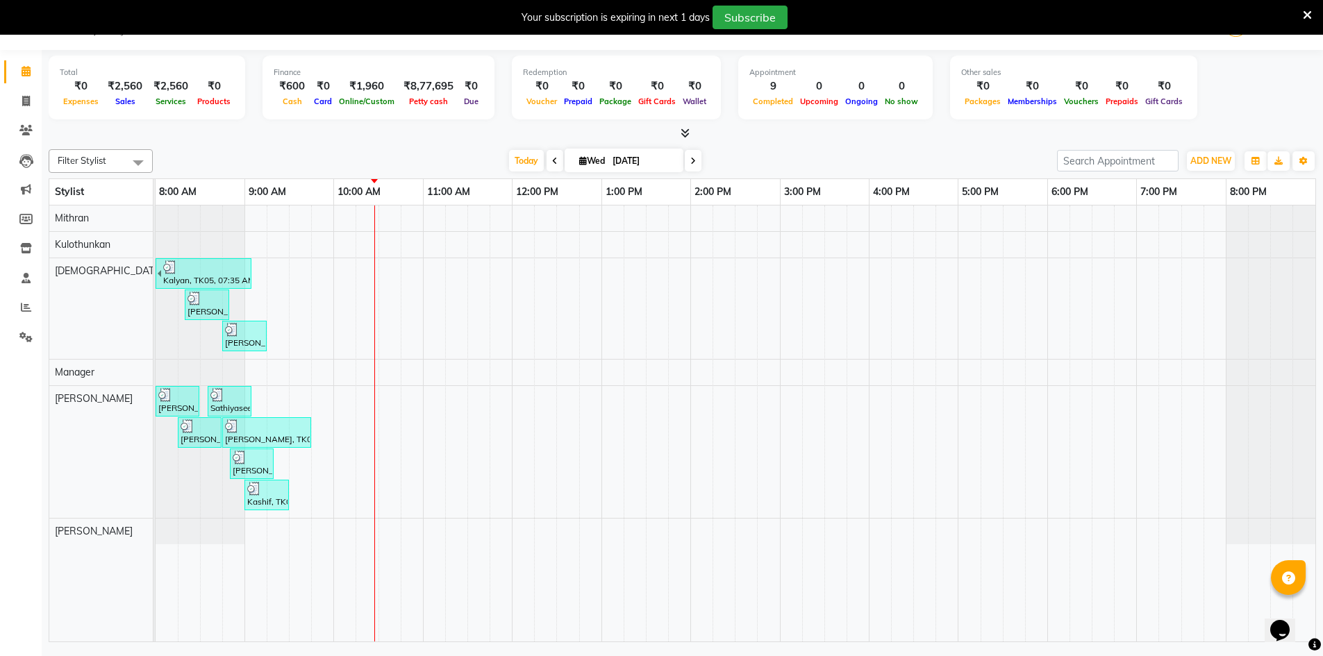
click at [301, 147] on div "Filter Stylist Select All Ashu Kulothunkan Manager Mithran Nadeem Saddam Today …" at bounding box center [683, 393] width 1268 height 499
click at [25, 134] on icon at bounding box center [25, 130] width 13 height 10
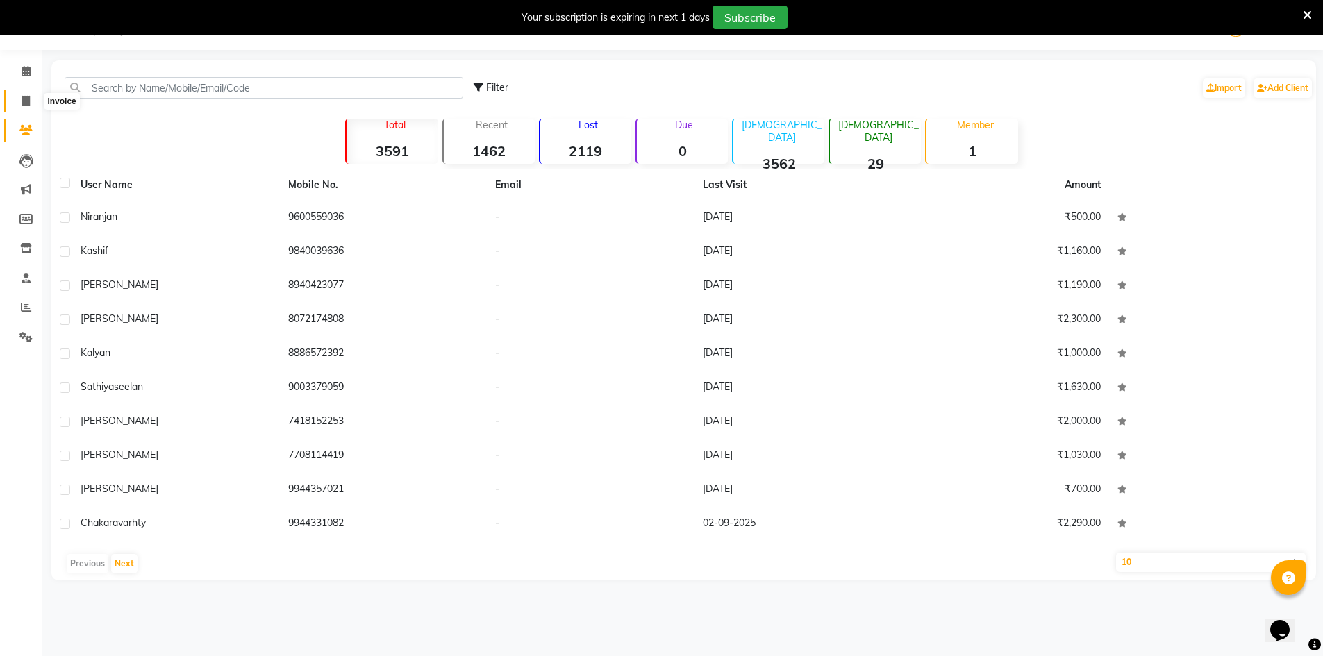
click at [27, 102] on icon at bounding box center [26, 101] width 8 height 10
select select "6913"
select select "service"
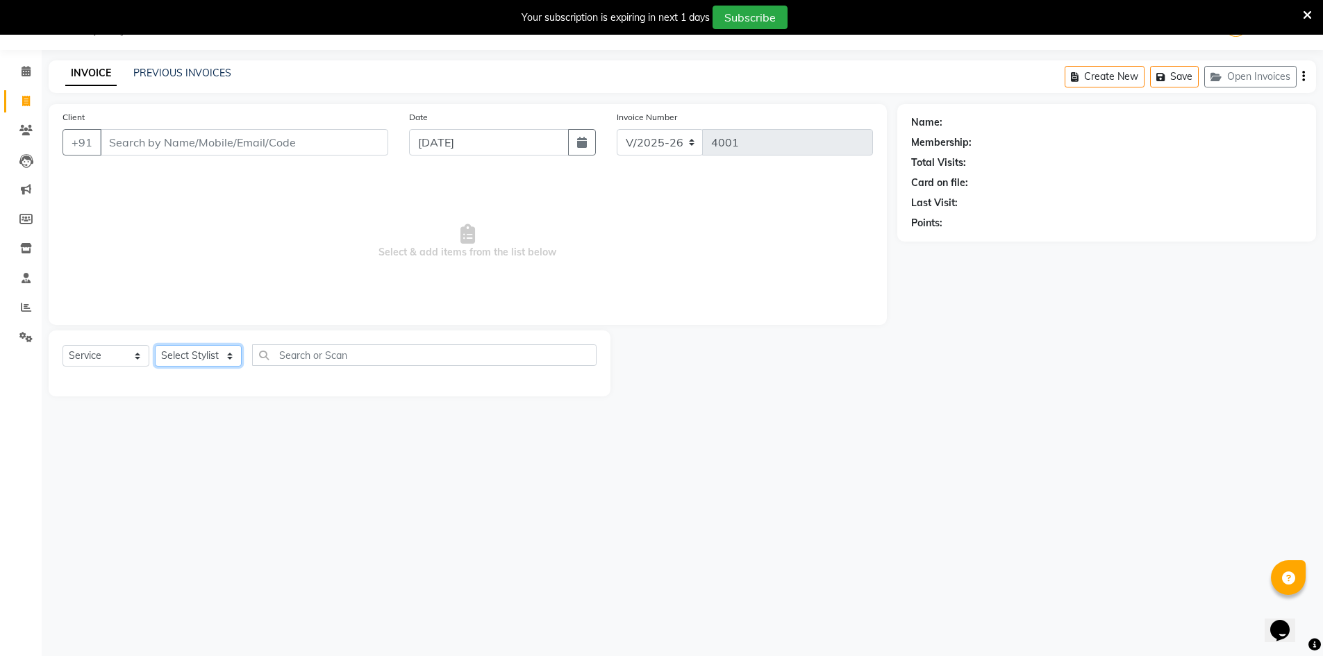
click at [226, 354] on select "Select Stylist Ashu Kulothunkan Manager Mithran Nadeem Saddam" at bounding box center [198, 356] width 87 height 22
click at [136, 354] on select "Select Service Product Membership Package Voucher Prepaid Gift Card" at bounding box center [106, 356] width 87 height 22
click at [342, 356] on input "text" at bounding box center [424, 355] width 344 height 22
click at [331, 124] on div "Client +91" at bounding box center [225, 138] width 347 height 57
click at [322, 143] on input "Client" at bounding box center [244, 142] width 288 height 26
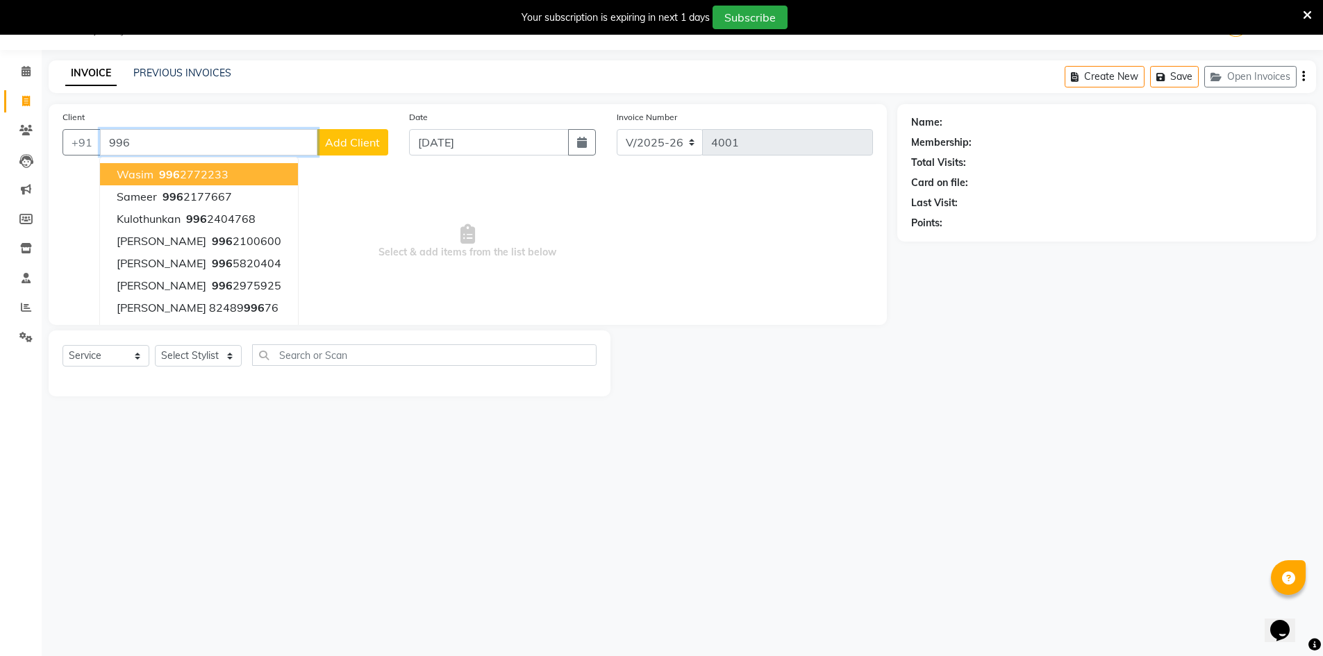
click at [238, 164] on button "Wasim 996 2772233" at bounding box center [199, 174] width 198 height 22
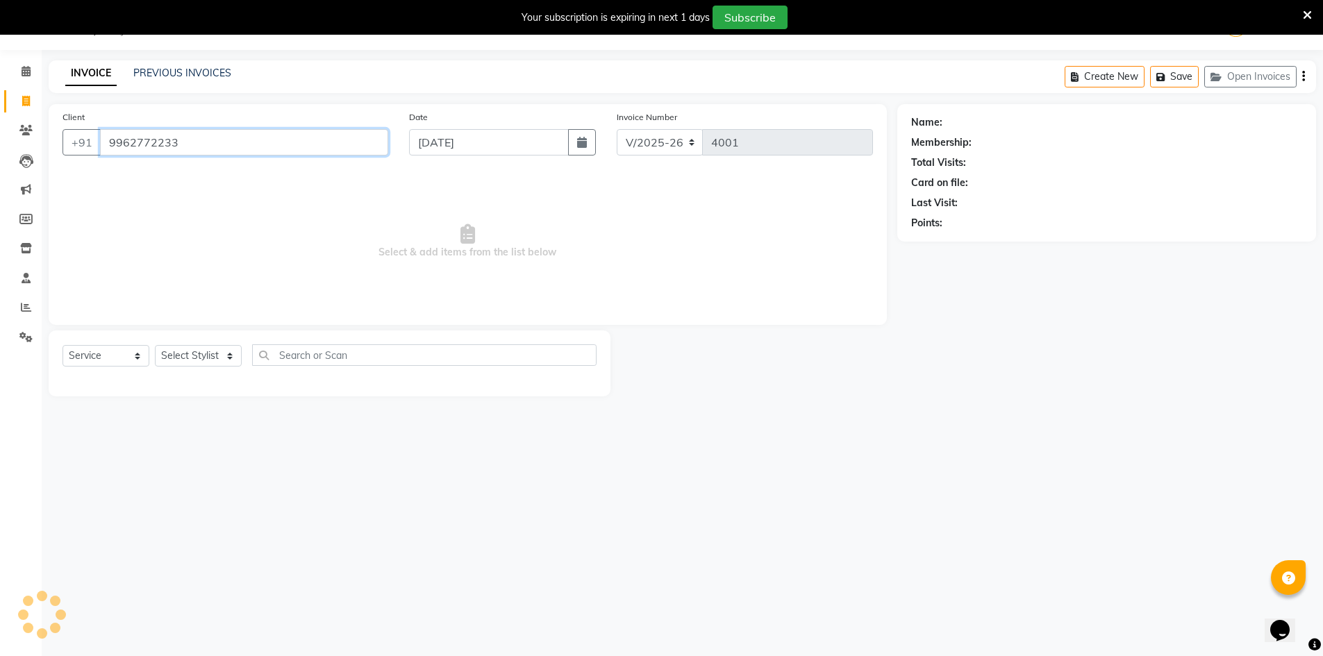
type input "9962772233"
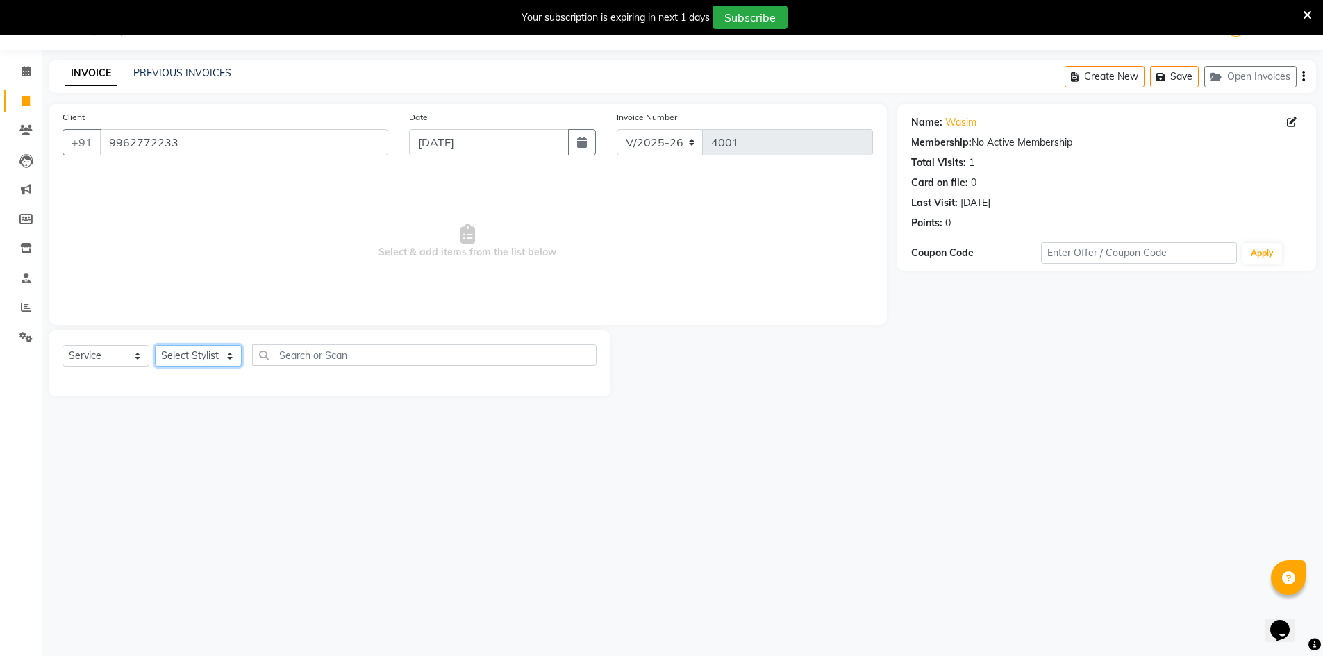
click at [190, 363] on select "Select Stylist Ashu Kulothunkan Manager Mithran Nadeem Saddam" at bounding box center [198, 356] width 87 height 22
select select "70201"
click at [155, 345] on select "Select Stylist Ashu Kulothunkan Manager Mithran Nadeem Saddam" at bounding box center [198, 356] width 87 height 22
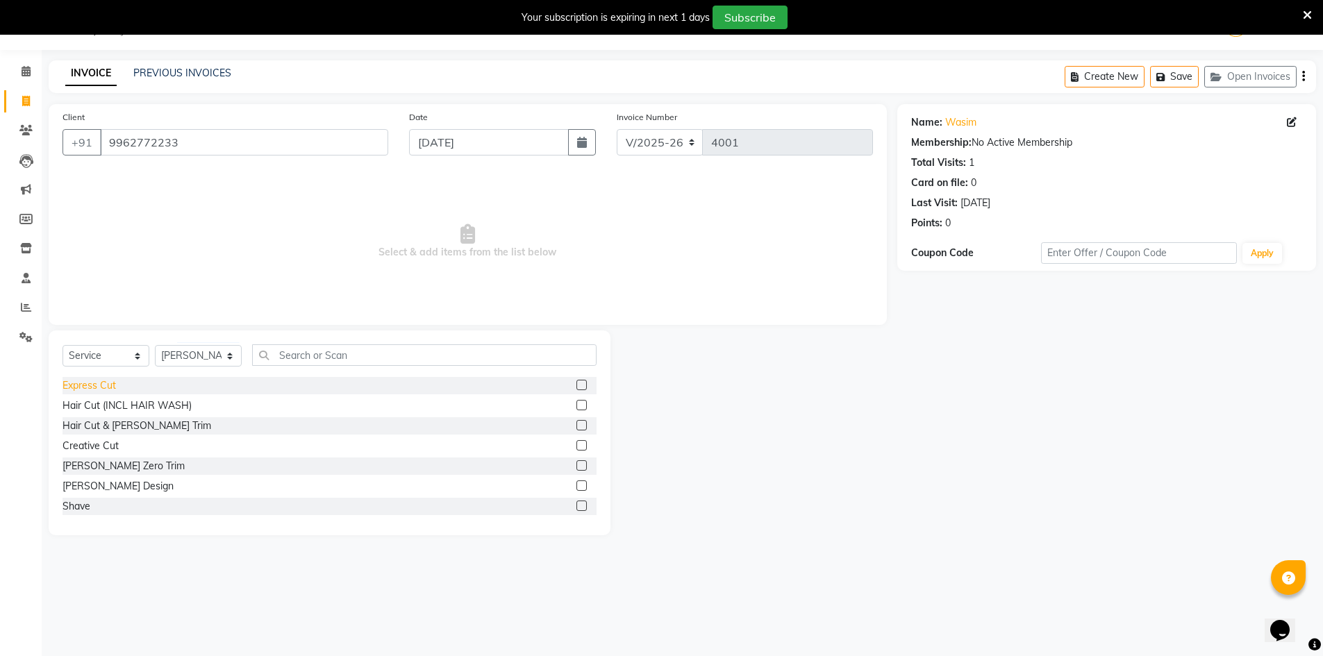
click at [93, 387] on div "Express Cut" at bounding box center [89, 386] width 53 height 15
checkbox input "false"
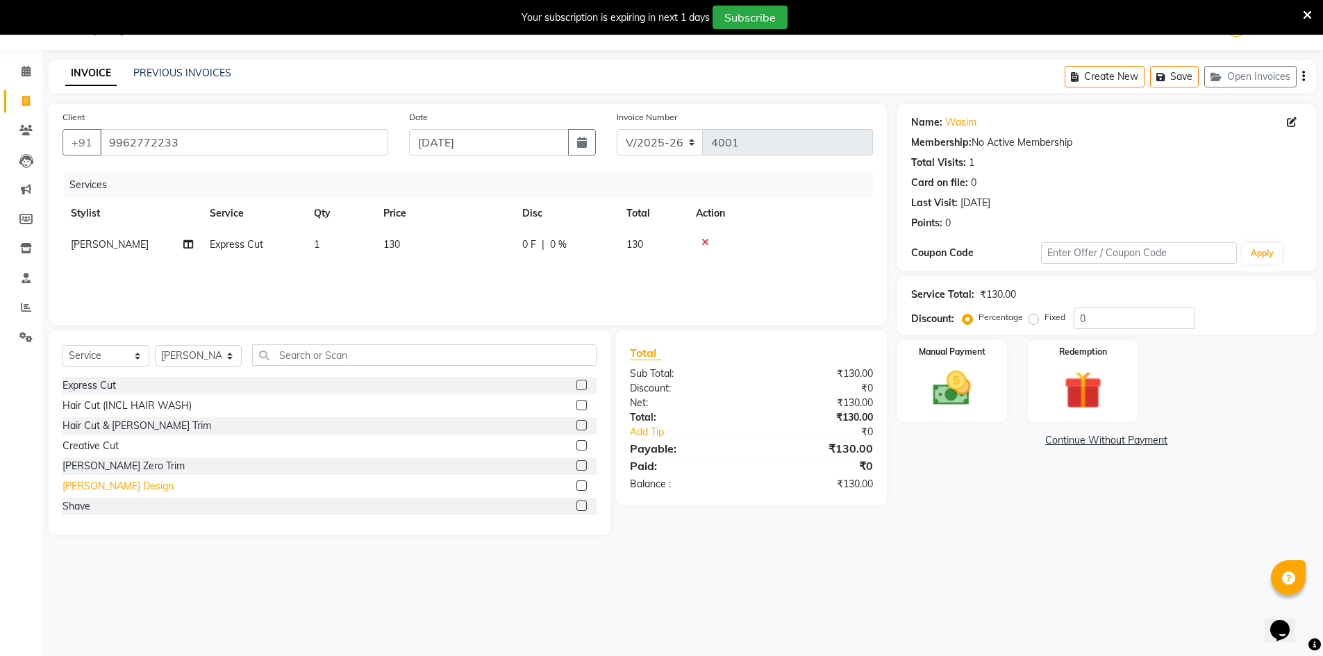
click at [81, 489] on div "Beard Design" at bounding box center [118, 486] width 111 height 15
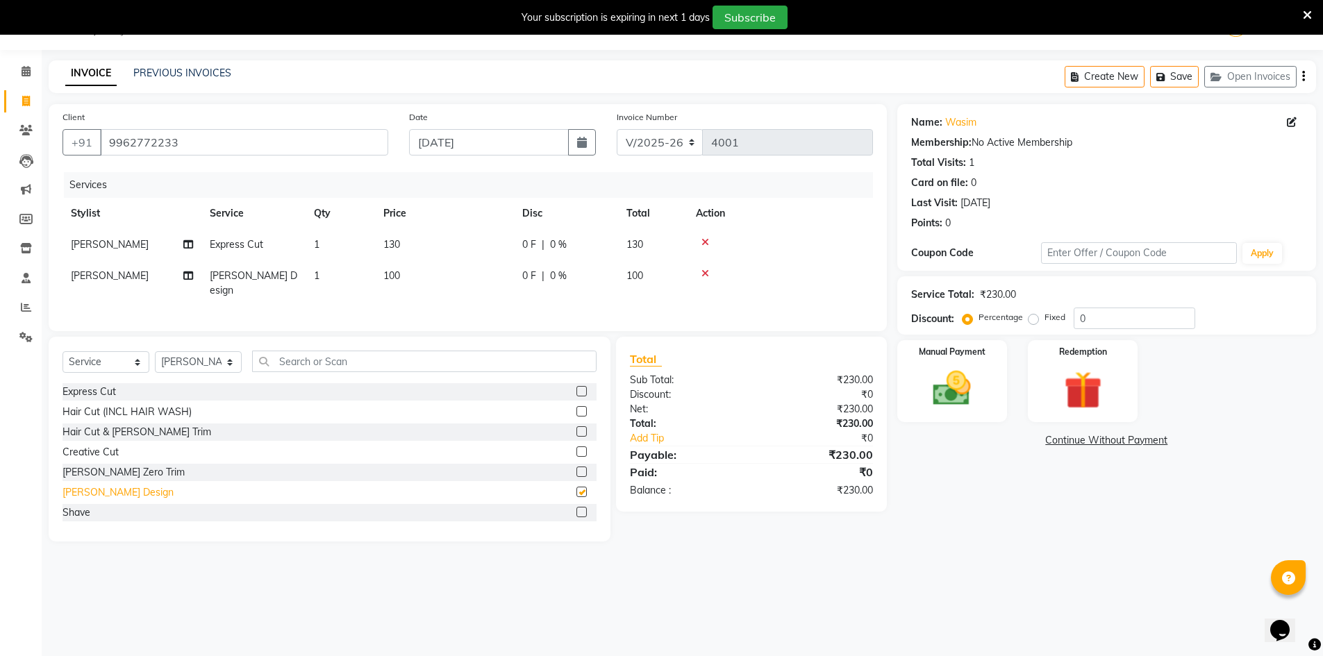
checkbox input "false"
click at [964, 387] on img at bounding box center [952, 388] width 64 height 45
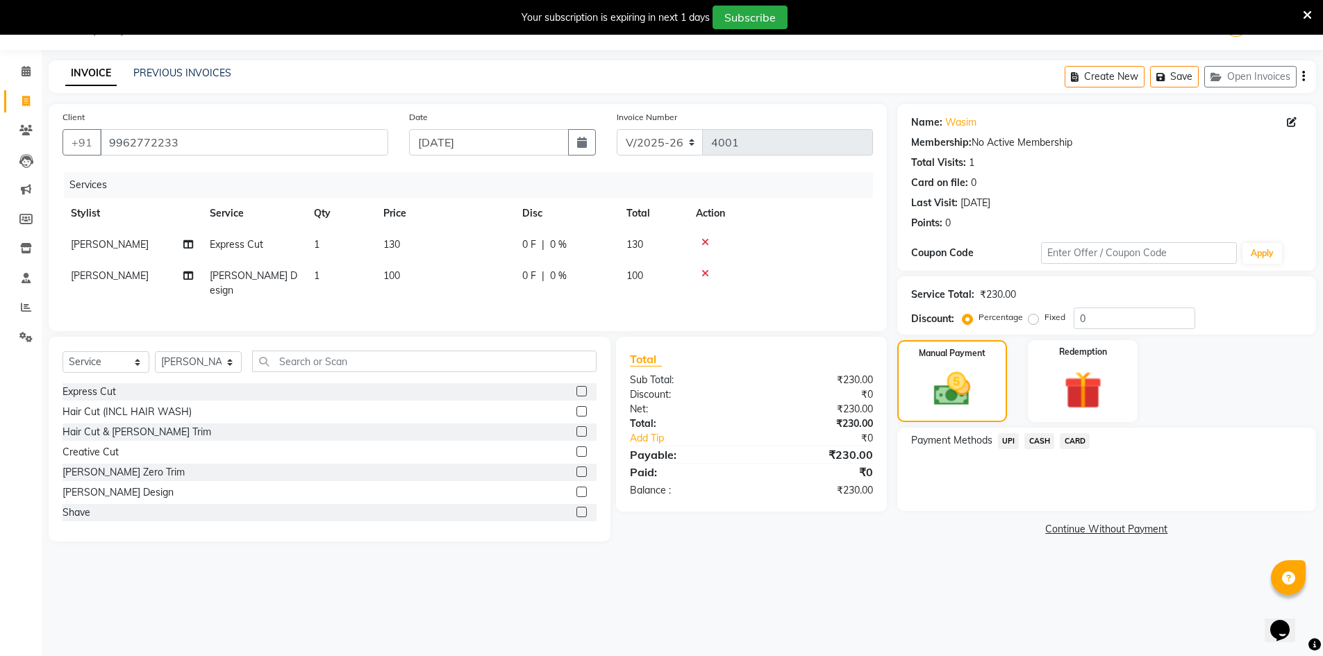
click at [704, 244] on icon at bounding box center [705, 243] width 8 height 10
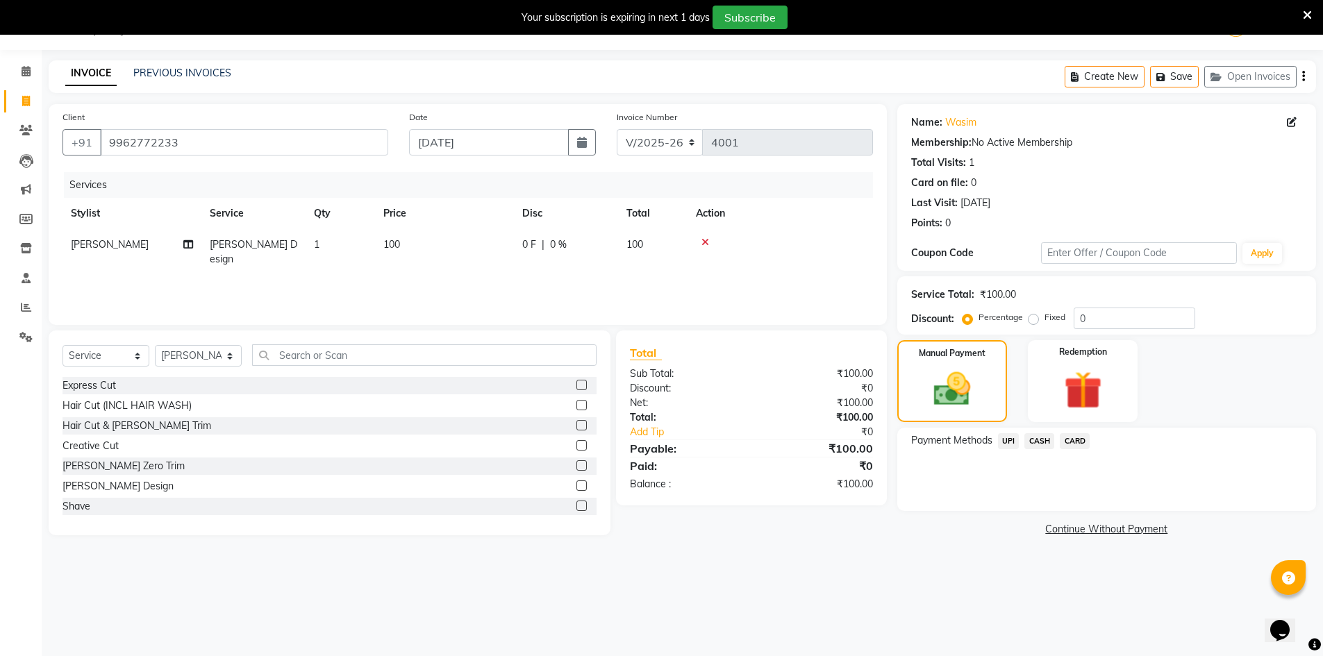
click at [700, 240] on div at bounding box center [780, 243] width 169 height 10
click at [702, 239] on icon at bounding box center [705, 243] width 8 height 10
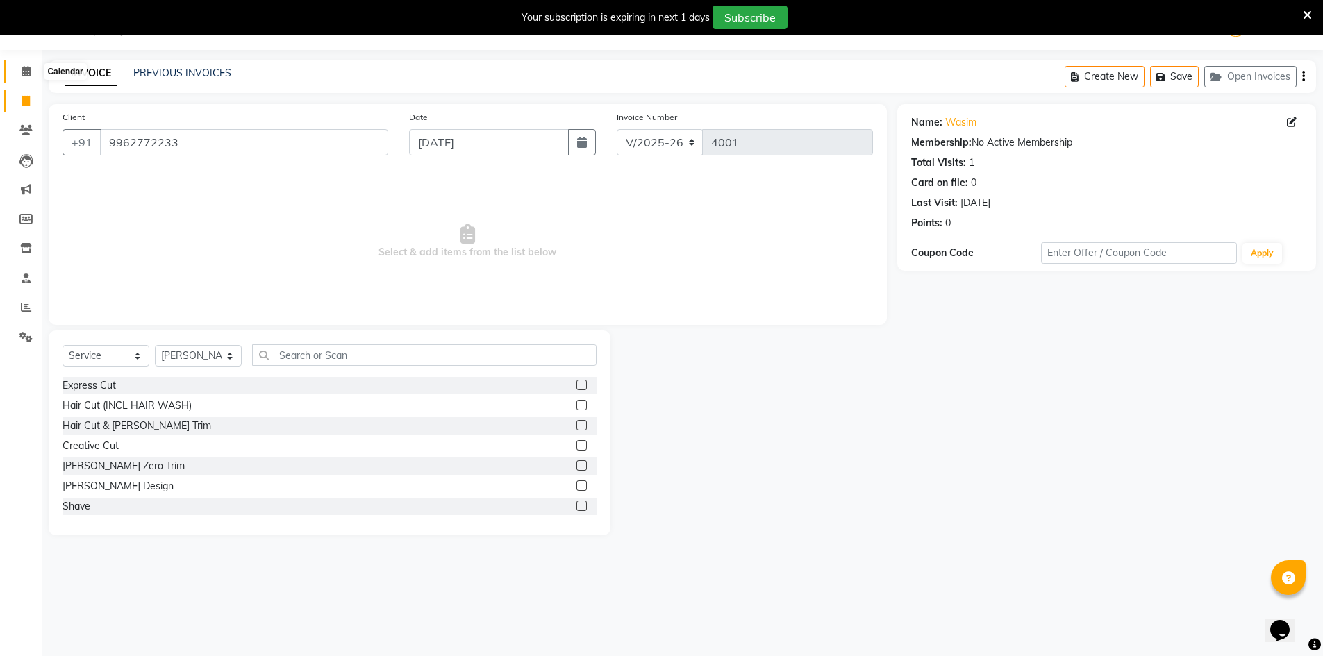
click at [28, 72] on icon at bounding box center [26, 71] width 9 height 10
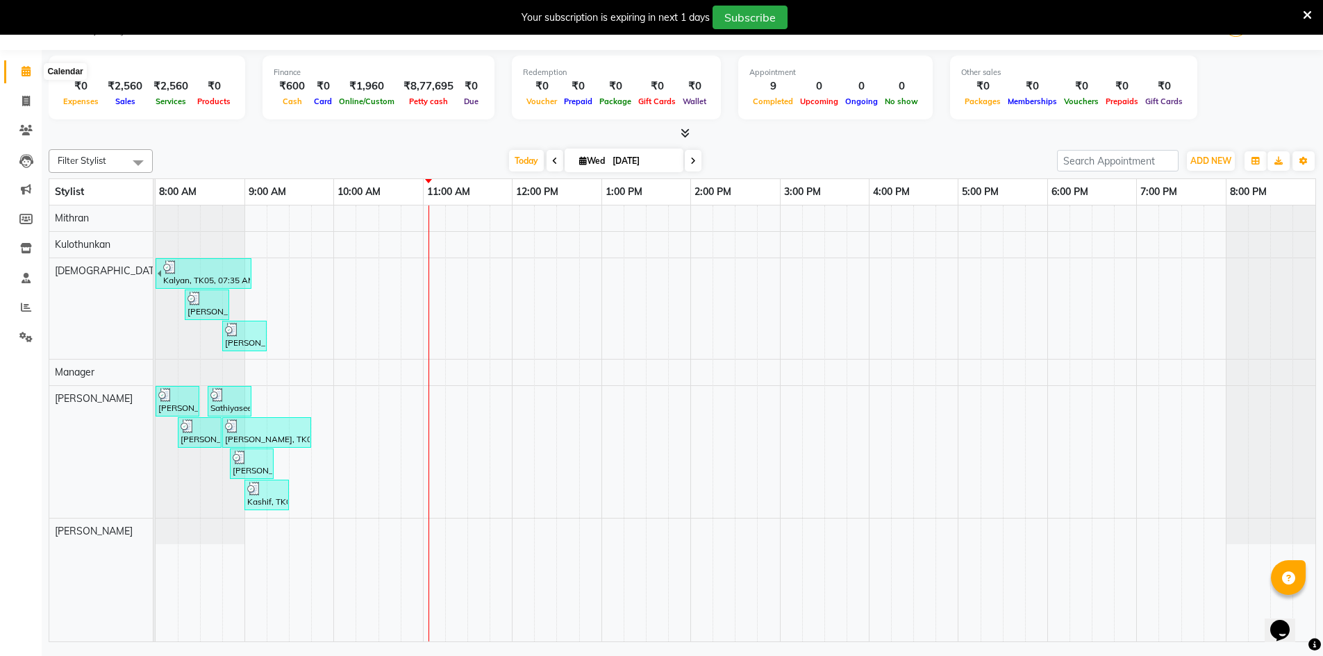
click at [27, 65] on span at bounding box center [26, 72] width 24 height 16
click at [25, 69] on icon at bounding box center [26, 71] width 9 height 10
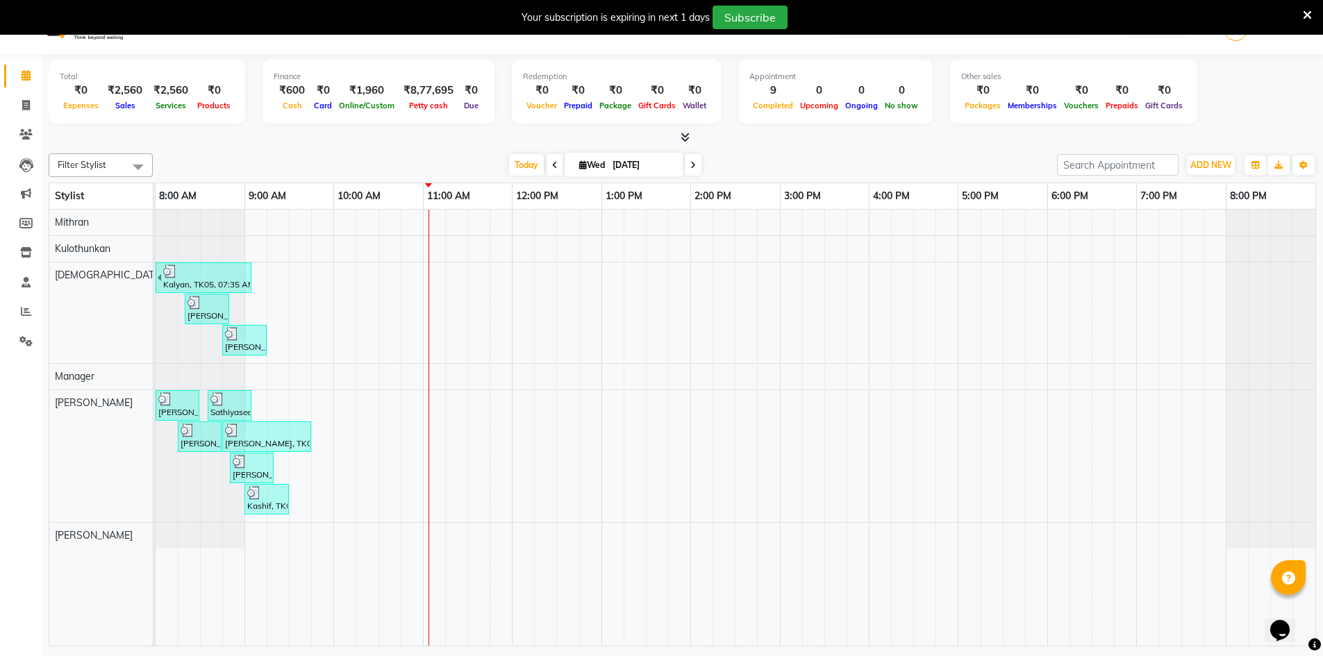
scroll to position [35, 0]
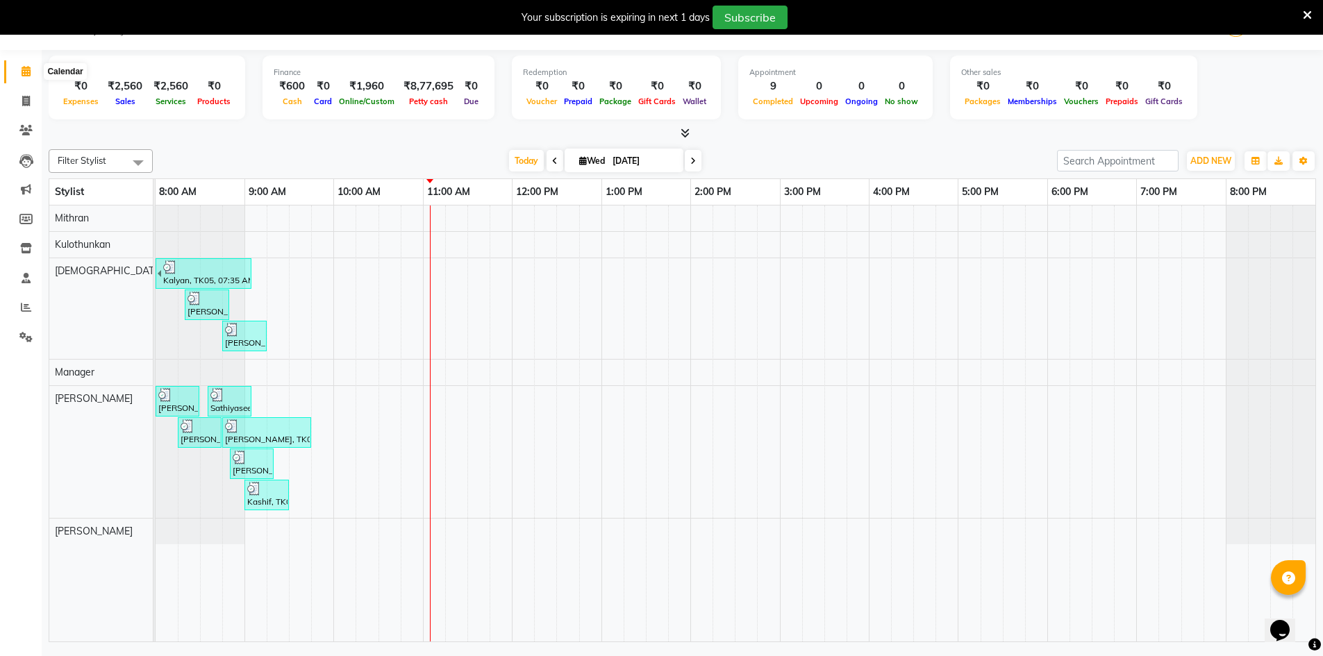
click at [27, 64] on span at bounding box center [26, 72] width 24 height 16
click at [20, 60] on li "Calendar" at bounding box center [21, 72] width 42 height 30
click at [20, 65] on span at bounding box center [26, 72] width 24 height 16
click at [33, 103] on span at bounding box center [26, 102] width 24 height 16
select select "6913"
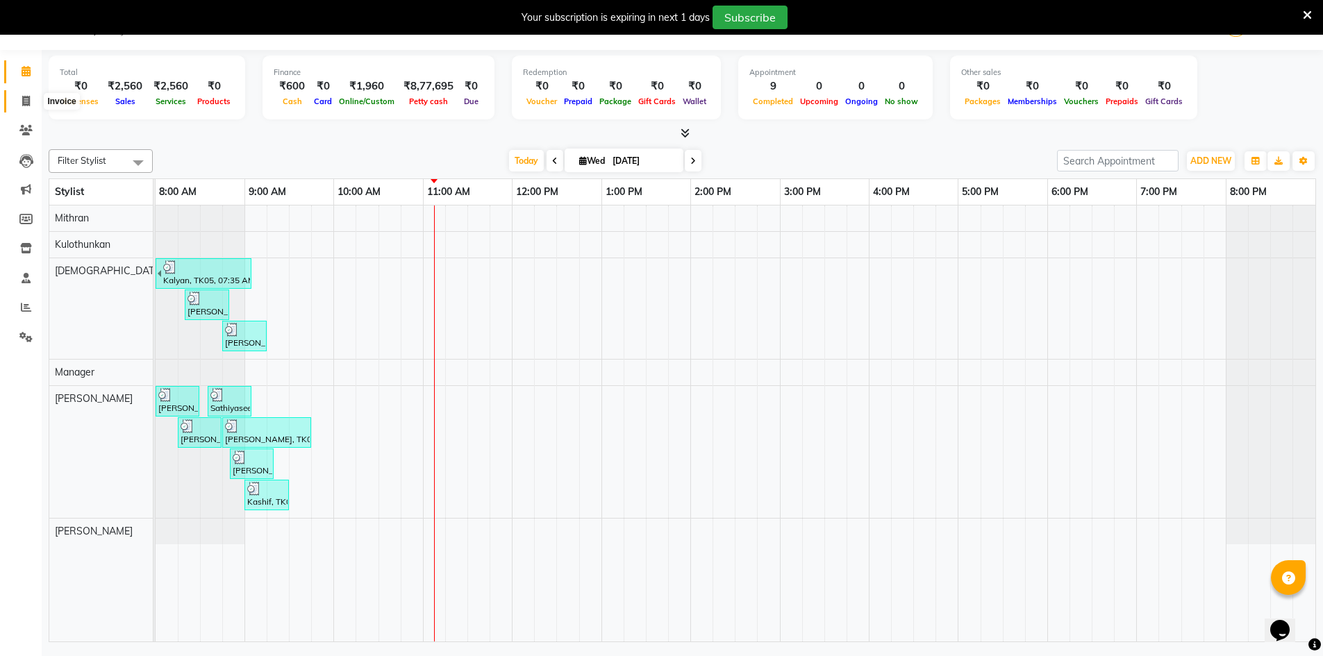
select select "service"
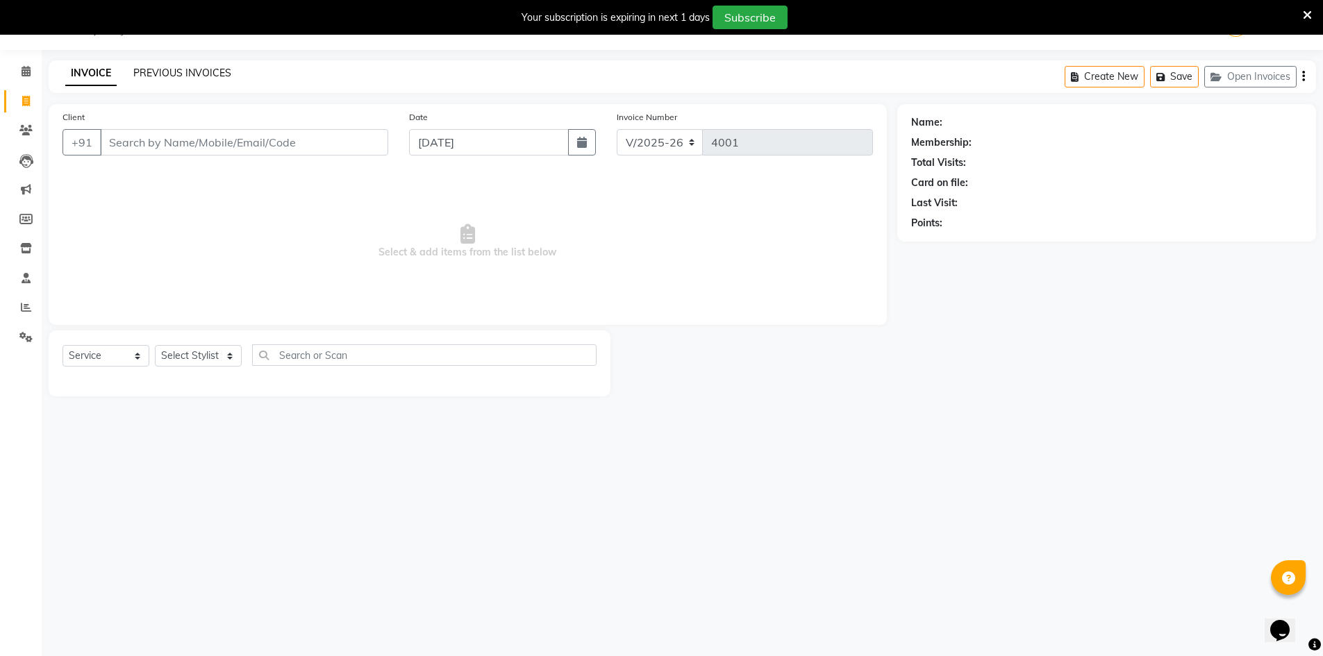
click at [197, 74] on link "PREVIOUS INVOICES" at bounding box center [182, 73] width 98 height 13
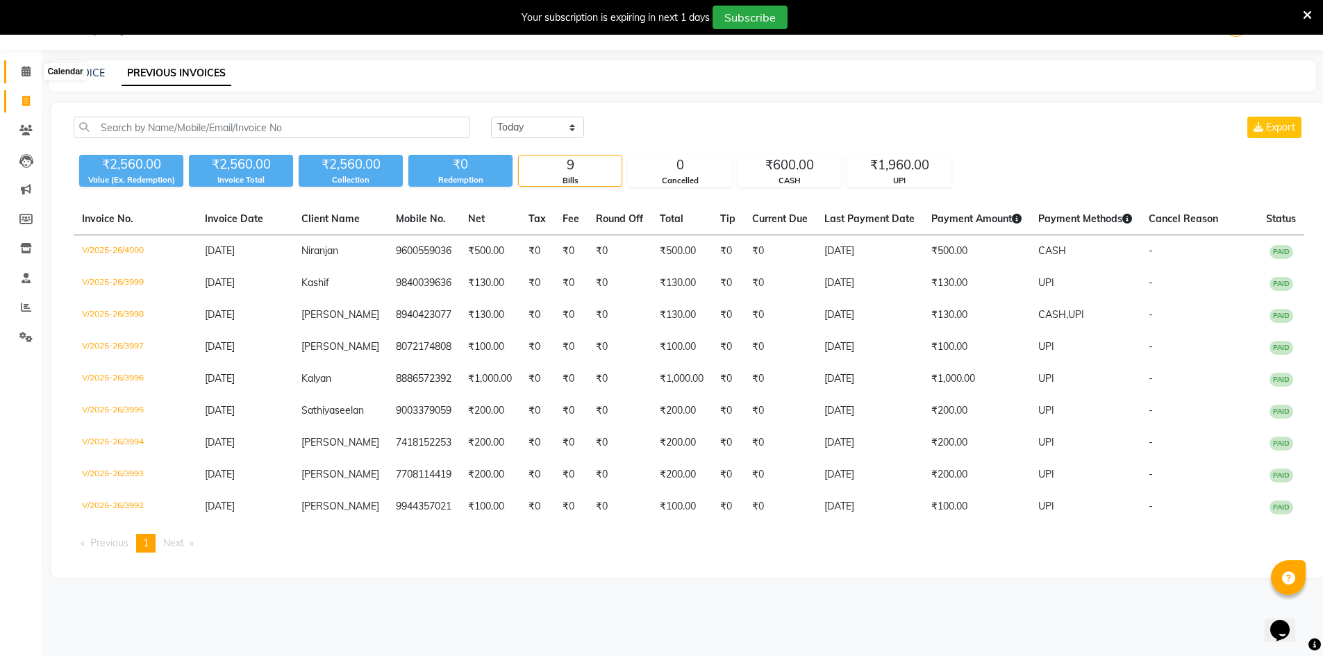
click at [32, 70] on span at bounding box center [26, 72] width 24 height 16
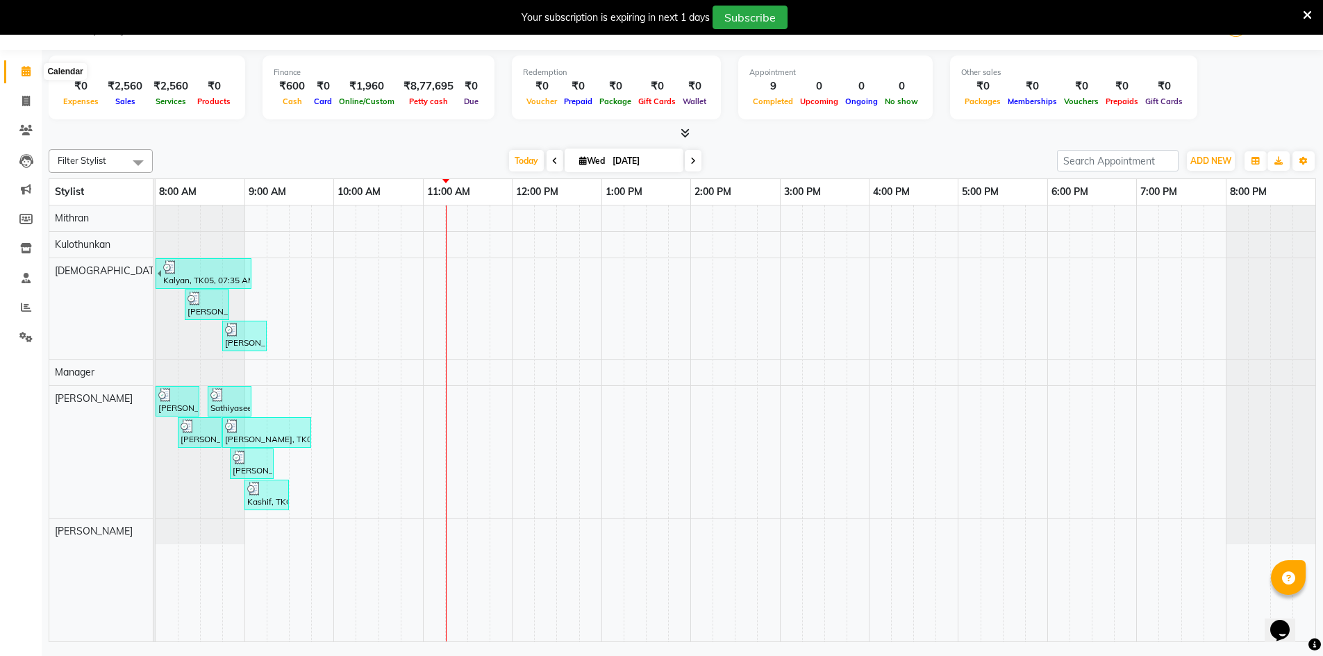
click at [34, 71] on span at bounding box center [26, 72] width 24 height 16
click at [19, 73] on span at bounding box center [26, 72] width 24 height 16
click at [24, 98] on icon at bounding box center [26, 101] width 8 height 10
select select "service"
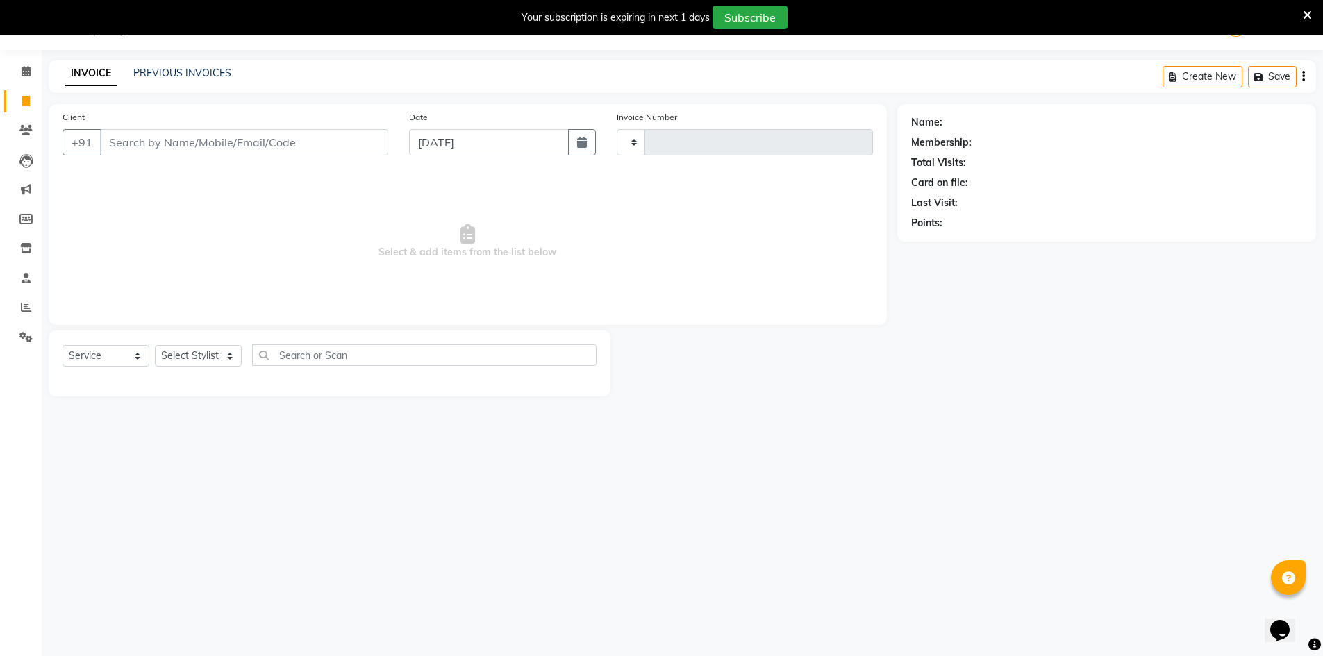
type input "4001"
select select "6913"
click at [130, 141] on input "Client" at bounding box center [244, 142] width 288 height 26
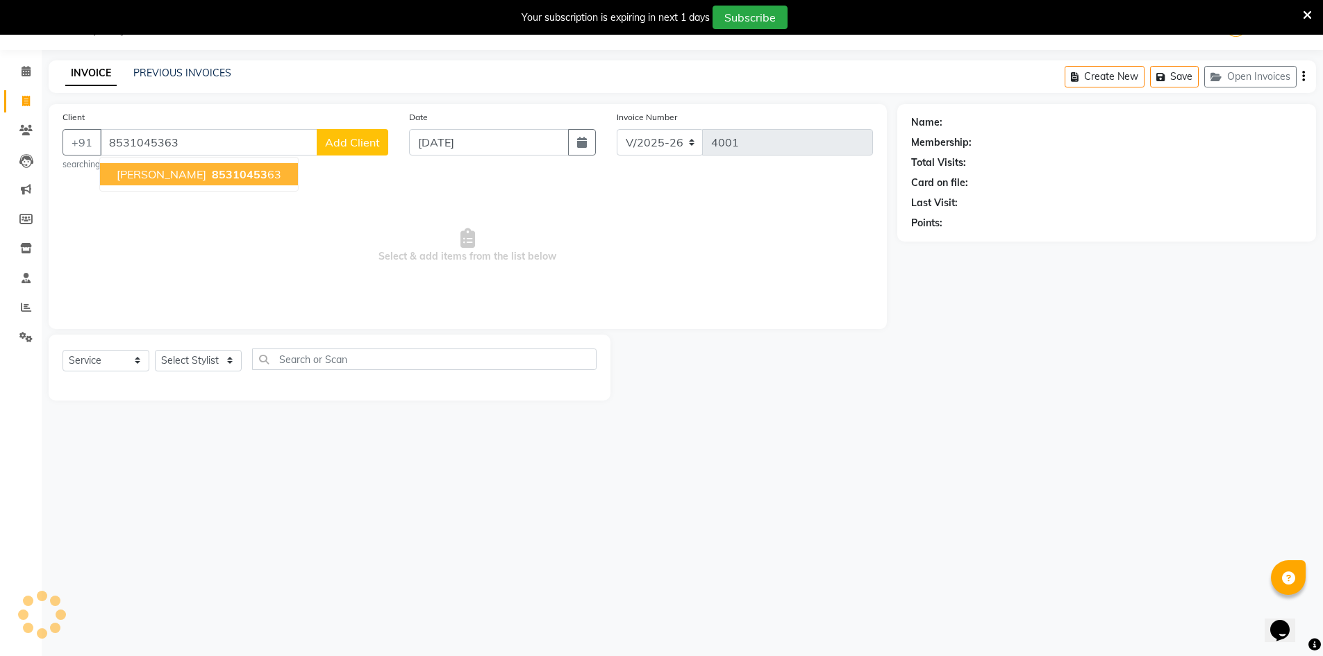
type input "8531045363"
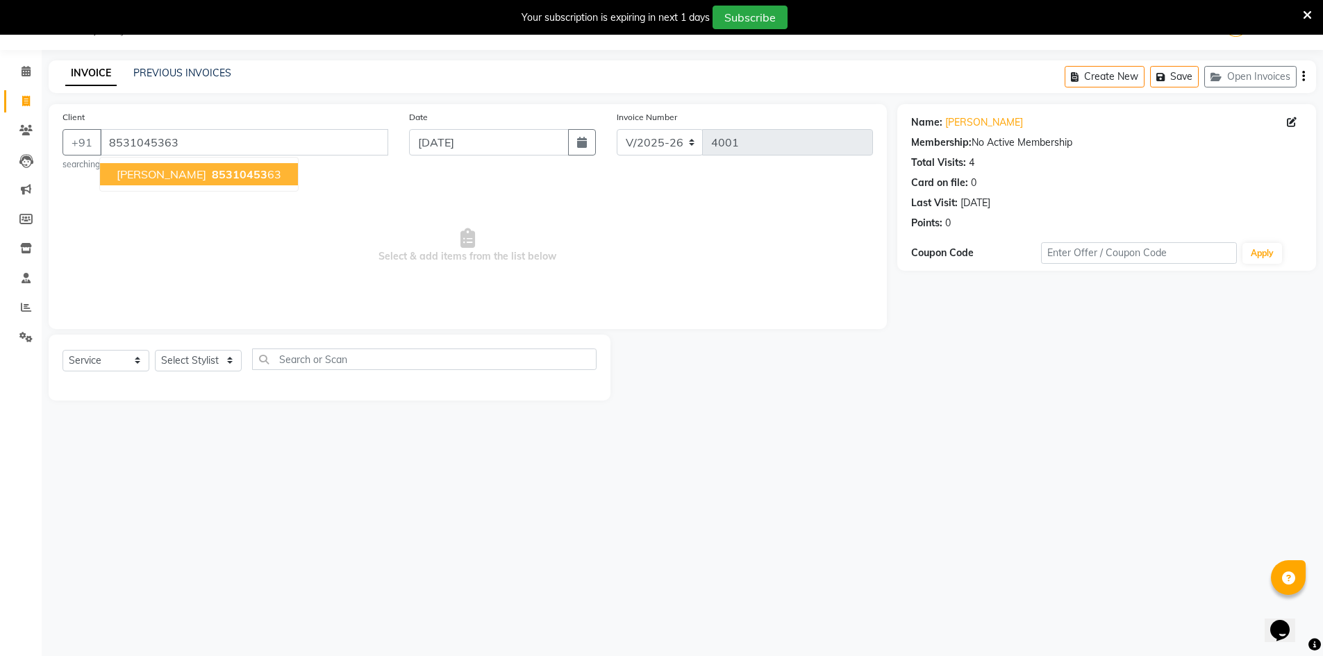
click at [212, 179] on span "85310453" at bounding box center [240, 174] width 56 height 14
click at [175, 370] on select "Select Stylist Ashu Kulothunkan Manager Mithran Nadeem Saddam" at bounding box center [198, 361] width 87 height 22
select select "70201"
click at [155, 350] on select "Select Stylist Ashu Kulothunkan Manager Mithran Nadeem Saddam" at bounding box center [198, 361] width 87 height 22
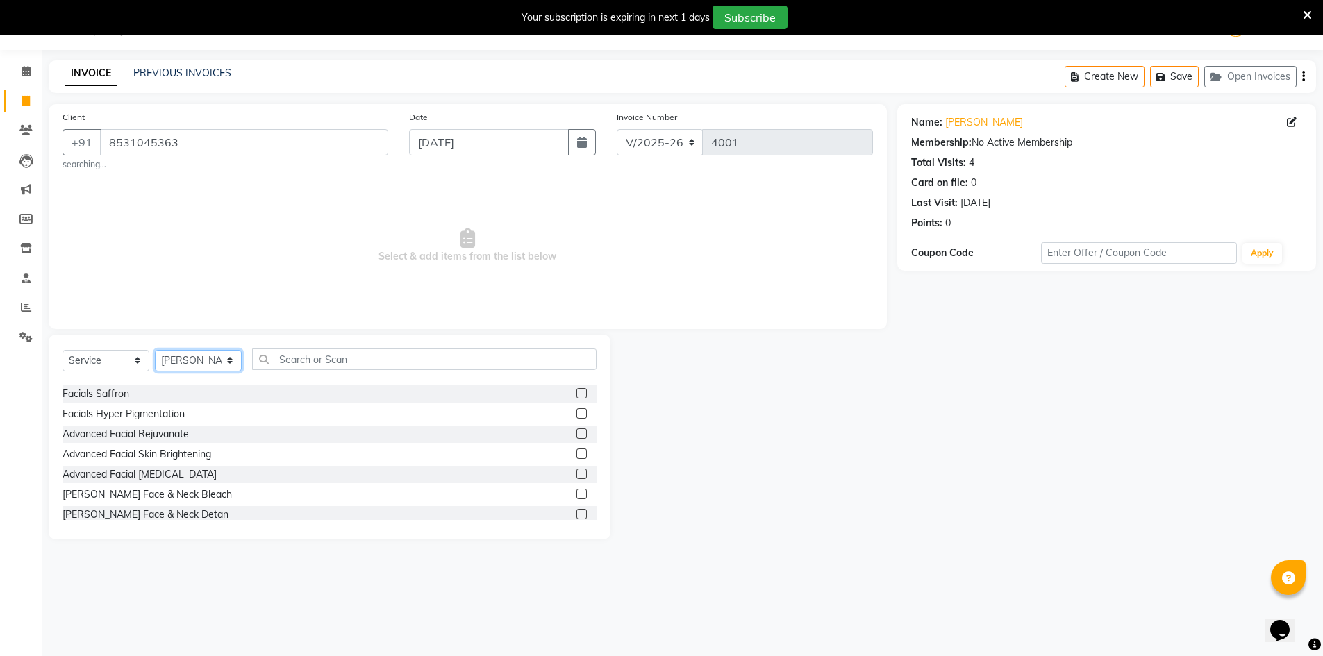
scroll to position [833, 0]
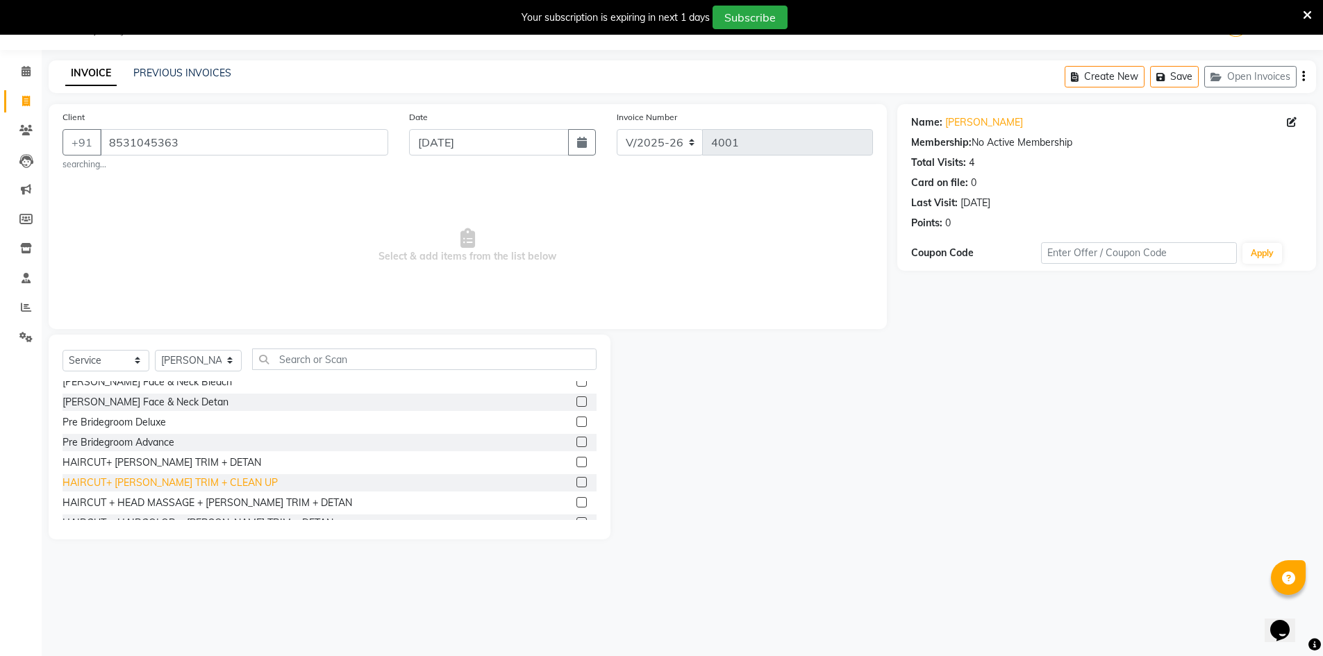
click at [176, 488] on div "HAIRCUT+ BEARD TRIM + CLEAN UP" at bounding box center [170, 483] width 215 height 15
checkbox input "false"
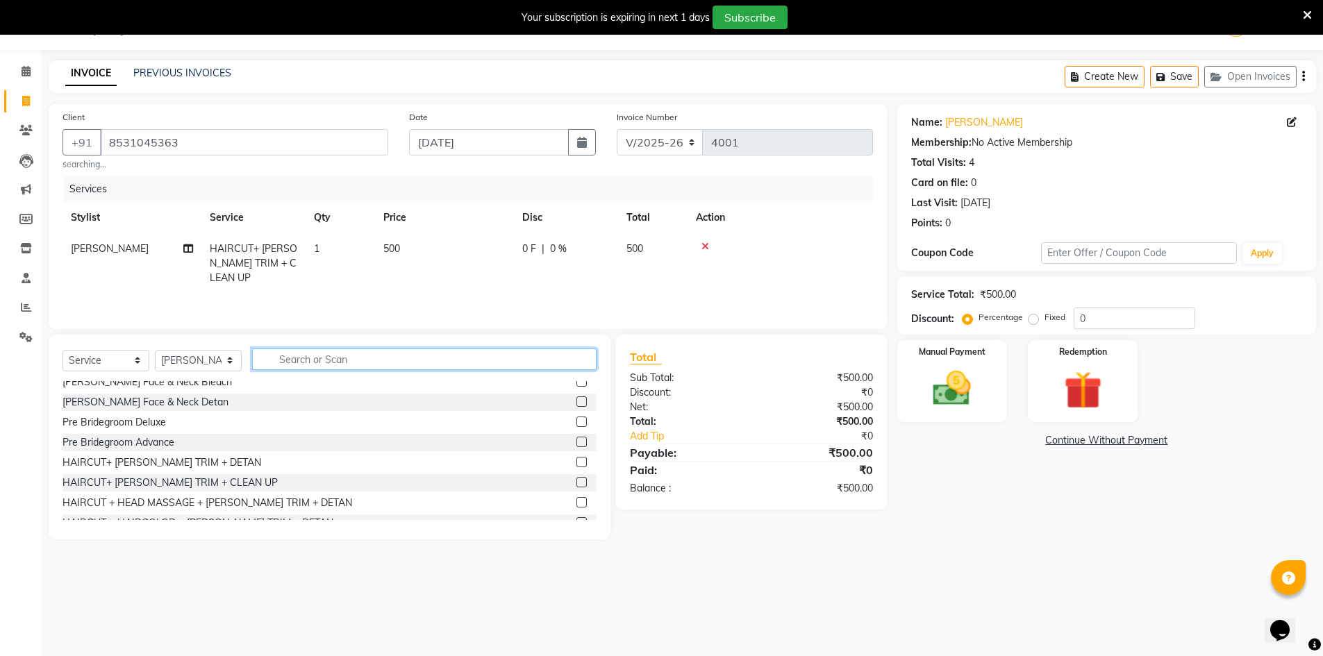
click at [305, 365] on input "text" at bounding box center [424, 360] width 344 height 22
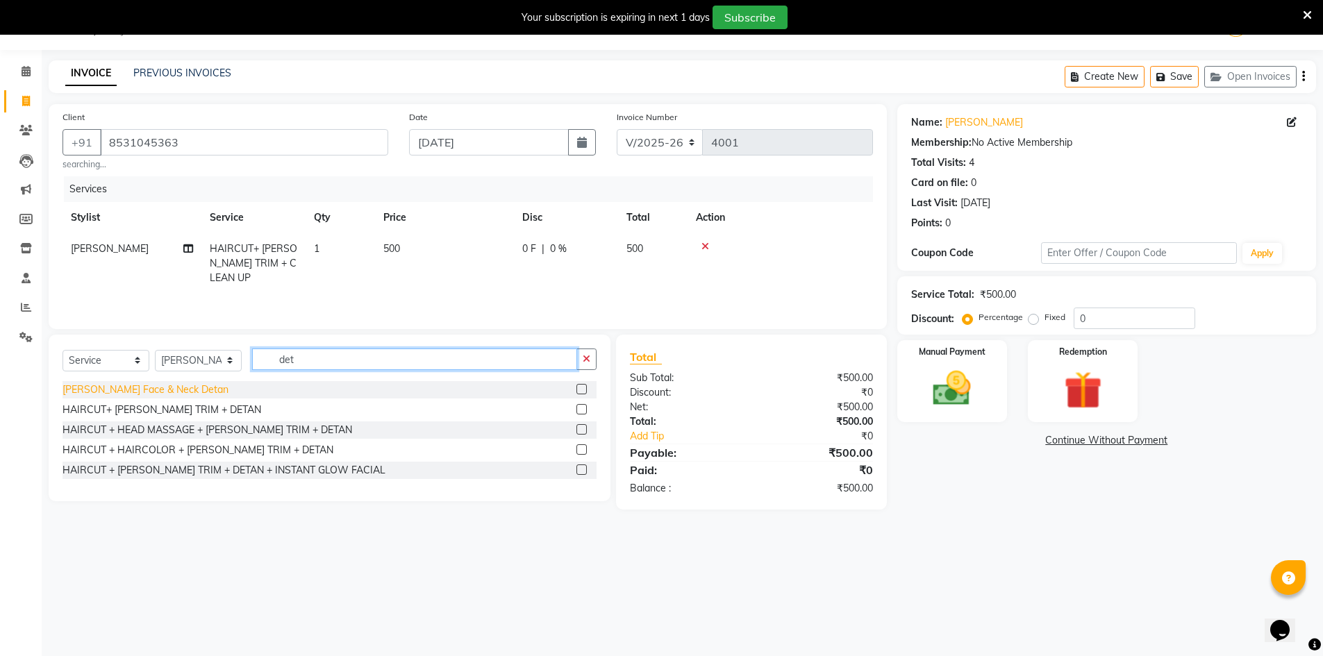
type input "det"
click at [168, 385] on div "De-tan Face & Neck Detan" at bounding box center [146, 390] width 166 height 15
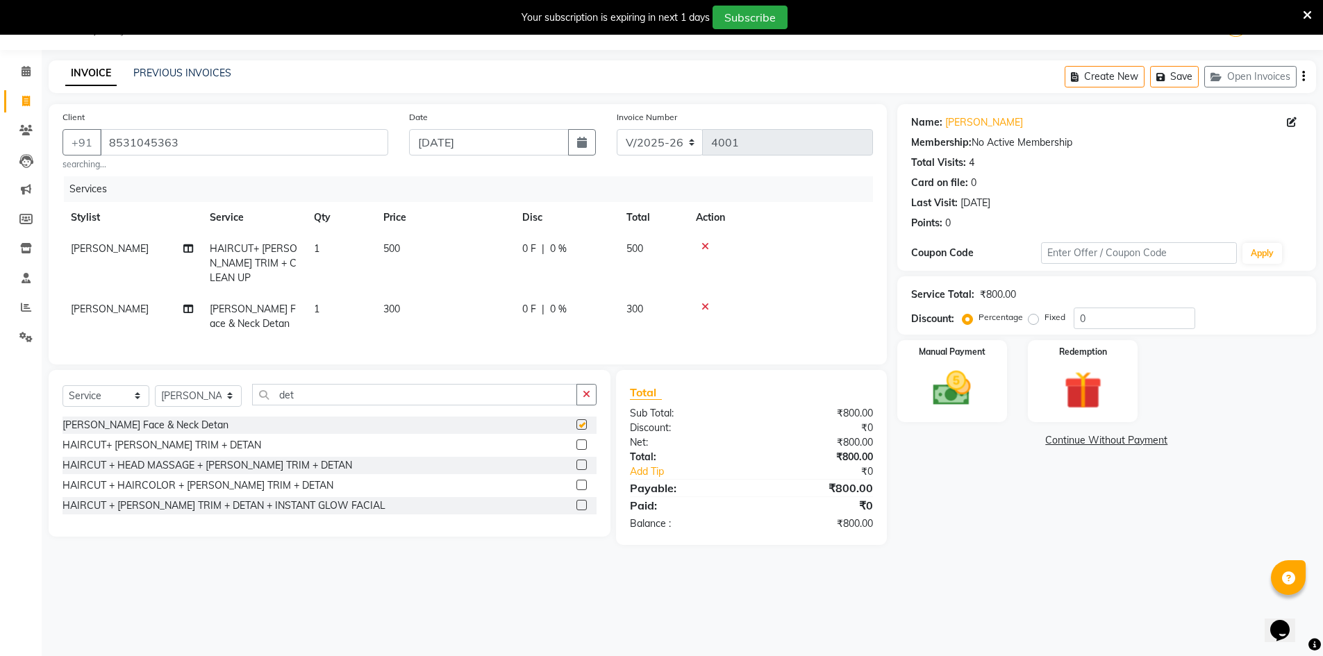
checkbox input "false"
click at [1006, 400] on div "Manual Payment" at bounding box center [952, 381] width 115 height 85
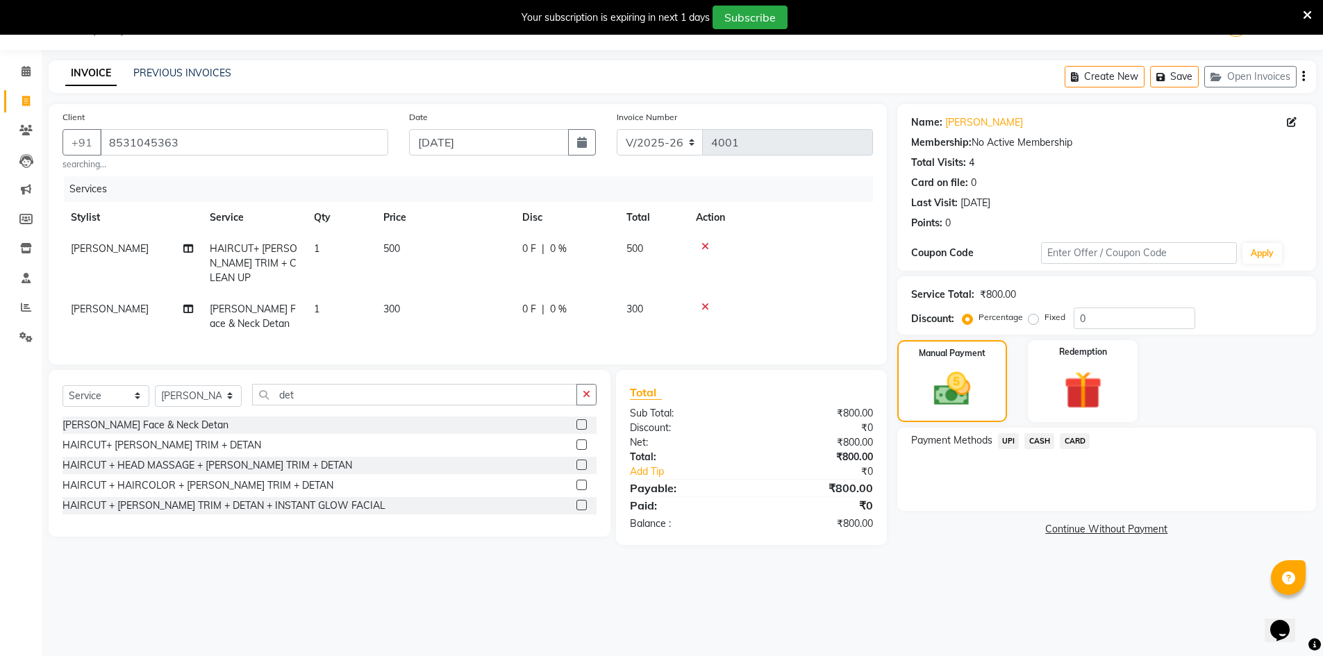
click at [1014, 442] on span "UPI" at bounding box center [1009, 441] width 22 height 16
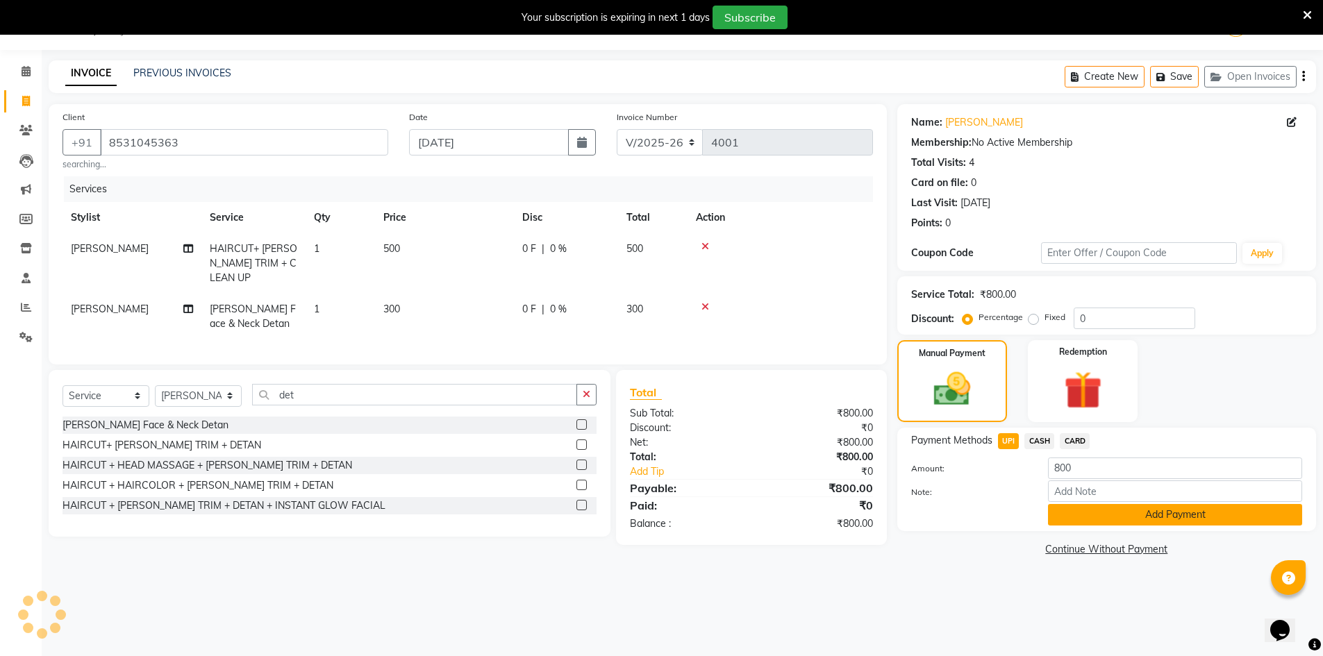
click at [1071, 513] on button "Add Payment" at bounding box center [1175, 515] width 254 height 22
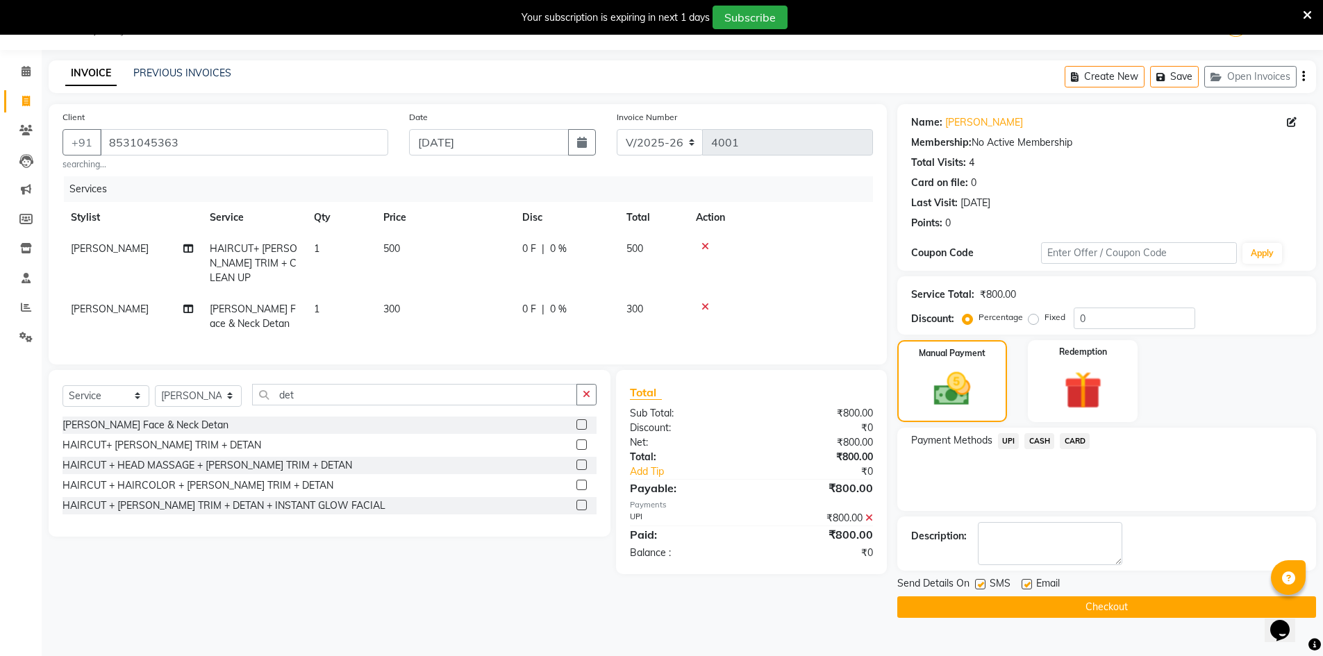
click at [1090, 601] on button "Checkout" at bounding box center [1106, 608] width 419 height 22
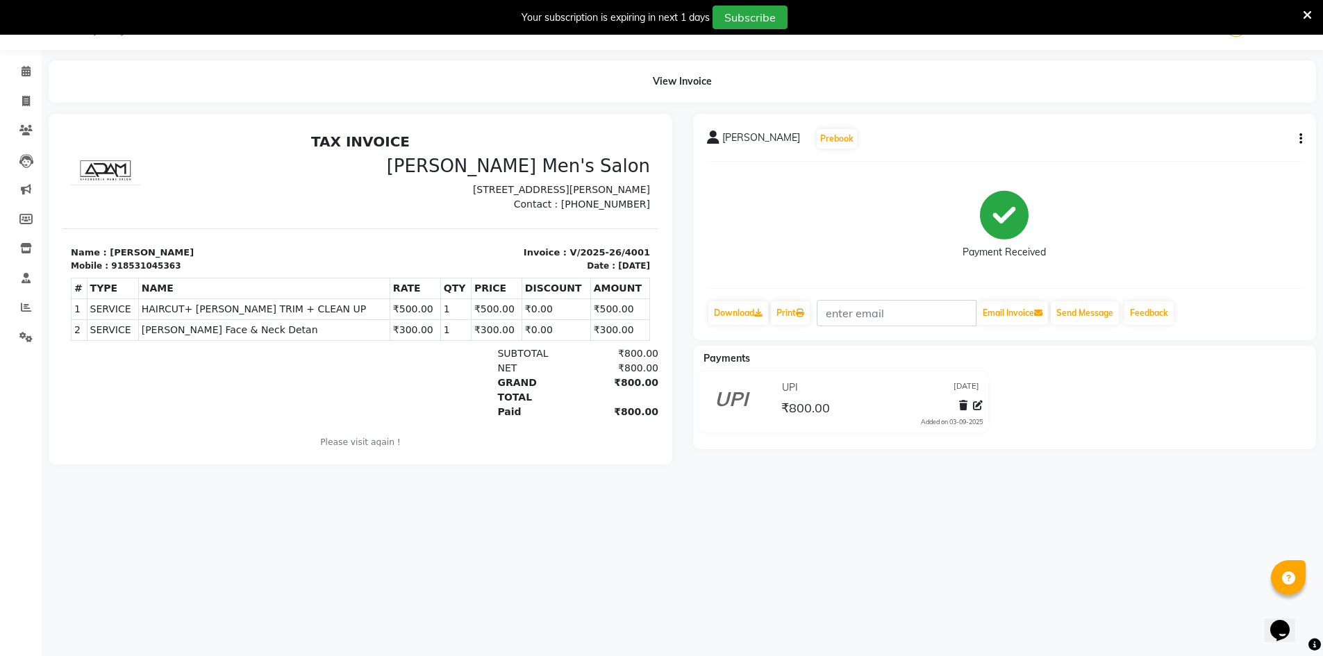
click at [1299, 133] on button "button" at bounding box center [1298, 139] width 8 height 15
click at [1255, 153] on div "Edit Invoice" at bounding box center [1231, 156] width 95 height 17
select select "service"
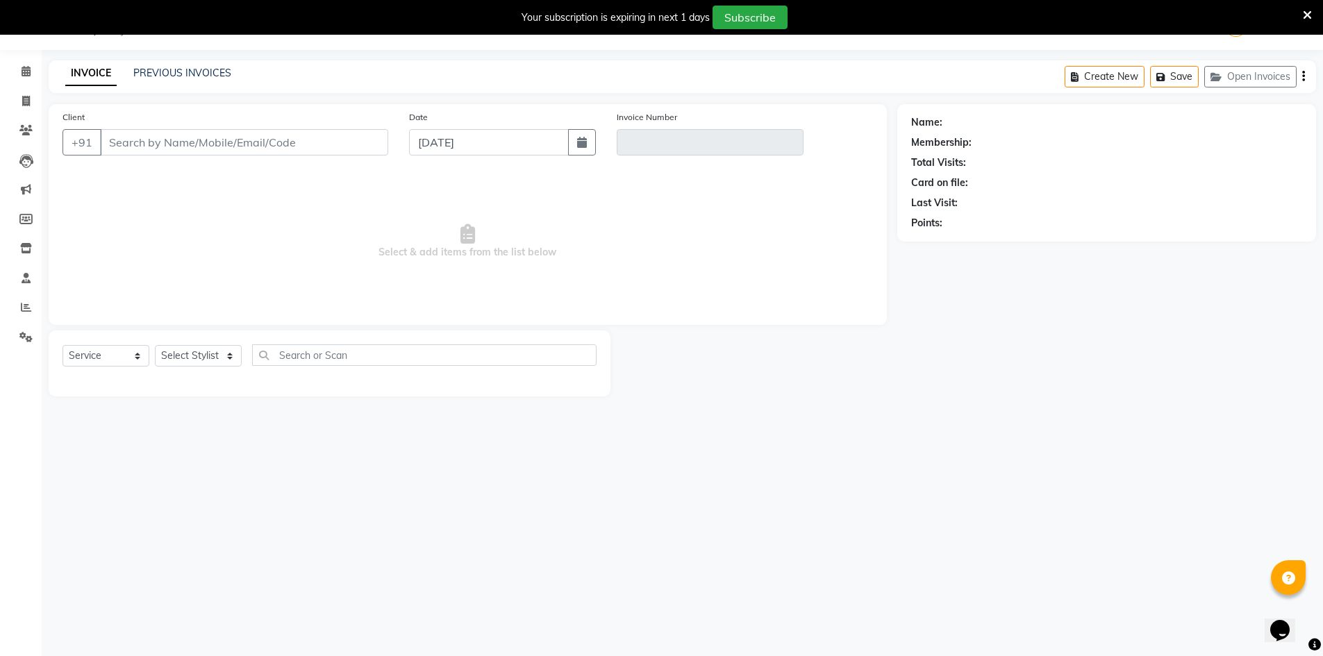
type input "8531045363"
type input "V/2025-26/4001"
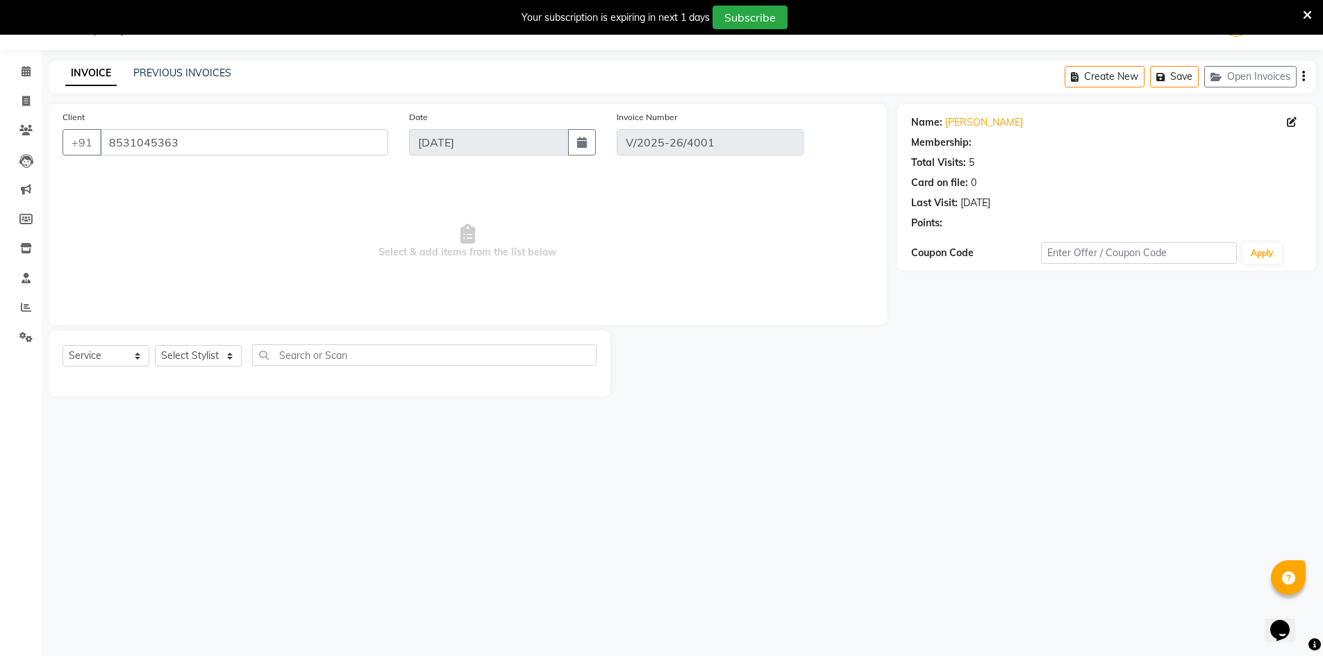
select select "select"
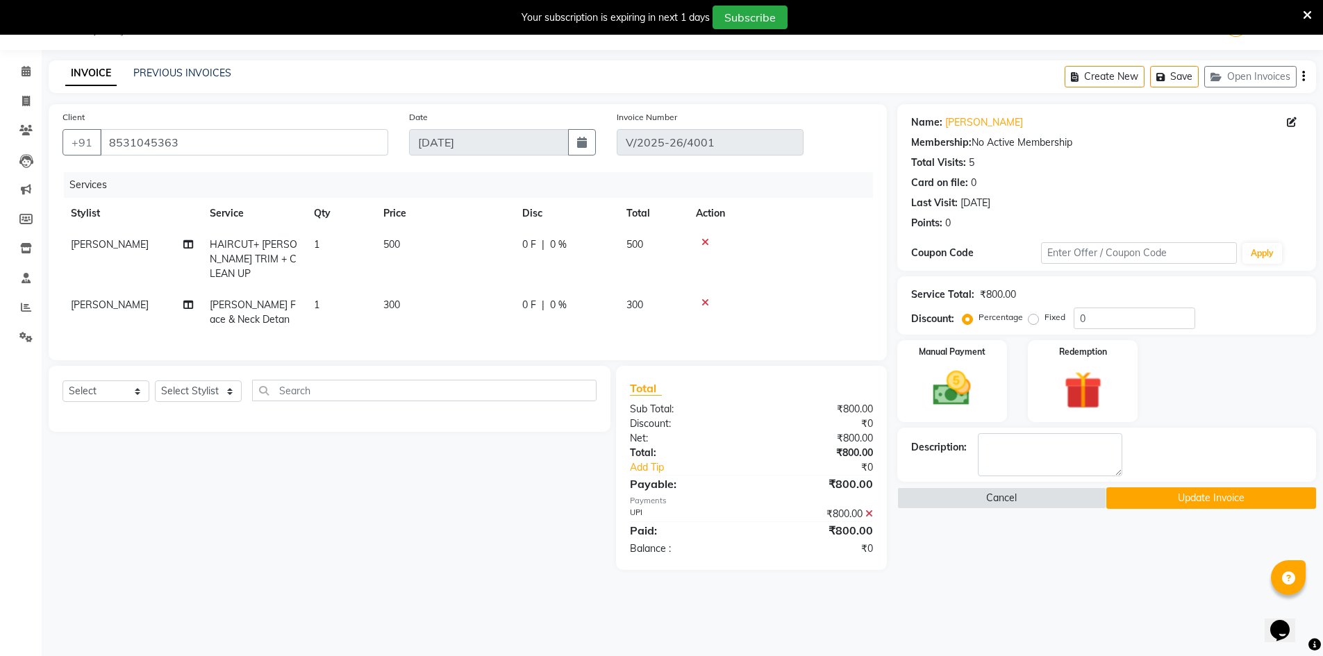
click at [870, 510] on icon at bounding box center [869, 514] width 8 height 10
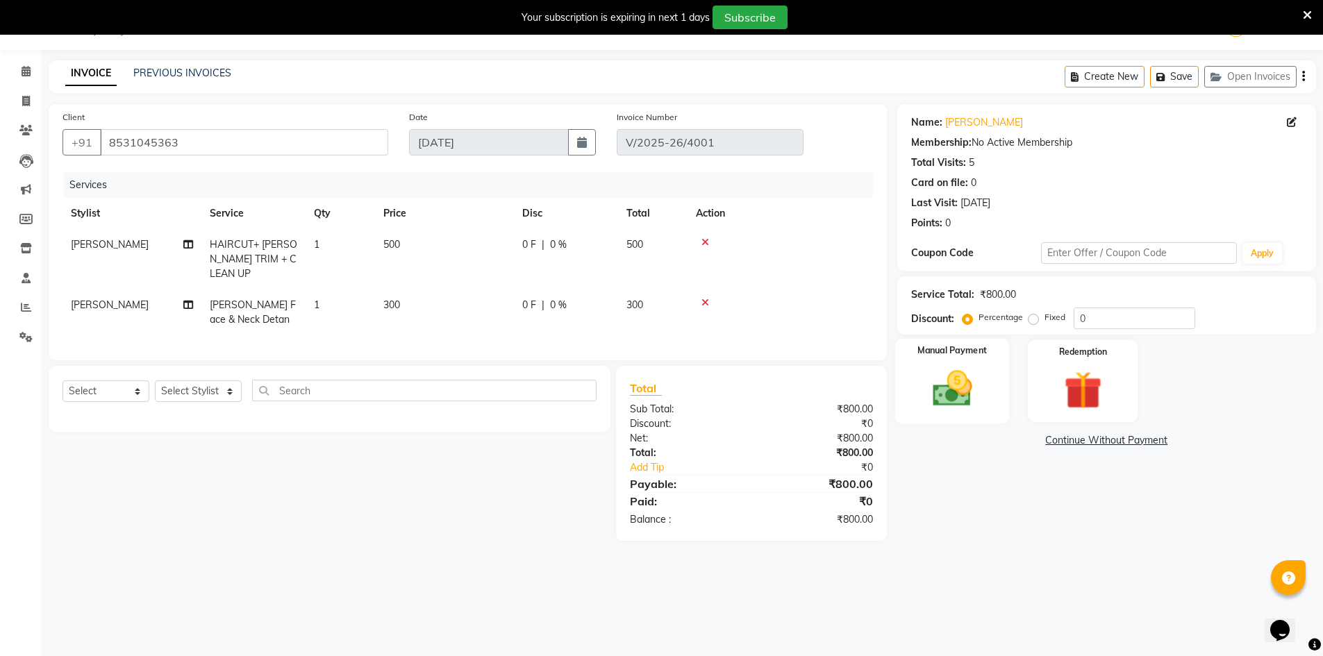
click at [963, 393] on img at bounding box center [952, 388] width 64 height 45
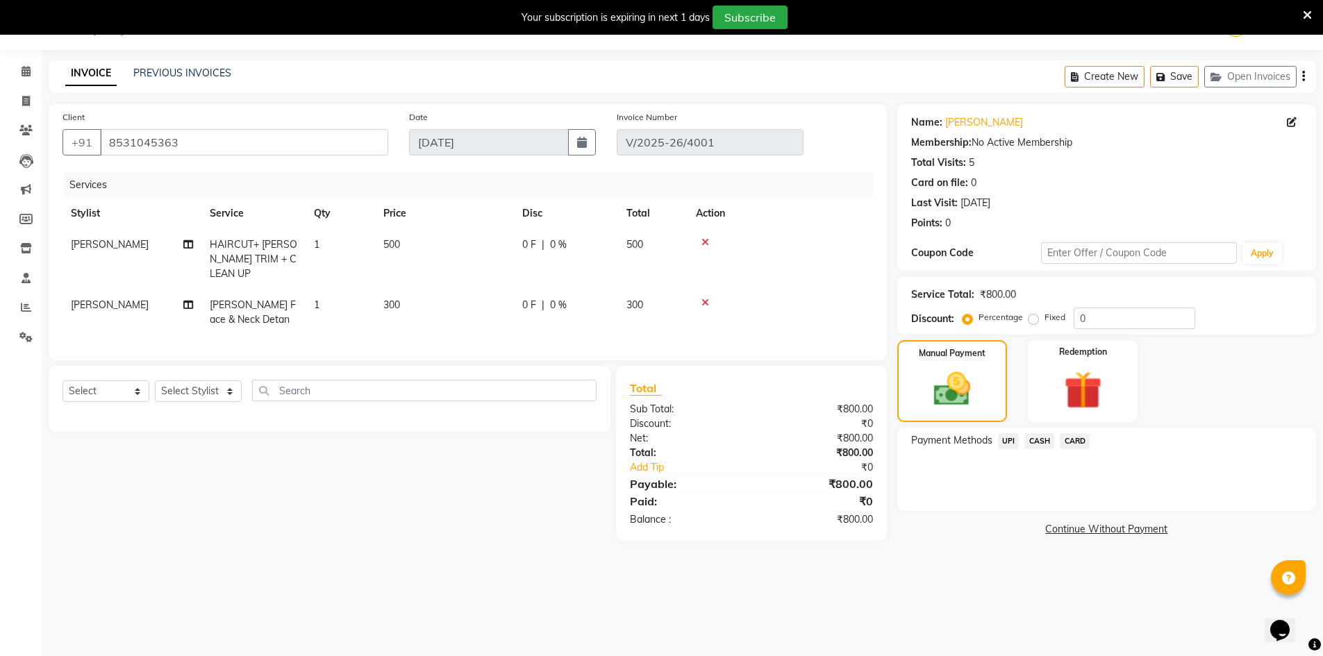
click at [1007, 444] on span "UPI" at bounding box center [1009, 441] width 22 height 16
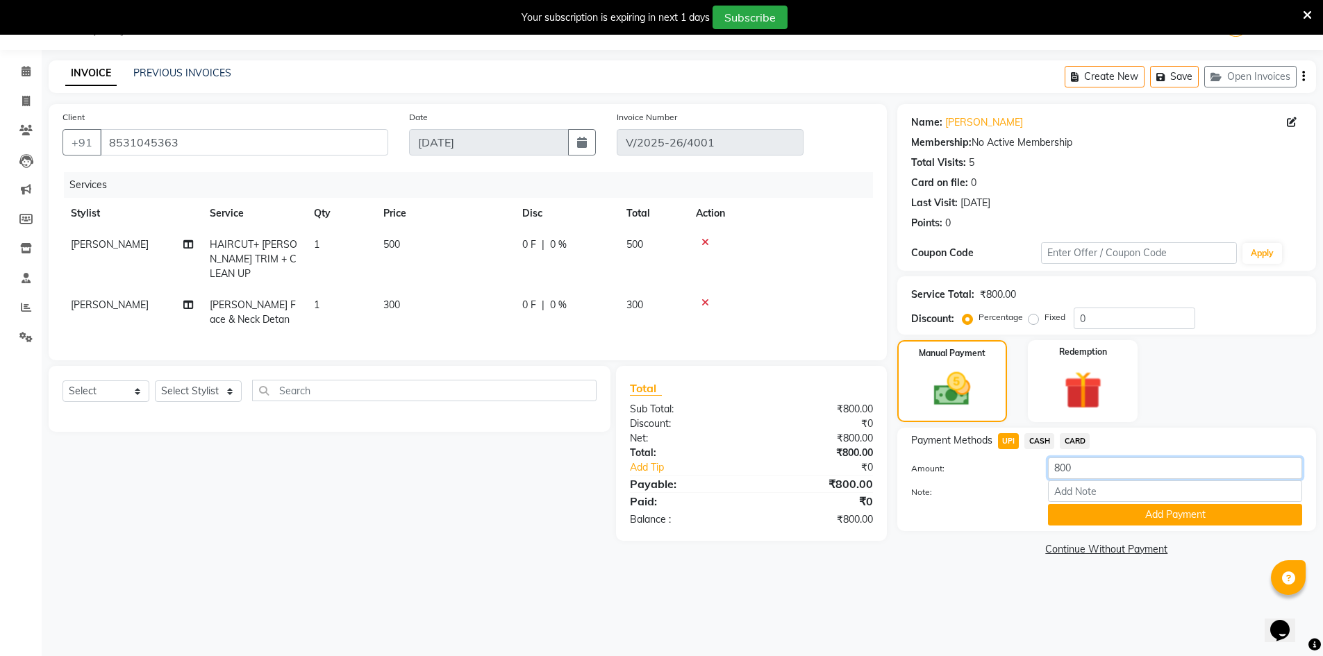
click at [1077, 461] on input "800" at bounding box center [1175, 469] width 254 height 22
type input "500"
click at [1077, 510] on button "Add Payment" at bounding box center [1175, 515] width 254 height 22
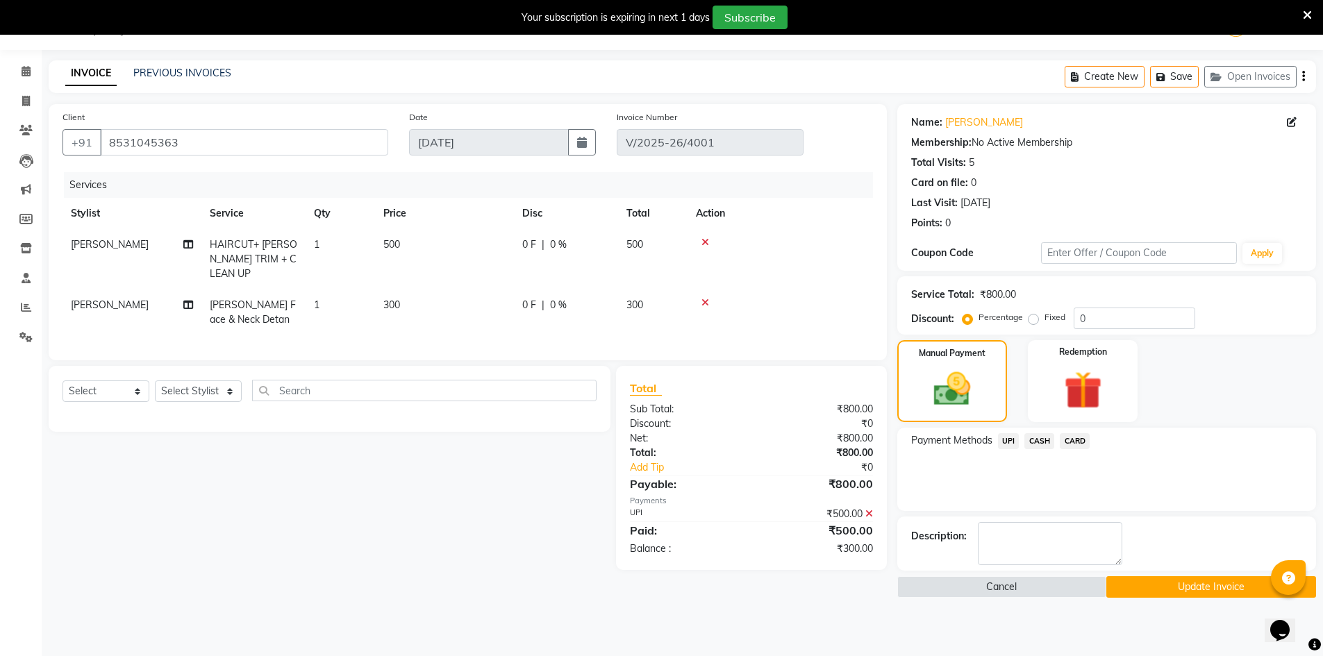
click at [1045, 444] on span "CASH" at bounding box center [1039, 441] width 30 height 16
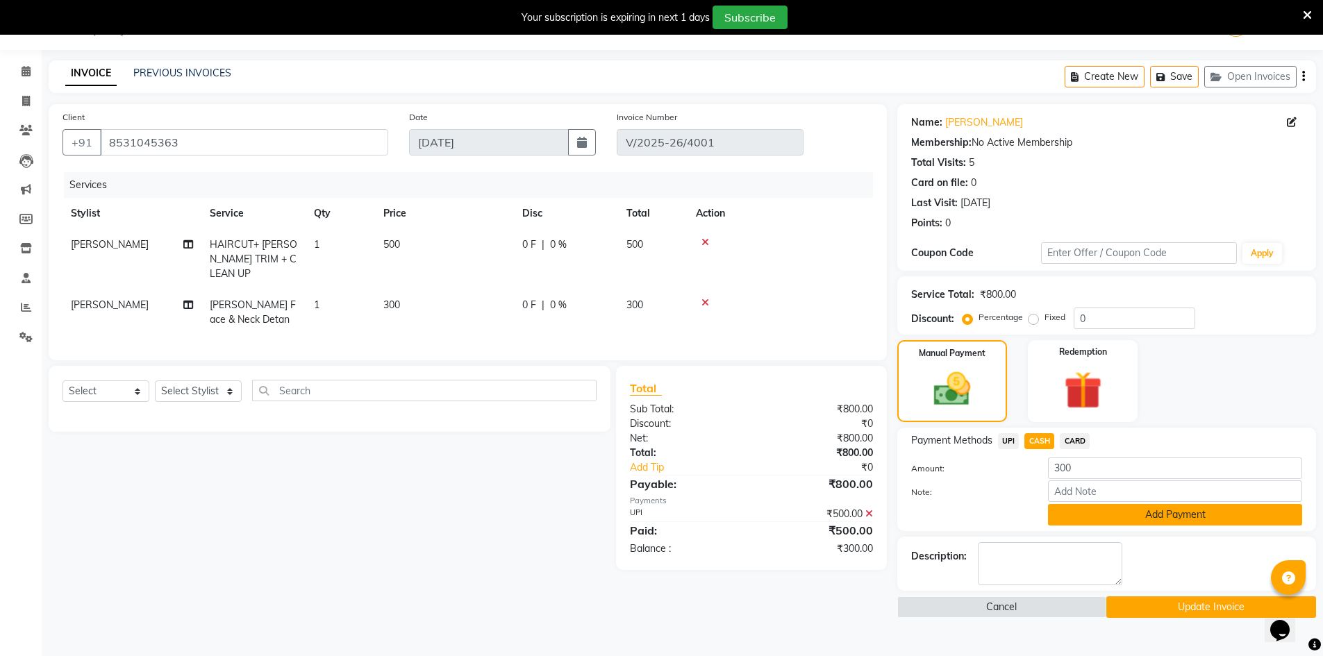
click at [1086, 516] on button "Add Payment" at bounding box center [1175, 515] width 254 height 22
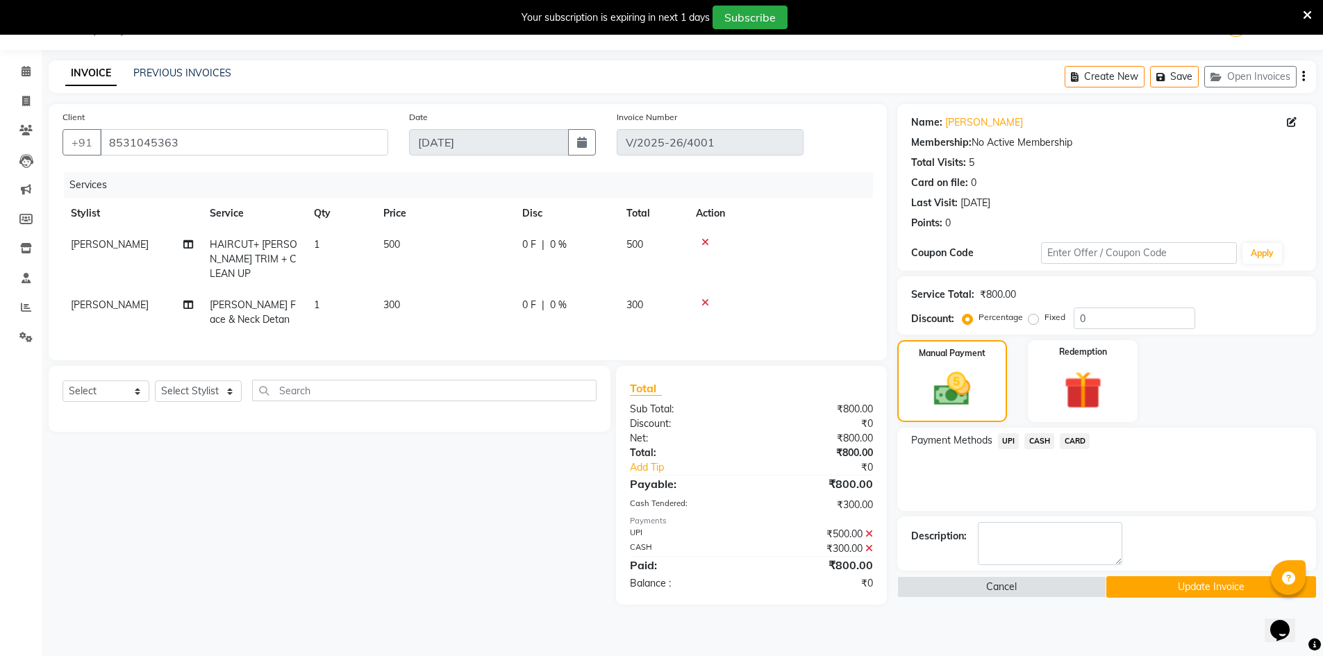
click at [1128, 594] on button "Update Invoice" at bounding box center [1211, 587] width 210 height 22
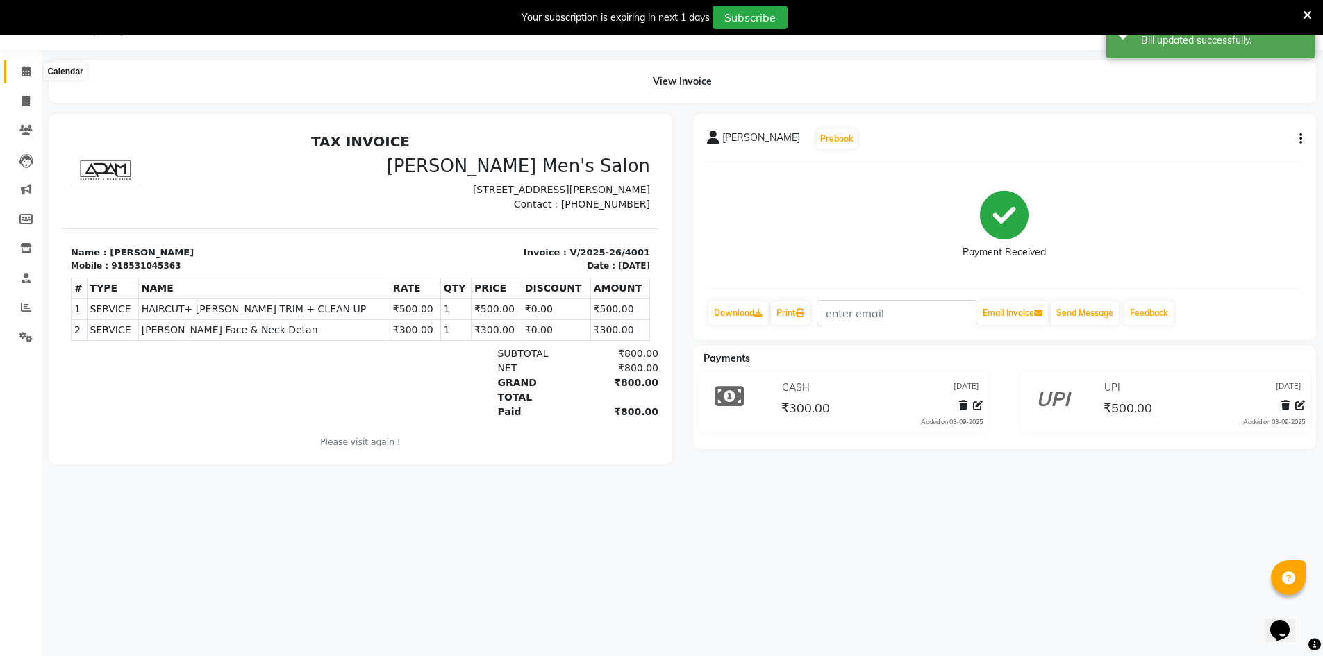
click at [25, 74] on icon at bounding box center [26, 71] width 9 height 10
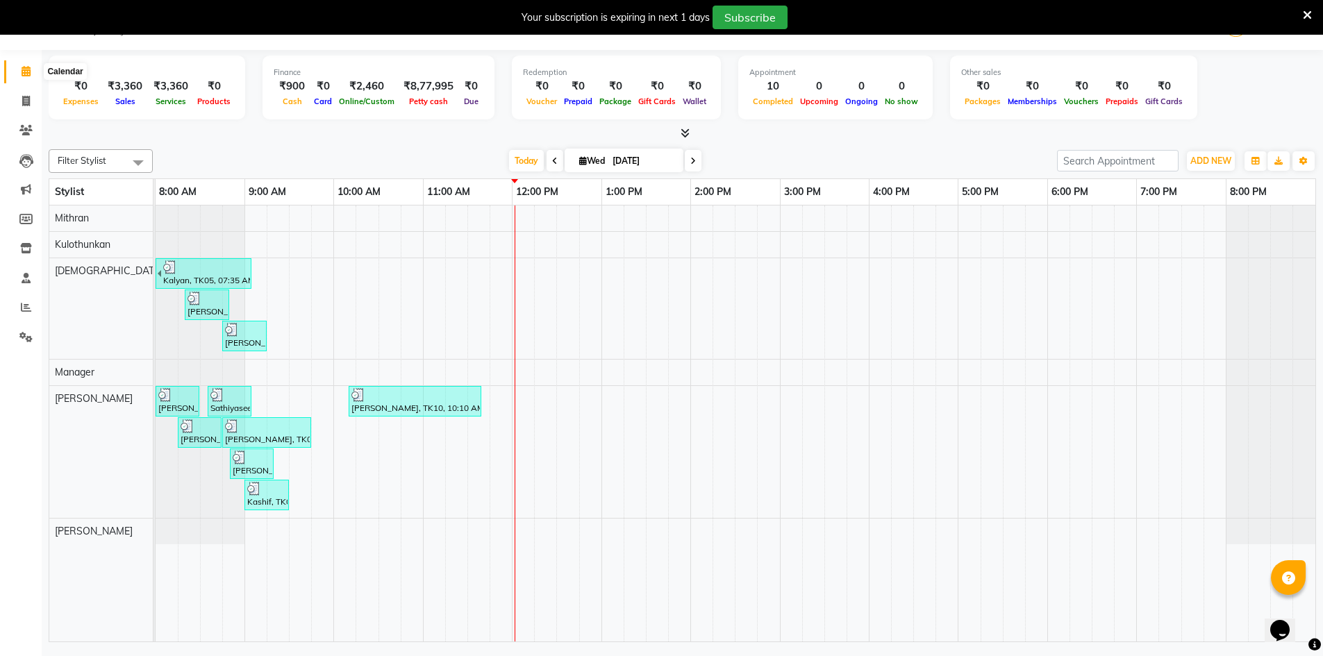
click at [23, 75] on icon at bounding box center [26, 71] width 9 height 10
click at [28, 101] on icon at bounding box center [26, 101] width 8 height 10
select select "service"
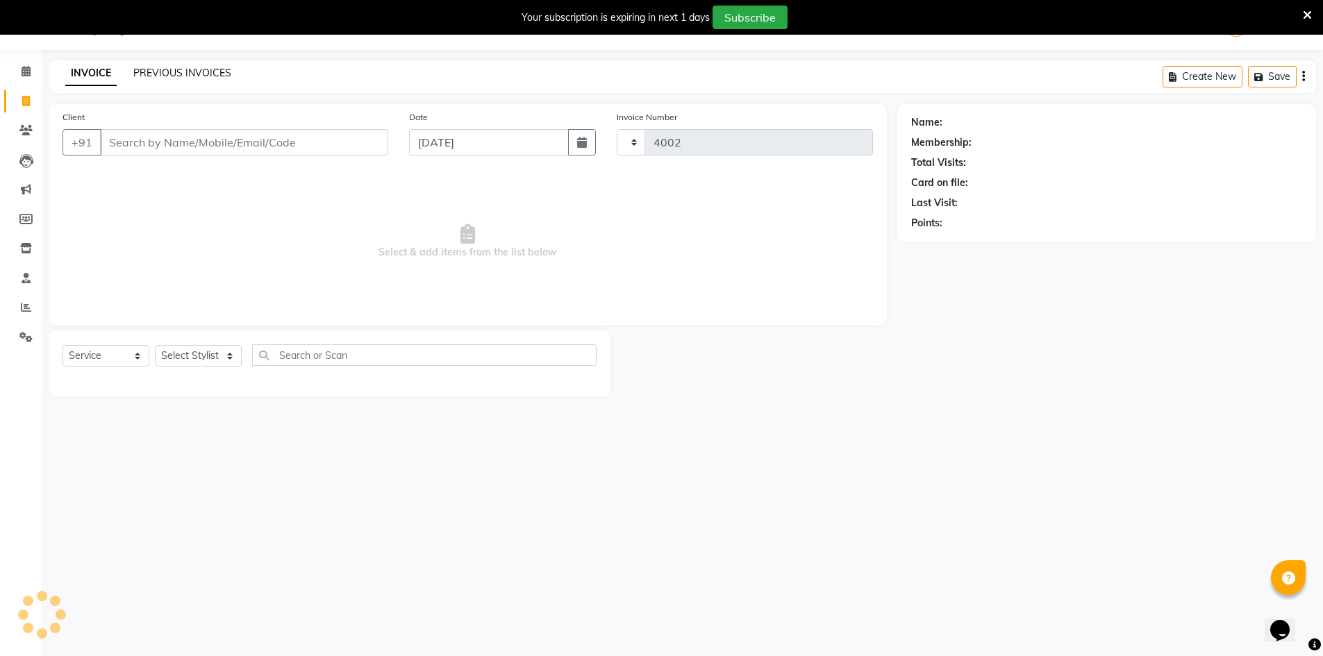
click at [142, 74] on link "PREVIOUS INVOICES" at bounding box center [182, 73] width 98 height 13
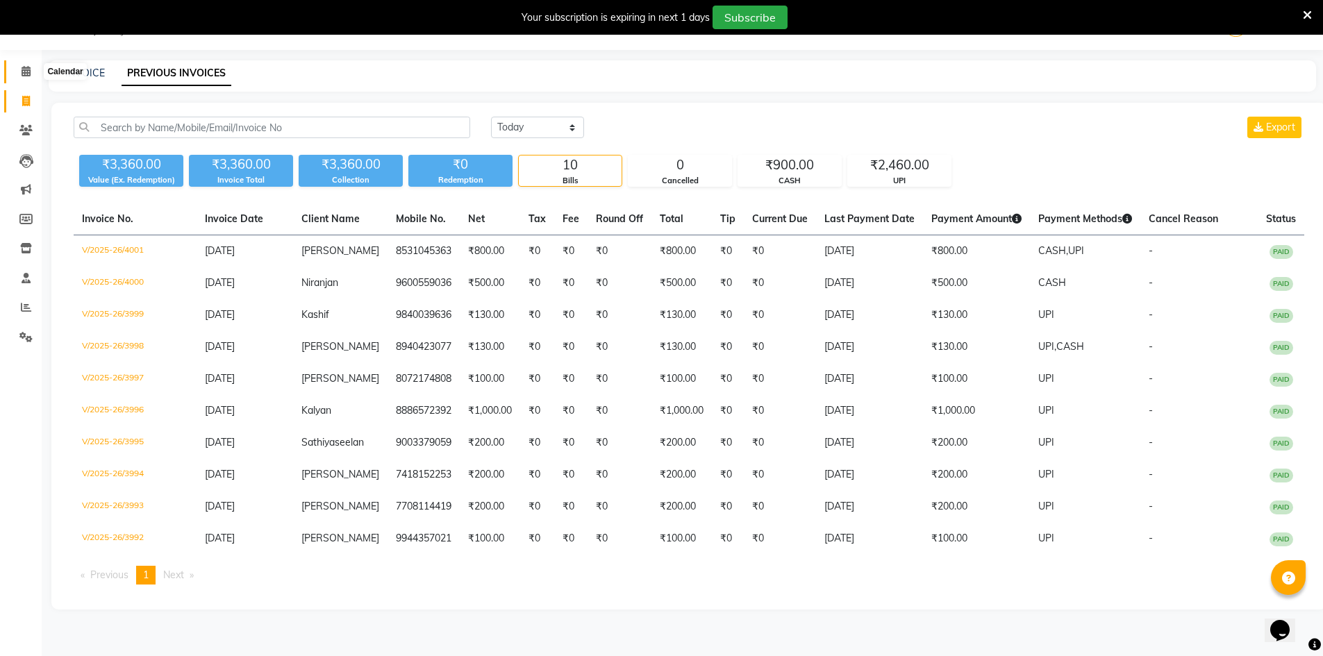
click at [27, 74] on icon at bounding box center [26, 71] width 9 height 10
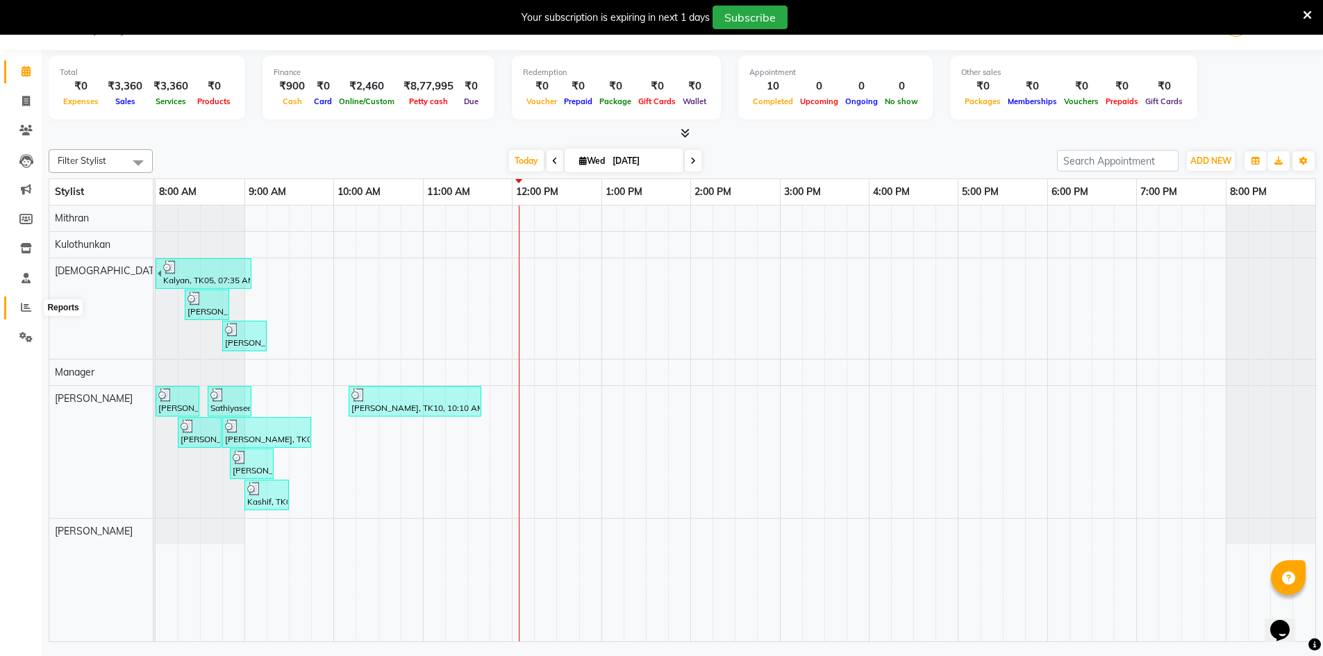
click at [17, 314] on span at bounding box center [26, 308] width 24 height 16
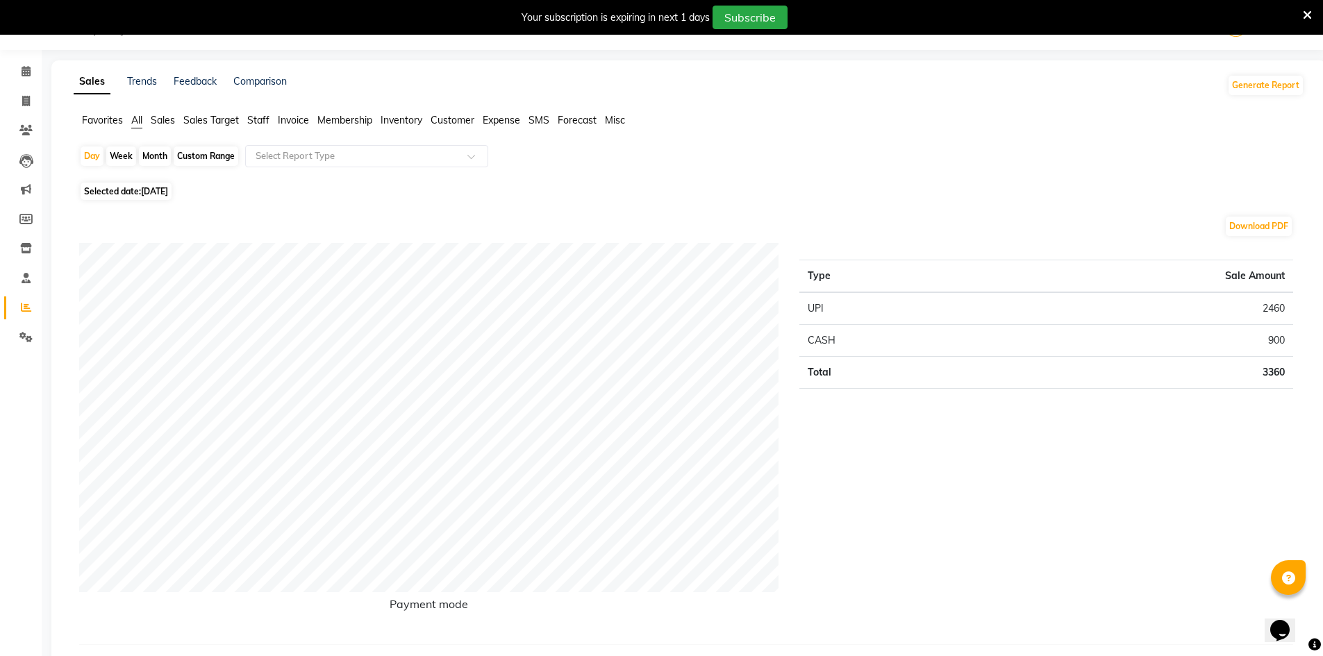
click at [263, 119] on span "Staff" at bounding box center [258, 120] width 22 height 13
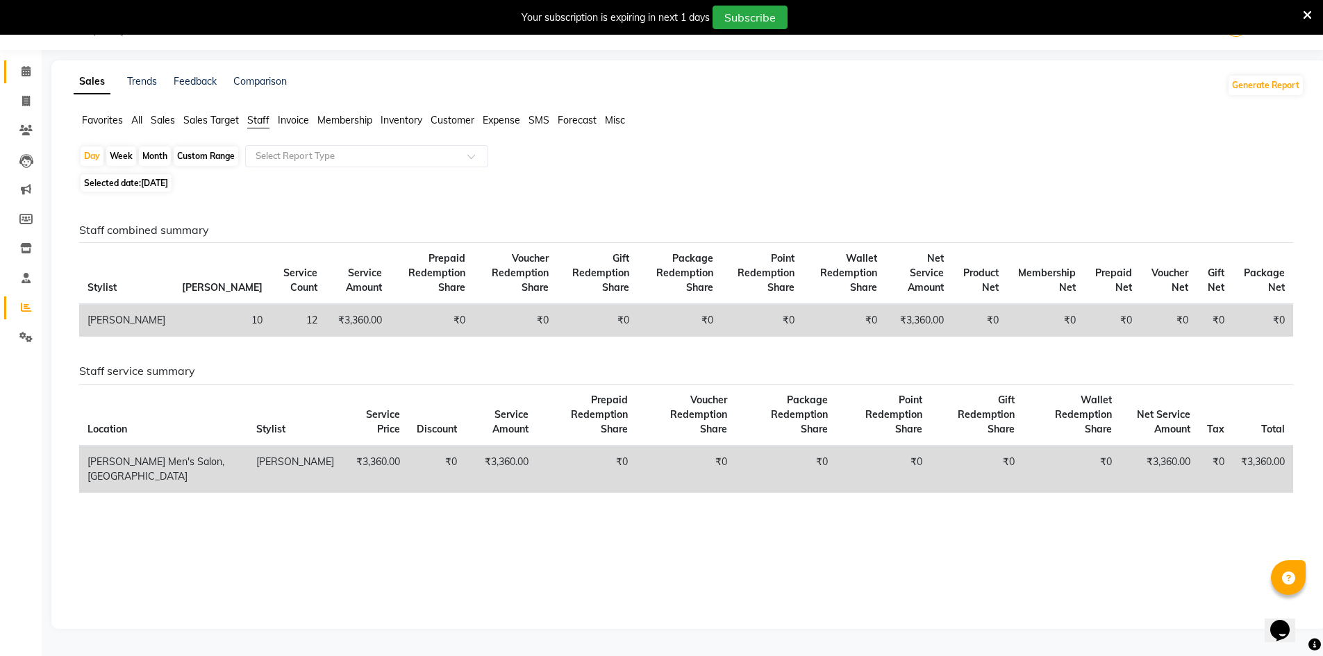
click at [24, 76] on icon at bounding box center [26, 71] width 9 height 10
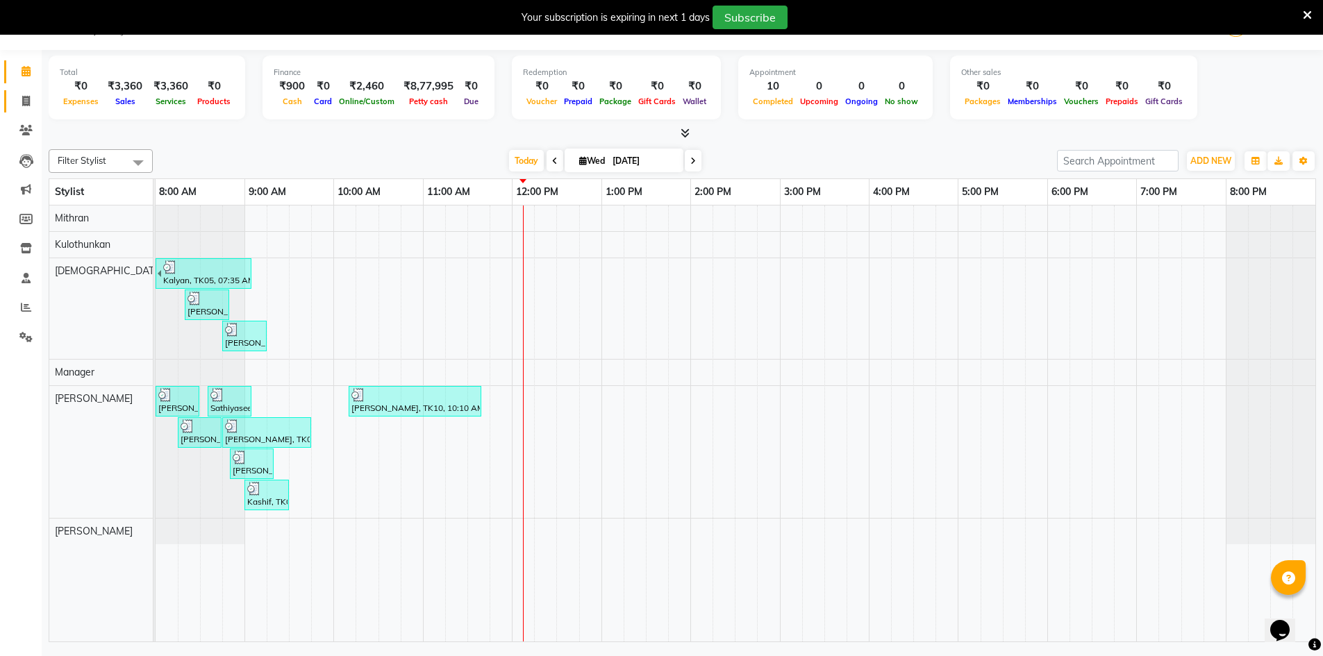
click at [10, 103] on link "Invoice" at bounding box center [20, 101] width 33 height 23
select select "6913"
select select "service"
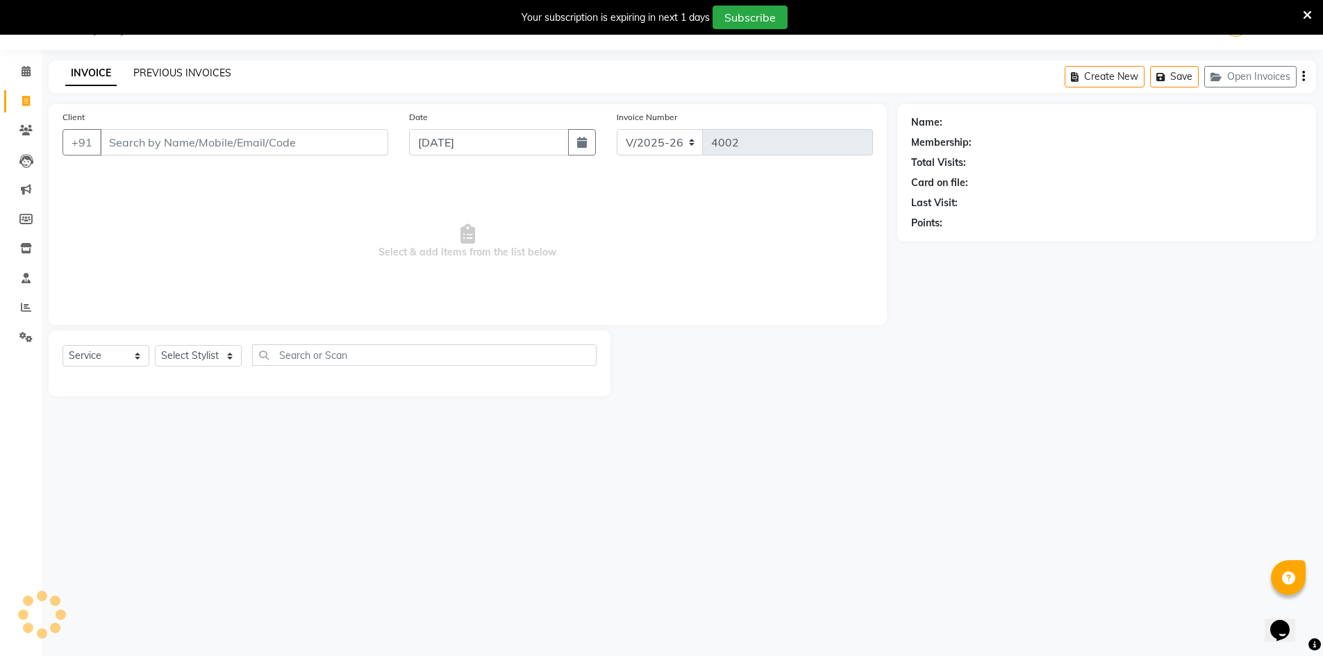
click at [142, 67] on link "PREVIOUS INVOICES" at bounding box center [182, 73] width 98 height 13
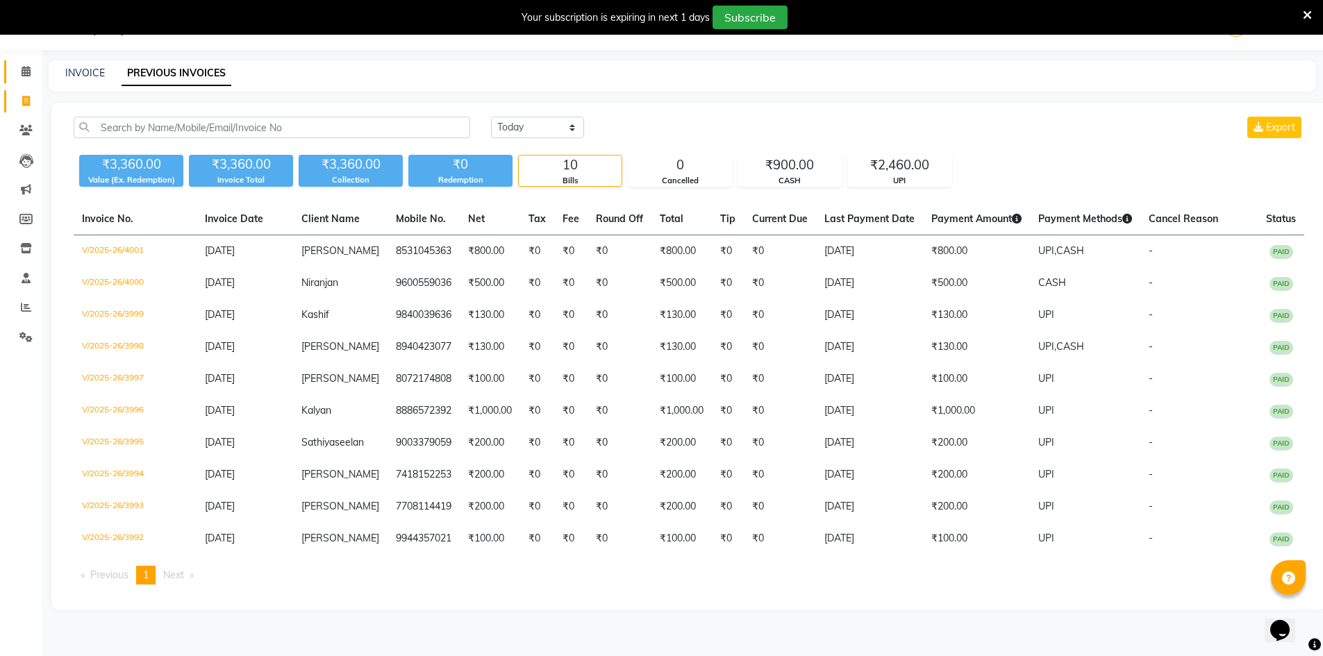
click at [8, 74] on link "Calendar" at bounding box center [20, 71] width 33 height 23
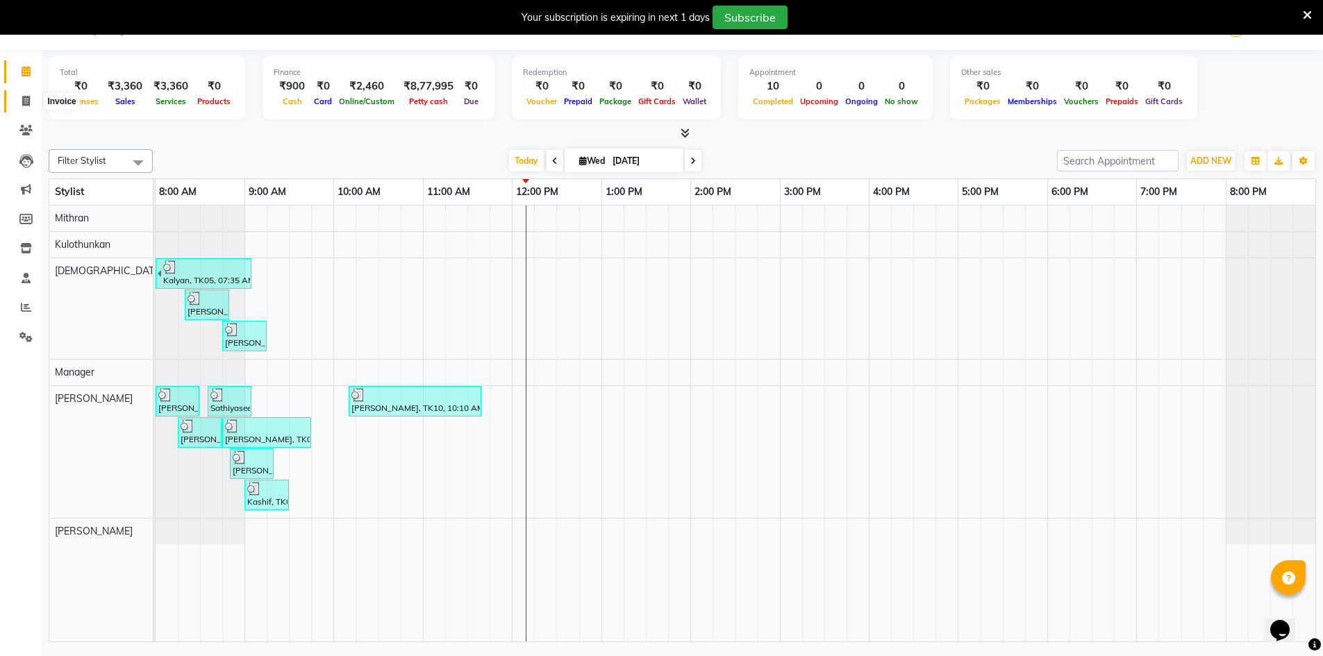
click at [26, 97] on icon at bounding box center [26, 101] width 8 height 10
select select "6913"
select select "service"
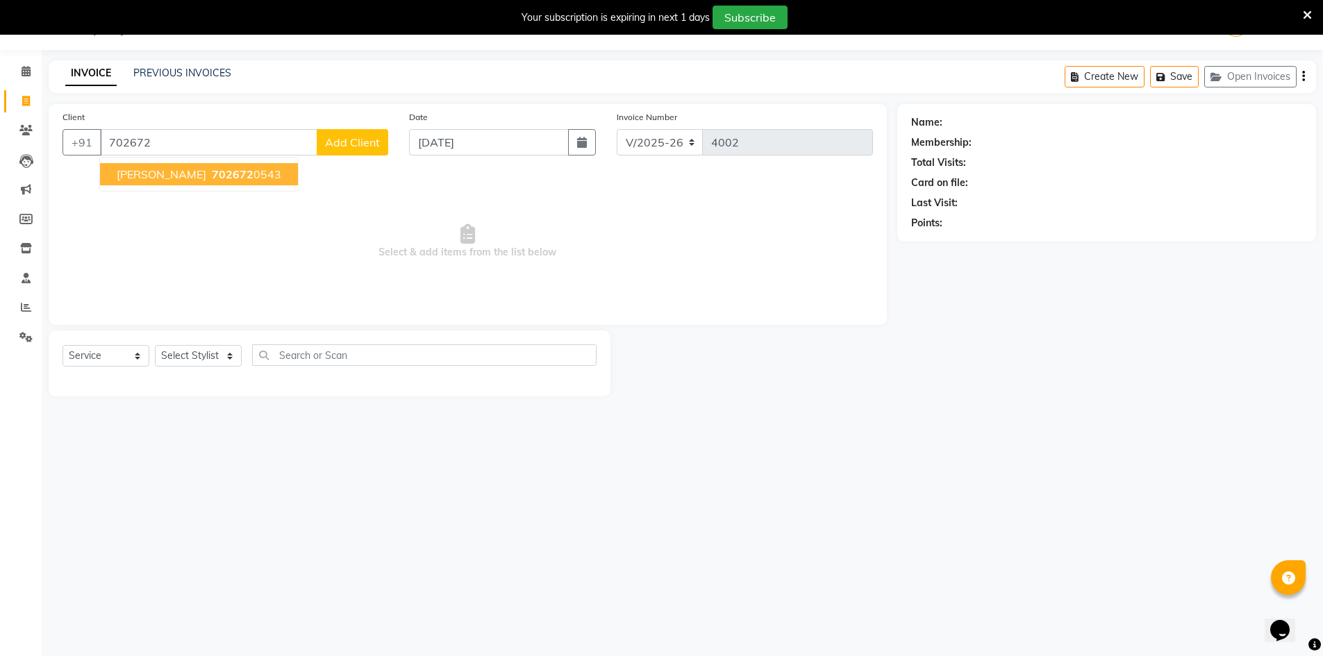
click at [261, 176] on ngb-highlight "702672 0543" at bounding box center [245, 174] width 72 height 14
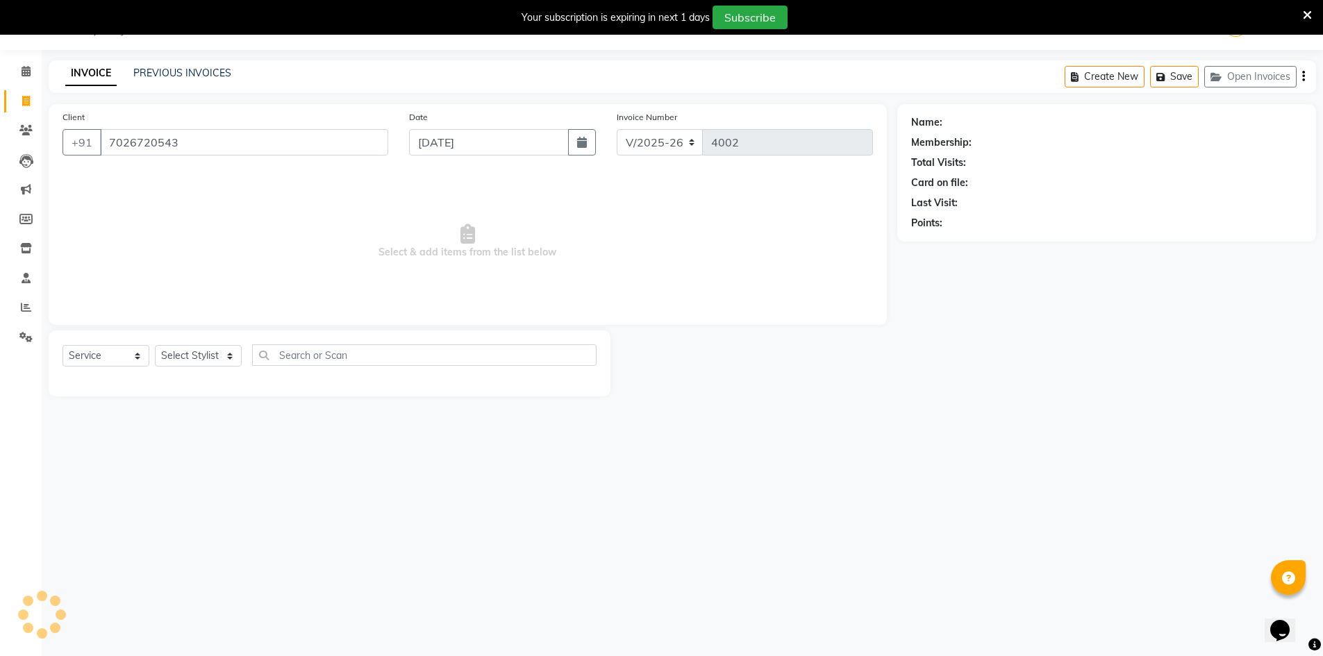
type input "7026720543"
click at [222, 353] on select "Select Stylist Ashu Kulothunkan Manager Mithran Nadeem Saddam" at bounding box center [198, 356] width 87 height 22
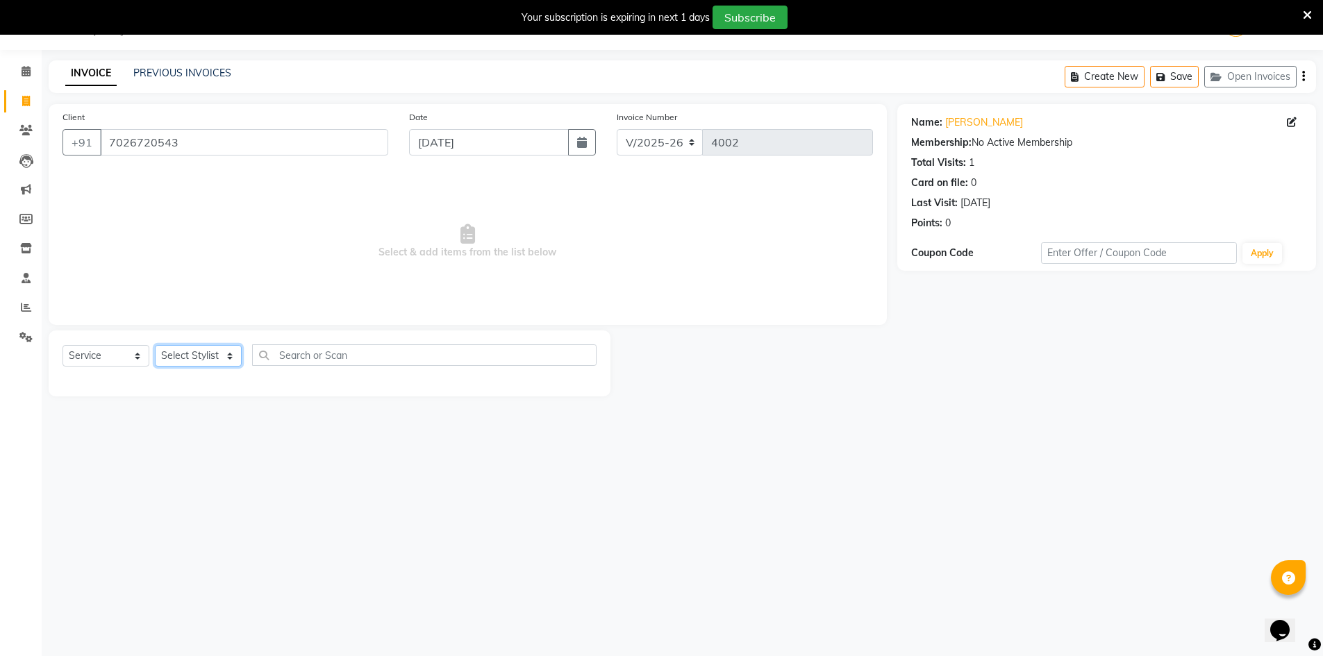
select select "86101"
click at [155, 345] on select "Select Stylist Ashu Kulothunkan Manager Mithran Nadeem Saddam" at bounding box center [198, 356] width 87 height 22
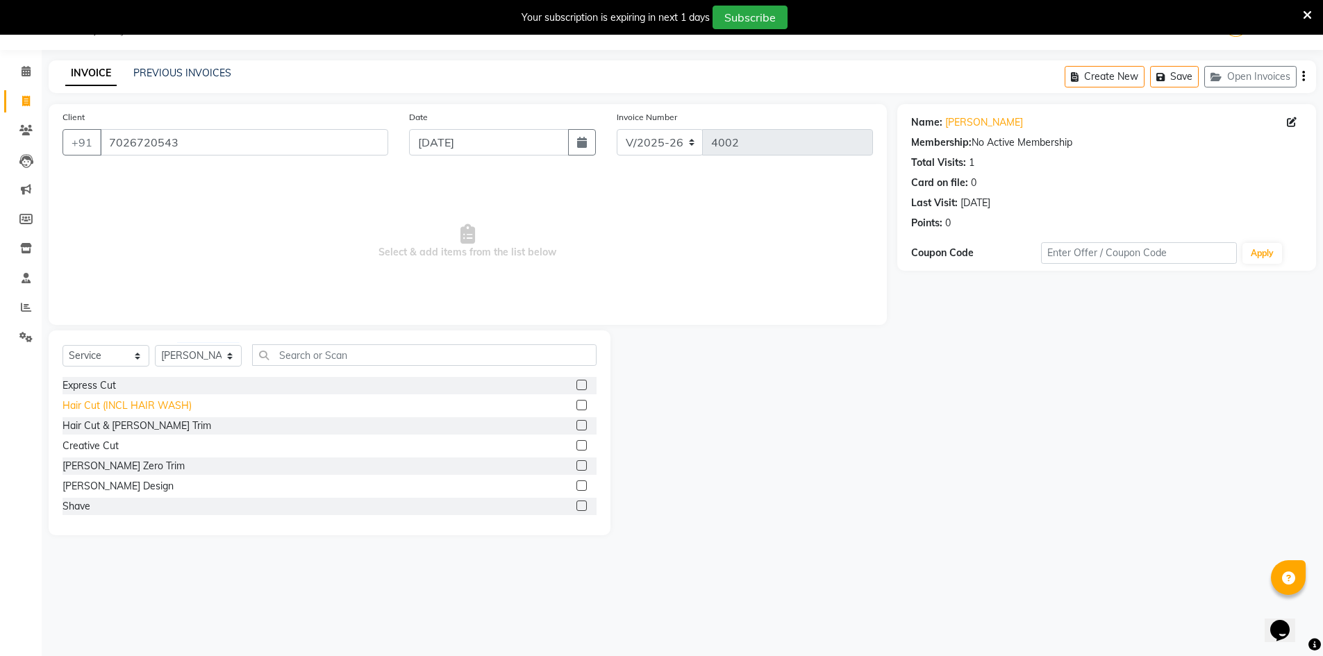
click at [122, 409] on div "Hair Cut (INCL HAIR WASH)" at bounding box center [127, 406] width 129 height 15
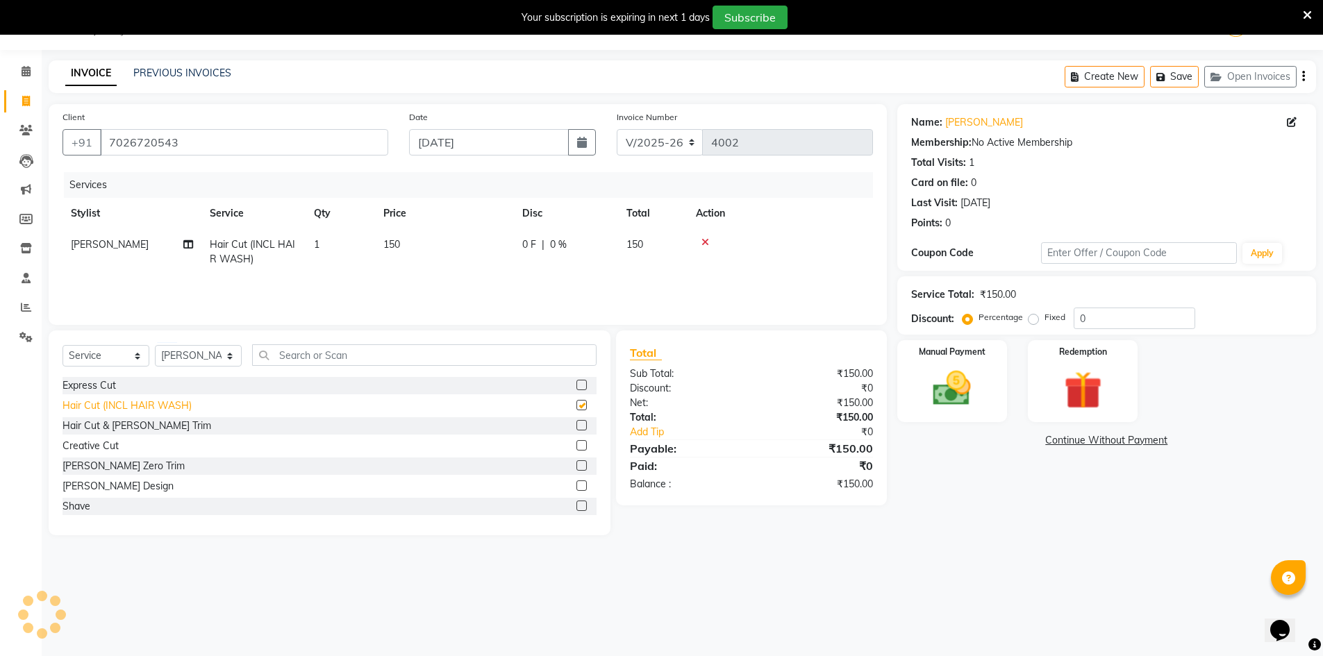
checkbox input "false"
click at [103, 488] on div "Beard Design" at bounding box center [118, 486] width 111 height 15
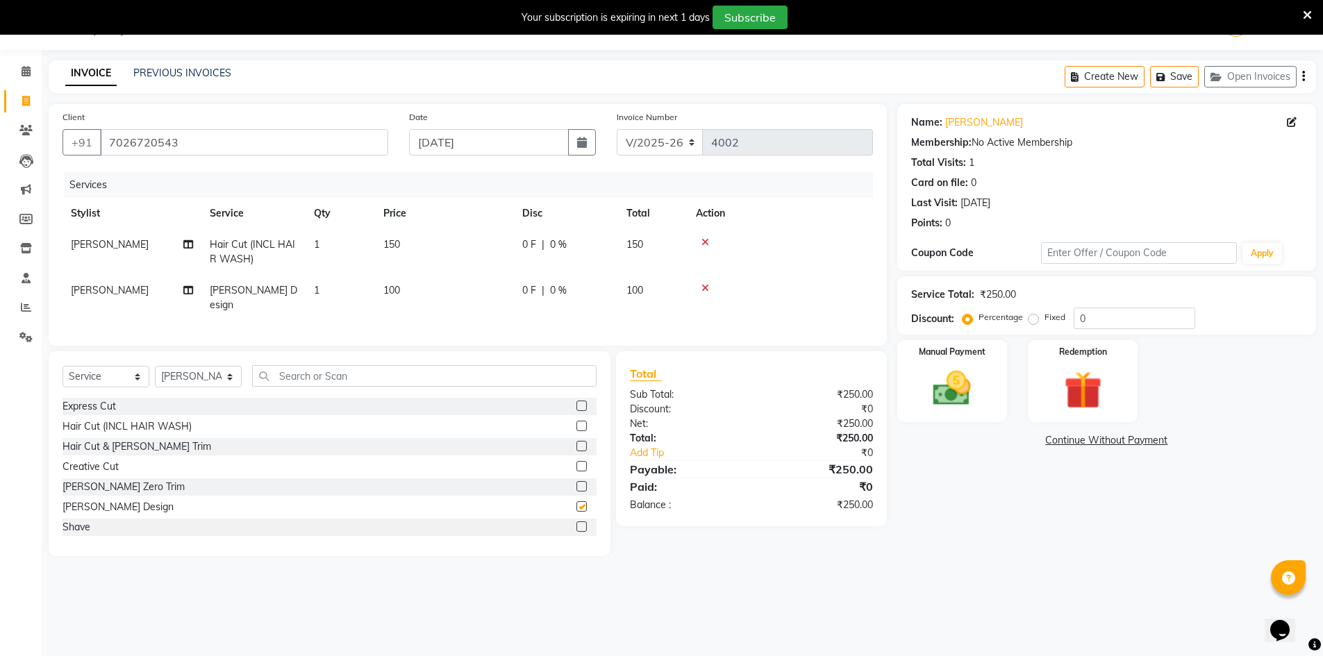
checkbox input "false"
click at [965, 383] on img at bounding box center [952, 388] width 64 height 45
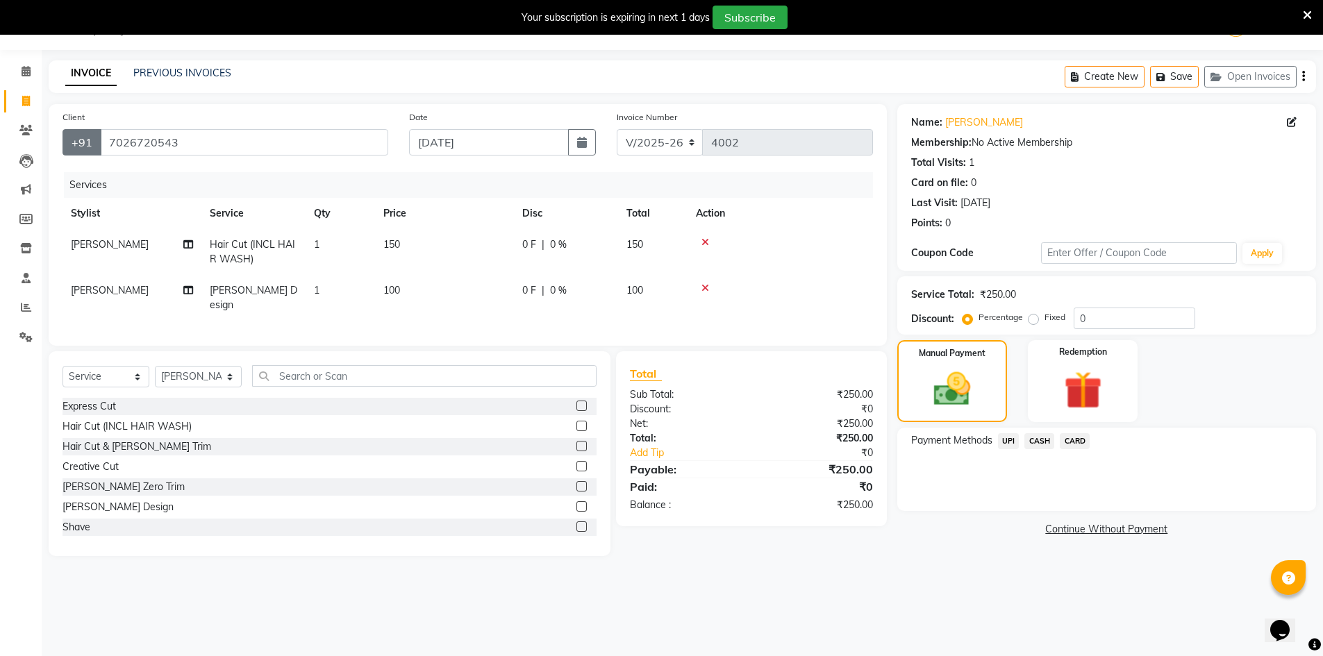
drag, startPoint x: 283, startPoint y: 156, endPoint x: 99, endPoint y: 133, distance: 185.6
click at [99, 133] on div "Client +91 7026720543" at bounding box center [225, 138] width 347 height 57
copy button "+91"
click at [22, 133] on icon at bounding box center [25, 130] width 13 height 10
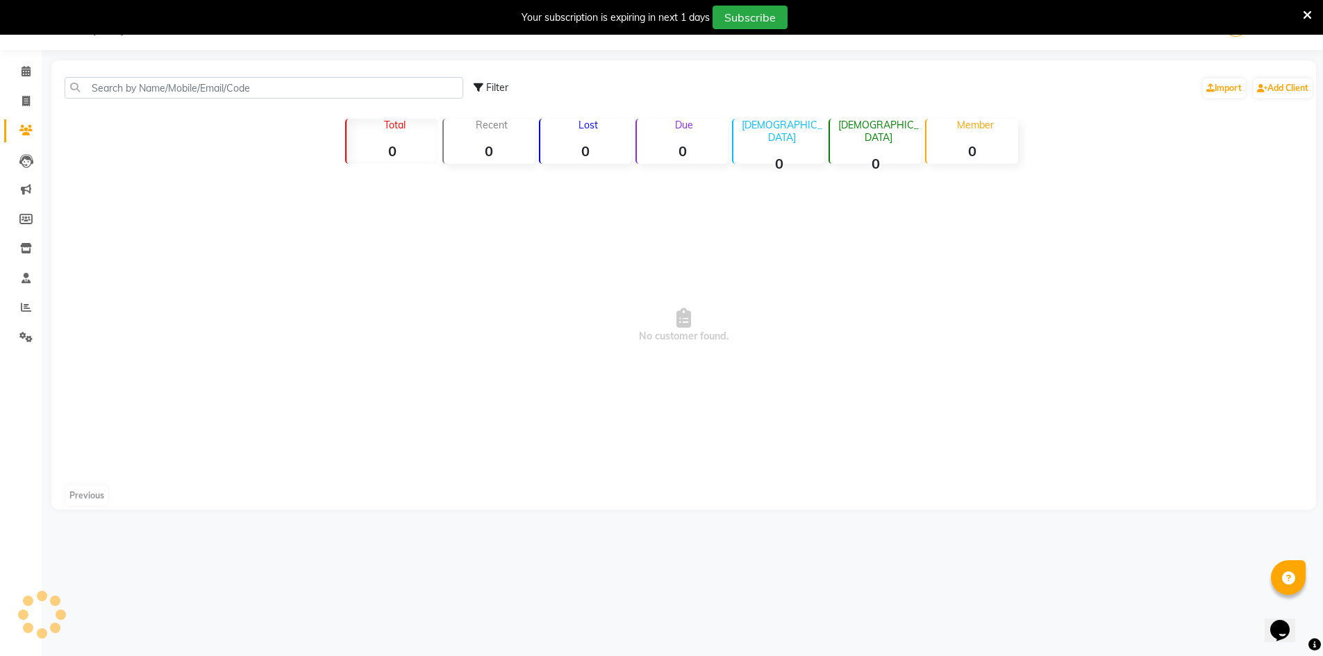
click at [192, 76] on div "Filter Import Add Client" at bounding box center [683, 88] width 1259 height 44
click at [197, 87] on input "text" at bounding box center [264, 88] width 399 height 22
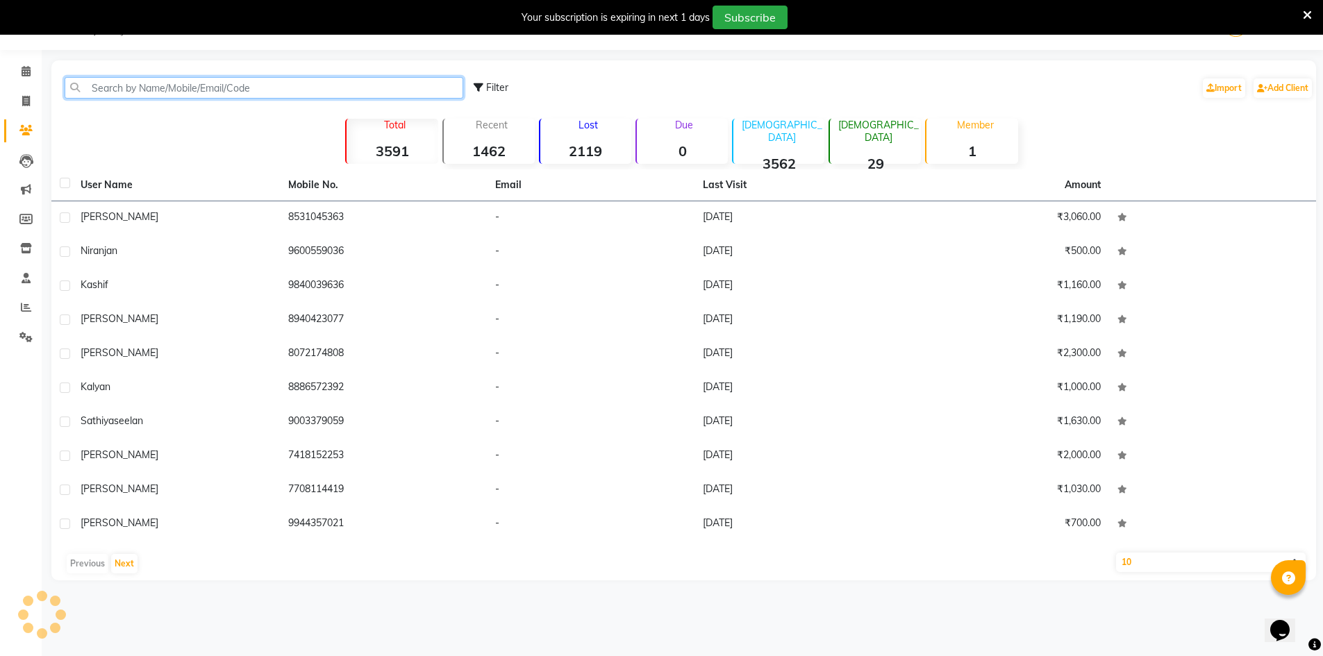
paste input "7026720543"
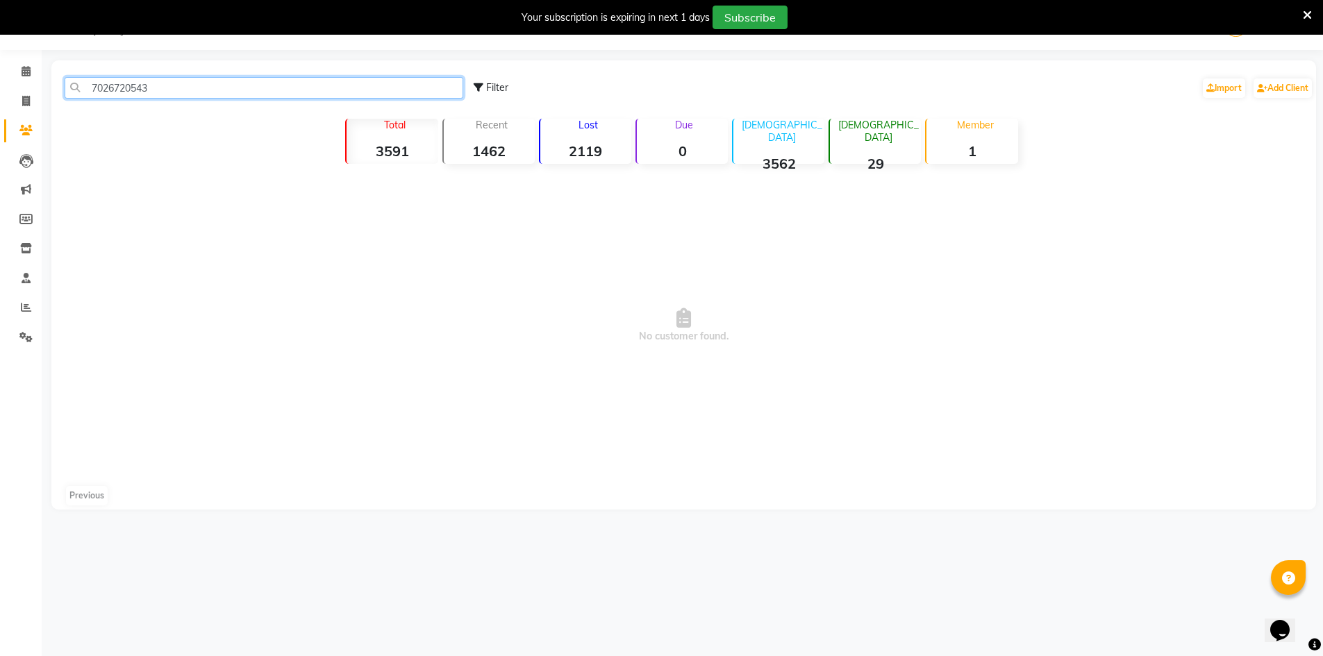
type input "702672054"
drag, startPoint x: 262, startPoint y: 87, endPoint x: 88, endPoint y: 84, distance: 174.3
click at [88, 84] on input "702672054" at bounding box center [264, 88] width 399 height 22
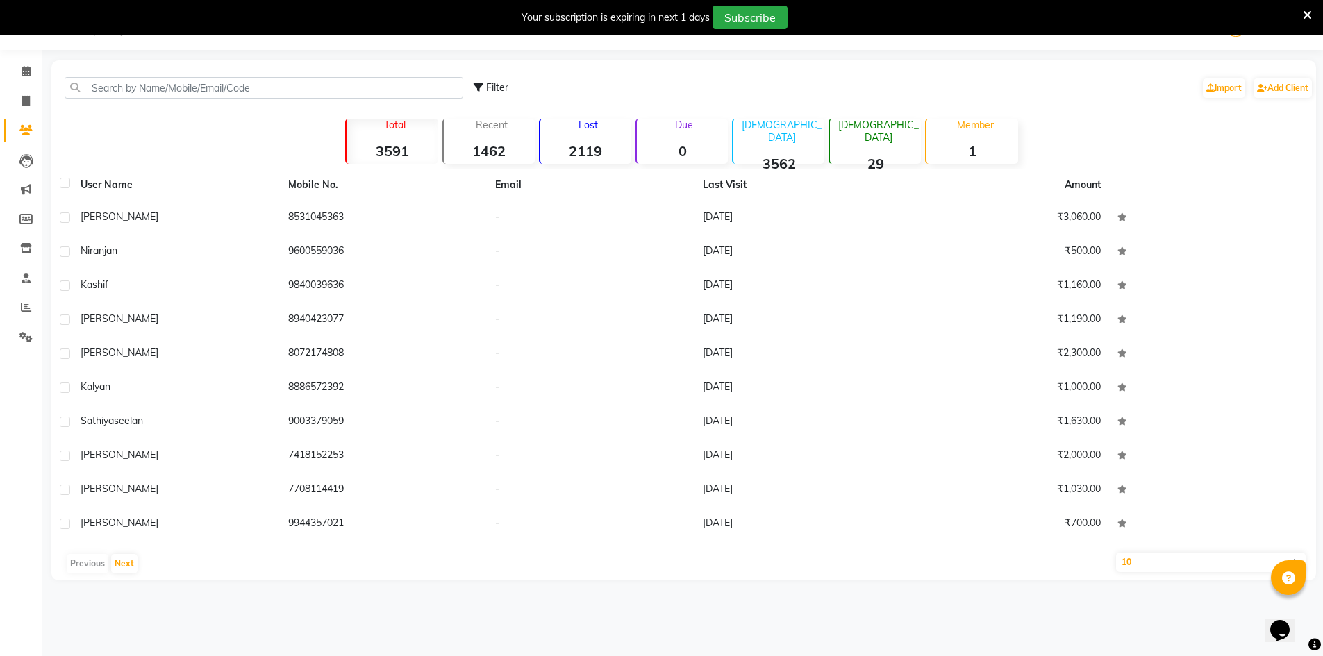
click at [182, 74] on div "Filter Import Add Client" at bounding box center [683, 88] width 1259 height 44
click at [184, 81] on input "text" at bounding box center [264, 88] width 399 height 22
paste input "7026720543"
type input "7026720543"
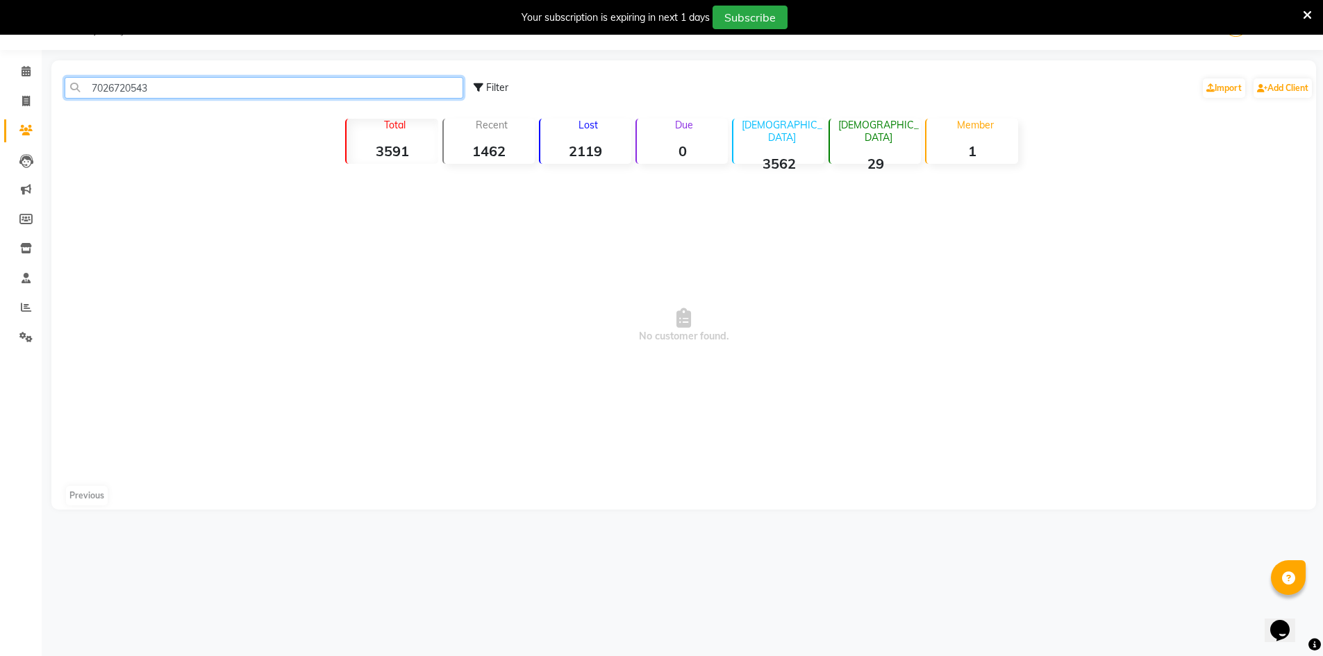
drag, startPoint x: 156, startPoint y: 86, endPoint x: 85, endPoint y: 87, distance: 70.8
click at [85, 87] on input "7026720543" at bounding box center [264, 88] width 399 height 22
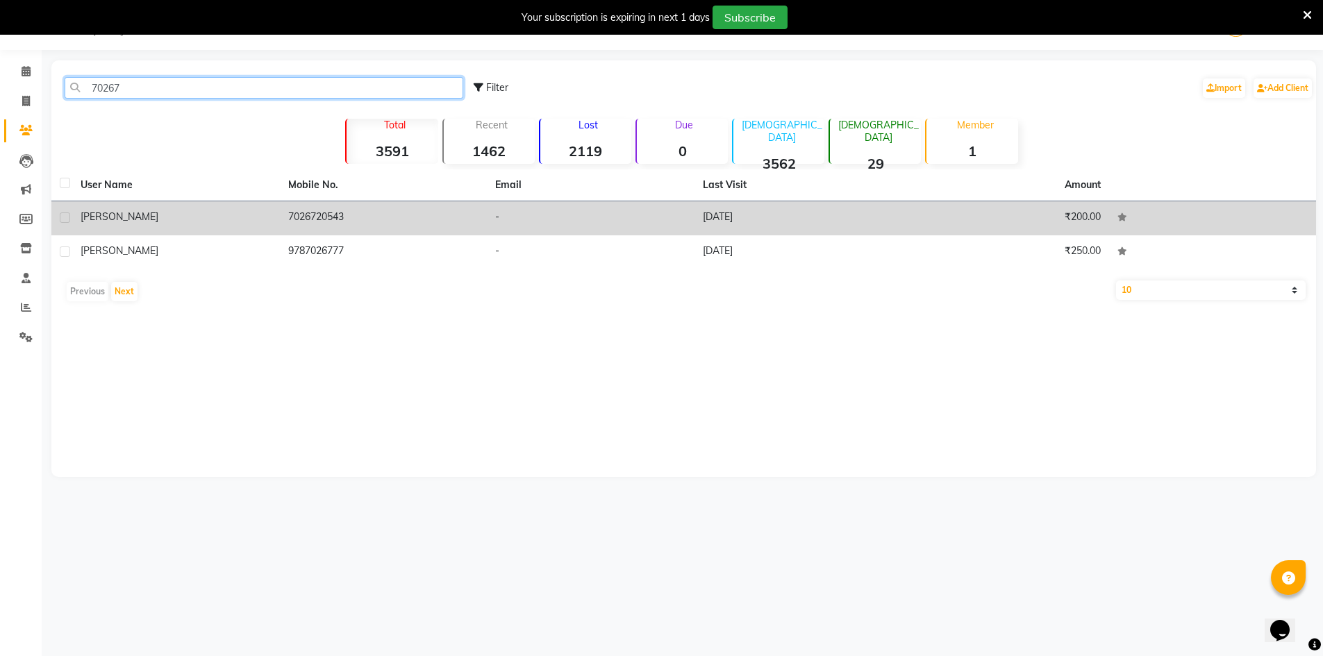
type input "70267"
click at [512, 222] on td "-" at bounding box center [591, 218] width 208 height 34
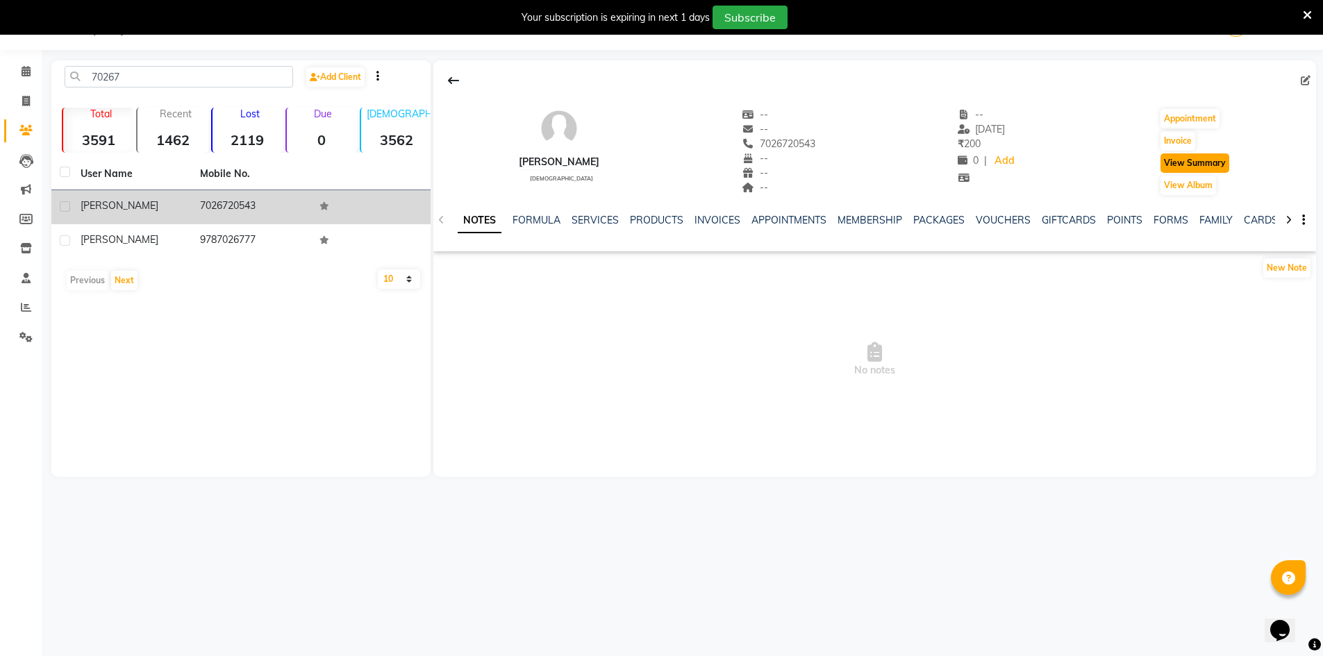
click at [1215, 160] on button "View Summary" at bounding box center [1195, 162] width 69 height 19
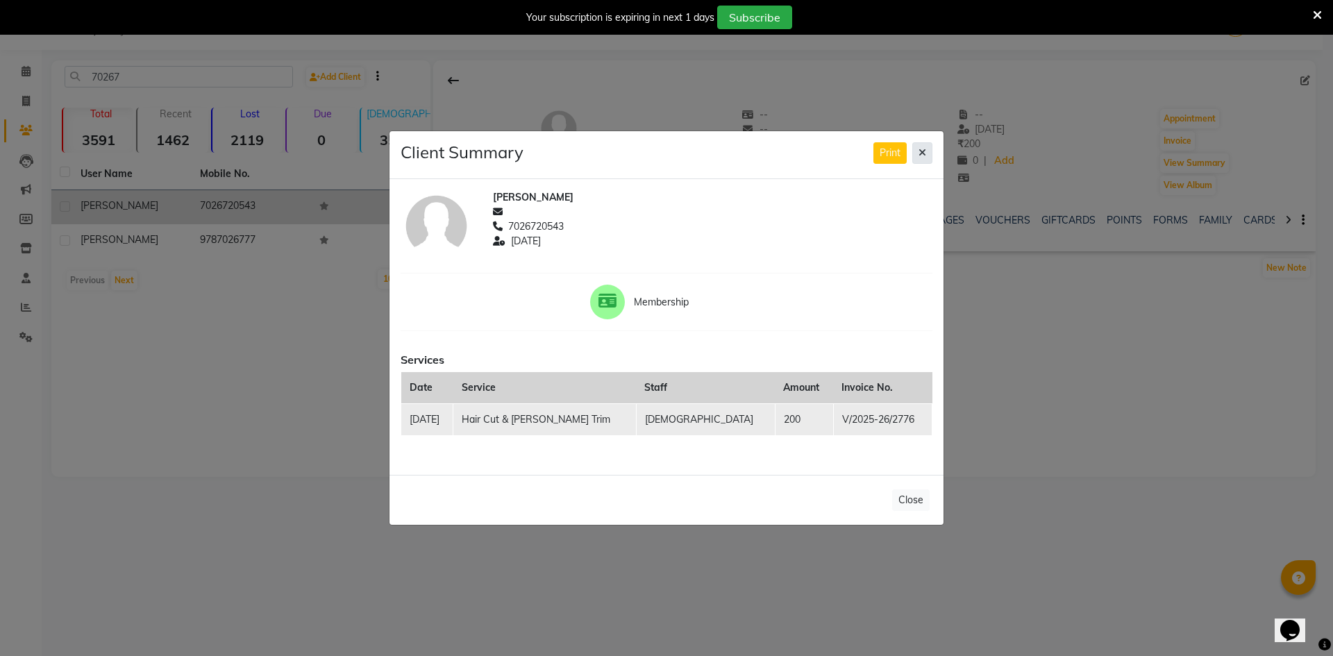
click at [922, 156] on icon at bounding box center [923, 153] width 8 height 10
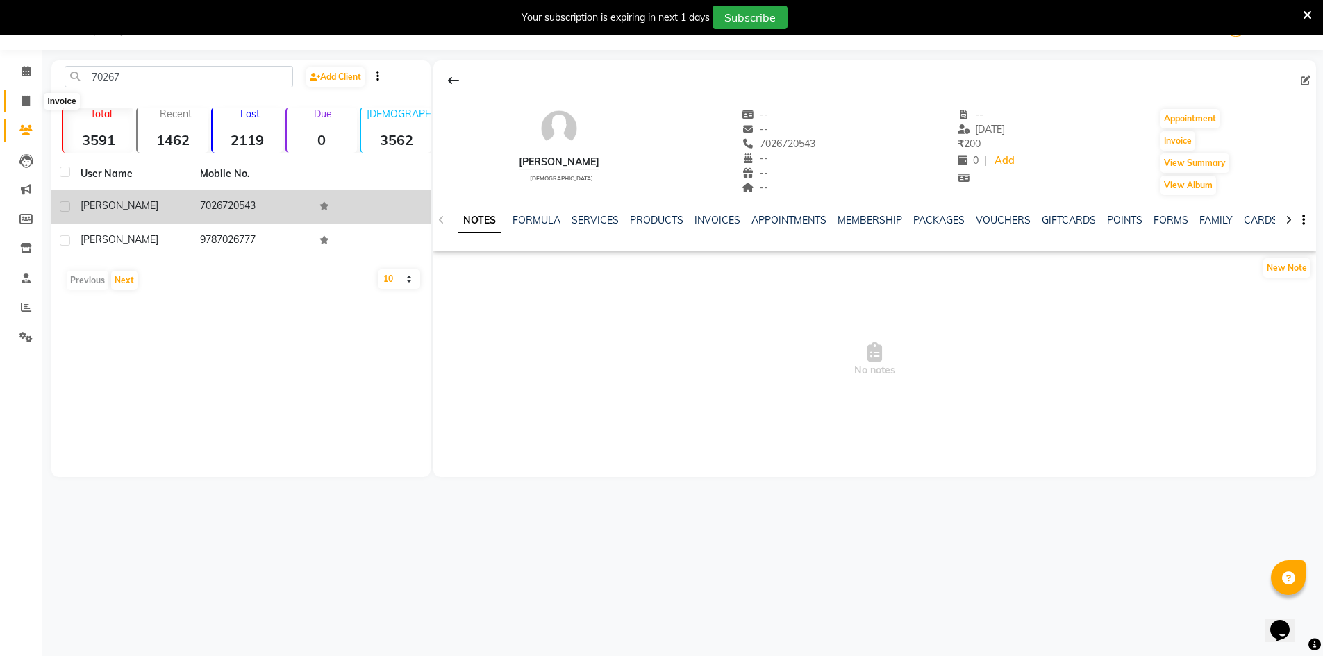
click at [15, 94] on span at bounding box center [26, 102] width 24 height 16
select select "service"
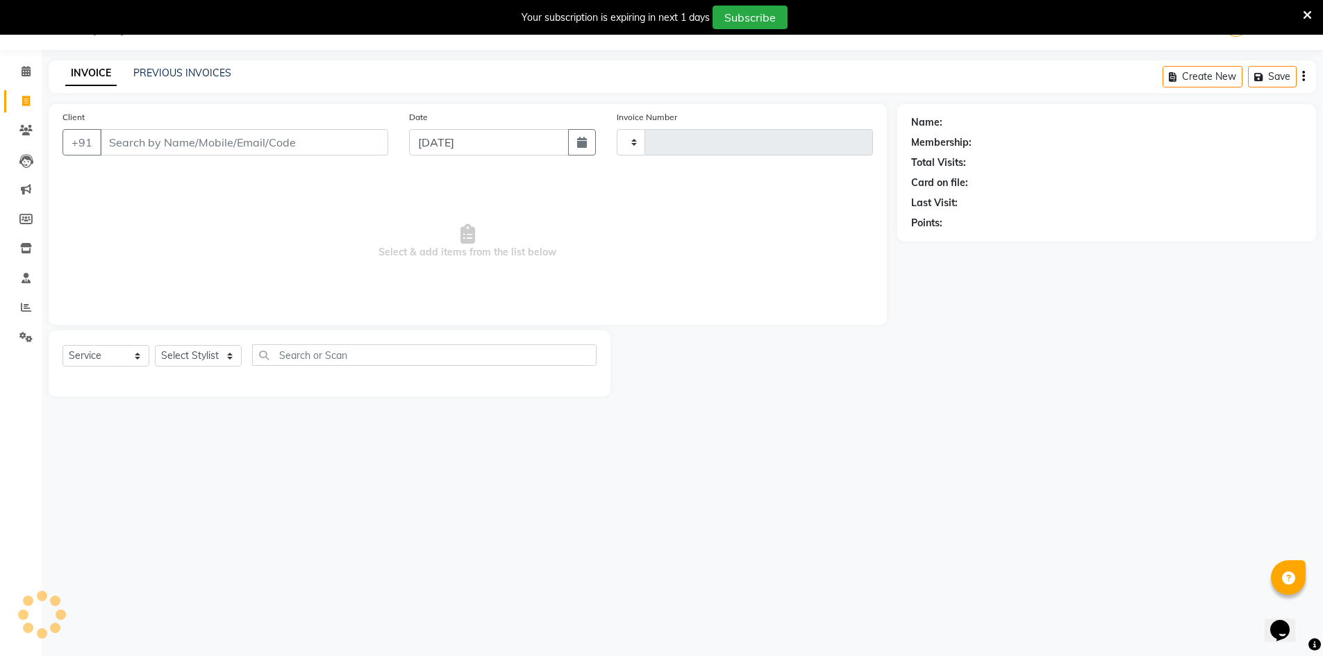
type input "4002"
select select "6913"
click at [153, 78] on link "PREVIOUS INVOICES" at bounding box center [182, 73] width 98 height 13
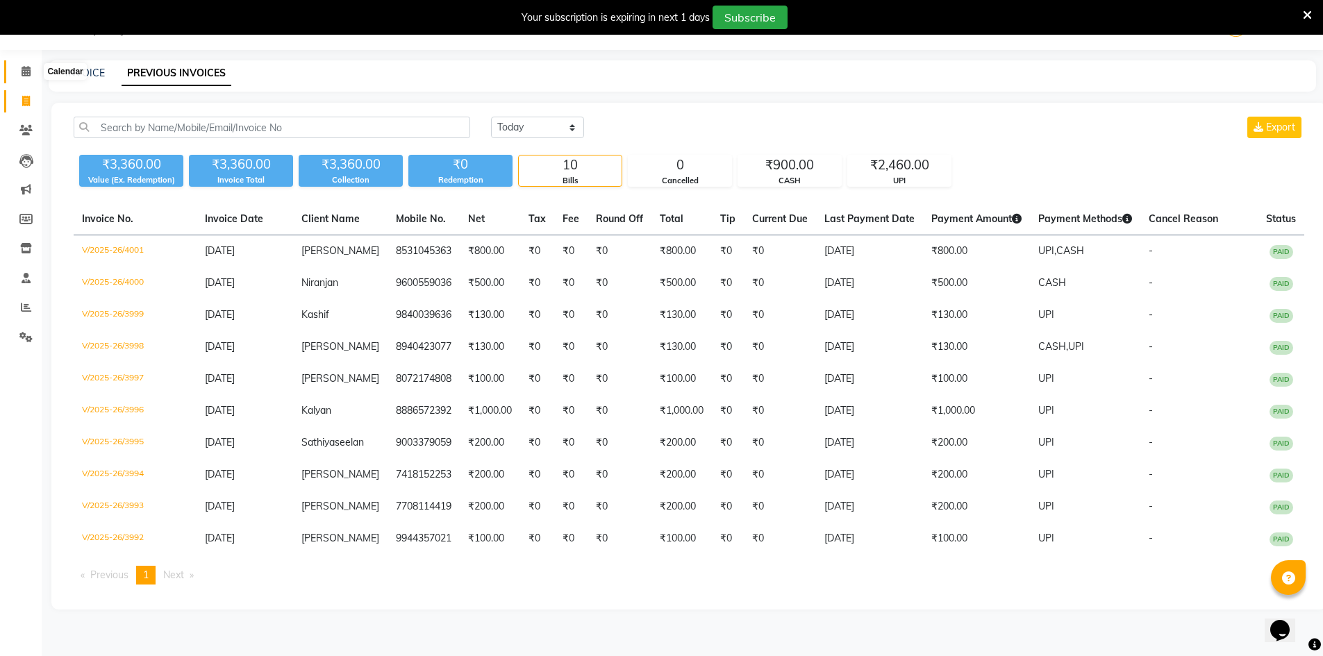
click at [30, 67] on icon at bounding box center [26, 71] width 9 height 10
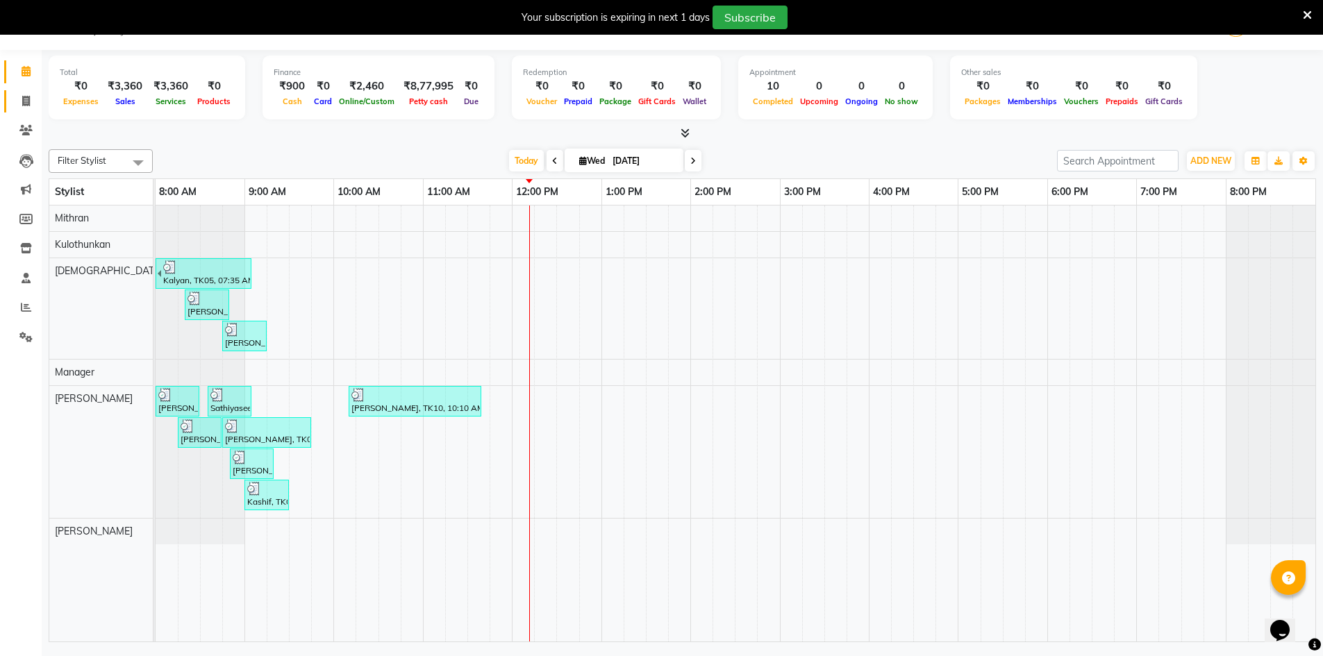
click at [21, 112] on link "Invoice" at bounding box center [20, 101] width 33 height 23
select select "service"
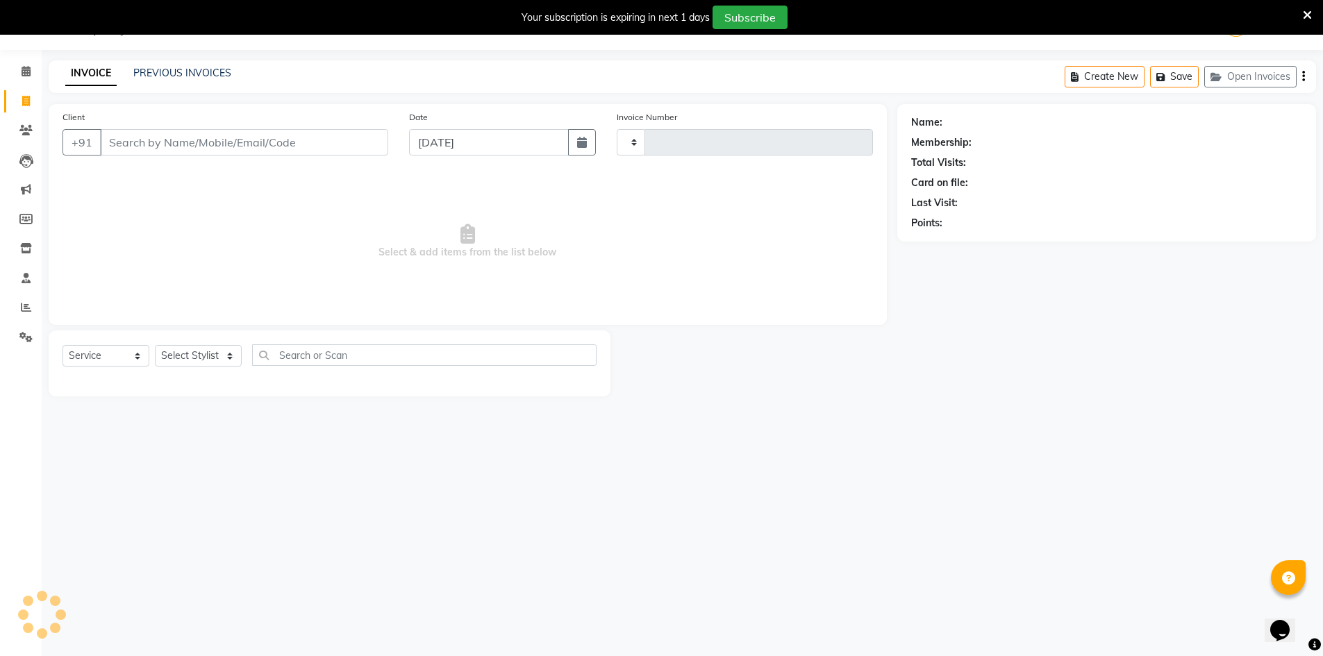
type input "4002"
select select "6913"
click at [169, 77] on link "PREVIOUS INVOICES" at bounding box center [182, 73] width 98 height 13
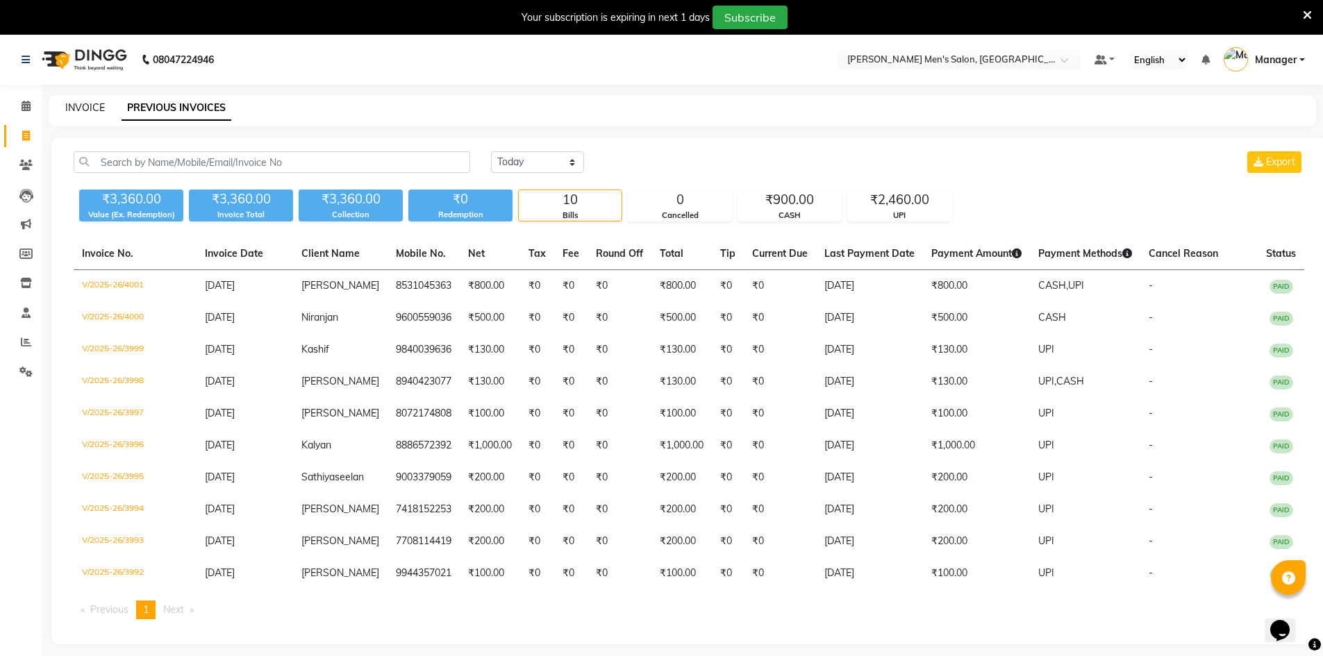
click at [87, 103] on link "INVOICE" at bounding box center [85, 107] width 40 height 13
select select "service"
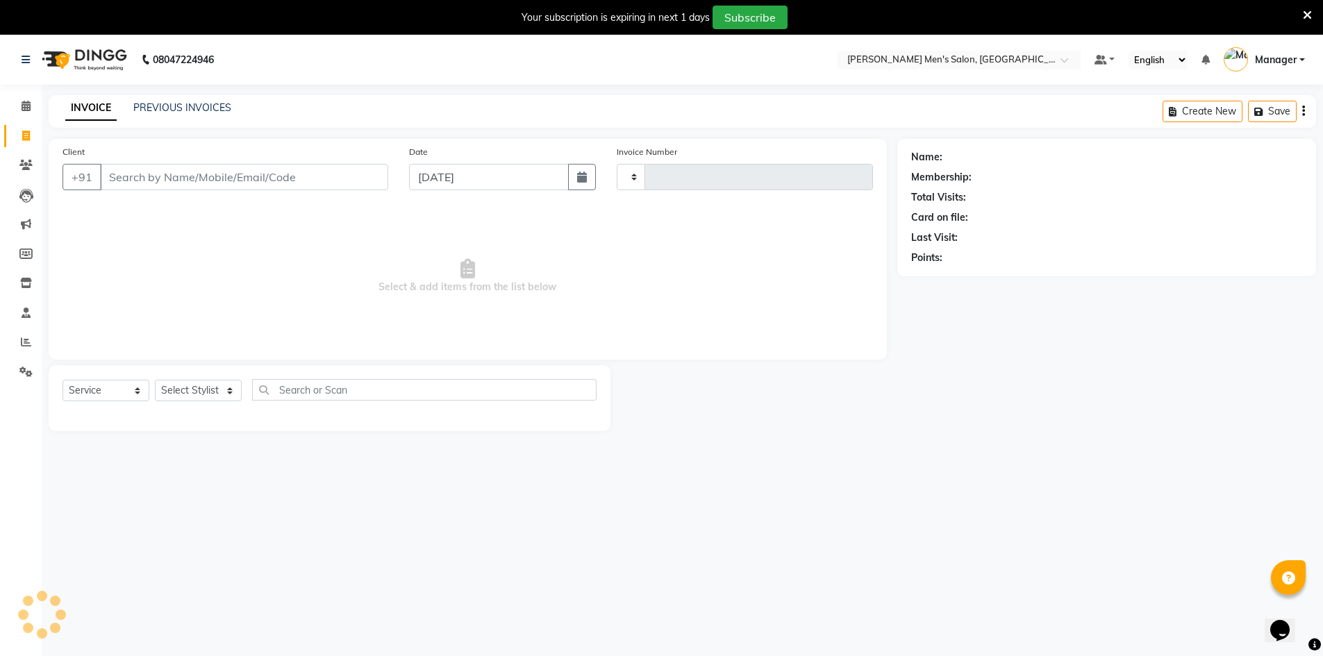
scroll to position [35, 0]
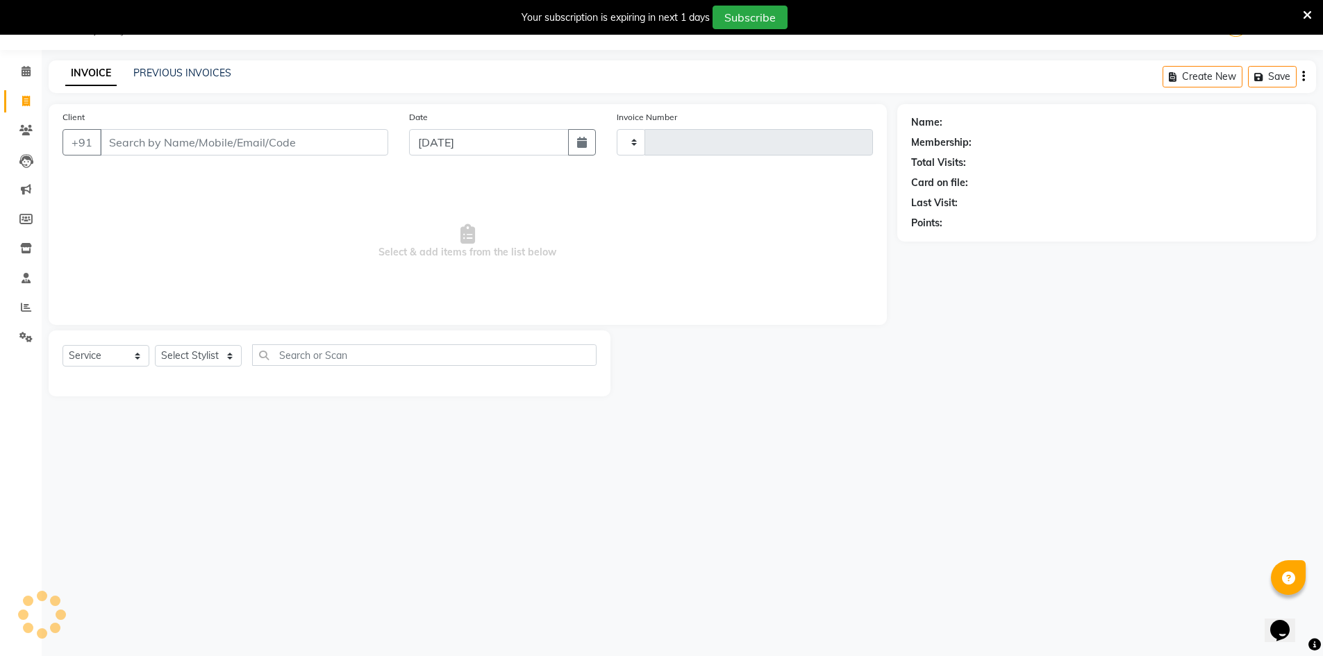
type input "4002"
select select "6913"
click at [162, 74] on link "PREVIOUS INVOICES" at bounding box center [182, 73] width 98 height 13
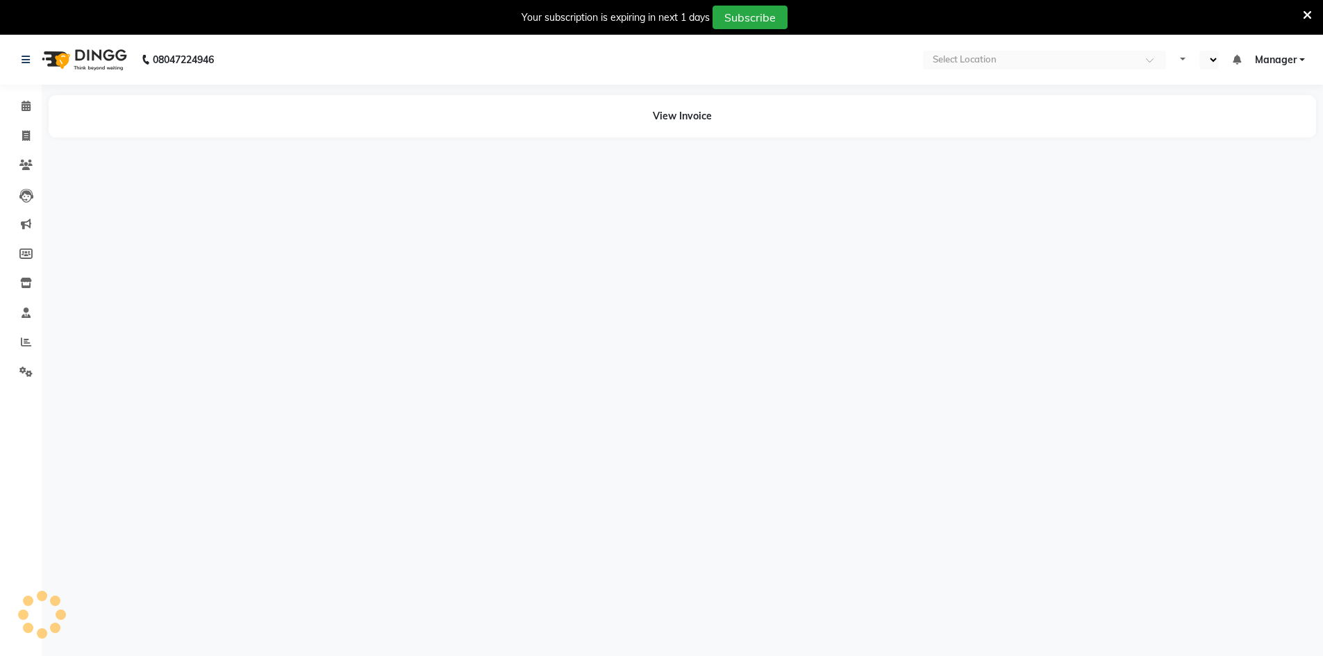
select select "en"
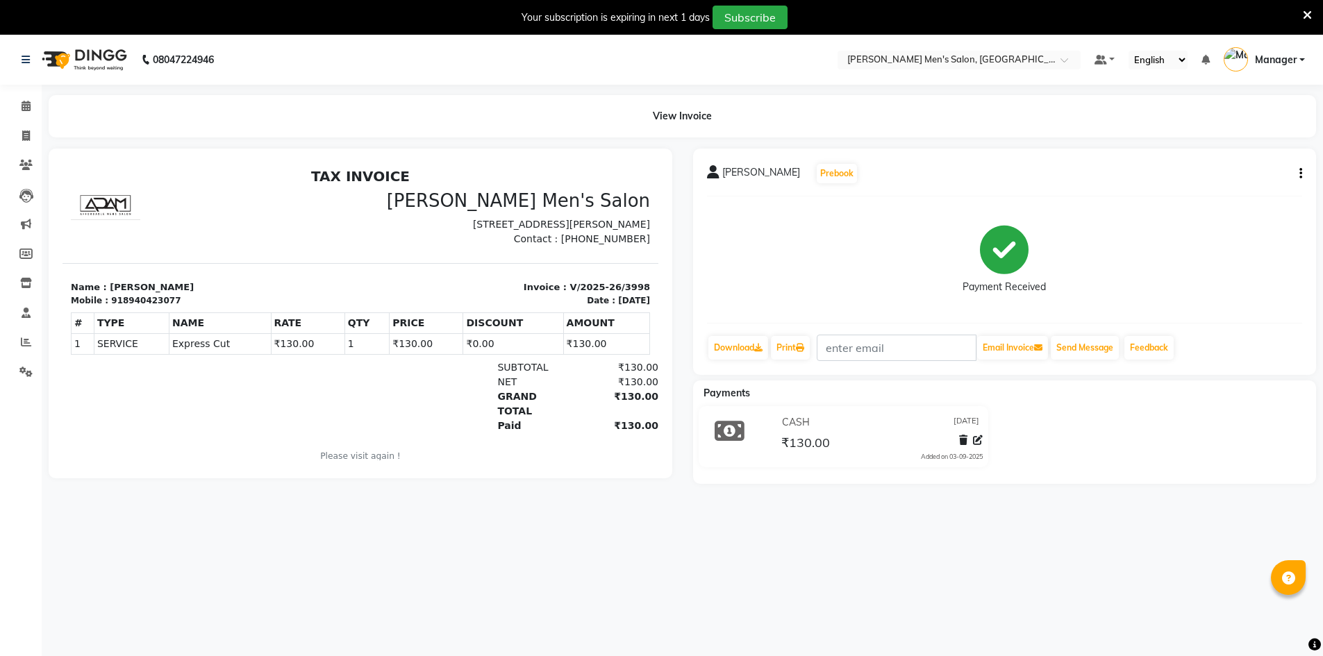
click at [1298, 167] on button "button" at bounding box center [1298, 174] width 8 height 15
click at [1205, 191] on div "Edit Invoice" at bounding box center [1231, 191] width 95 height 17
select select "service"
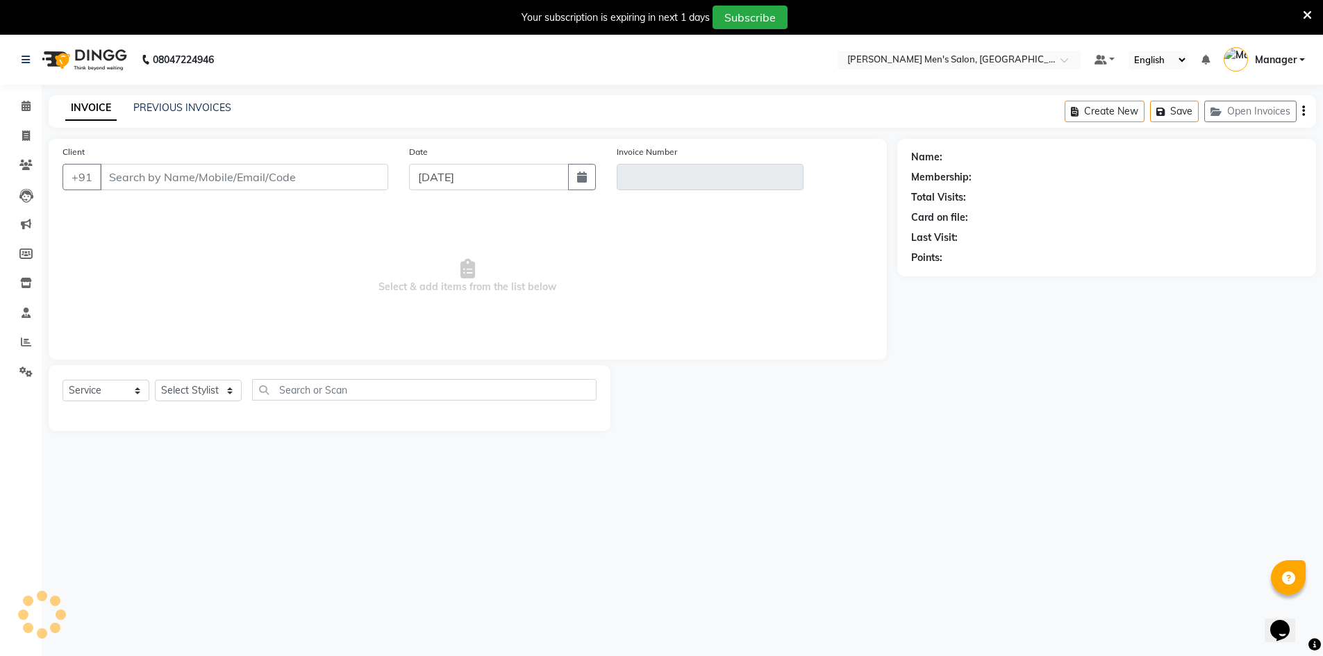
type input "8940423077"
type input "V/2025-26/3998"
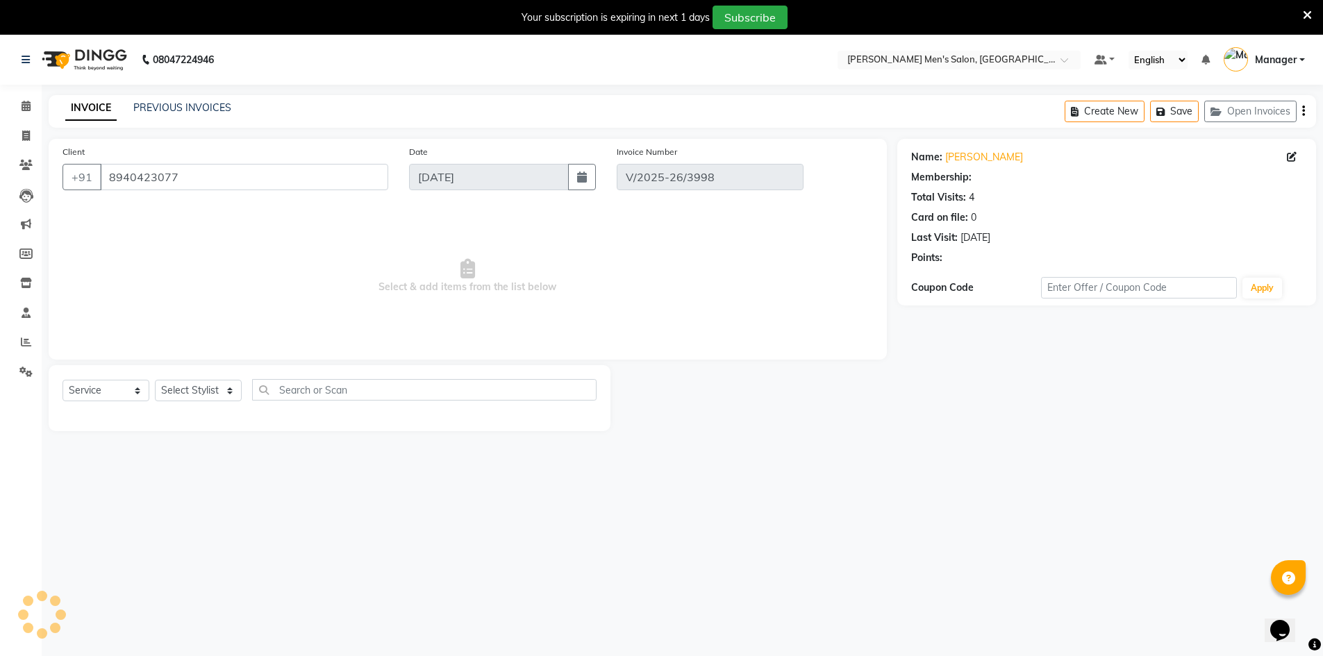
select select "select"
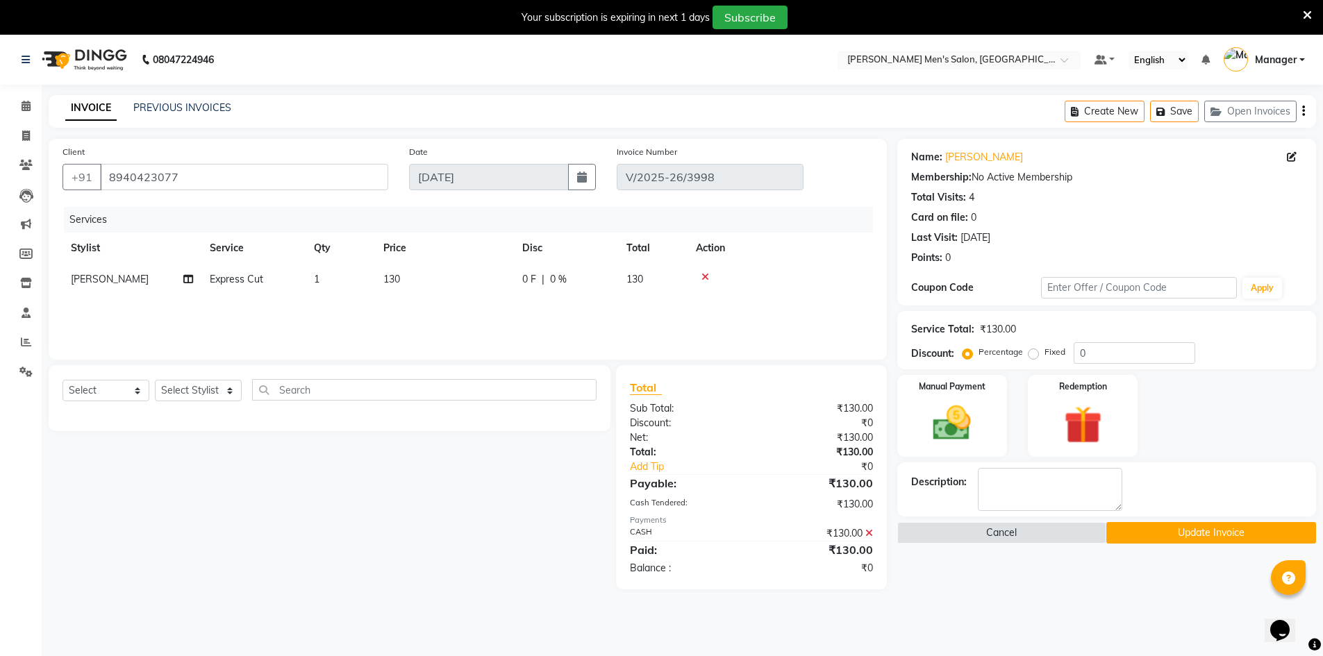
click at [867, 529] on icon at bounding box center [869, 534] width 8 height 10
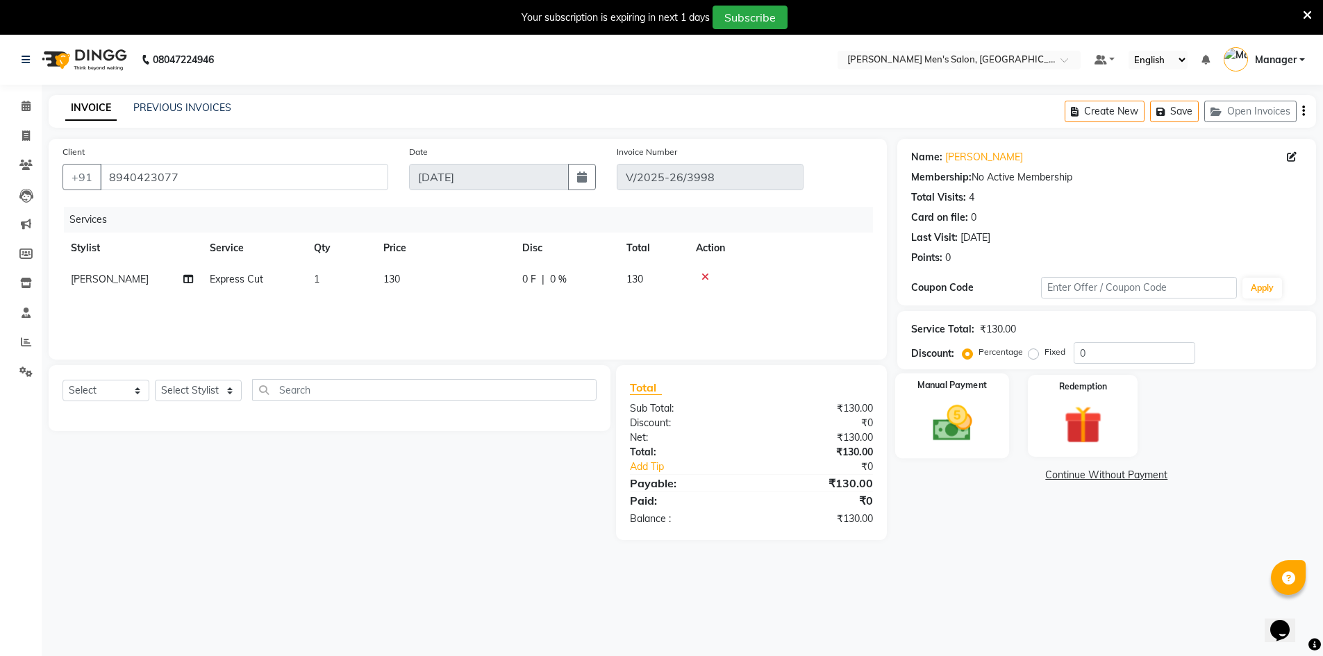
click at [986, 407] on div "Manual Payment" at bounding box center [952, 416] width 115 height 85
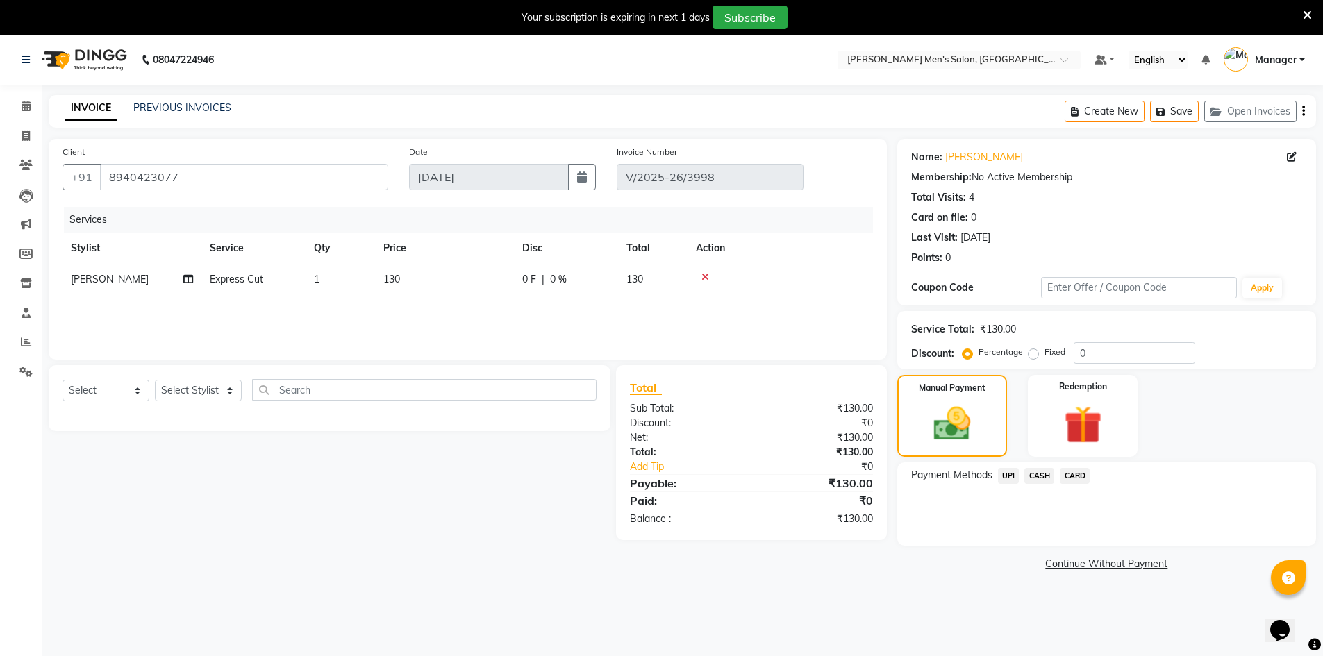
click at [1044, 474] on span "CASH" at bounding box center [1039, 476] width 30 height 16
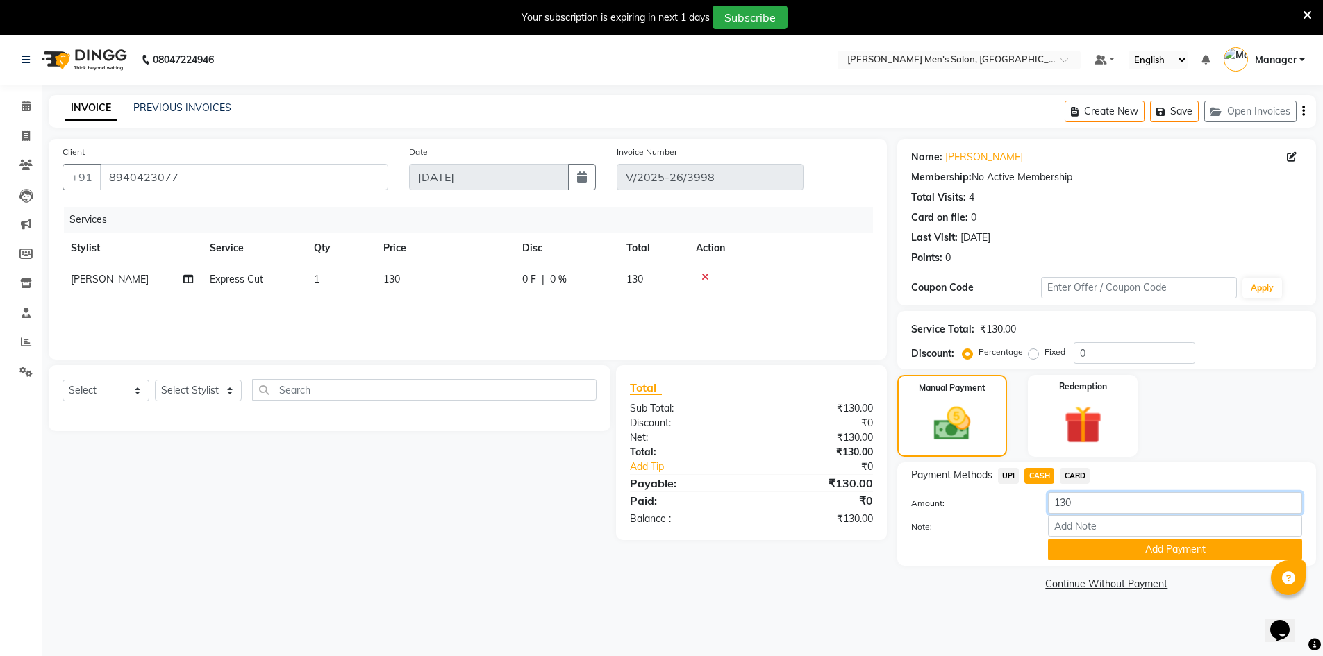
click at [1079, 506] on input "130" at bounding box center [1175, 503] width 254 height 22
type input "100"
click at [1083, 549] on button "Add Payment" at bounding box center [1175, 550] width 254 height 22
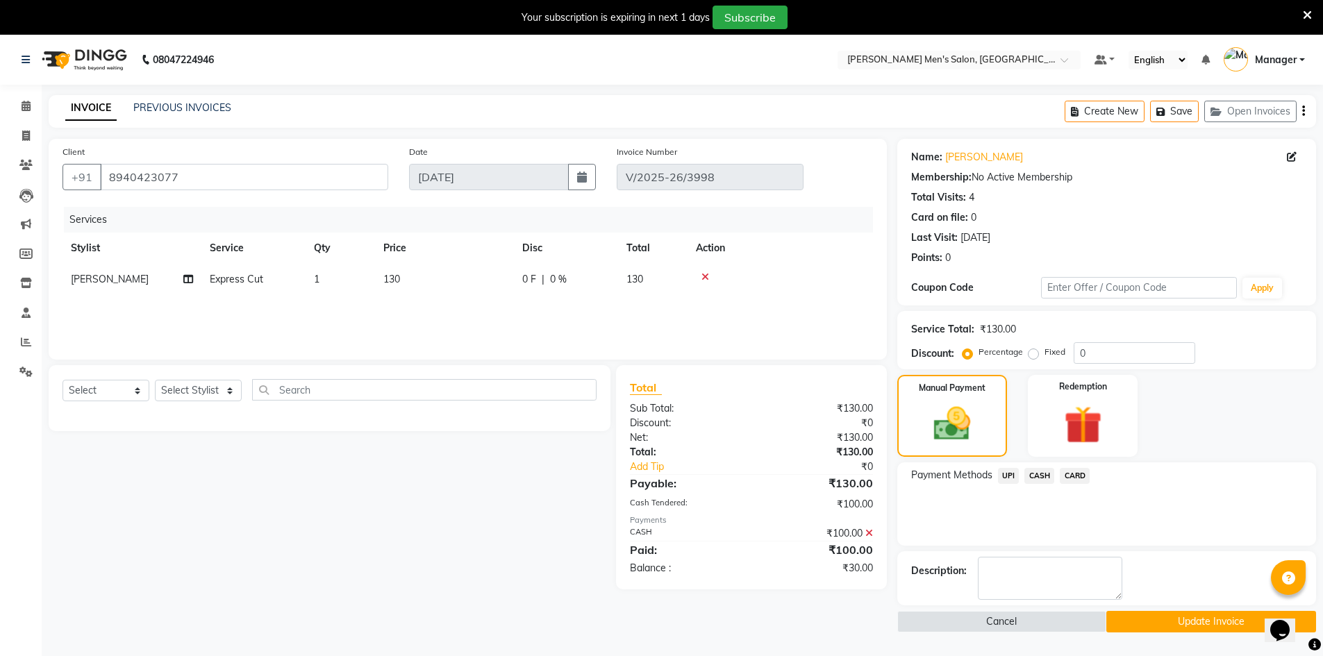
click at [1013, 475] on span "UPI" at bounding box center [1009, 476] width 22 height 16
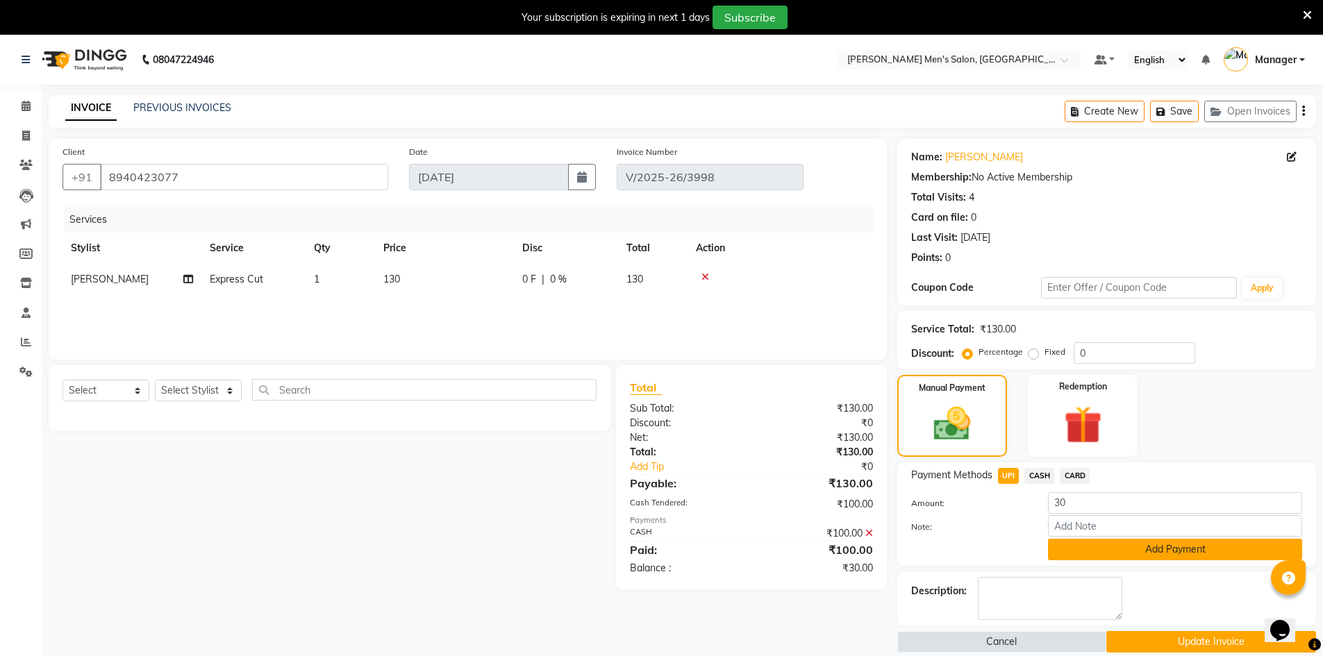
click at [1083, 552] on button "Add Payment" at bounding box center [1175, 550] width 254 height 22
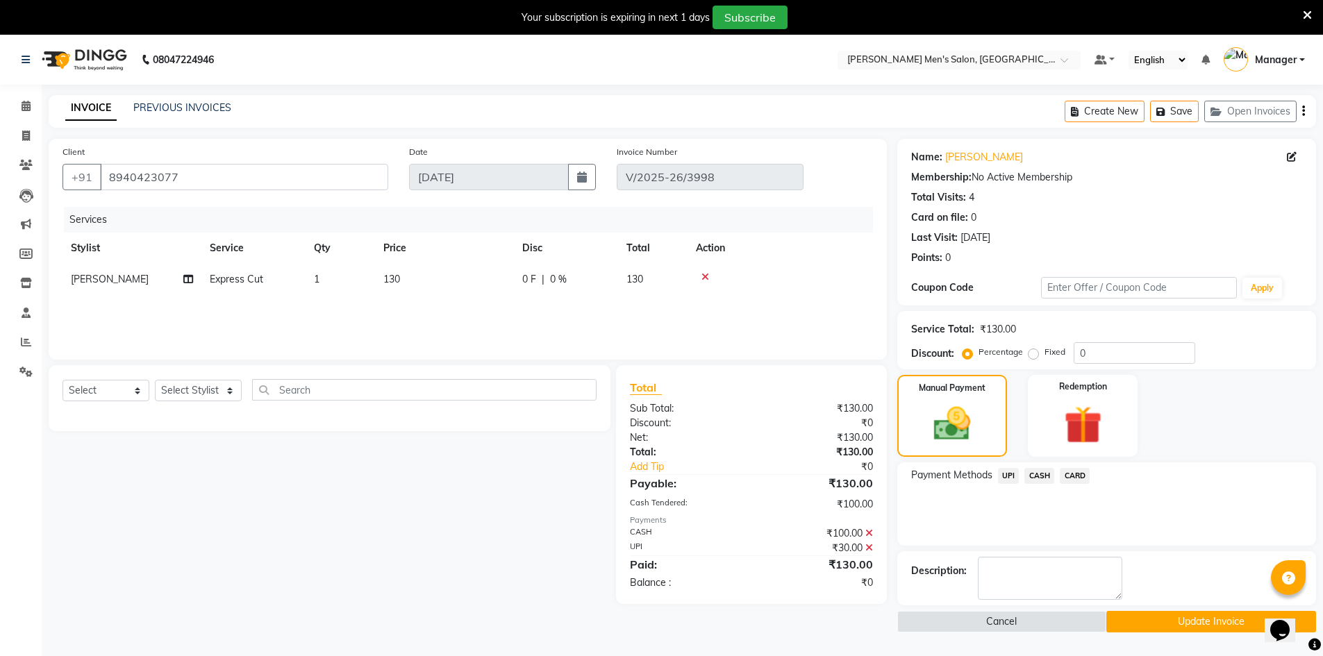
click at [1133, 620] on button "Update Invoice" at bounding box center [1211, 622] width 210 height 22
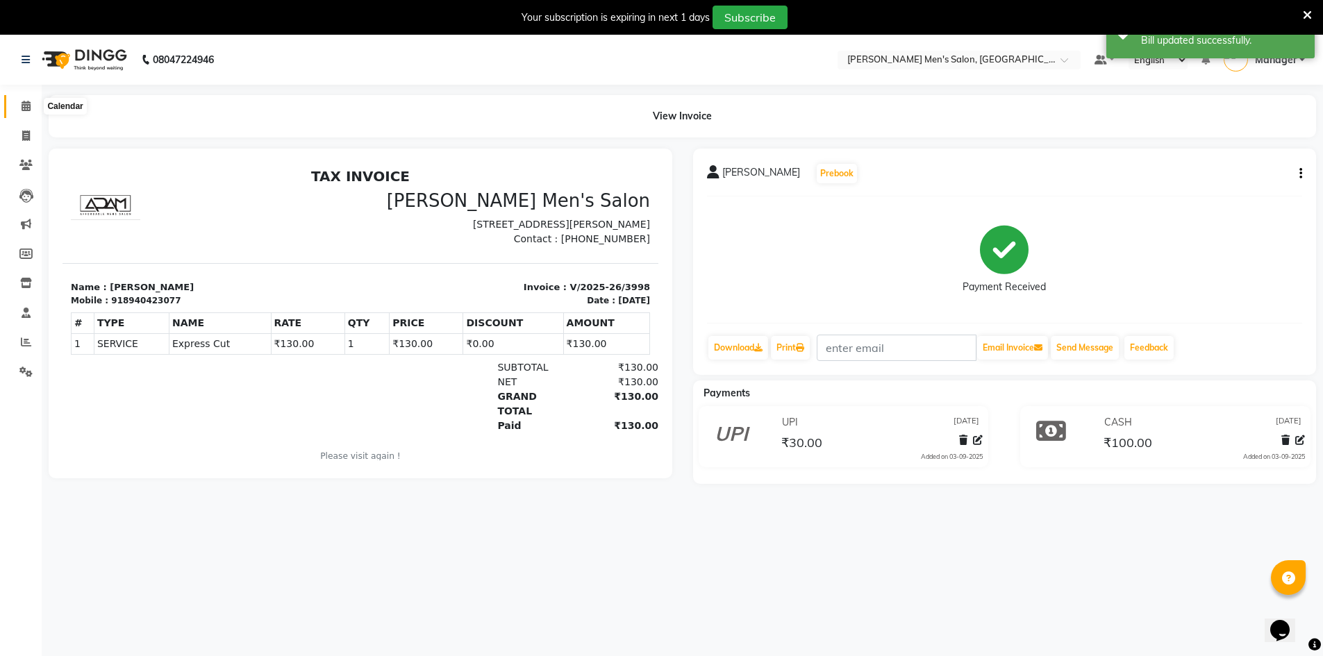
click at [25, 105] on icon at bounding box center [26, 106] width 9 height 10
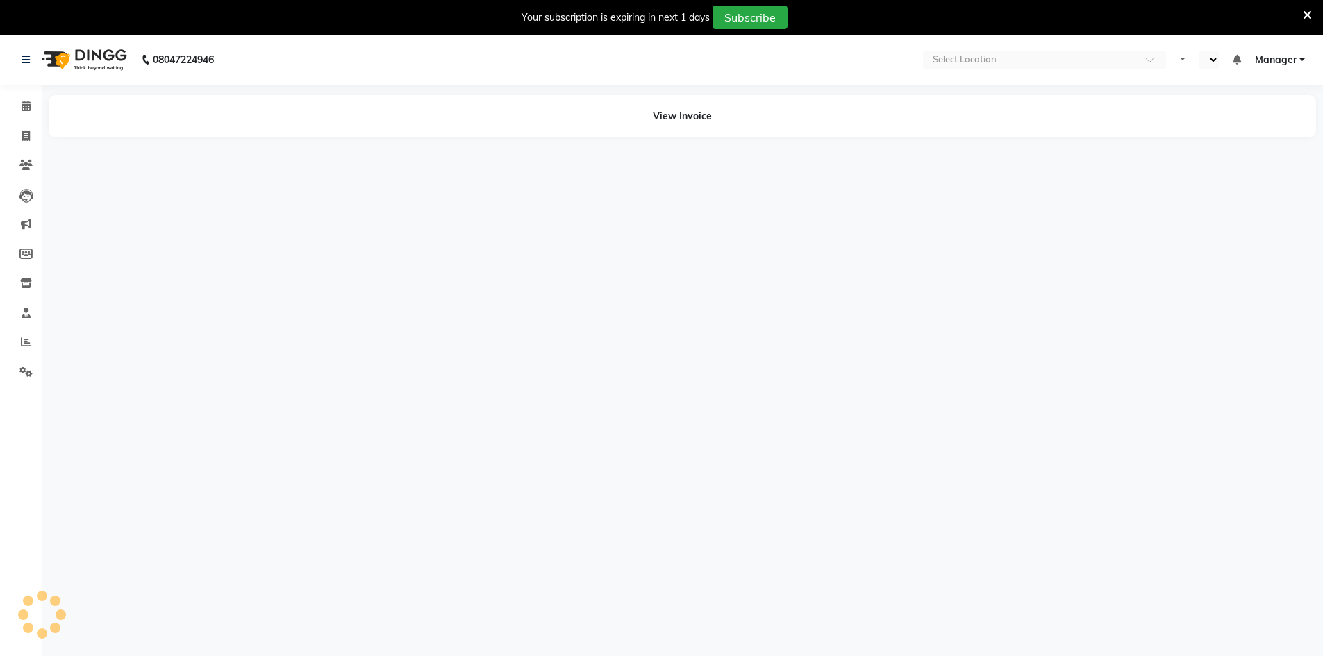
select select "en"
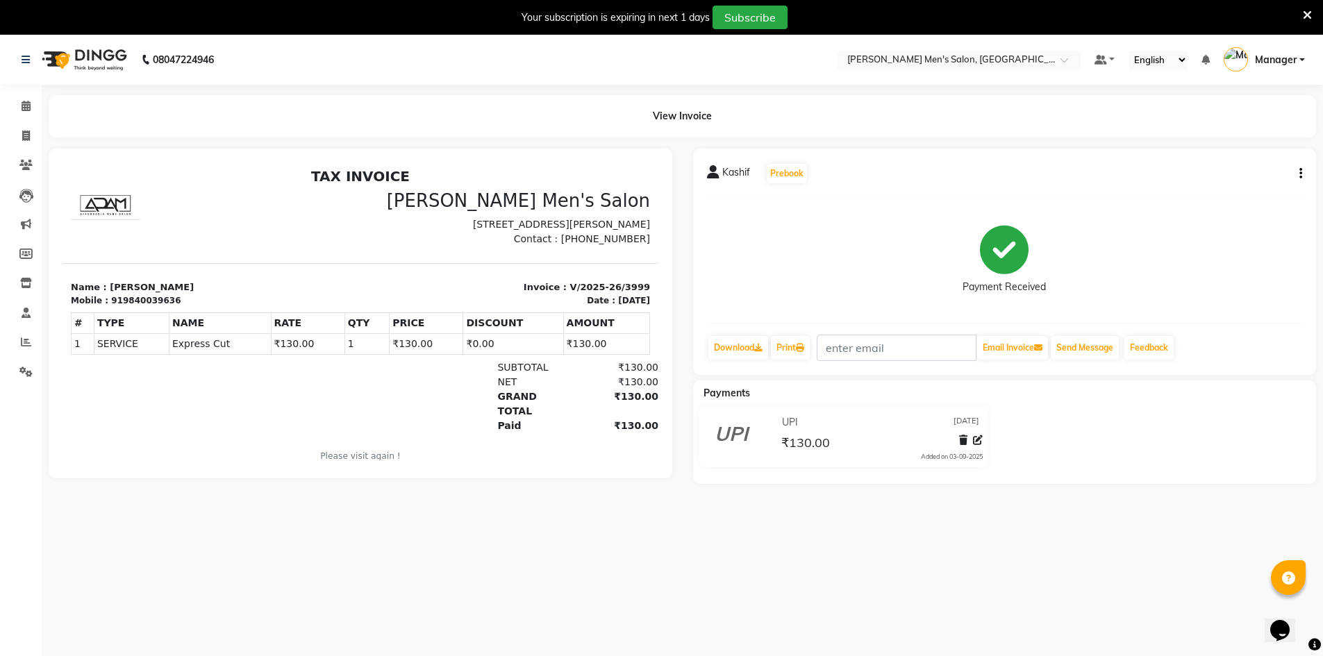
click at [1300, 174] on icon "button" at bounding box center [1300, 174] width 3 height 1
click at [1239, 172] on div "Edit Item Staff" at bounding box center [1231, 173] width 95 height 17
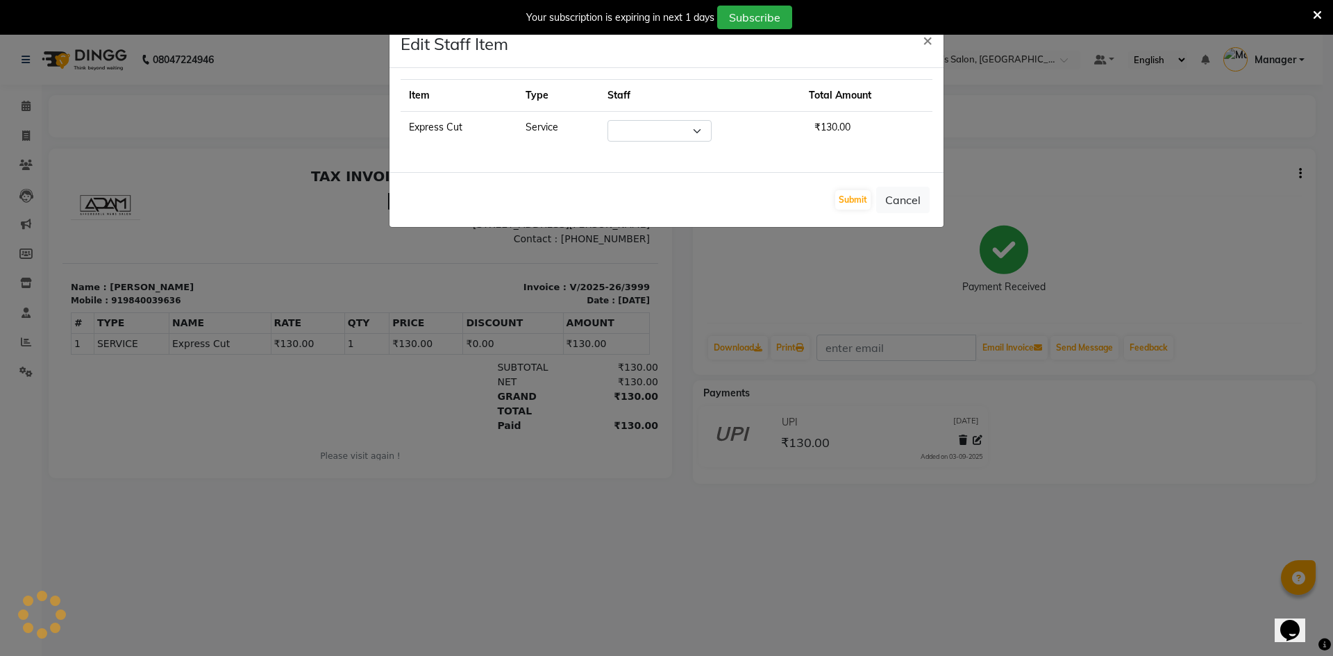
select select "70201"
click at [895, 203] on button "Cancel" at bounding box center [902, 200] width 53 height 26
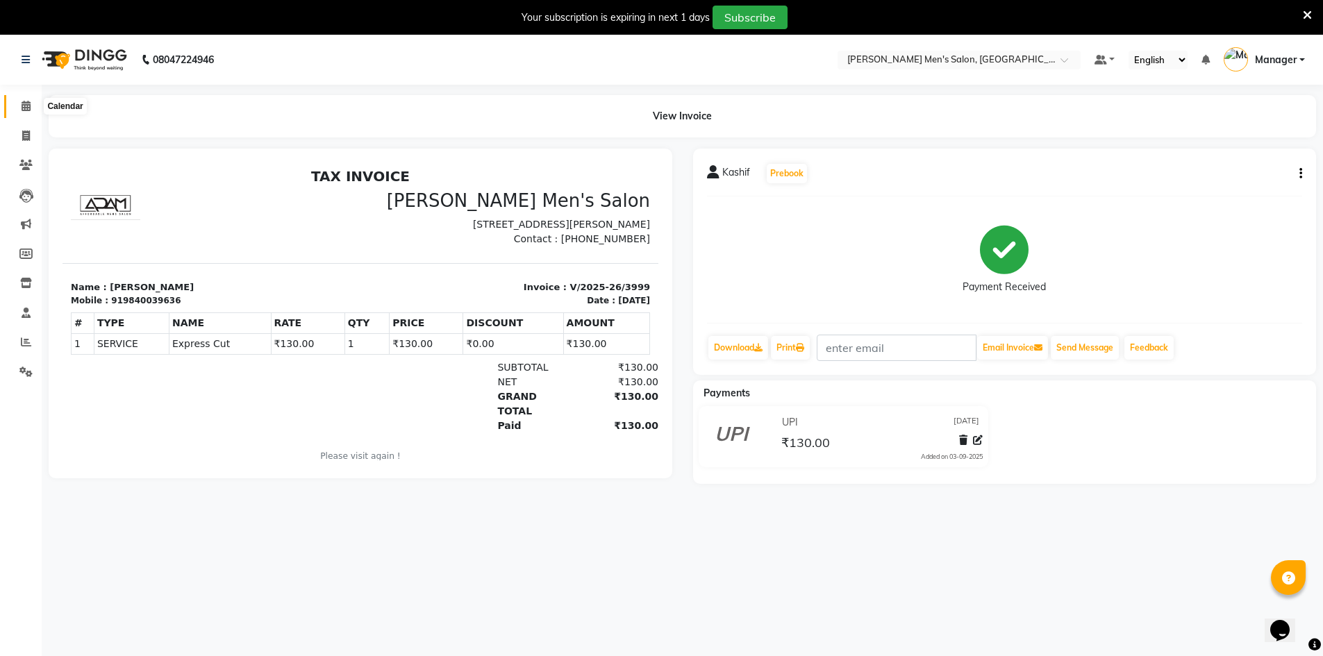
click at [23, 108] on icon at bounding box center [26, 106] width 9 height 10
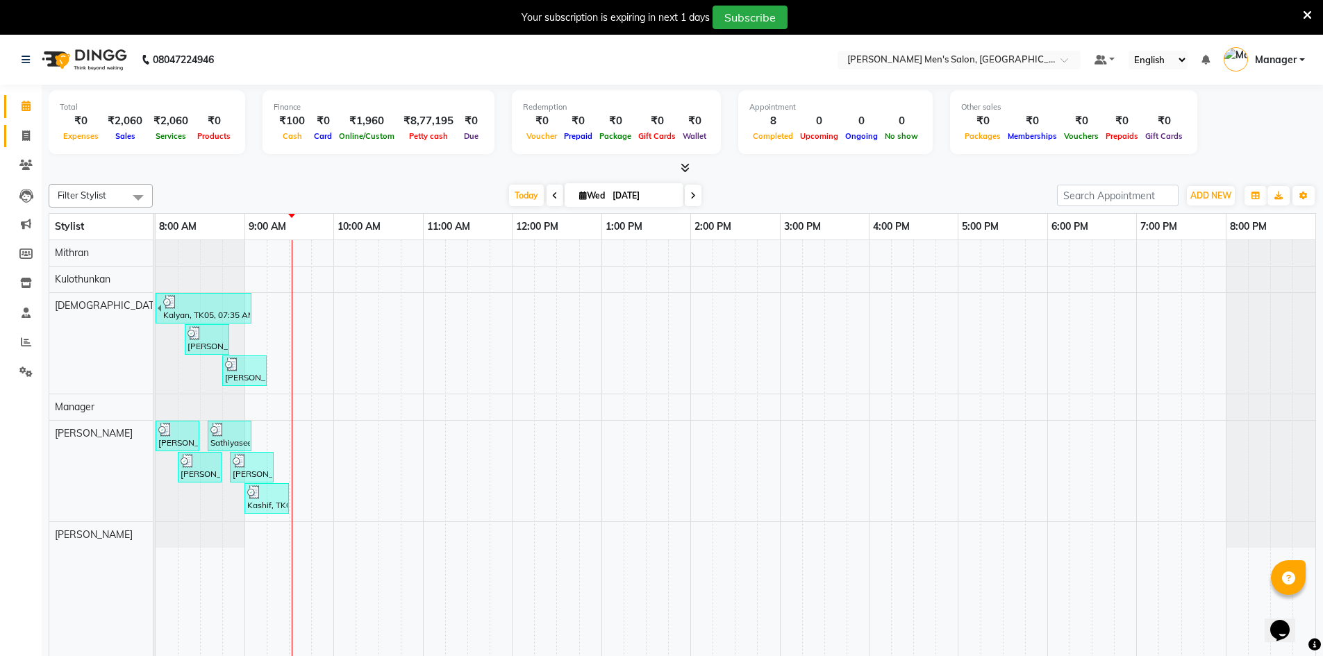
click at [28, 147] on link "Invoice" at bounding box center [20, 136] width 33 height 23
select select "6913"
select select "service"
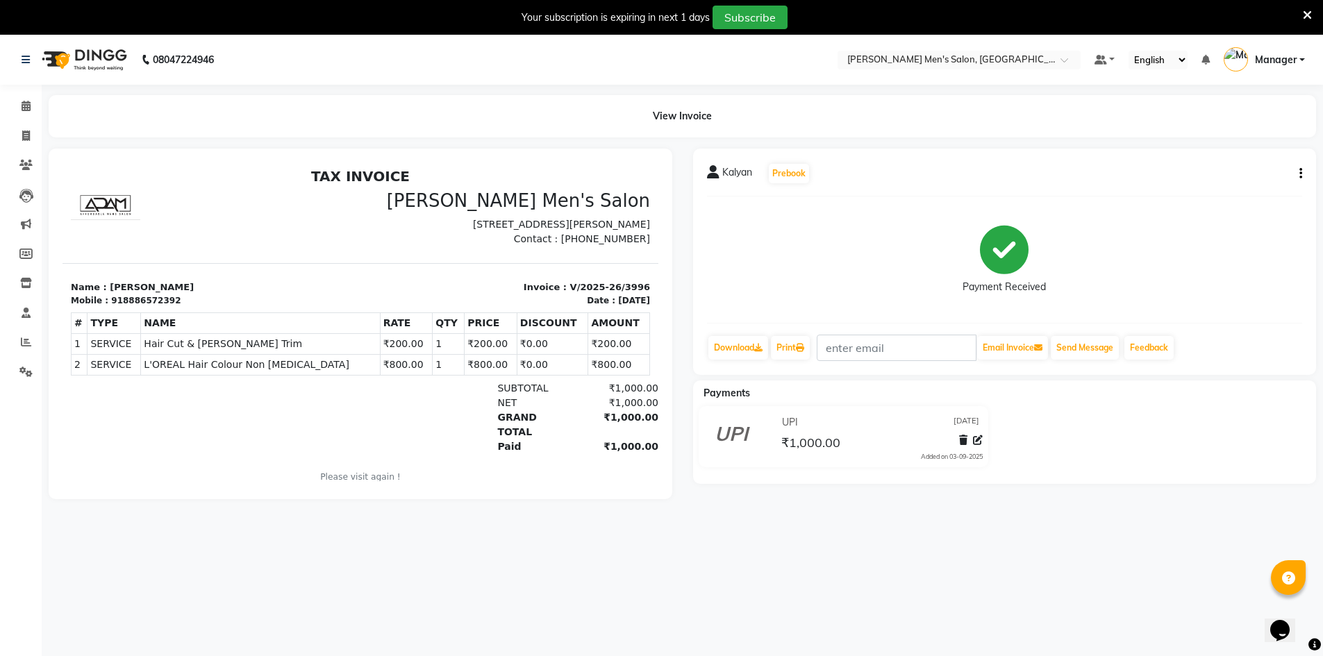
click at [1301, 174] on icon "button" at bounding box center [1300, 174] width 3 height 1
click at [1230, 175] on div "Edit Item Staff" at bounding box center [1231, 173] width 95 height 17
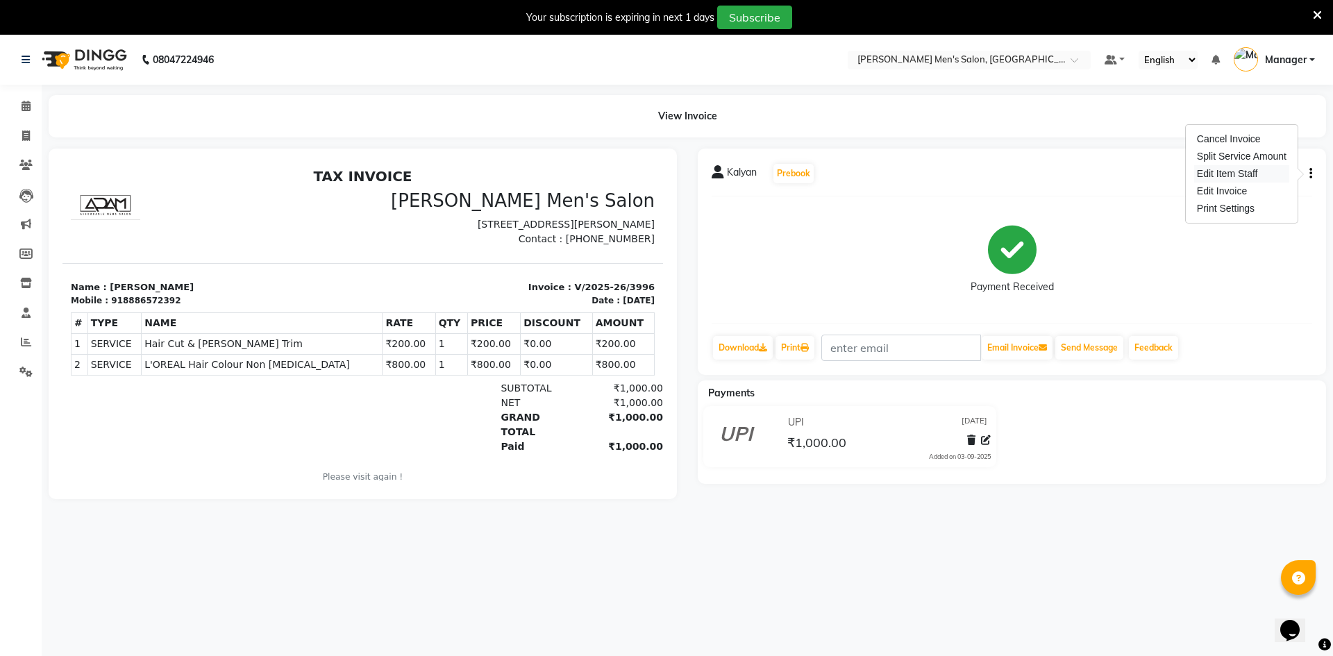
select select "65604"
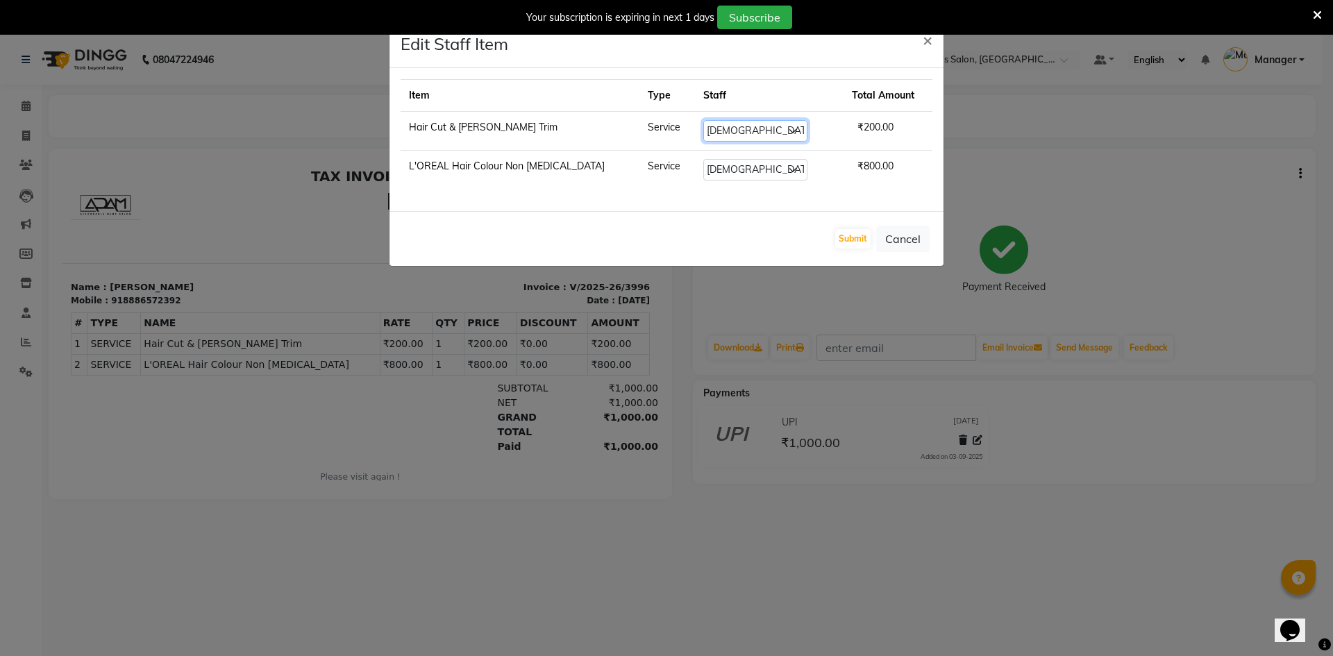
click at [756, 126] on select "Select Ashu Kulothunkan Manager Mithran Nadeem Saddam" at bounding box center [756, 131] width 104 height 22
select select "70201"
click at [704, 120] on select "Select Ashu Kulothunkan Manager Mithran Nadeem Saddam" at bounding box center [756, 131] width 104 height 22
click at [725, 166] on select "Select Ashu Kulothunkan Manager Mithran Nadeem Saddam" at bounding box center [756, 170] width 104 height 22
select select "70201"
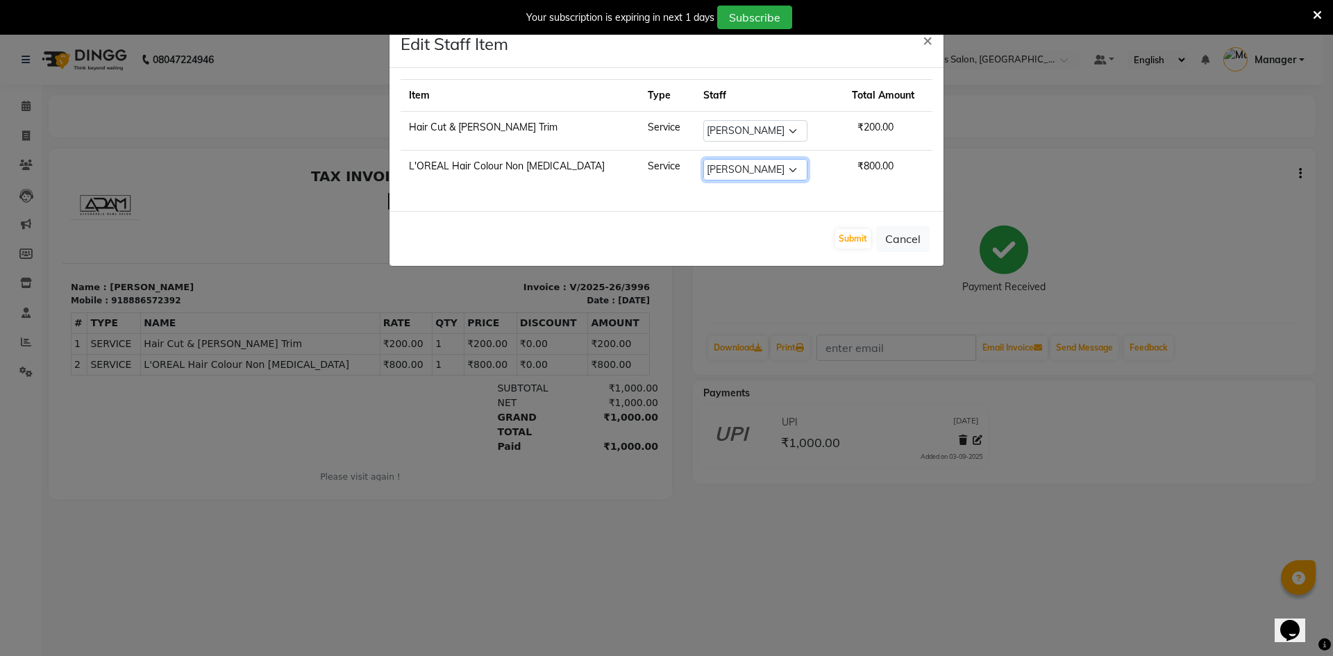
click at [704, 159] on select "Select Ashu Kulothunkan Manager Mithran Nadeem Saddam" at bounding box center [756, 170] width 104 height 22
click at [861, 242] on button "Submit" at bounding box center [853, 238] width 35 height 19
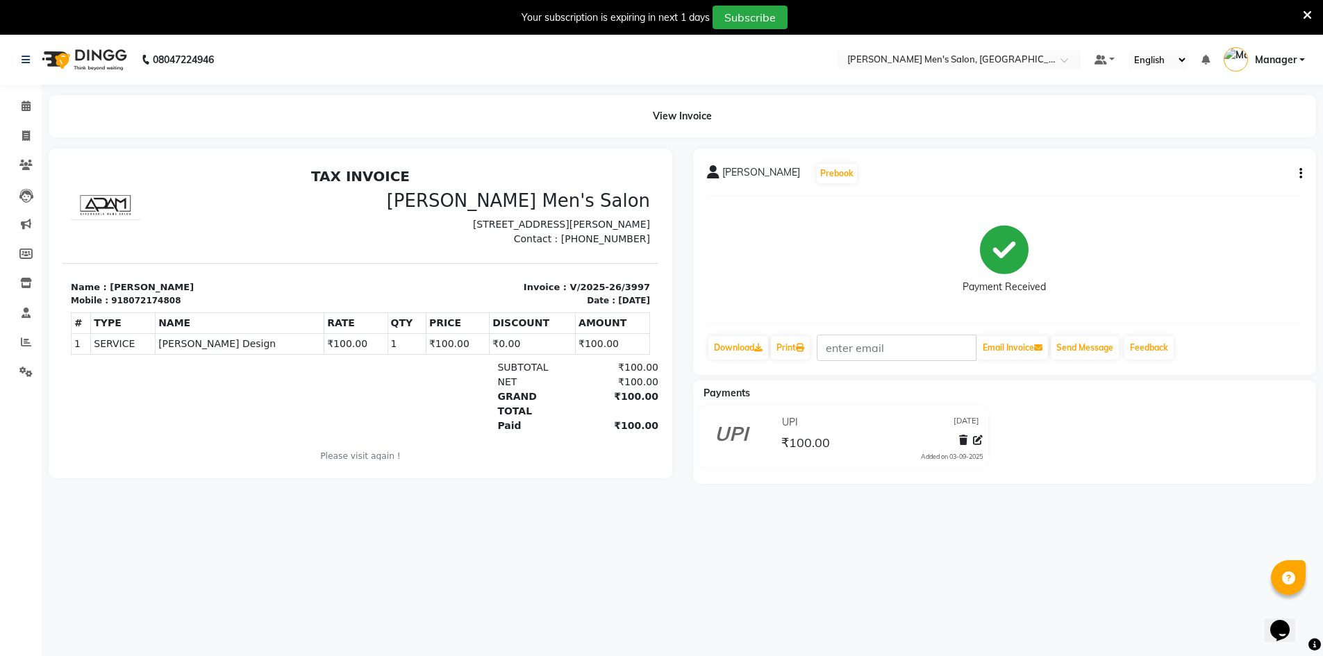
click at [1300, 174] on icon "button" at bounding box center [1300, 174] width 3 height 1
click at [1258, 171] on div "Edit Item Staff" at bounding box center [1231, 173] width 95 height 17
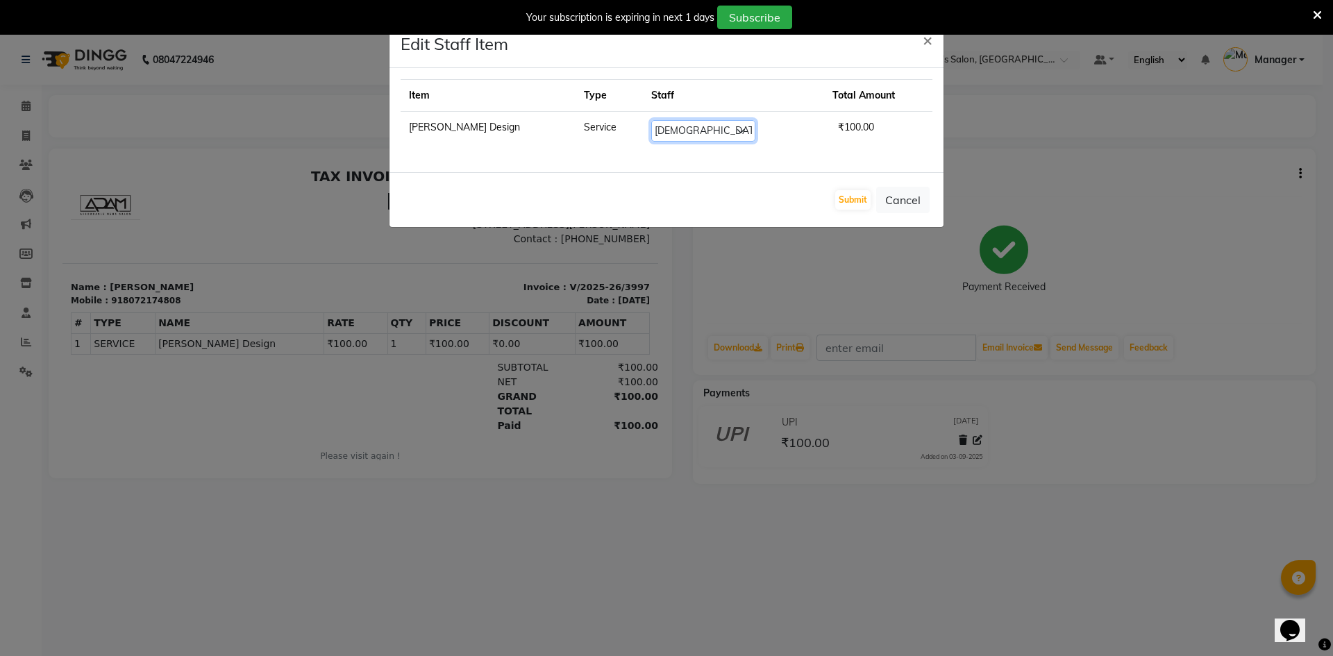
click at [651, 128] on select "Select [PERSON_NAME] Manager [PERSON_NAME] [PERSON_NAME]" at bounding box center [703, 131] width 104 height 22
select select "70201"
click at [651, 120] on select "Select [PERSON_NAME] Manager [PERSON_NAME] [PERSON_NAME]" at bounding box center [703, 131] width 104 height 22
click at [863, 203] on button "Submit" at bounding box center [853, 199] width 35 height 19
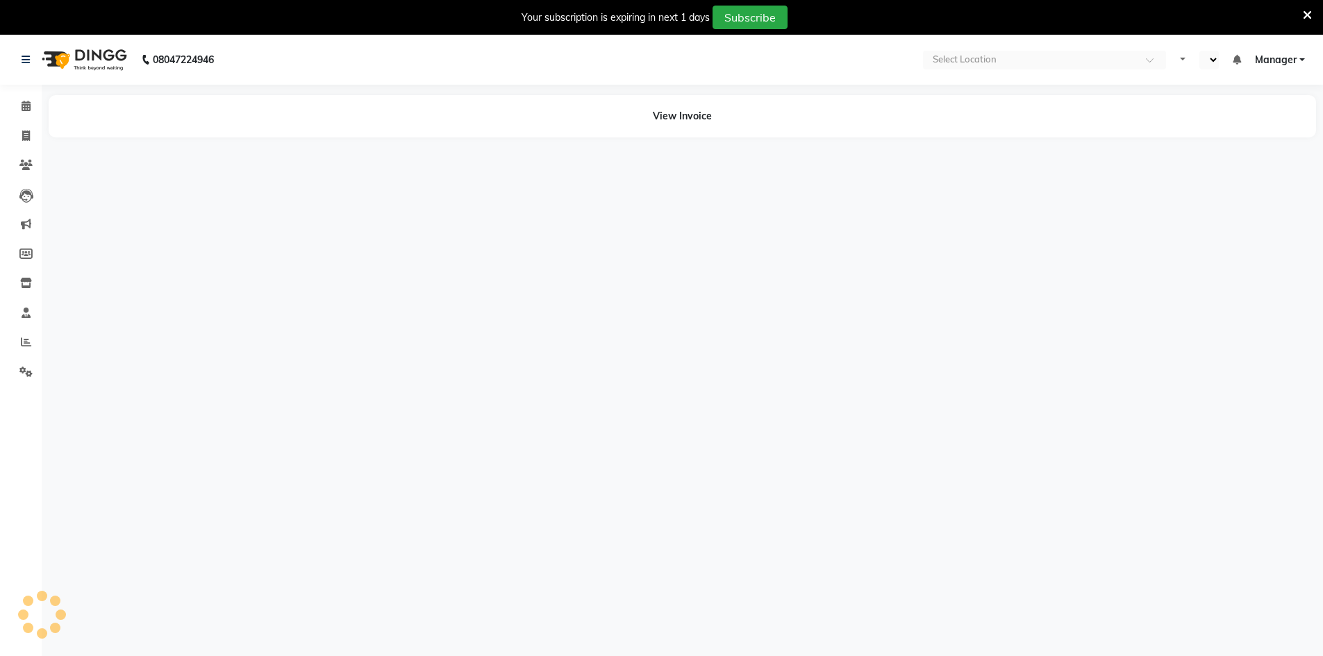
select select "en"
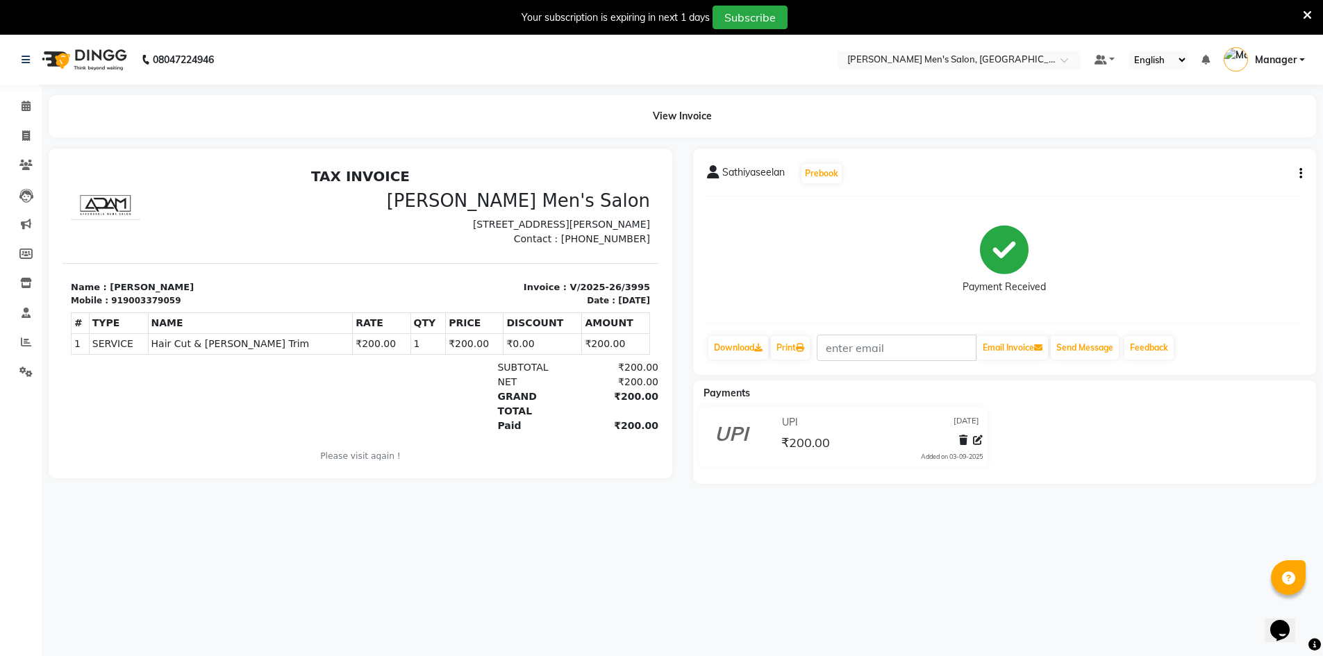
click at [1297, 174] on button "button" at bounding box center [1298, 174] width 8 height 15
click at [1238, 178] on div "Edit Item Staff" at bounding box center [1231, 173] width 95 height 17
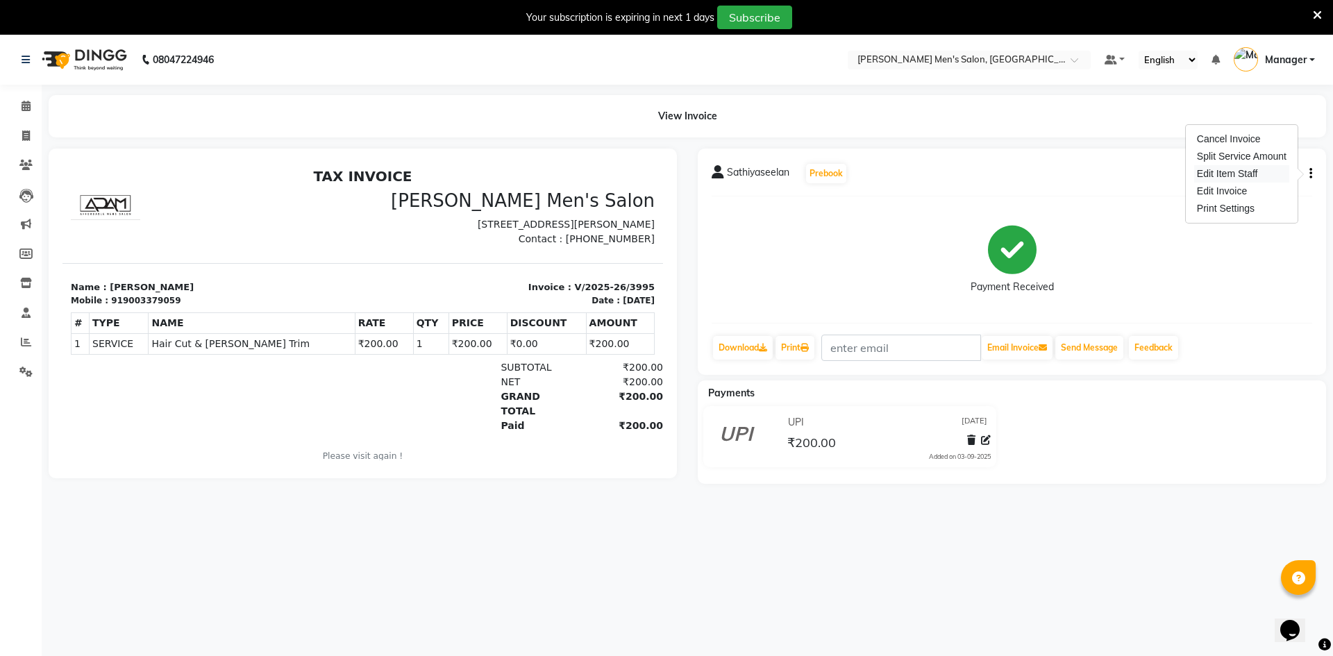
select select "70201"
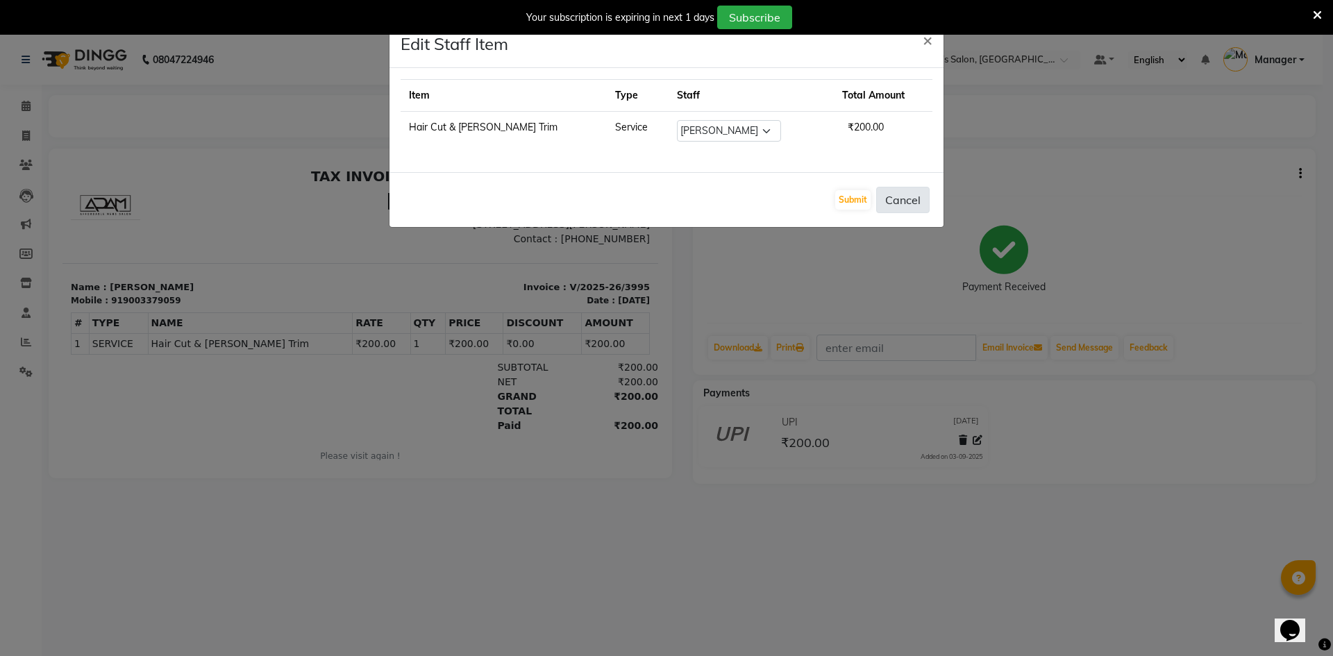
click at [913, 205] on button "Cancel" at bounding box center [902, 200] width 53 height 26
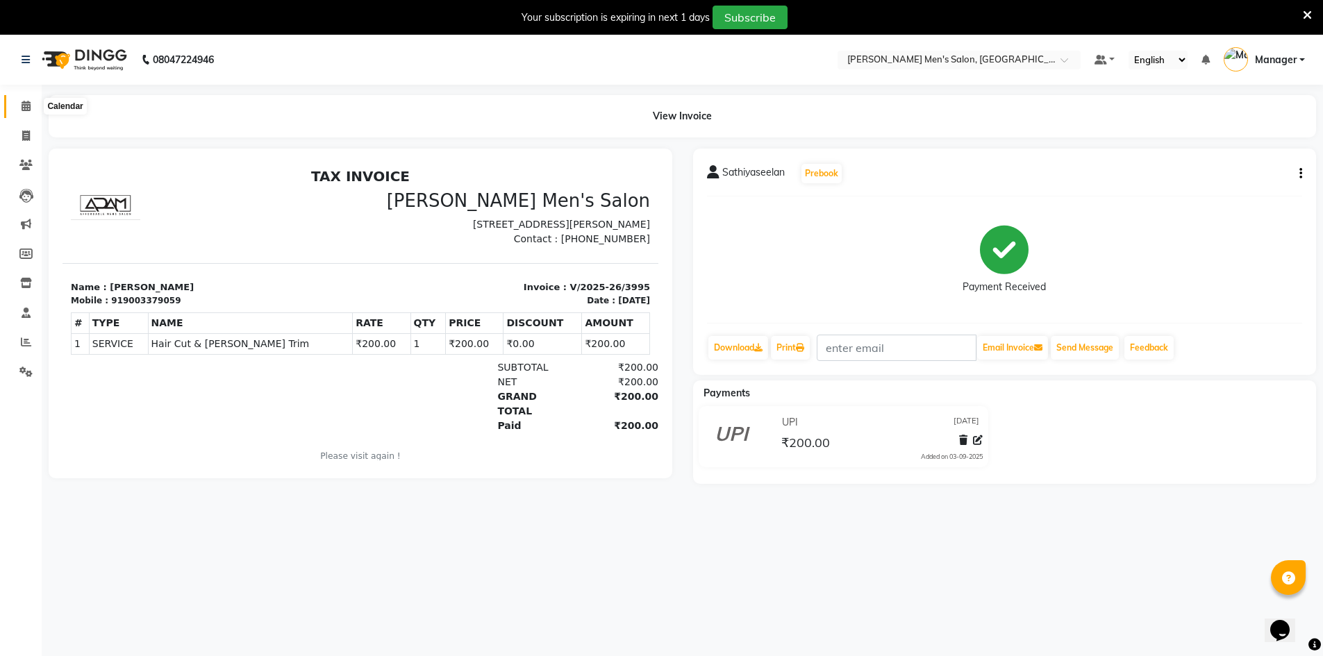
click at [25, 106] on icon at bounding box center [26, 106] width 9 height 10
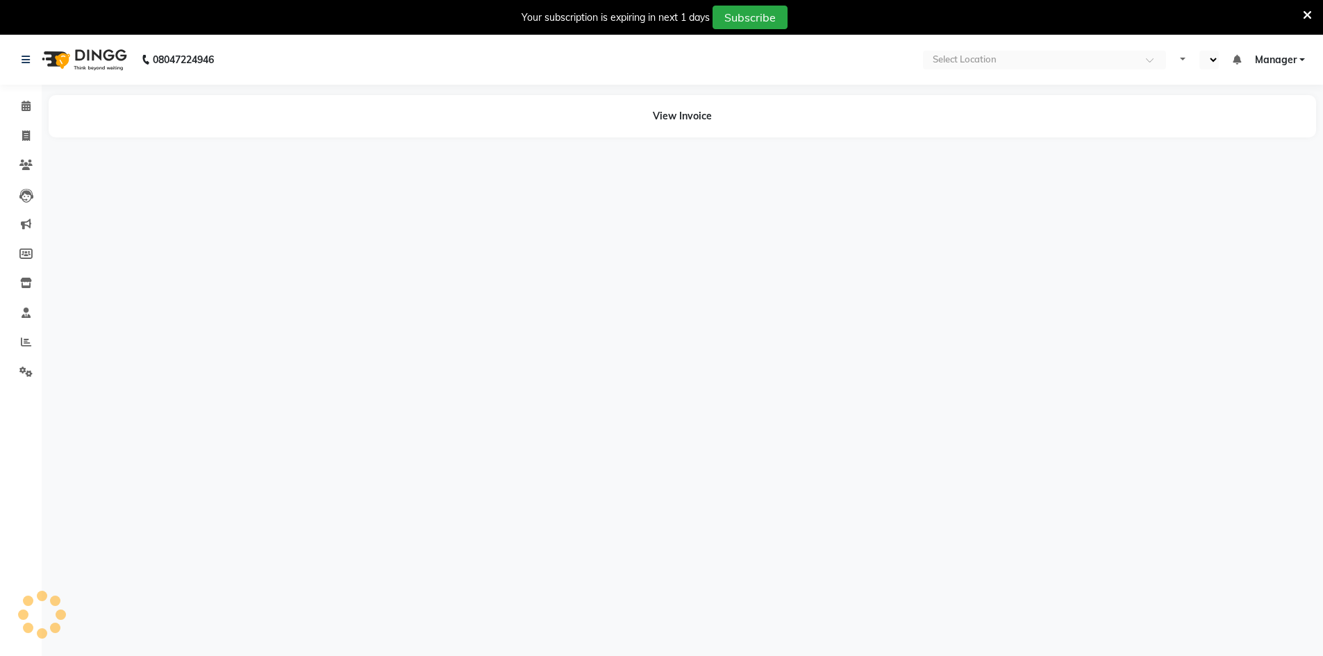
select select "en"
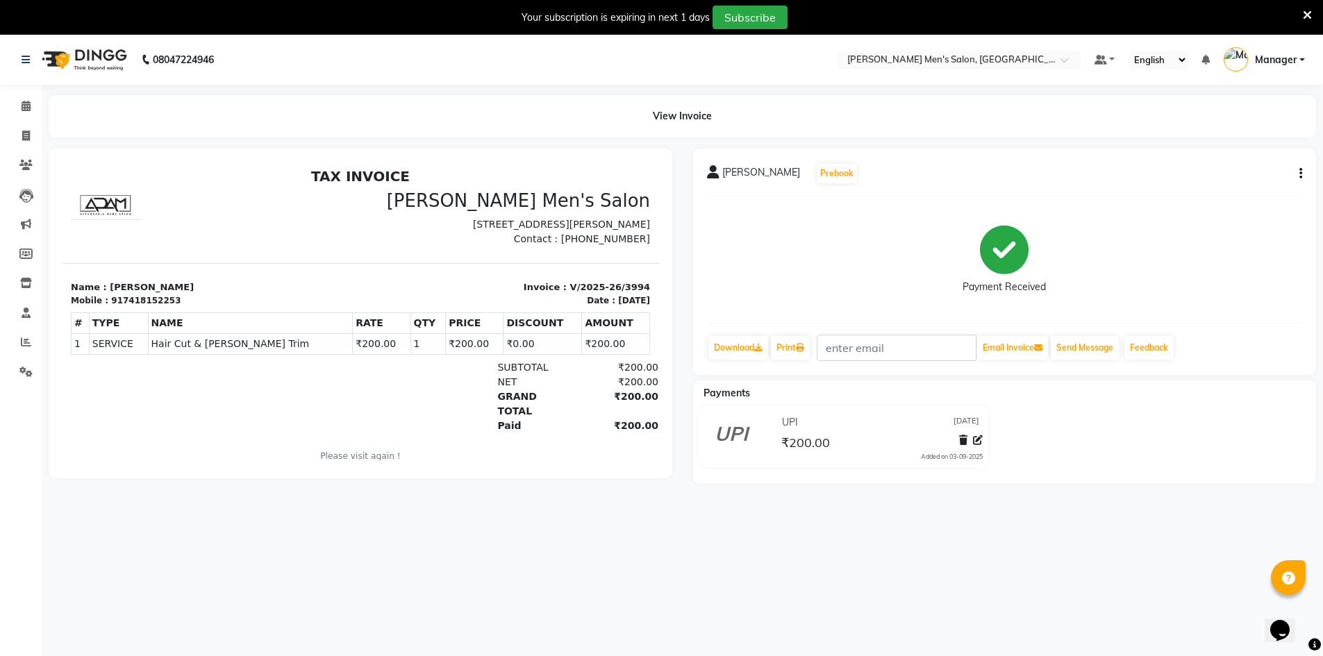
click at [1302, 174] on icon "button" at bounding box center [1300, 174] width 3 height 1
click at [1230, 181] on div "Edit Item Staff" at bounding box center [1231, 173] width 95 height 17
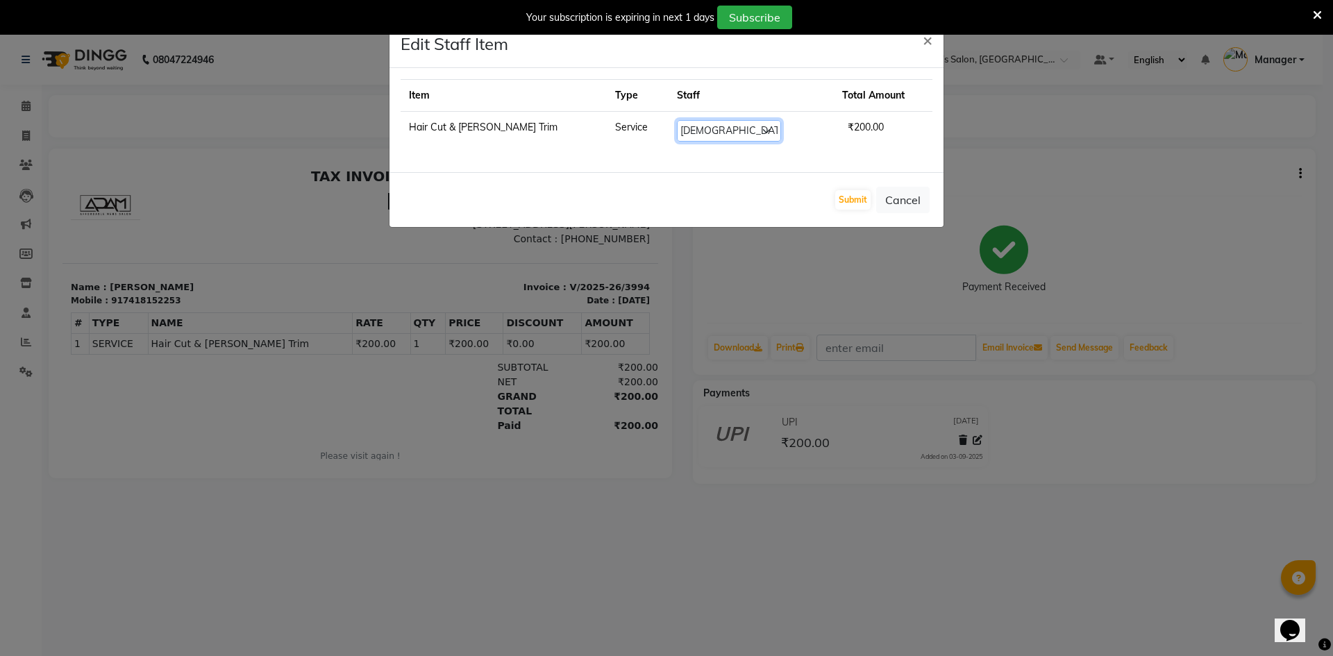
click at [677, 128] on select "Select Ashu Kulothunkan Manager Mithran Nadeem Saddam" at bounding box center [729, 131] width 104 height 22
select select "70201"
click at [677, 120] on select "Select Ashu Kulothunkan Manager Mithran Nadeem Saddam" at bounding box center [729, 131] width 104 height 22
click at [860, 199] on button "Submit" at bounding box center [853, 199] width 35 height 19
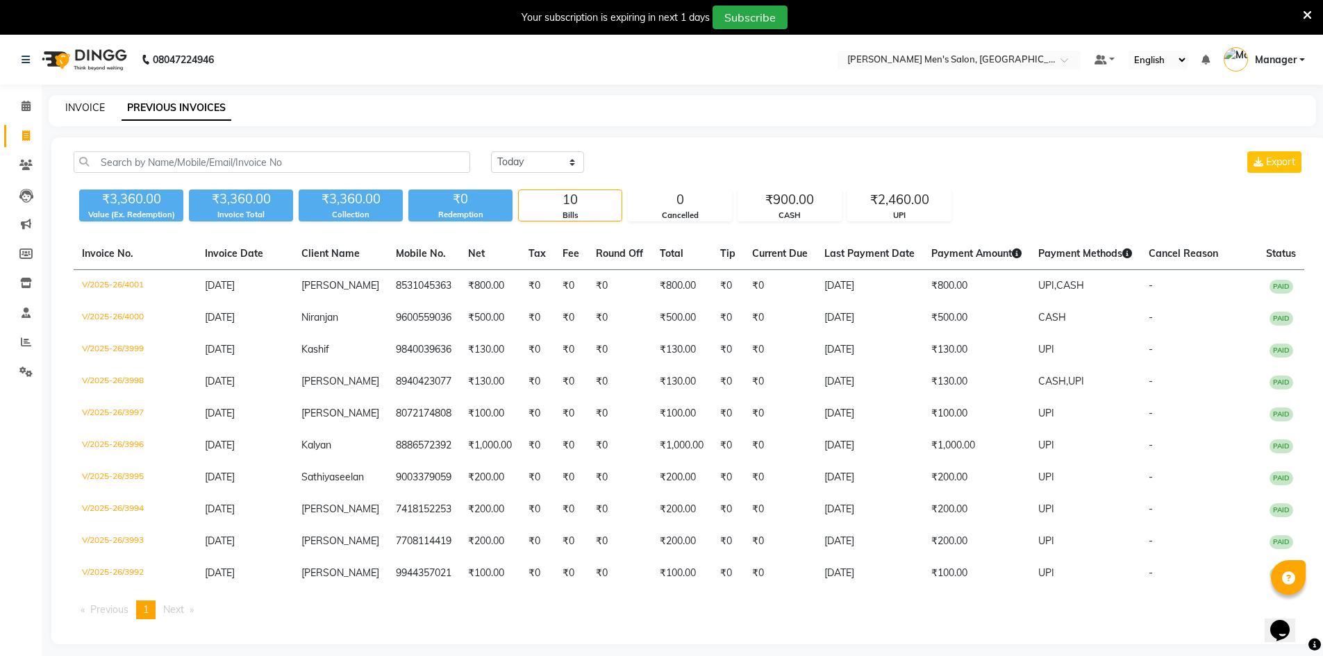
click at [88, 106] on link "INVOICE" at bounding box center [85, 107] width 40 height 13
select select "service"
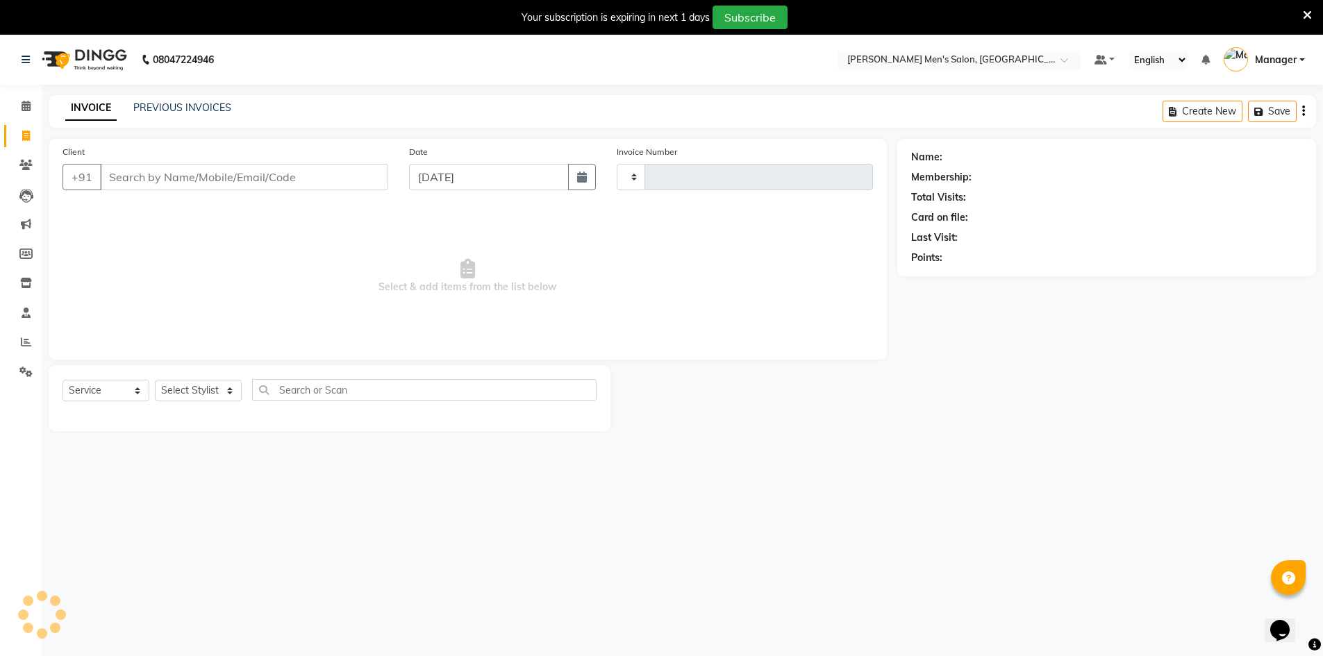
scroll to position [35, 0]
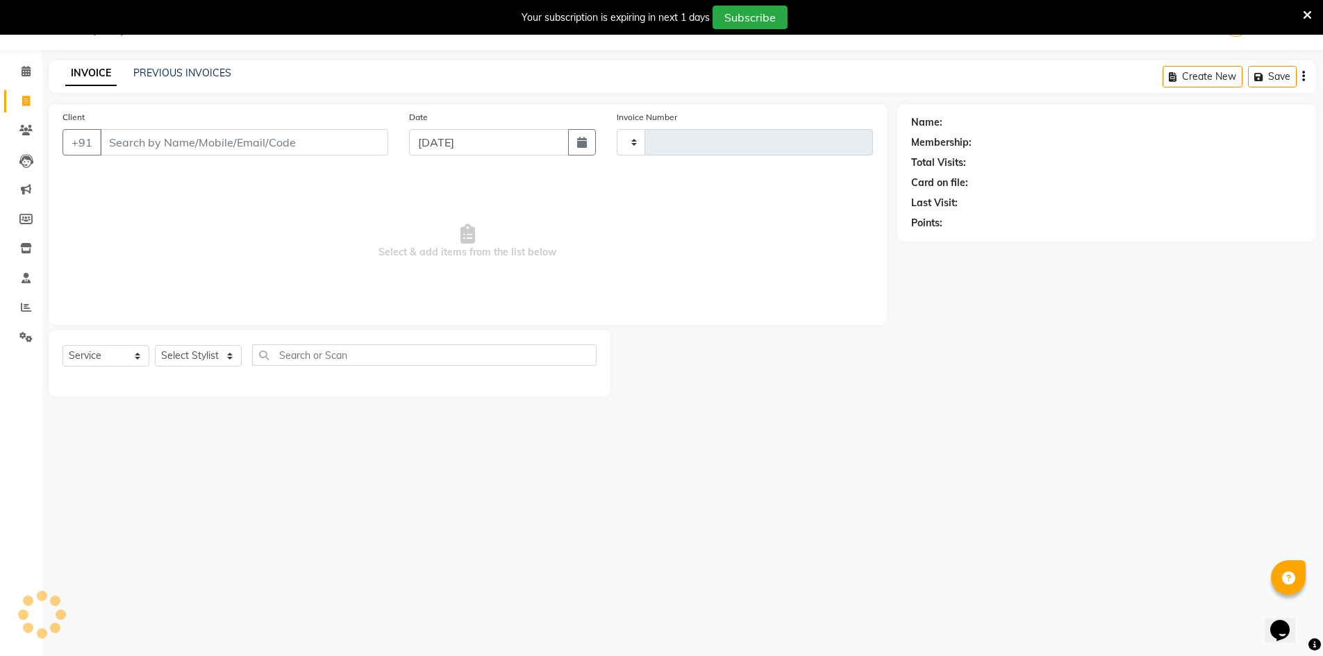
type input "4002"
select select "6913"
click at [217, 148] on input "Client" at bounding box center [244, 142] width 288 height 26
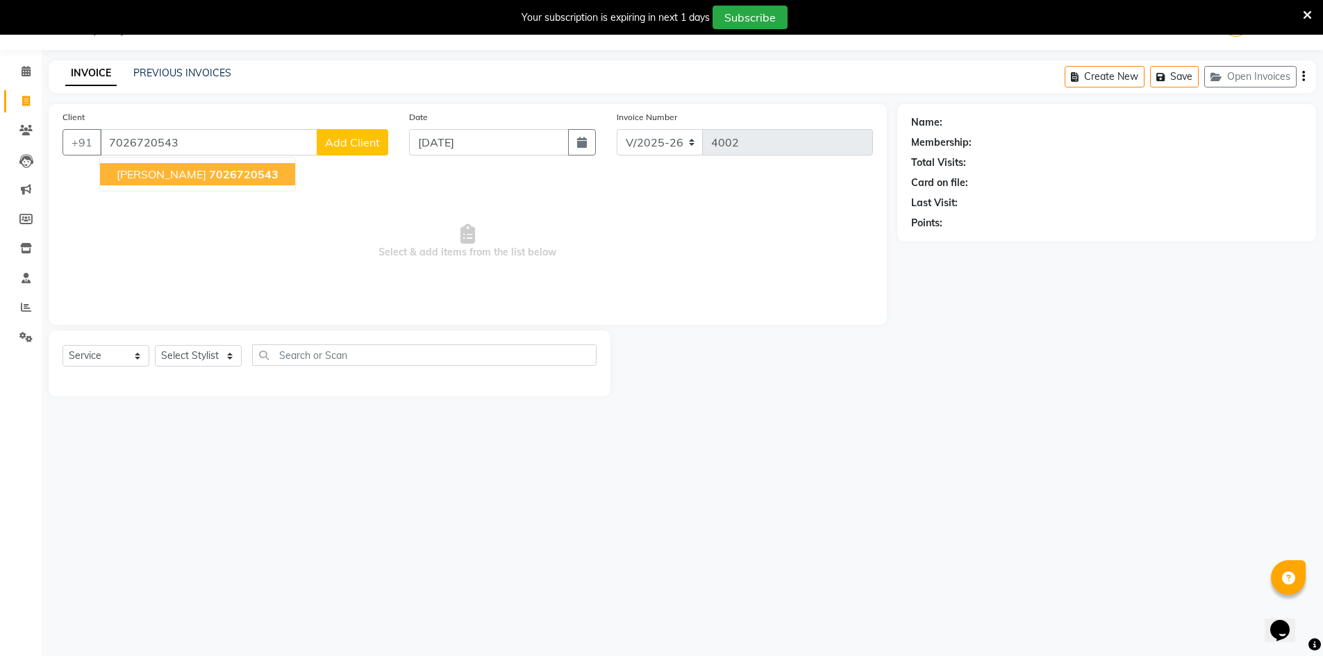
click at [222, 174] on span "7026720543" at bounding box center [243, 174] width 69 height 14
type input "7026720543"
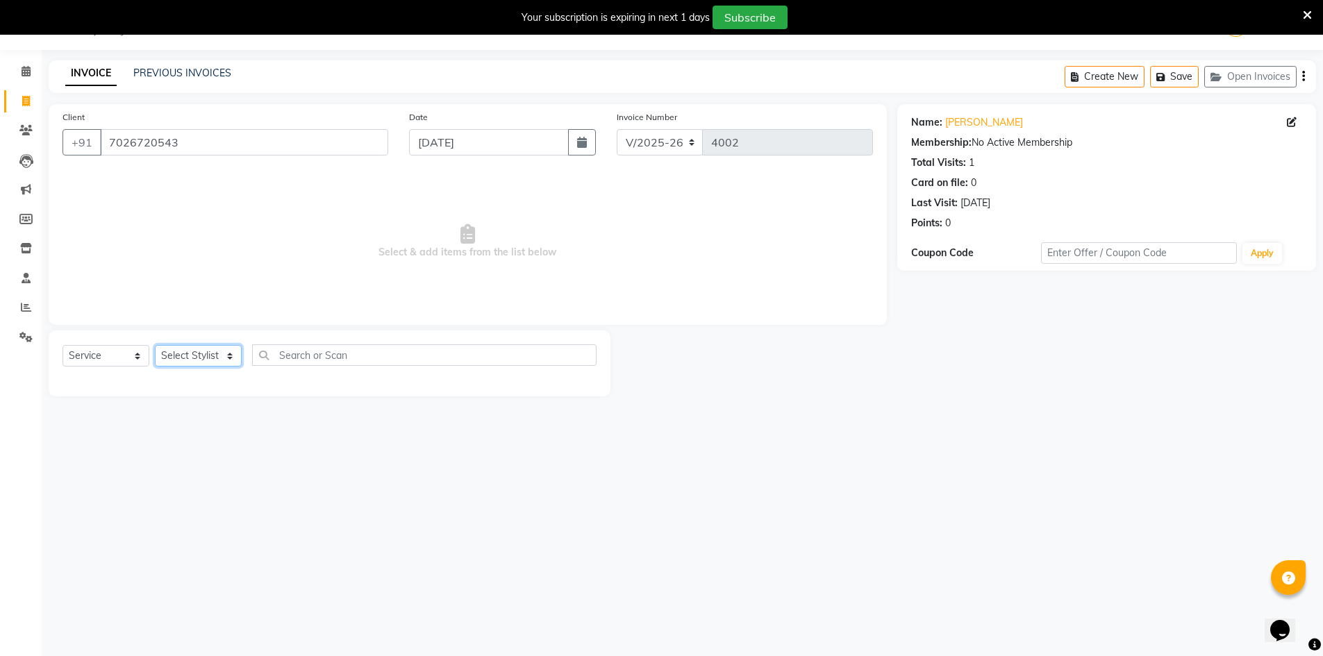
click at [203, 366] on select "Select Stylist Ashu Kulothunkan Manager Mithran Nadeem Saddam" at bounding box center [198, 356] width 87 height 22
select select "86101"
click at [155, 345] on select "Select Stylist Ashu Kulothunkan Manager Mithran Nadeem Saddam" at bounding box center [198, 356] width 87 height 22
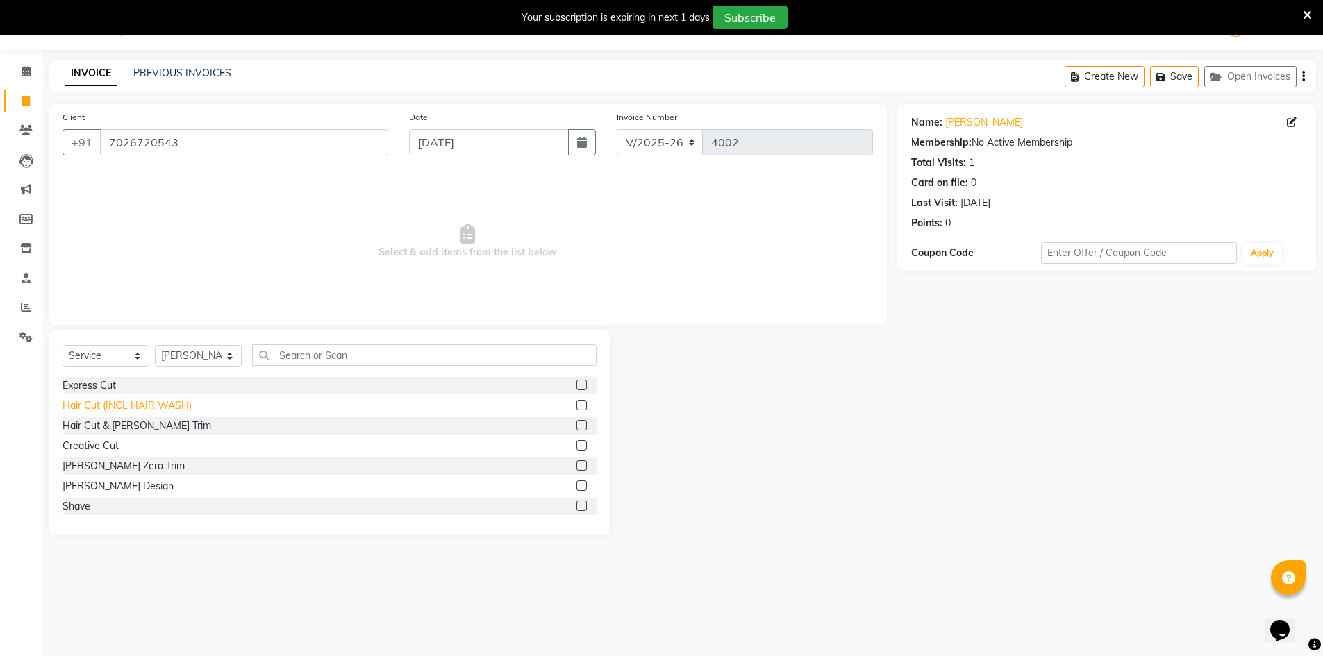
click at [131, 408] on div "Hair Cut (INCL HAIR WASH)" at bounding box center [127, 406] width 129 height 15
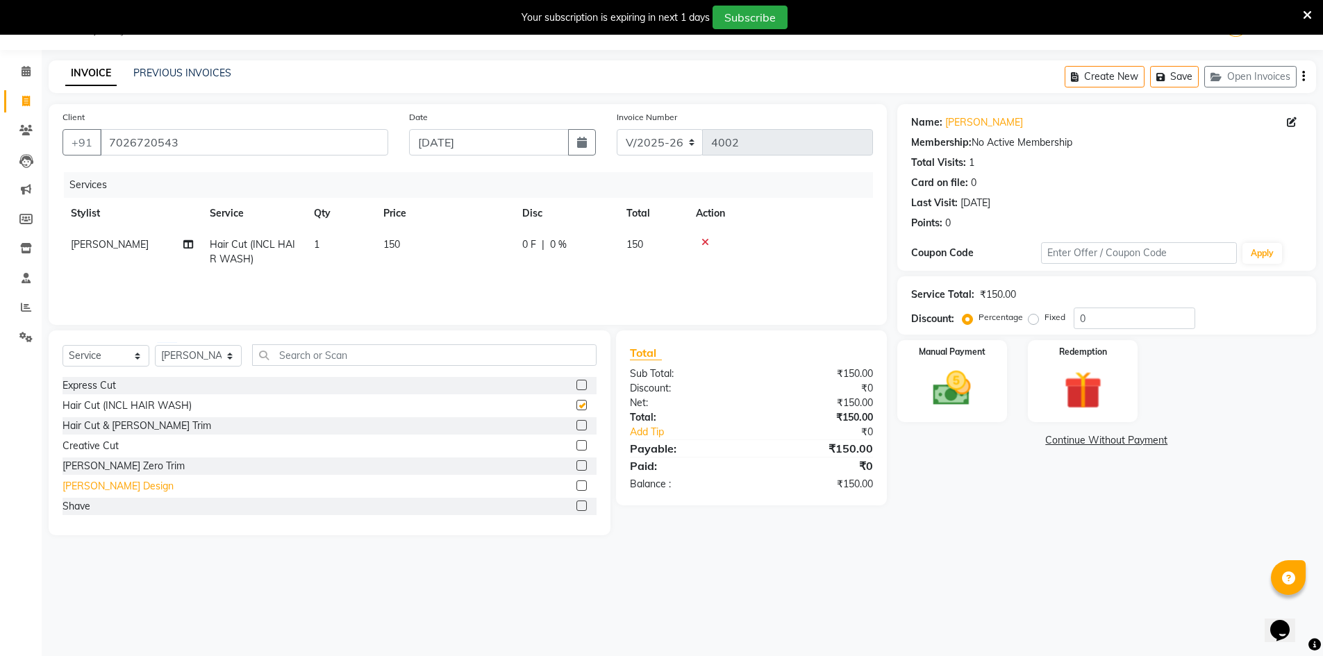
checkbox input "false"
click at [108, 485] on div "Beard Design" at bounding box center [118, 486] width 111 height 15
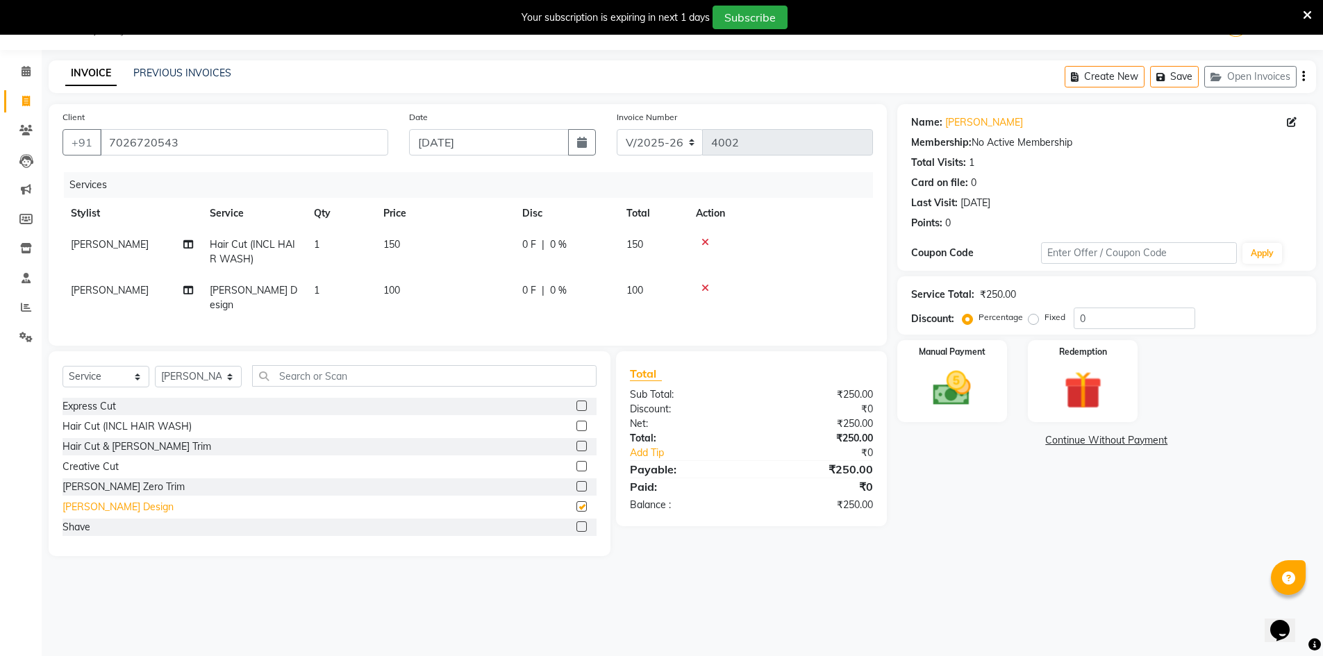
checkbox input "false"
click at [963, 388] on img at bounding box center [952, 388] width 64 height 45
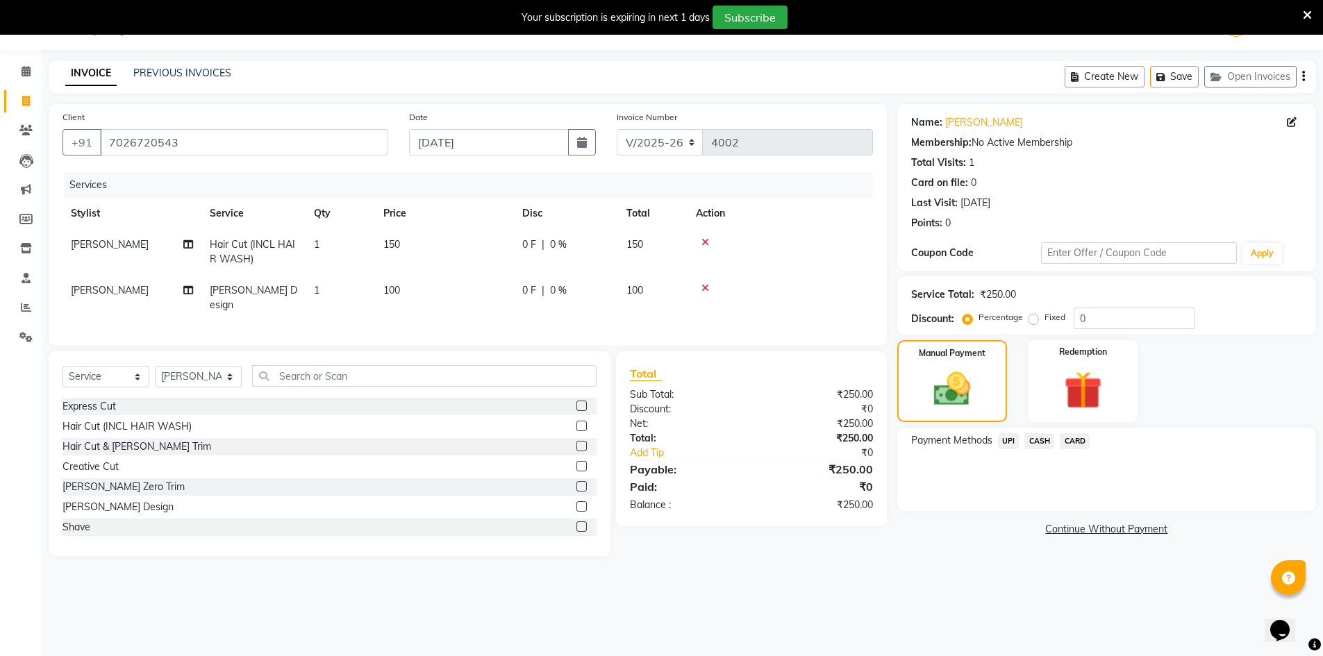
click at [1015, 445] on span "UPI" at bounding box center [1009, 441] width 22 height 16
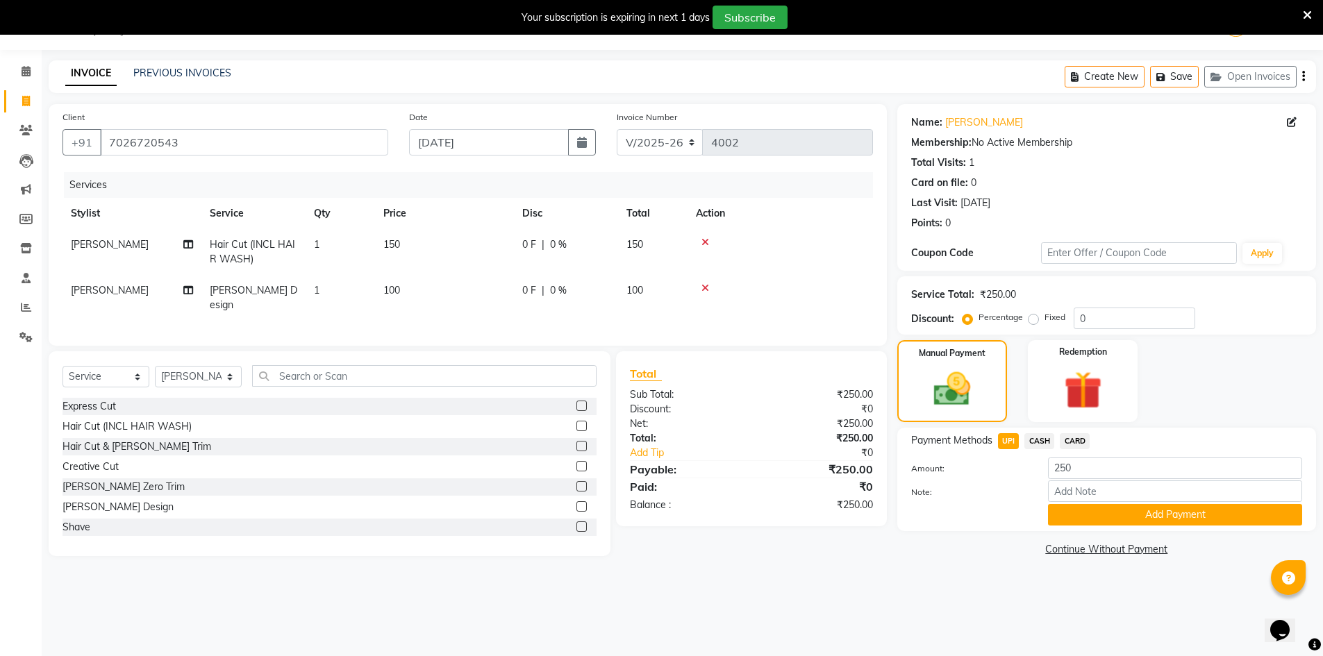
click at [1043, 447] on span "CASH" at bounding box center [1039, 441] width 30 height 16
click at [1071, 513] on button "Add Payment" at bounding box center [1175, 515] width 254 height 22
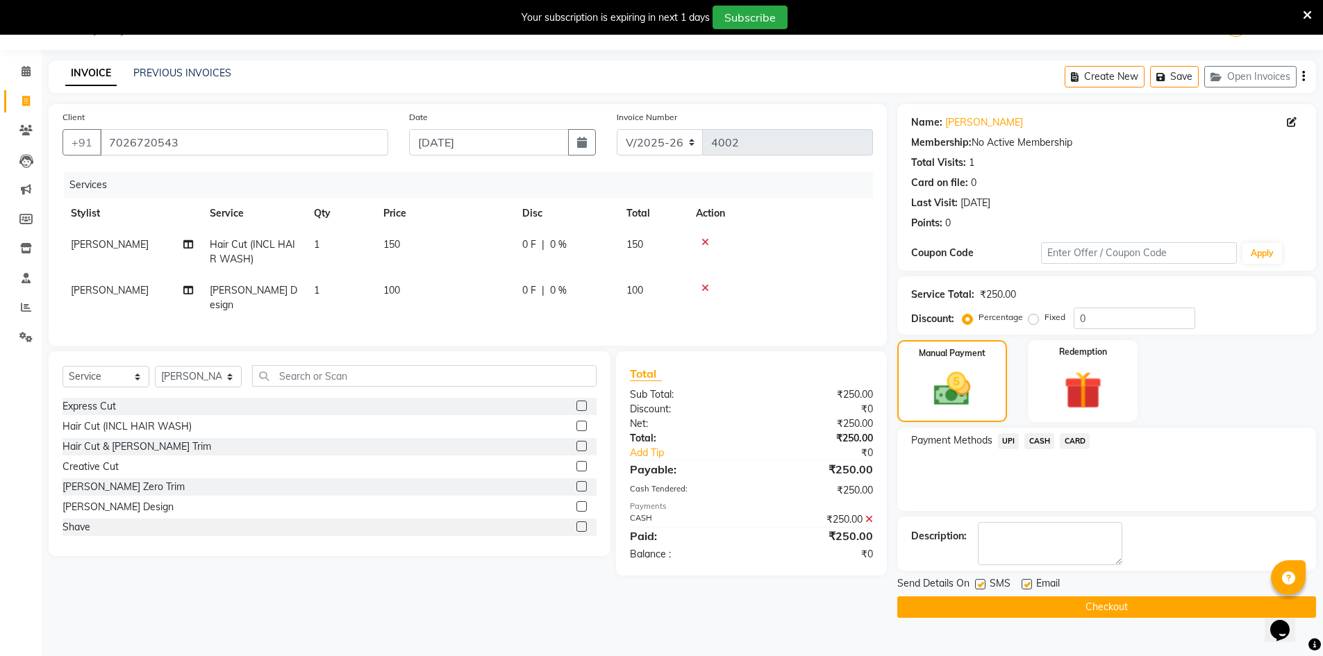
click at [1094, 610] on button "Checkout" at bounding box center [1106, 608] width 419 height 22
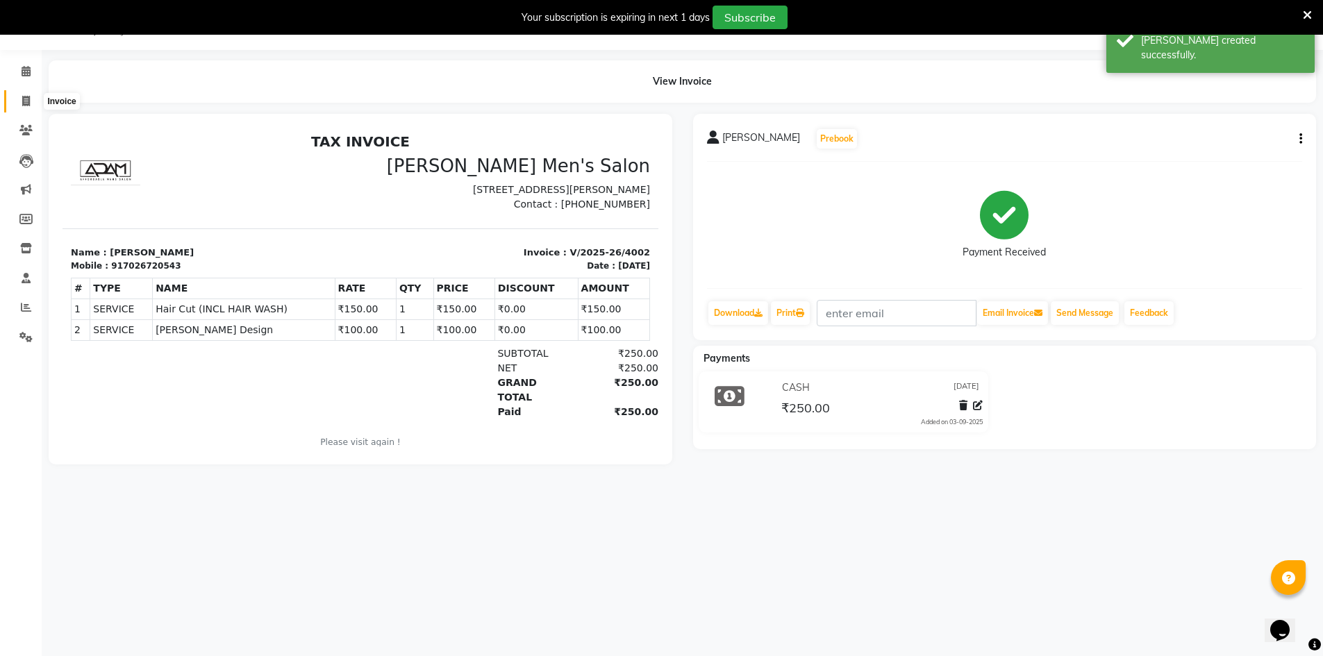
click at [22, 105] on icon at bounding box center [26, 101] width 8 height 10
select select "service"
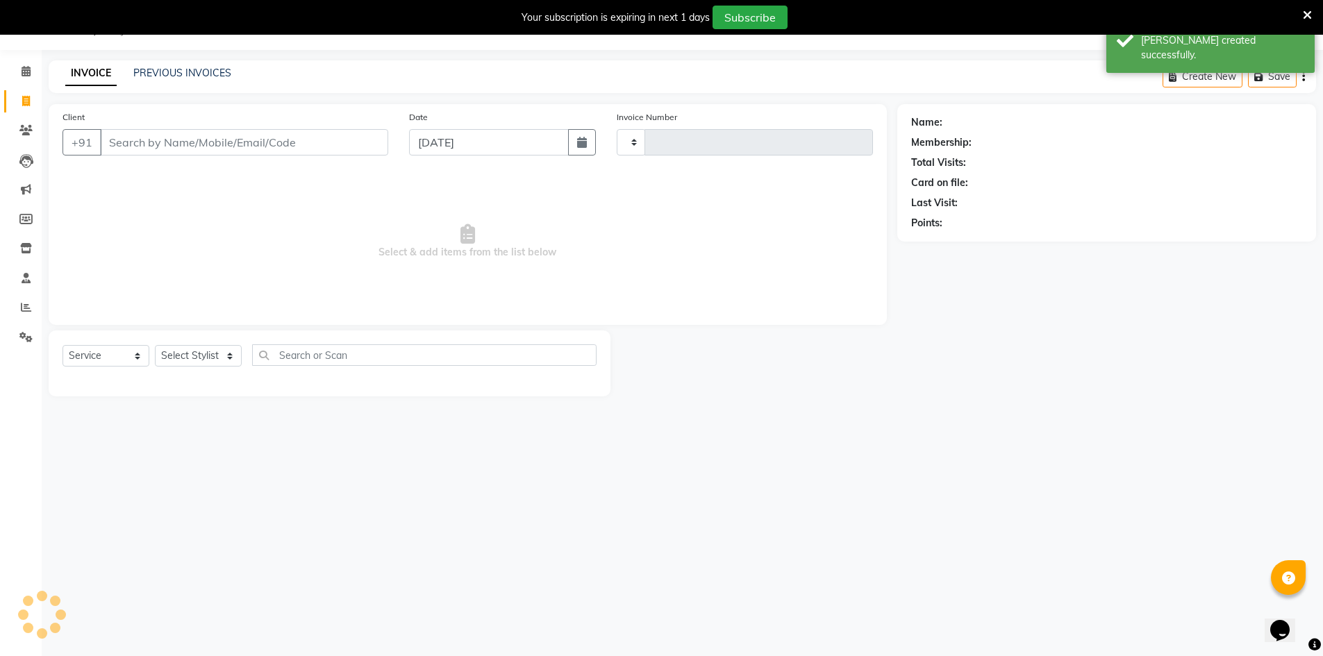
type input "4003"
select select "6913"
click at [144, 77] on link "PREVIOUS INVOICES" at bounding box center [182, 73] width 98 height 13
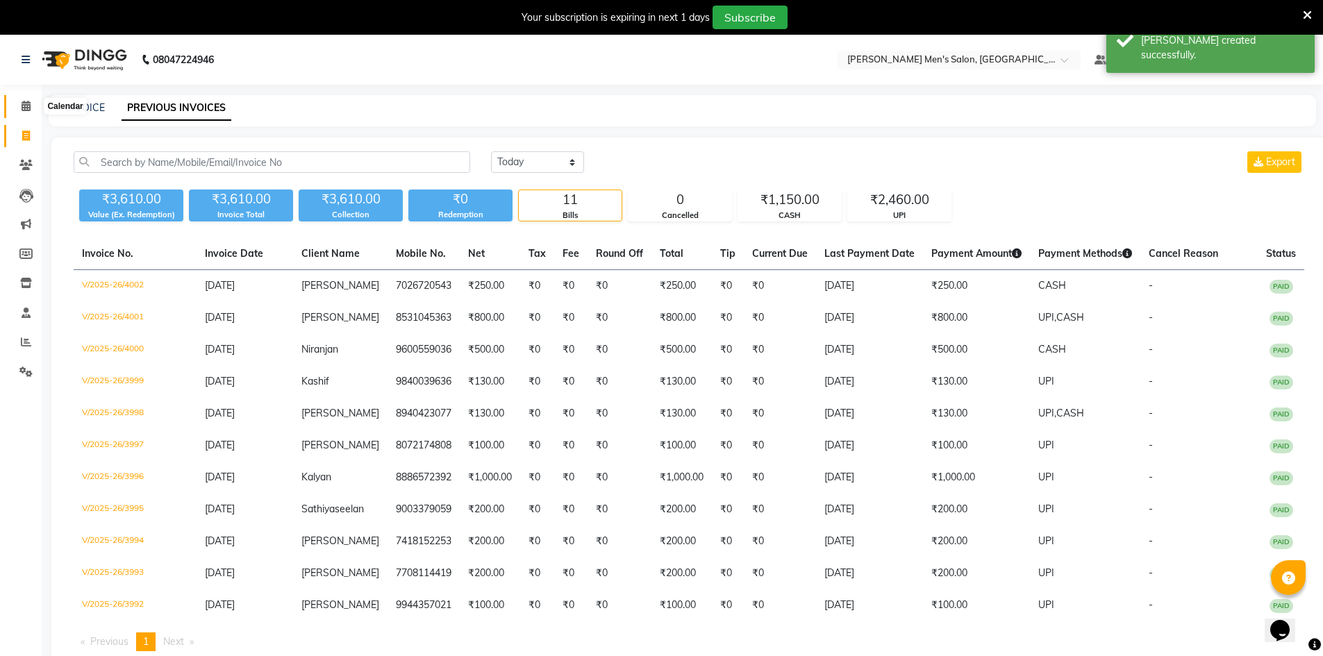
click at [31, 105] on icon at bounding box center [26, 106] width 9 height 10
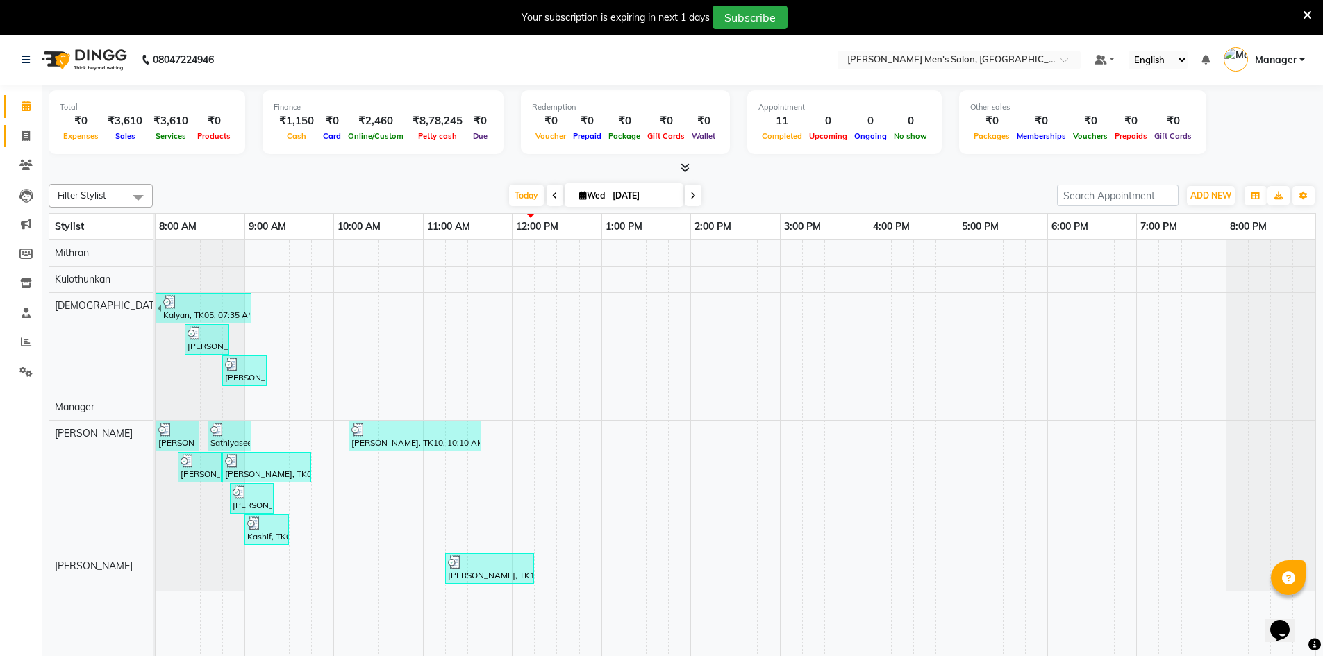
click at [27, 147] on link "Invoice" at bounding box center [20, 136] width 33 height 23
select select "service"
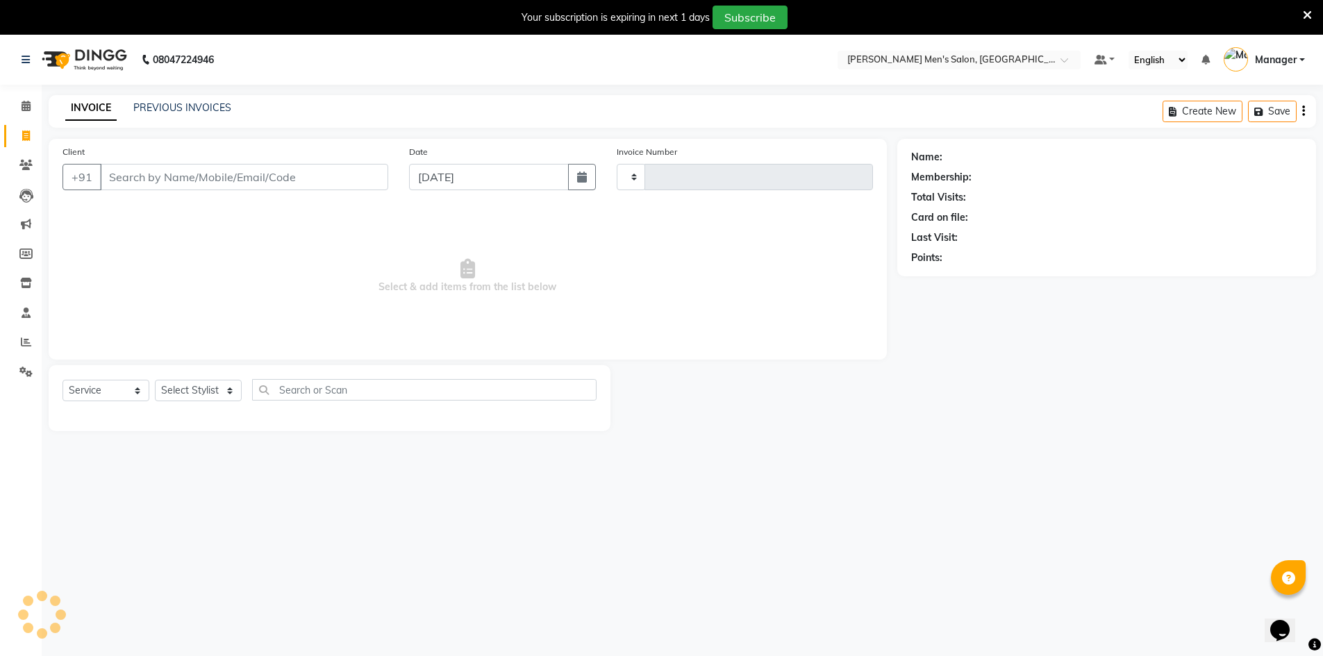
type input "4003"
select select "6913"
click at [194, 111] on link "PREVIOUS INVOICES" at bounding box center [182, 107] width 98 height 13
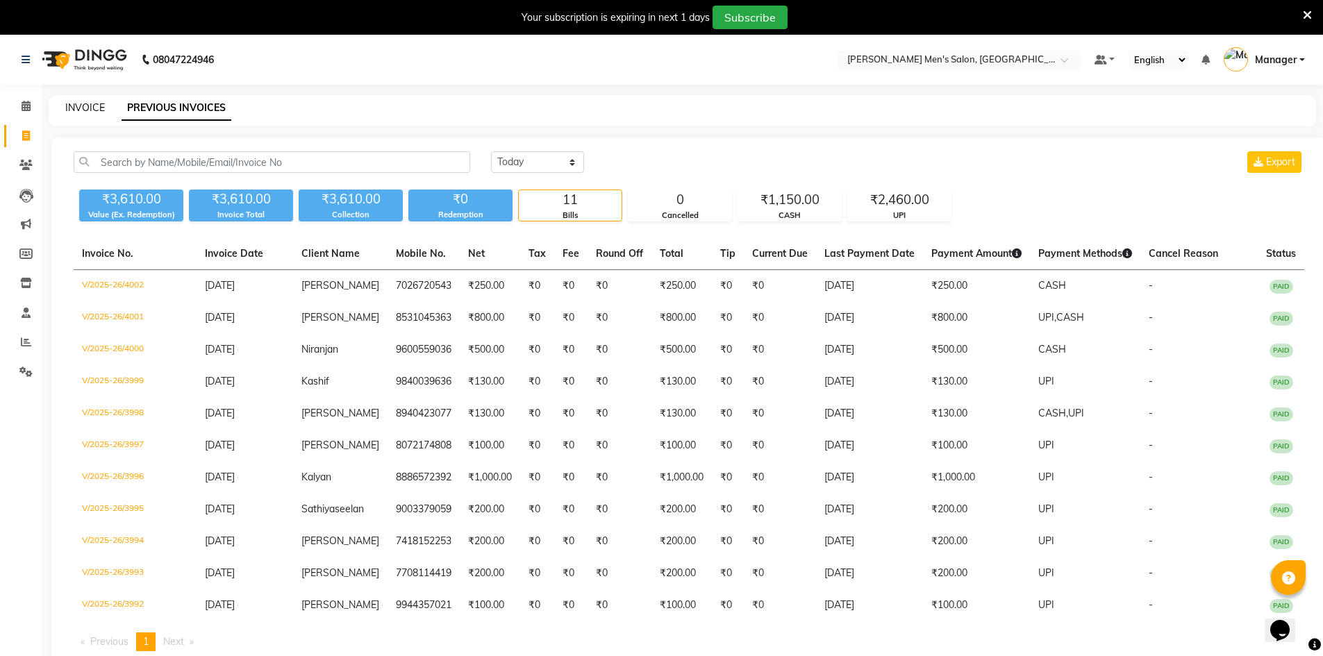
click at [68, 110] on link "INVOICE" at bounding box center [85, 107] width 40 height 13
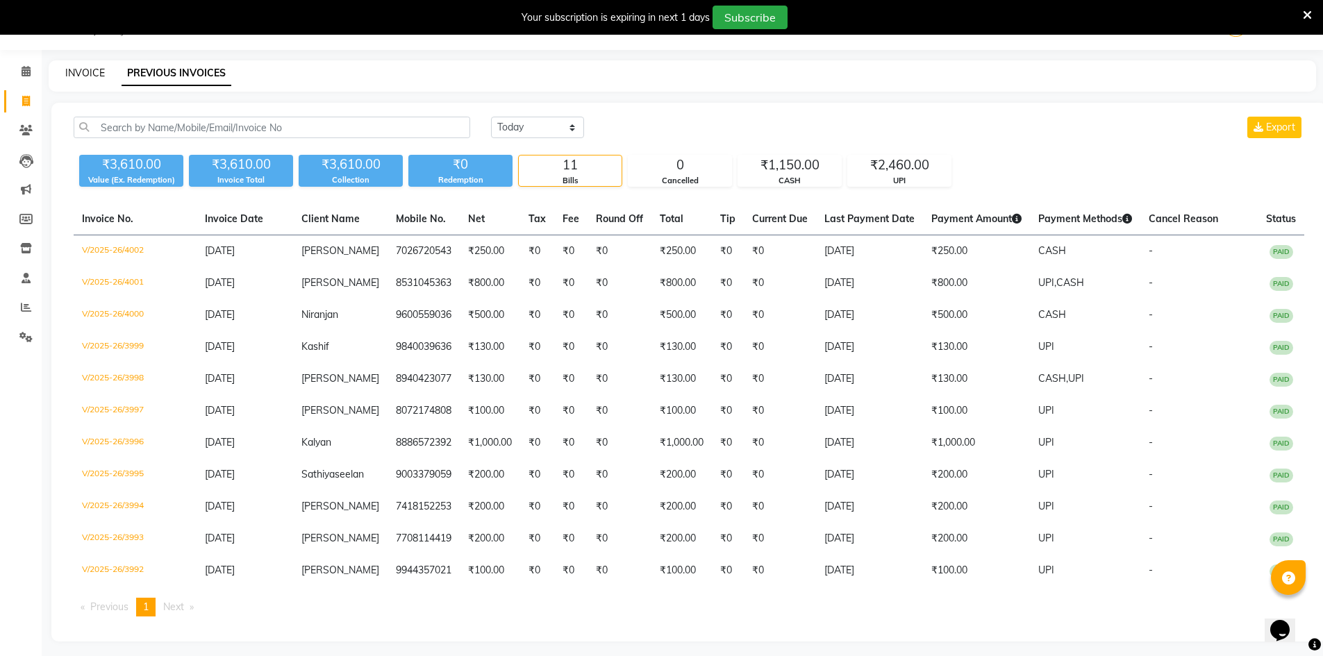
select select "6913"
select select "service"
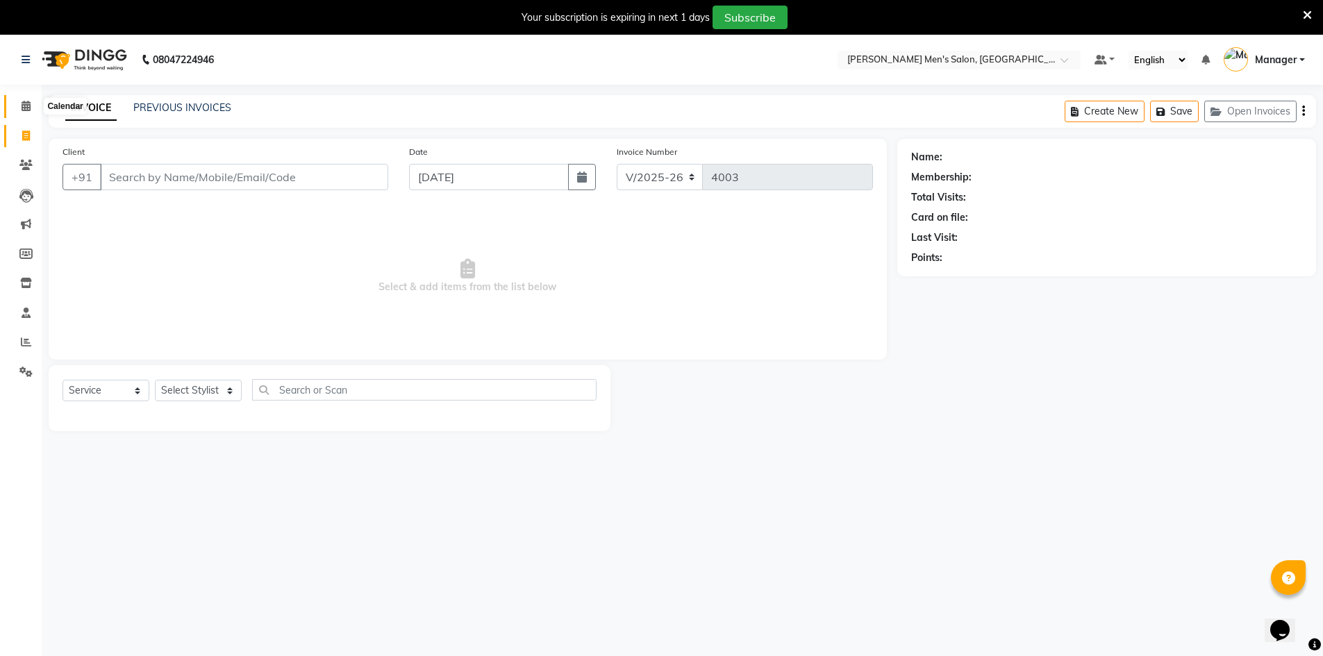
click at [22, 113] on span at bounding box center [26, 107] width 24 height 16
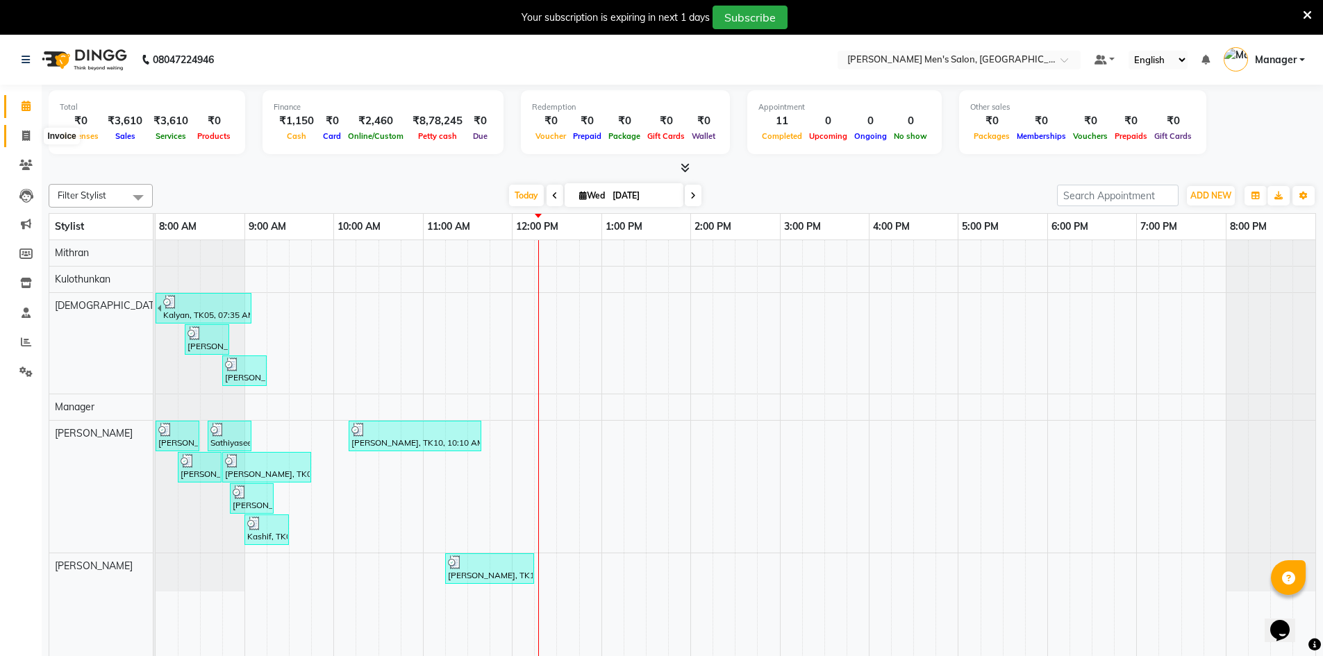
click at [23, 136] on icon at bounding box center [26, 136] width 8 height 10
select select "6913"
select select "service"
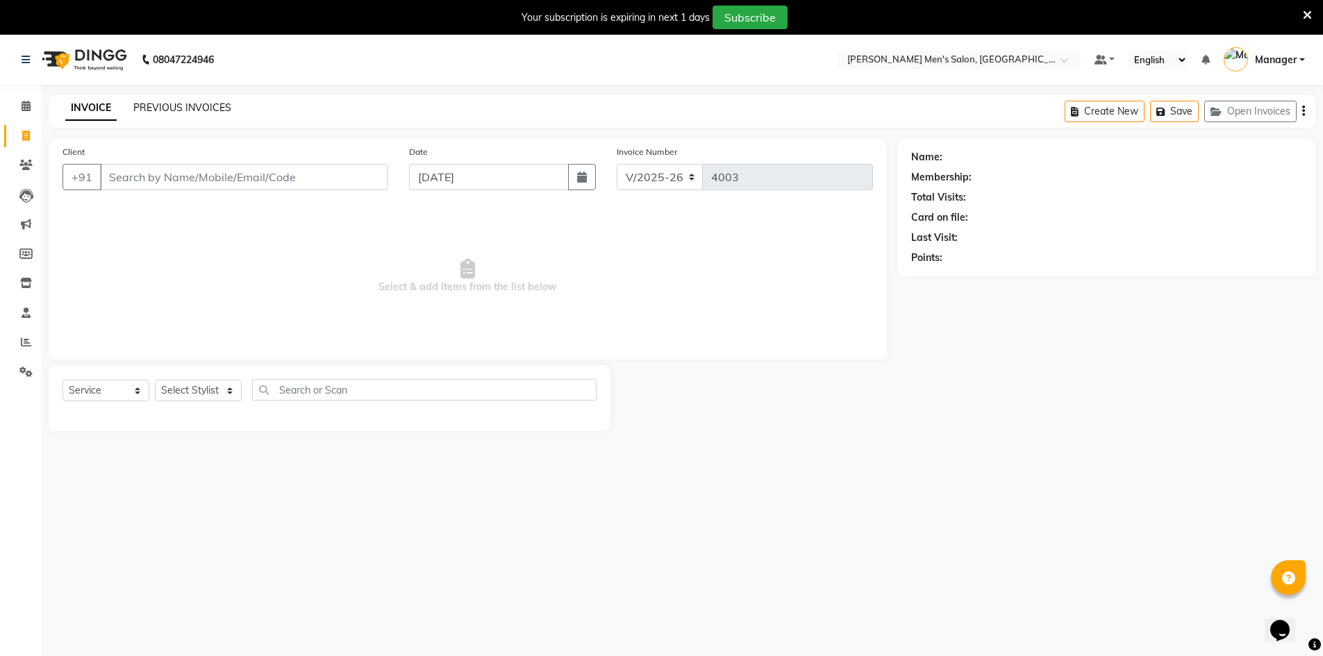
click at [199, 103] on link "PREVIOUS INVOICES" at bounding box center [182, 107] width 98 height 13
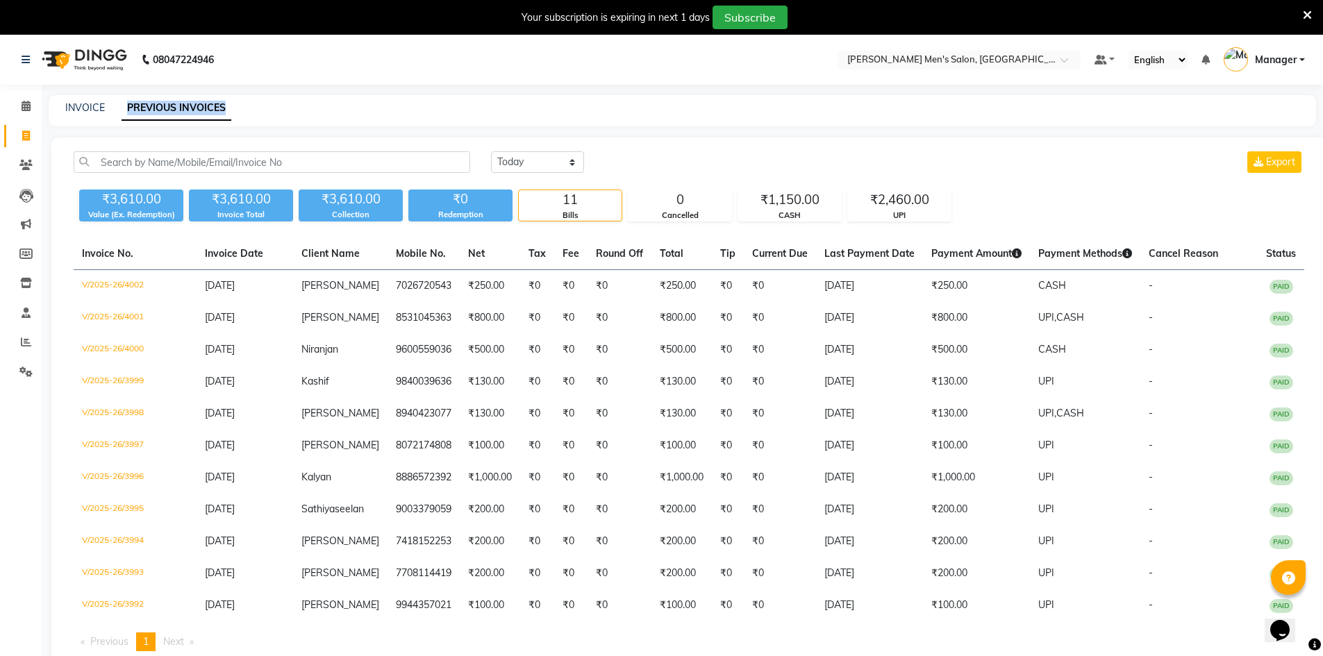
drag, startPoint x: 121, startPoint y: 98, endPoint x: 264, endPoint y: 108, distance: 143.4
click at [264, 108] on div "INVOICE PREVIOUS INVOICES" at bounding box center [674, 108] width 1251 height 15
click at [509, 117] on div "INVOICE PREVIOUS INVOICES" at bounding box center [683, 110] width 1268 height 31
drag, startPoint x: 29, startPoint y: 342, endPoint x: 32, endPoint y: 335, distance: 7.5
click at [29, 342] on icon at bounding box center [26, 342] width 10 height 10
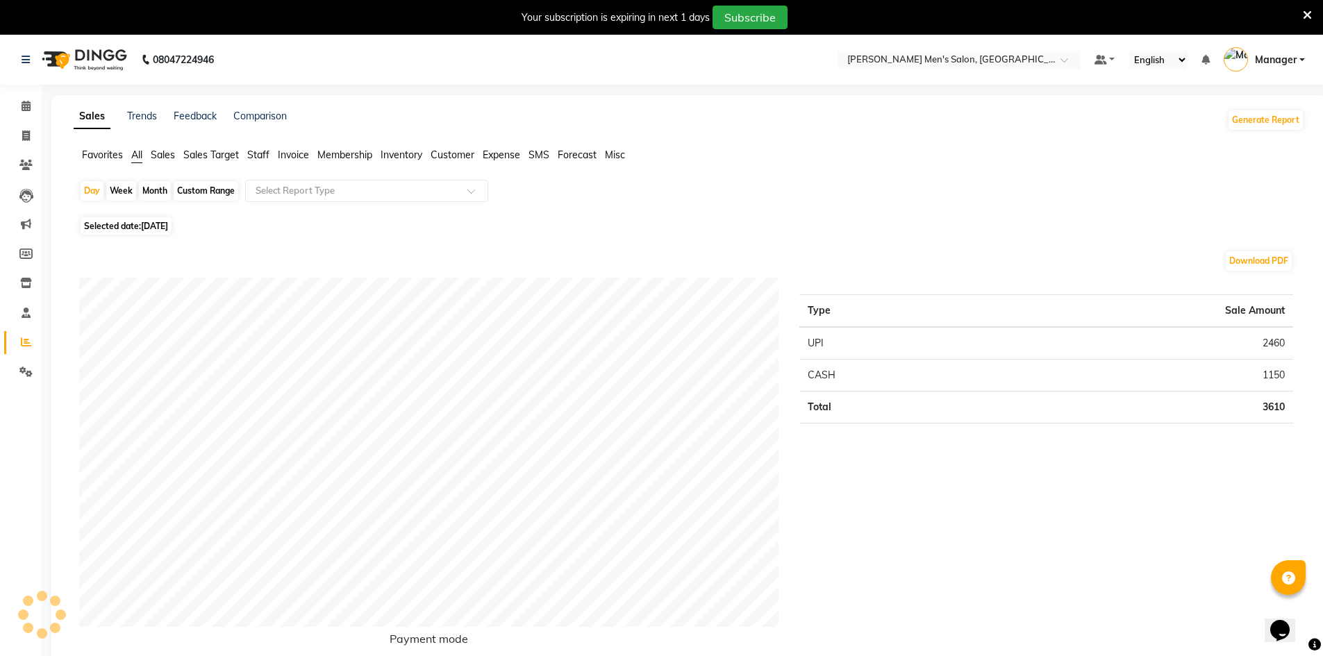
click at [262, 153] on span "Staff" at bounding box center [258, 155] width 22 height 13
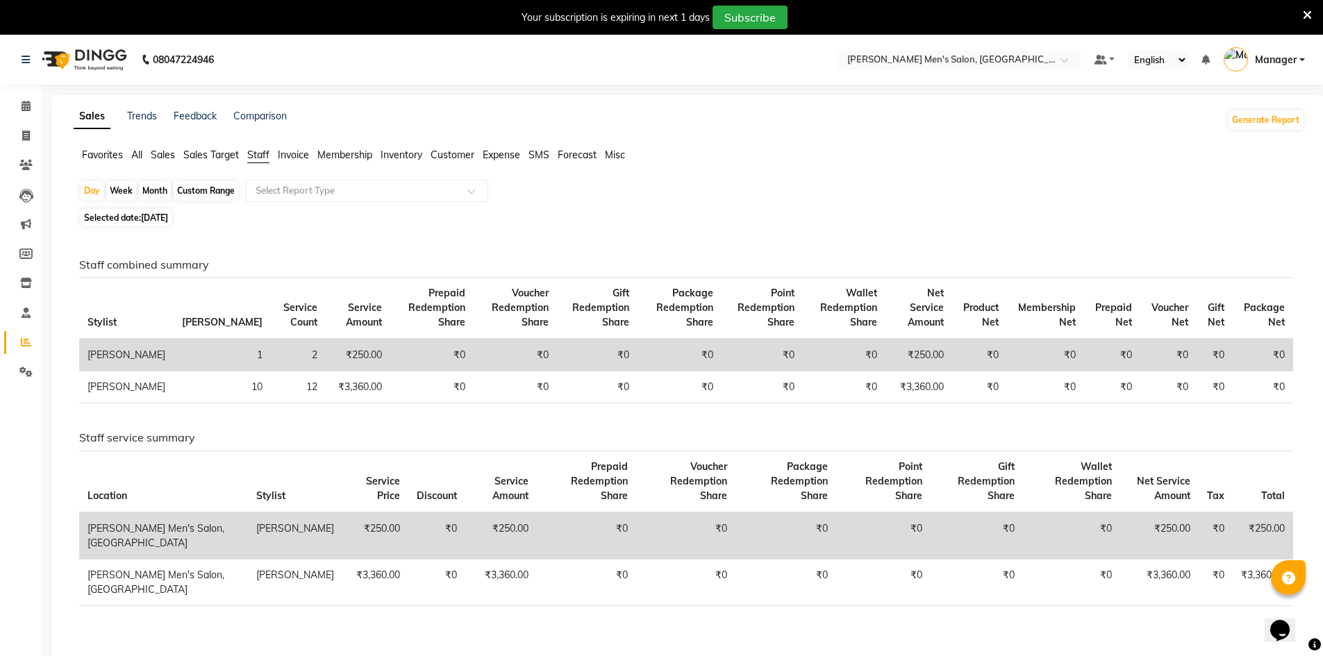
click at [156, 188] on div "Month" at bounding box center [155, 190] width 32 height 19
select select "9"
select select "2025"
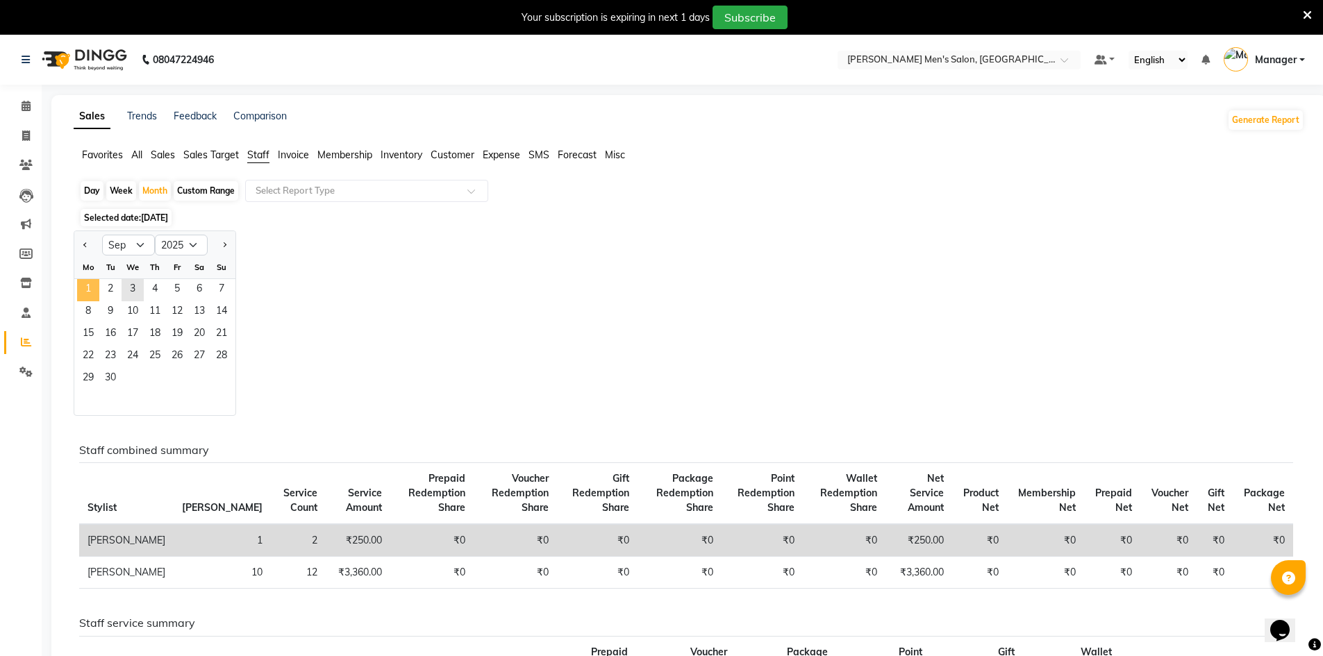
click at [97, 281] on span "1" at bounding box center [88, 290] width 22 height 22
